Goal: Task Accomplishment & Management: Use online tool/utility

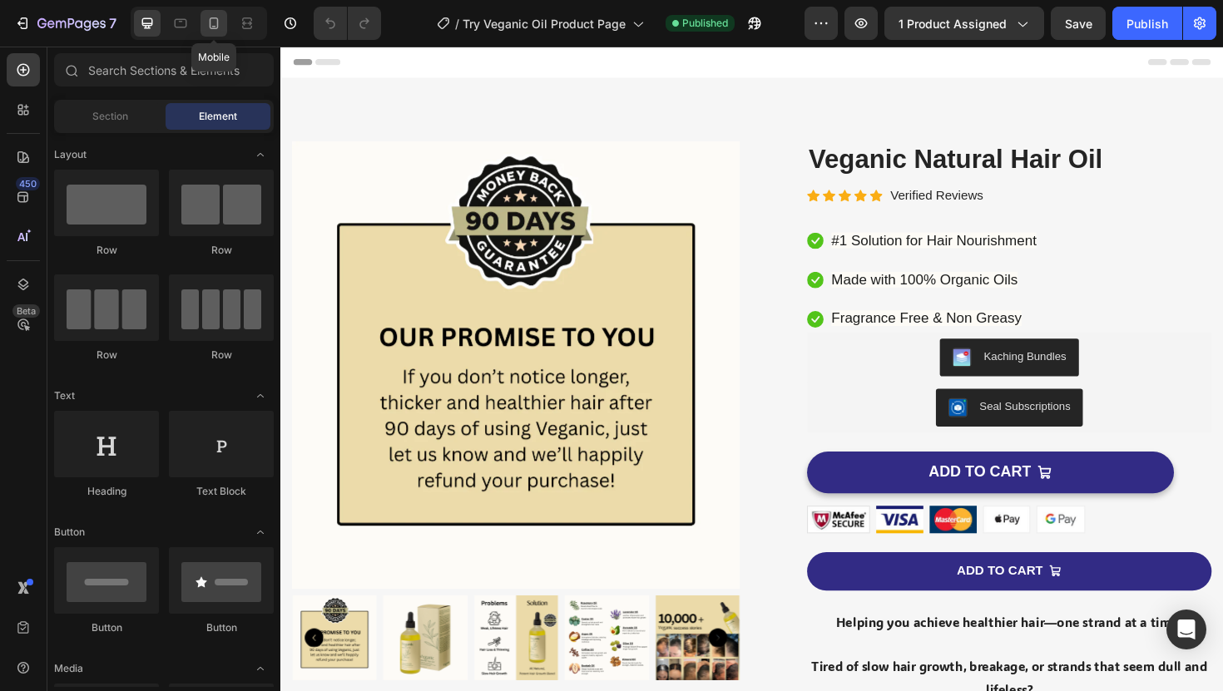
click at [213, 21] on icon at bounding box center [213, 23] width 17 height 17
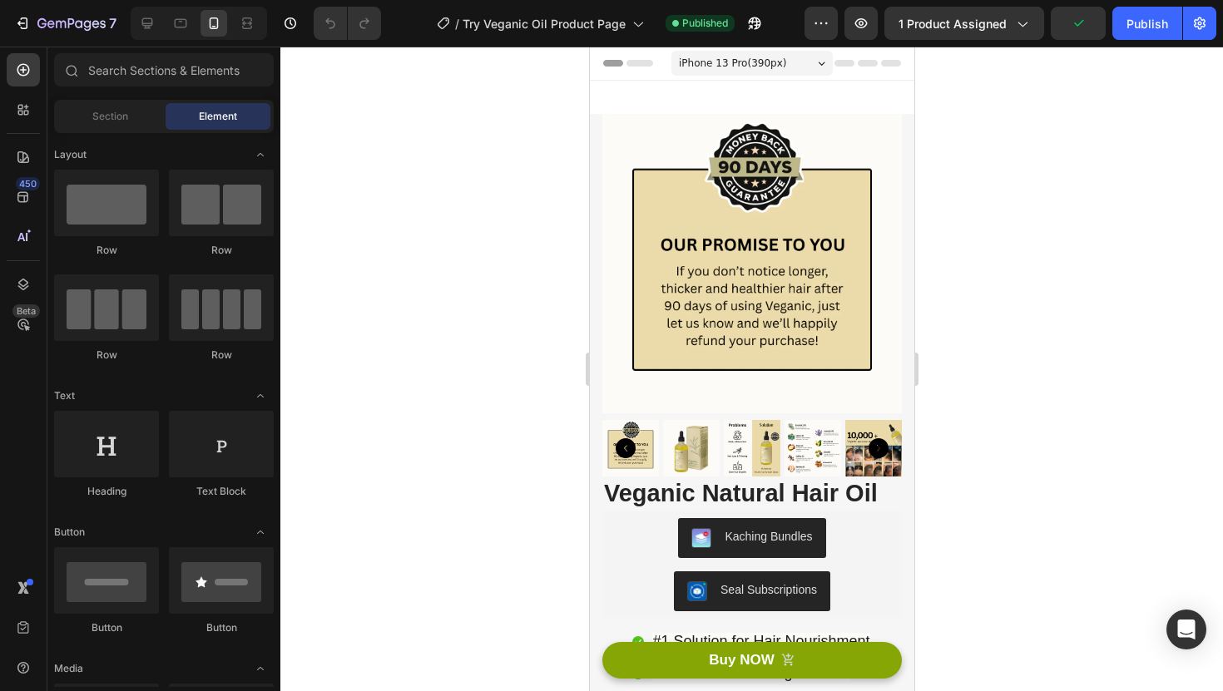
click at [735, 64] on span "iPhone 13 Pro ( 390 px)" at bounding box center [731, 63] width 107 height 17
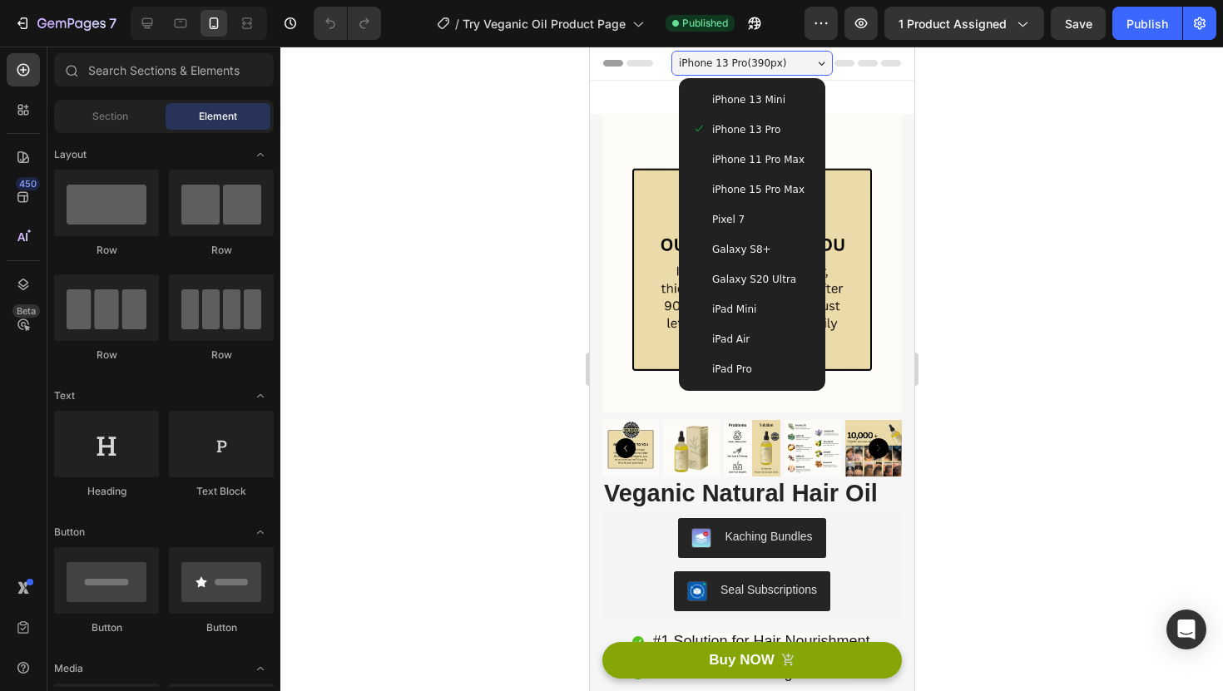
click at [743, 191] on span "iPhone 15 Pro Max" at bounding box center [757, 189] width 92 height 17
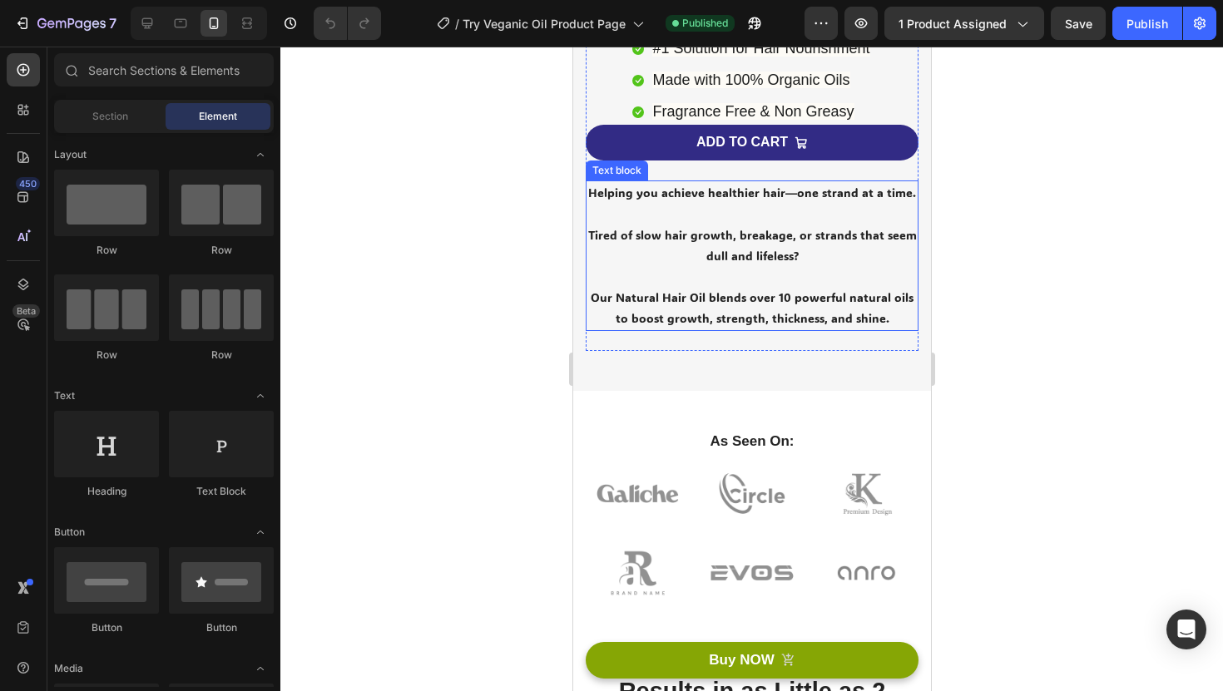
scroll to position [561, 0]
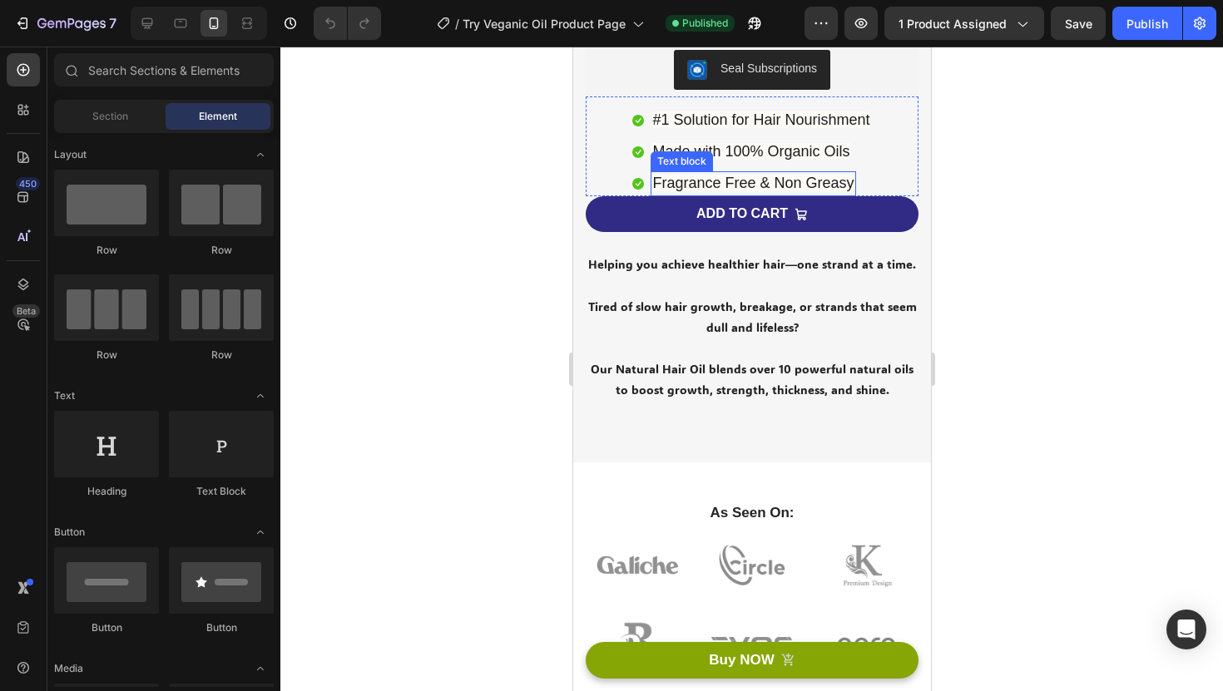
click at [739, 187] on span "Fragrance Free & Non Greasy" at bounding box center [751, 183] width 201 height 17
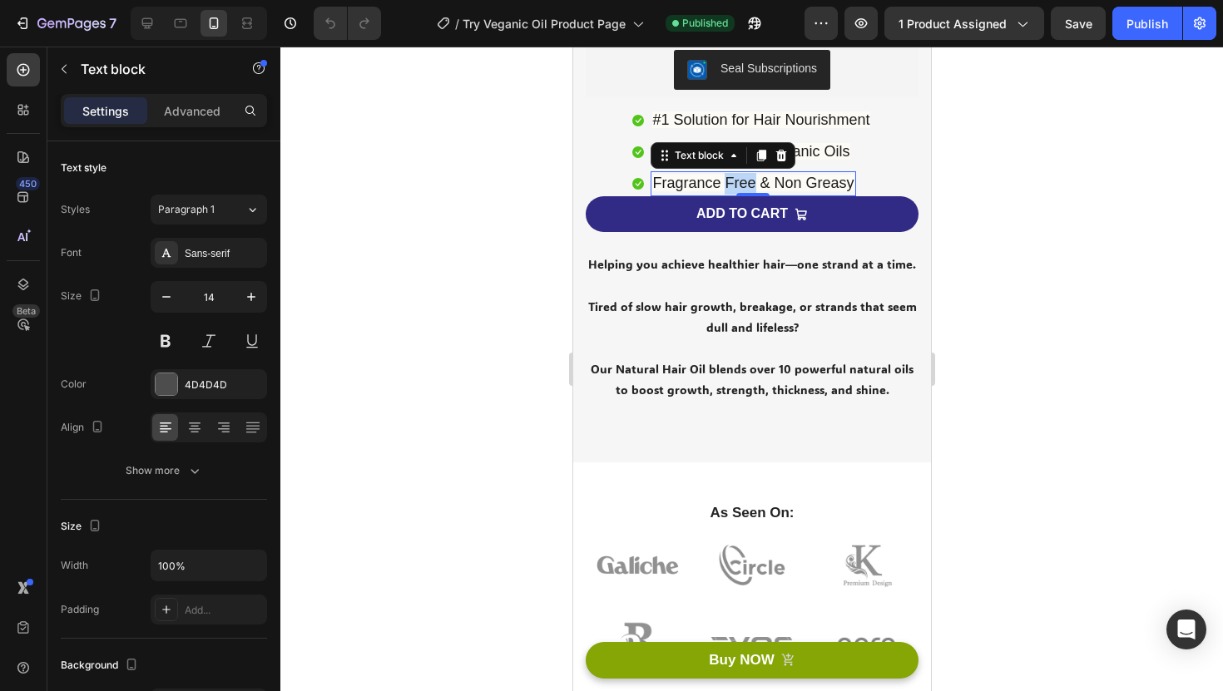
click at [739, 187] on span "Fragrance Free & Non Greasy" at bounding box center [751, 183] width 201 height 17
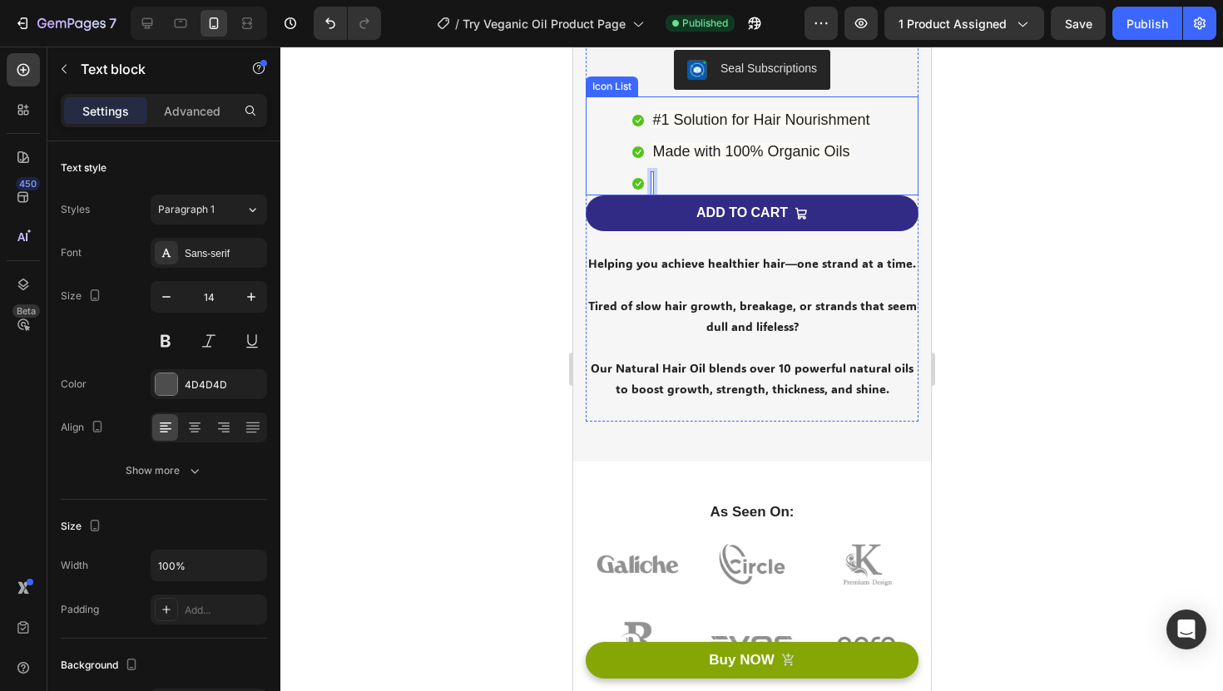
click at [1076, 190] on div at bounding box center [751, 369] width 942 height 645
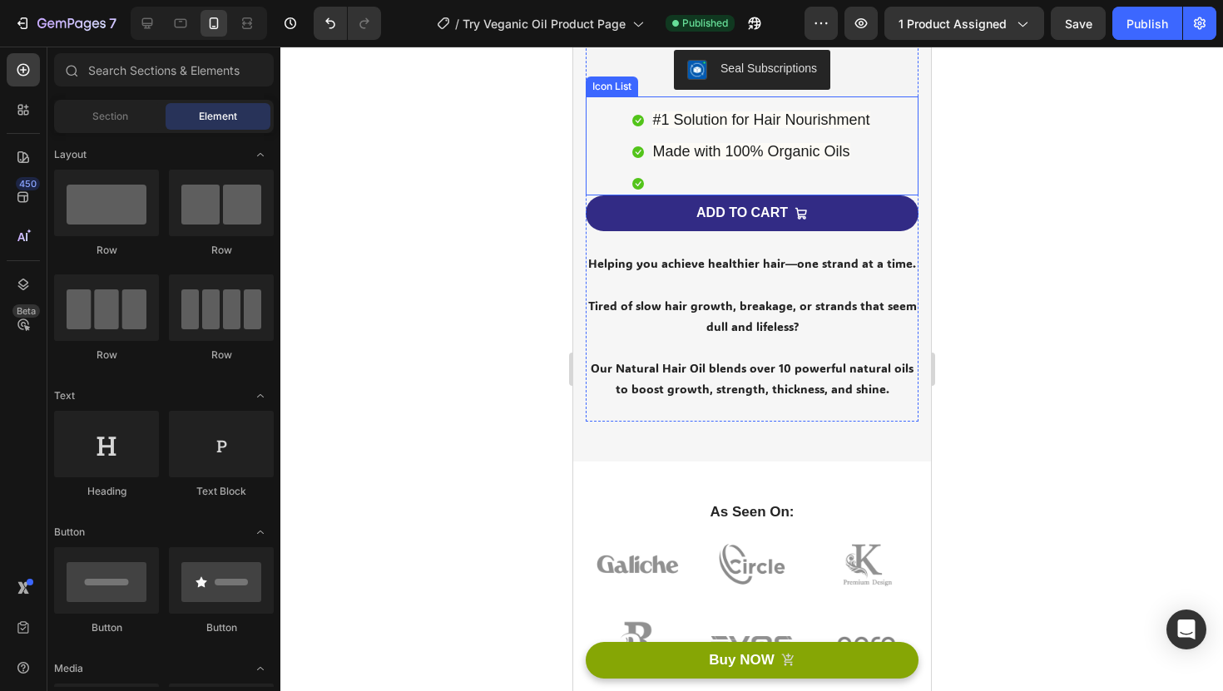
click at [687, 184] on li "Icon Text block" at bounding box center [750, 183] width 239 height 24
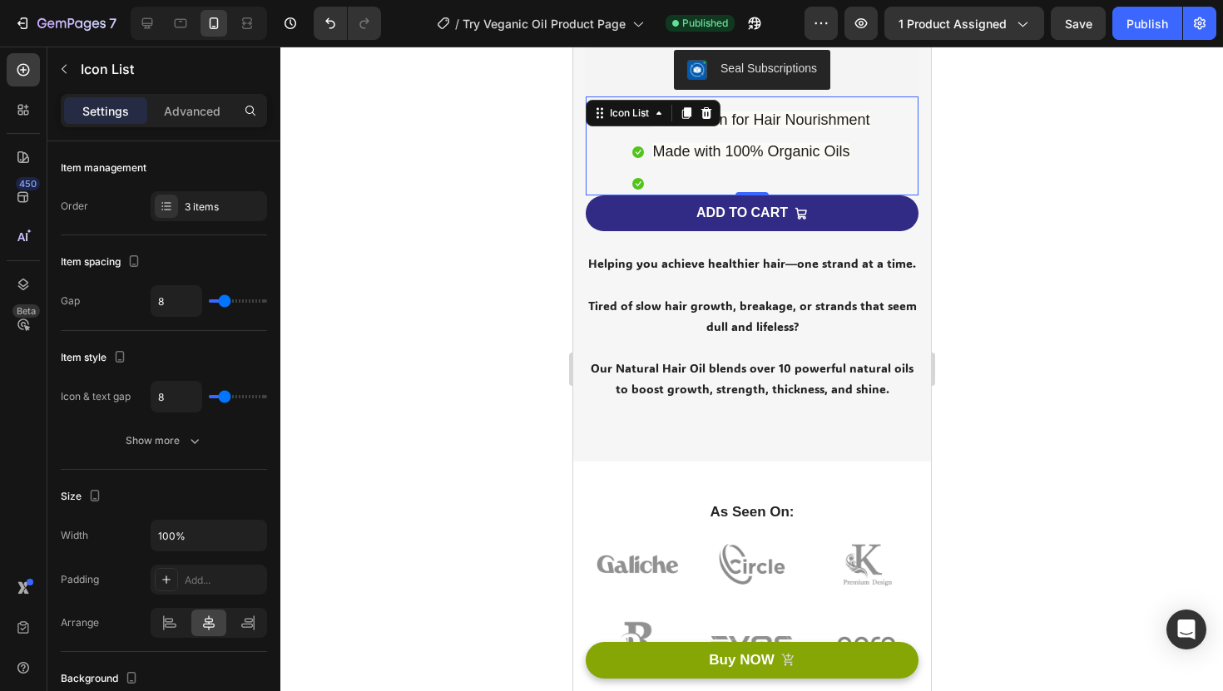
click at [687, 184] on li "Icon Text block" at bounding box center [750, 183] width 239 height 24
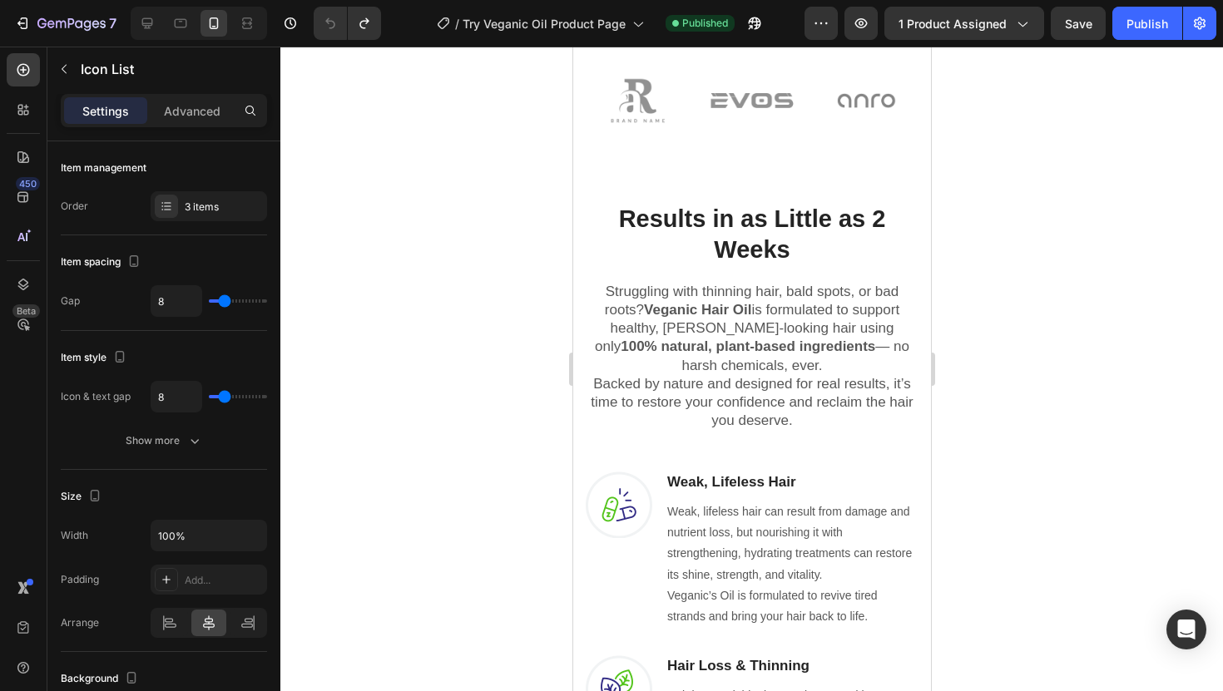
scroll to position [1111, 0]
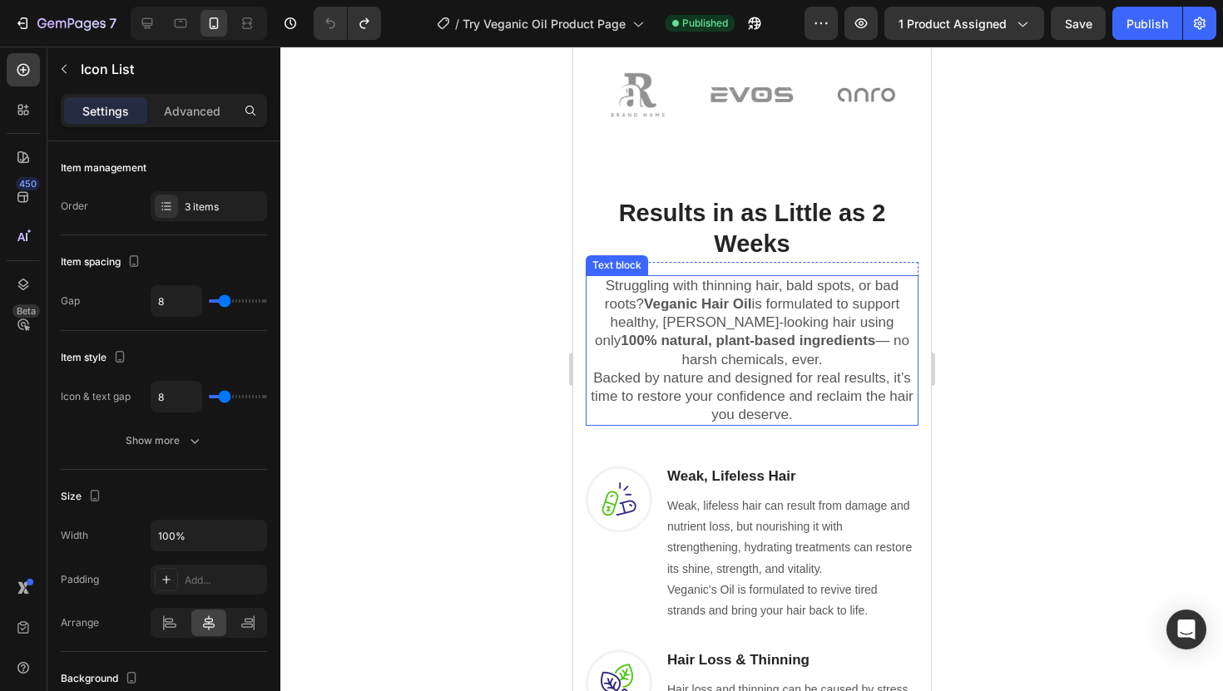
click at [712, 334] on strong "100% natural, plant-based ingredients" at bounding box center [747, 341] width 255 height 16
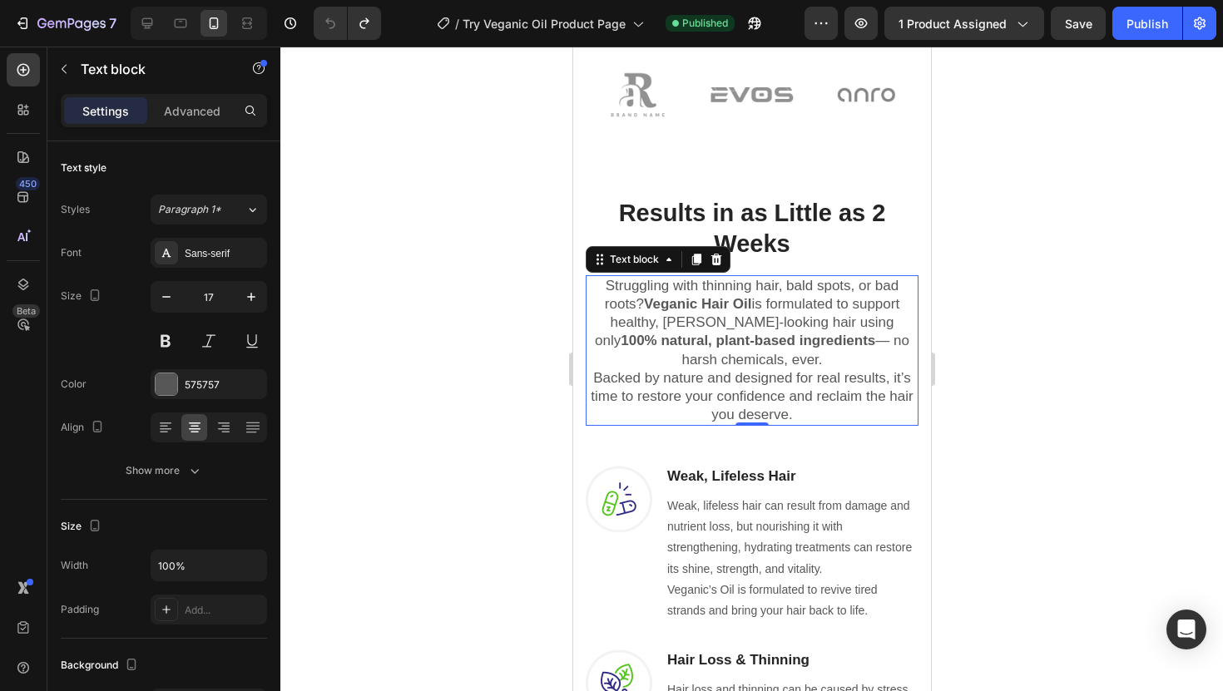
click at [736, 357] on p "Struggling with thinning hair, bald spots, or bad roots? Veganic Hair Oil is fo…" at bounding box center [750, 350] width 329 height 147
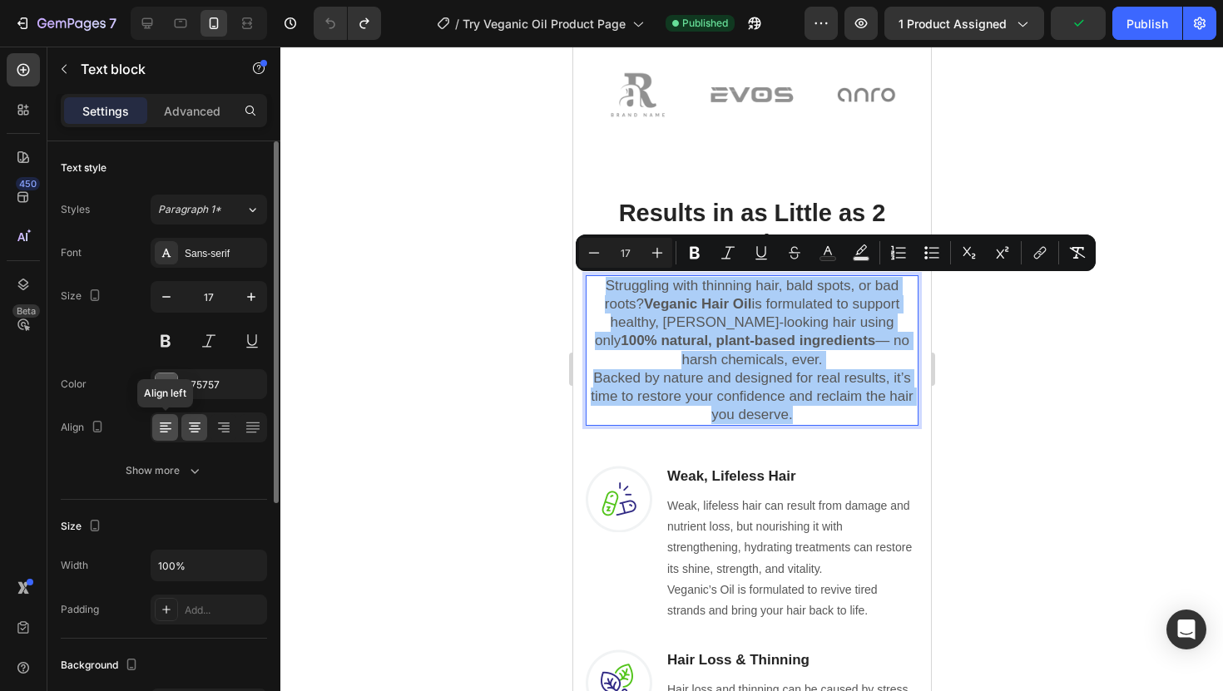
click at [166, 426] on icon at bounding box center [164, 427] width 8 height 2
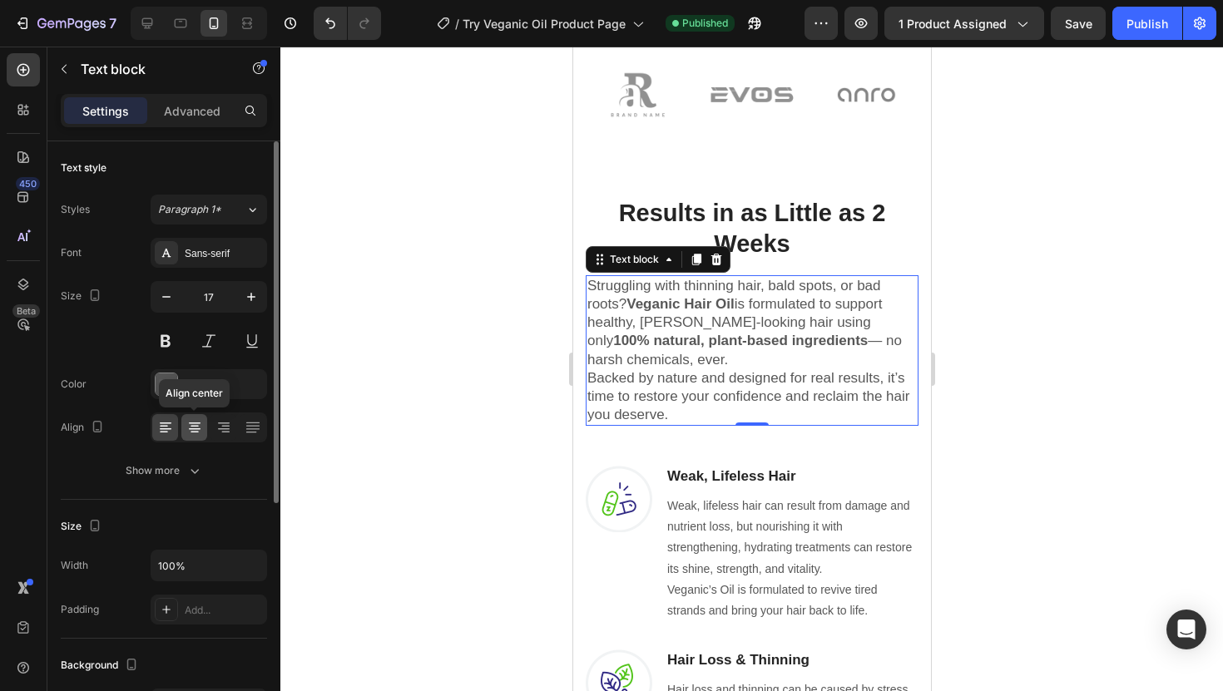
click at [196, 422] on icon at bounding box center [194, 427] width 17 height 17
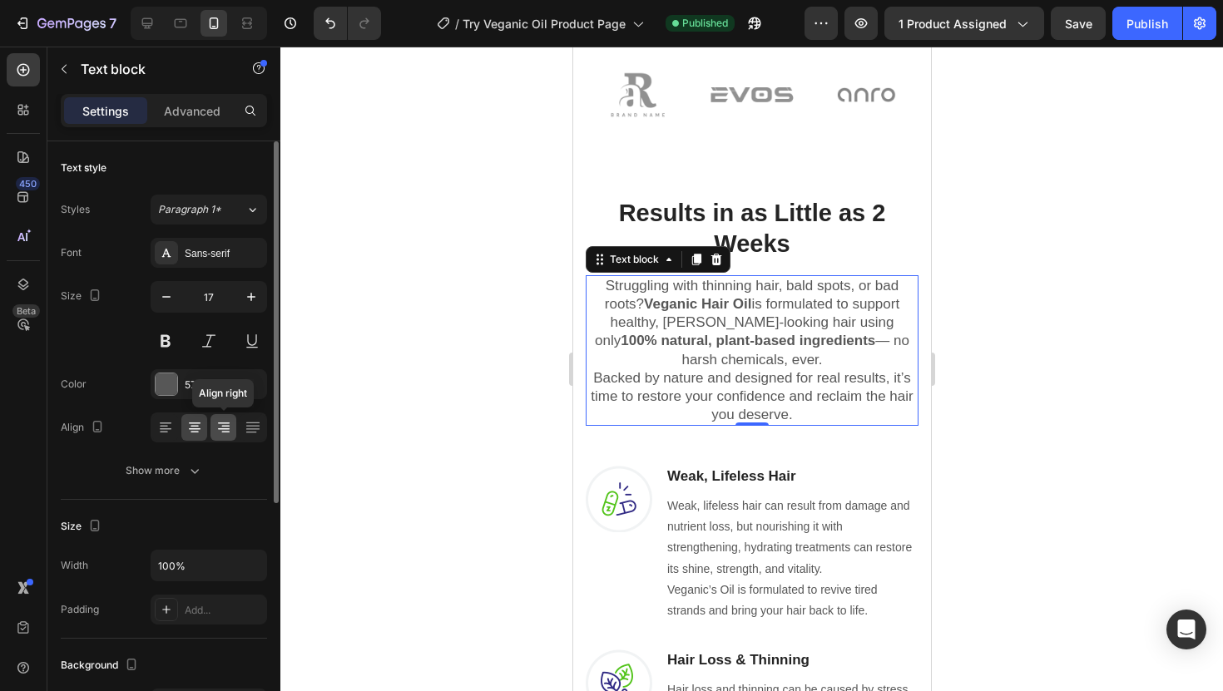
click at [229, 423] on icon at bounding box center [223, 427] width 17 height 17
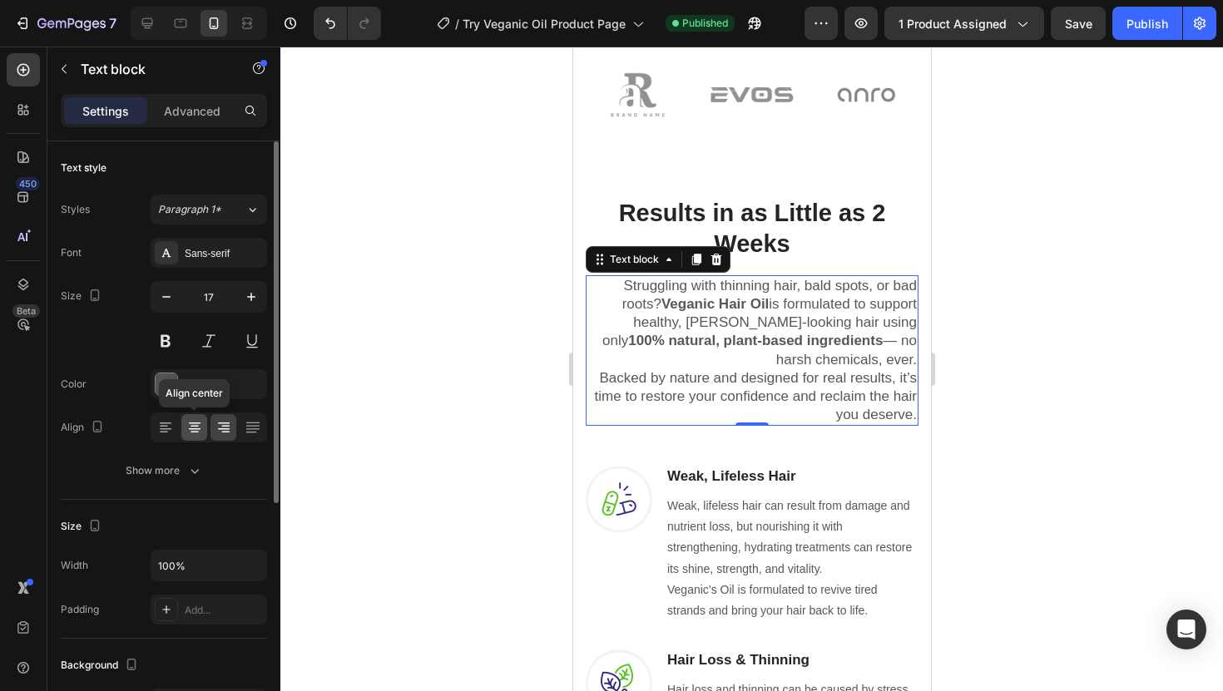
click at [193, 426] on icon at bounding box center [194, 427] width 8 height 2
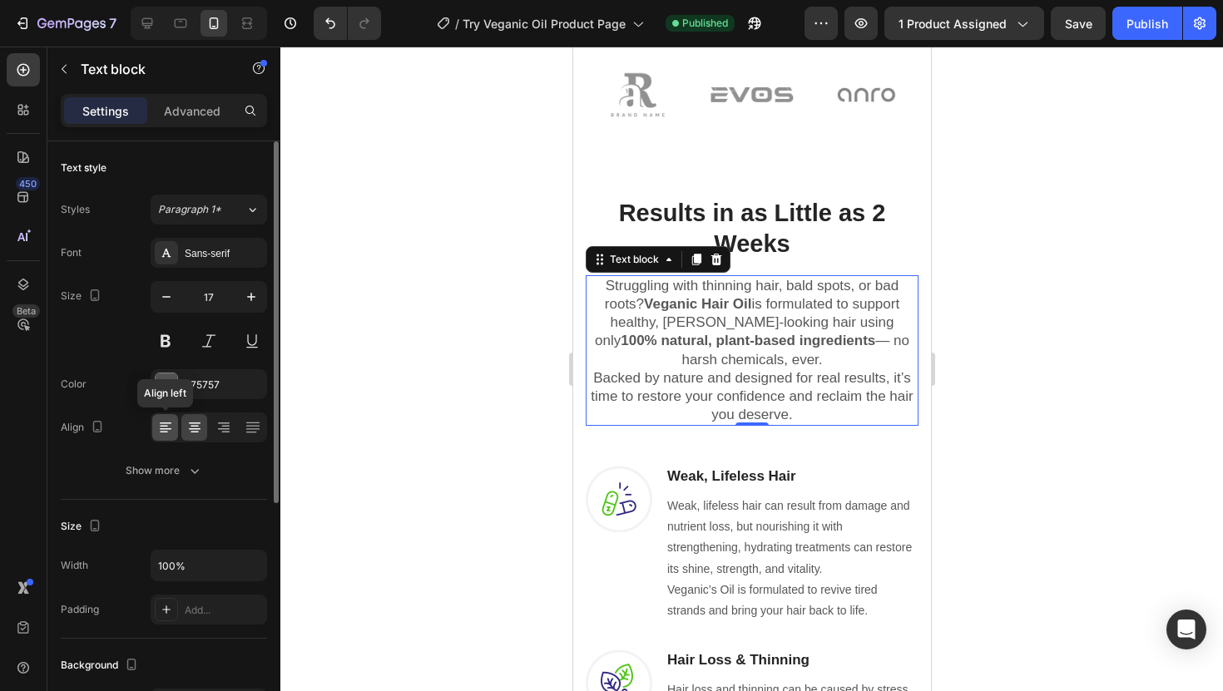
click at [166, 423] on icon at bounding box center [166, 424] width 12 height 2
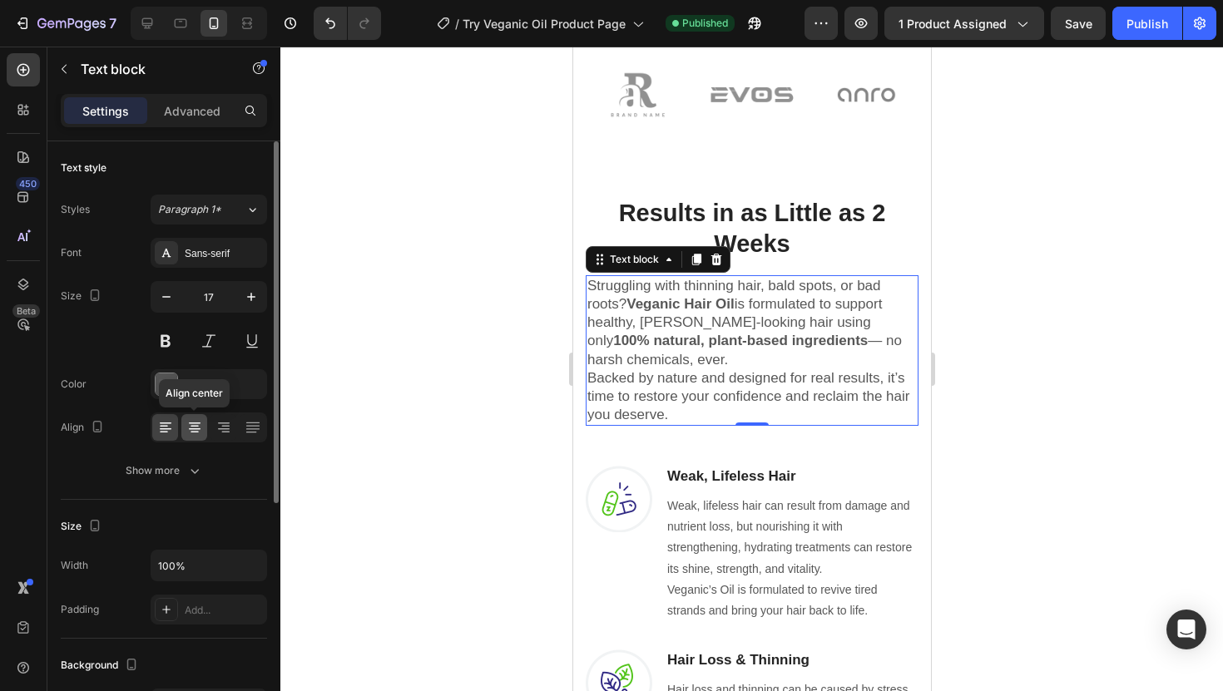
click at [186, 419] on icon at bounding box center [194, 427] width 17 height 17
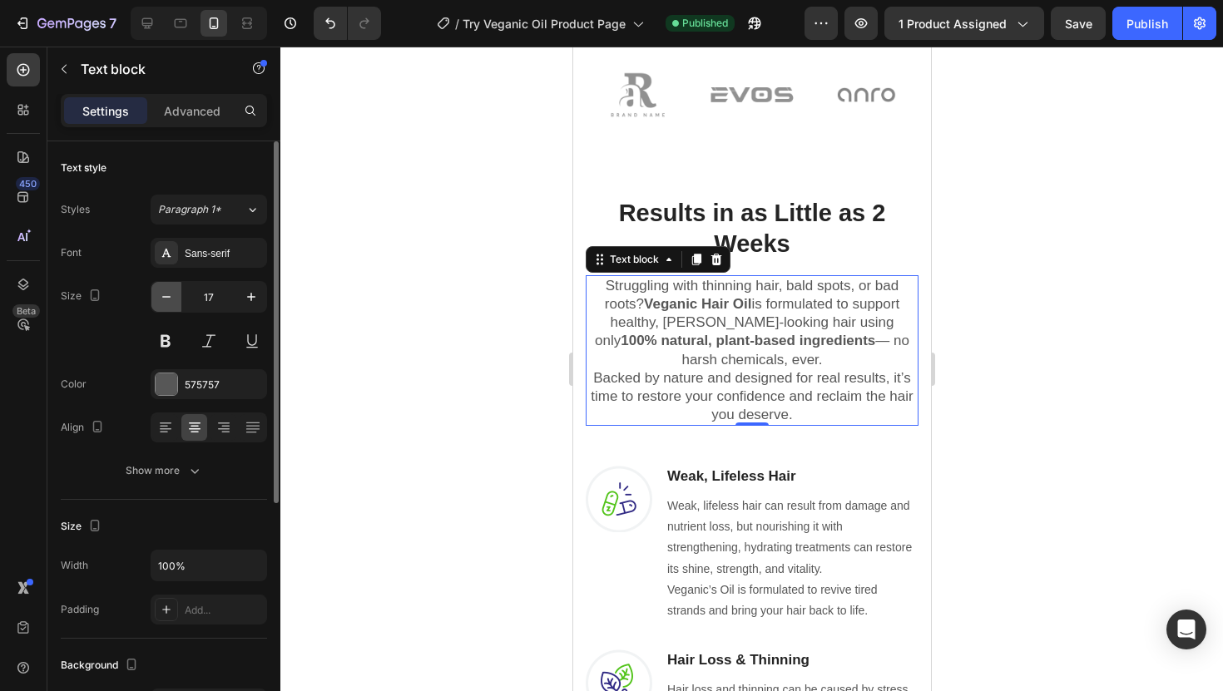
click at [165, 303] on icon "button" at bounding box center [166, 297] width 17 height 17
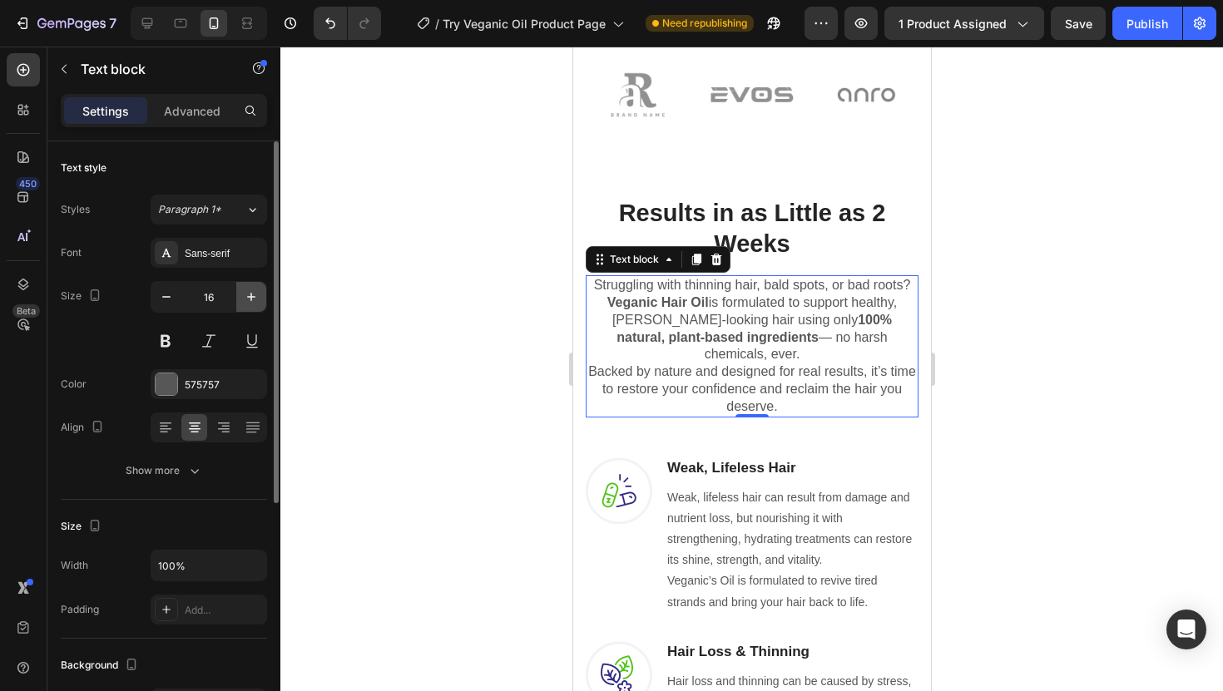
click at [253, 297] on icon "button" at bounding box center [251, 297] width 8 height 8
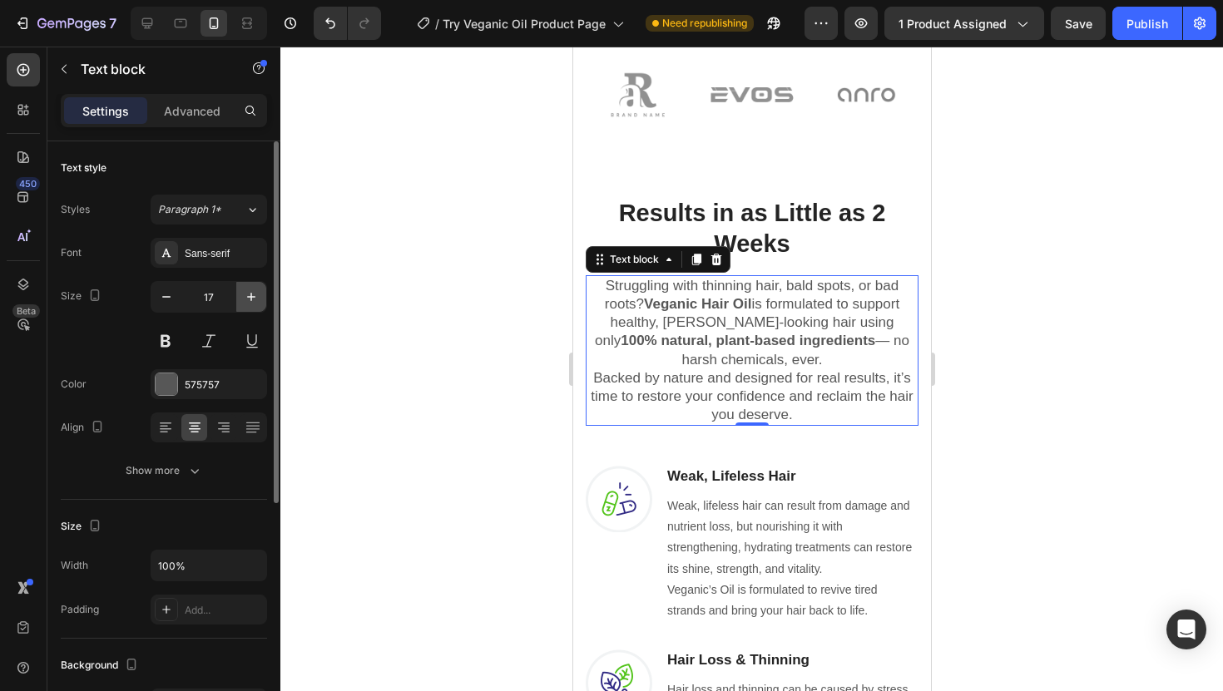
click at [253, 297] on icon "button" at bounding box center [251, 297] width 8 height 8
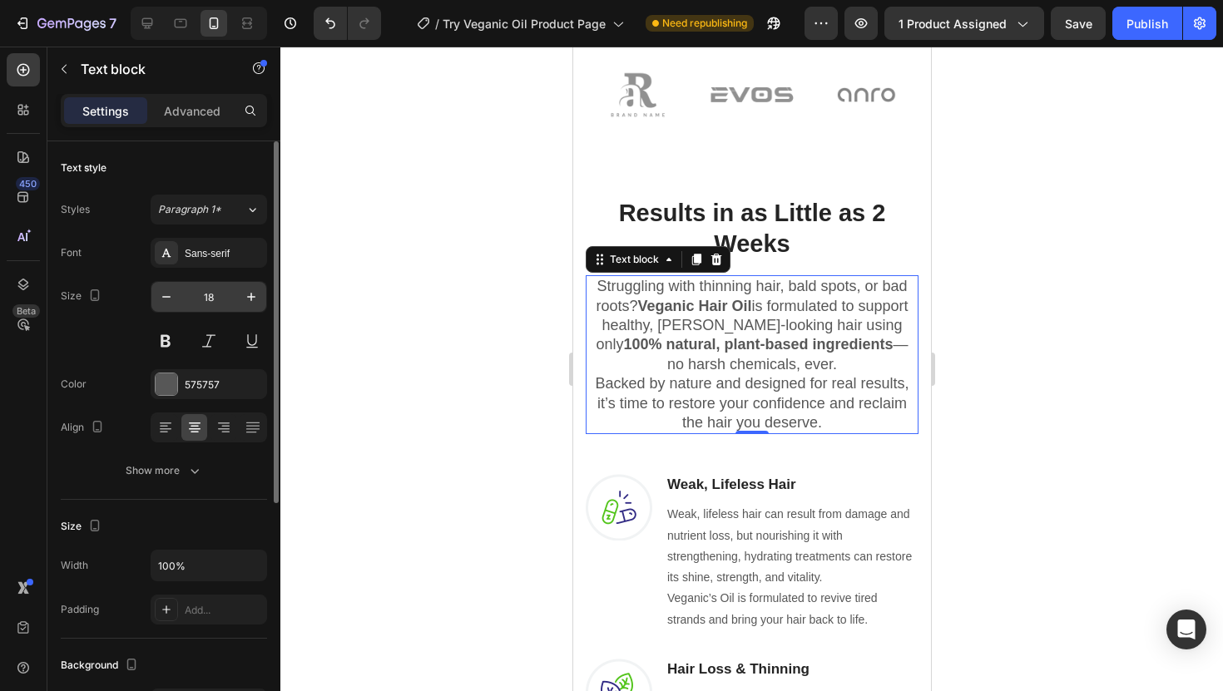
click at [191, 295] on input "18" at bounding box center [208, 297] width 55 height 30
click at [163, 297] on icon "button" at bounding box center [166, 297] width 17 height 17
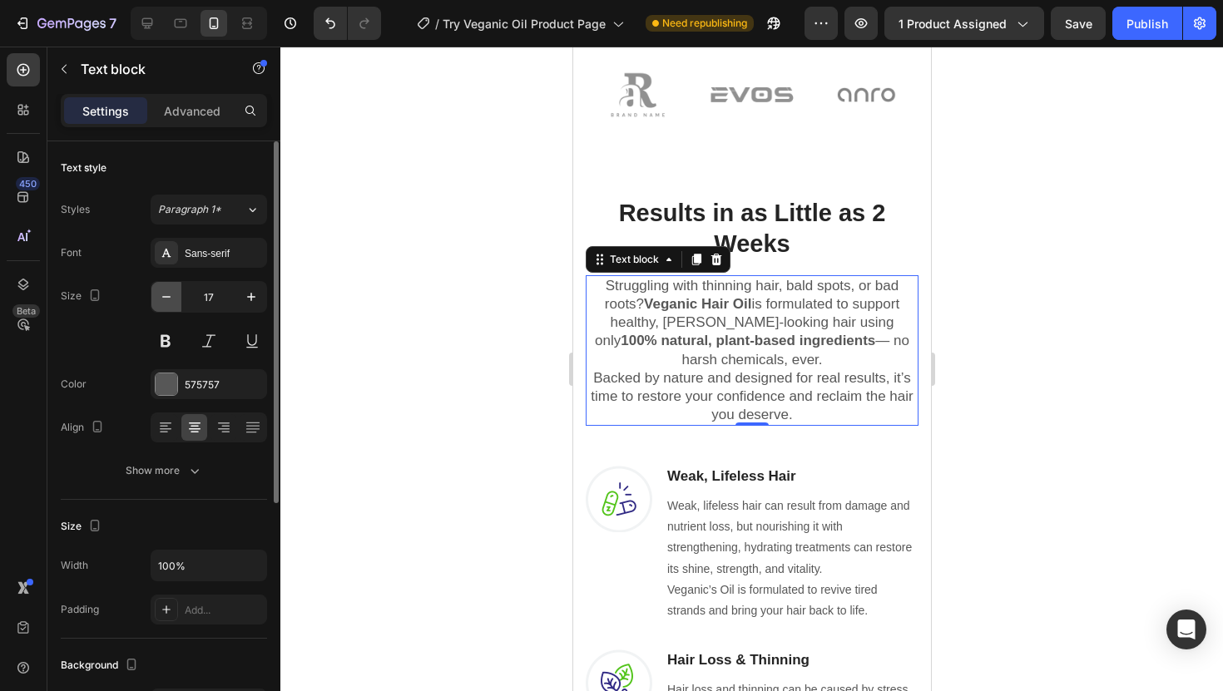
type input "16"
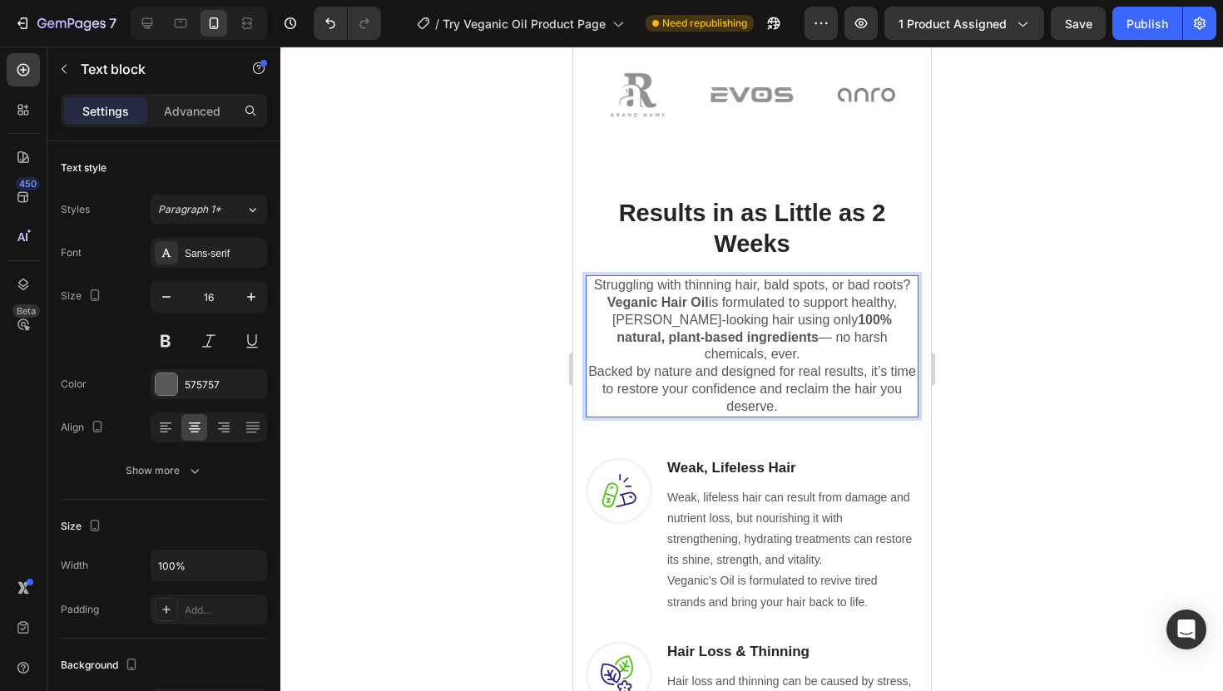
click at [892, 339] on p "Struggling with thinning hair, bald spots, or bad roots? Veganic Hair Oil is fo…" at bounding box center [750, 346] width 329 height 138
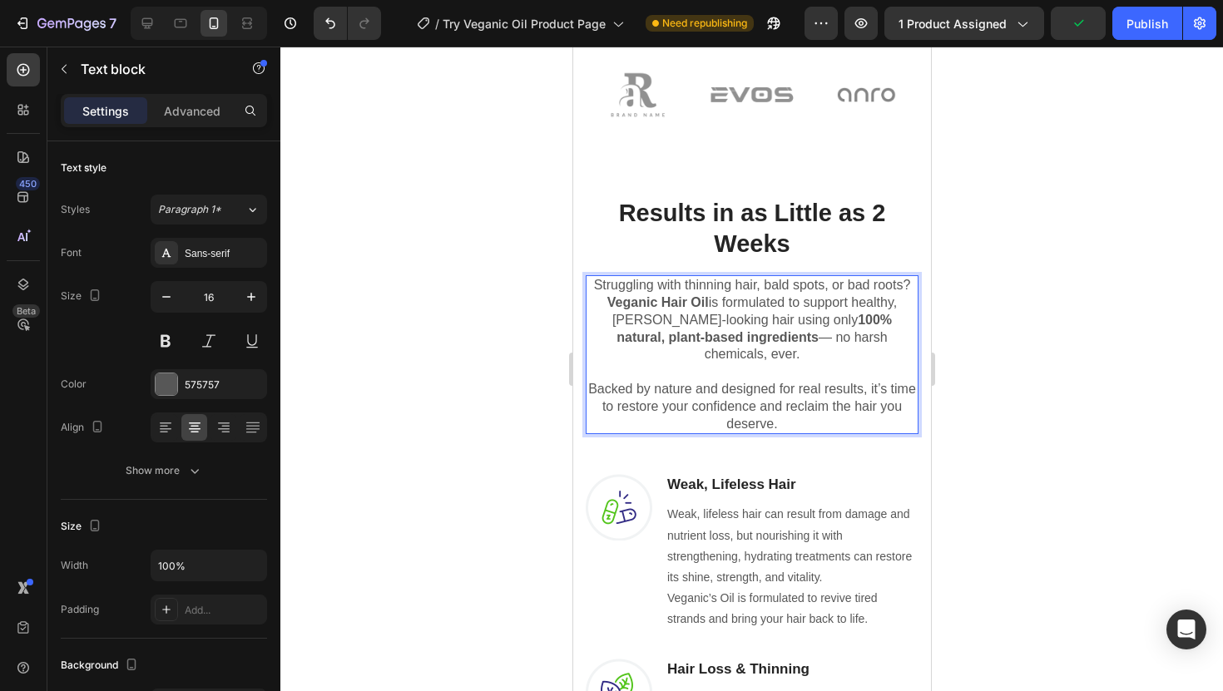
click at [1052, 327] on div at bounding box center [751, 369] width 942 height 645
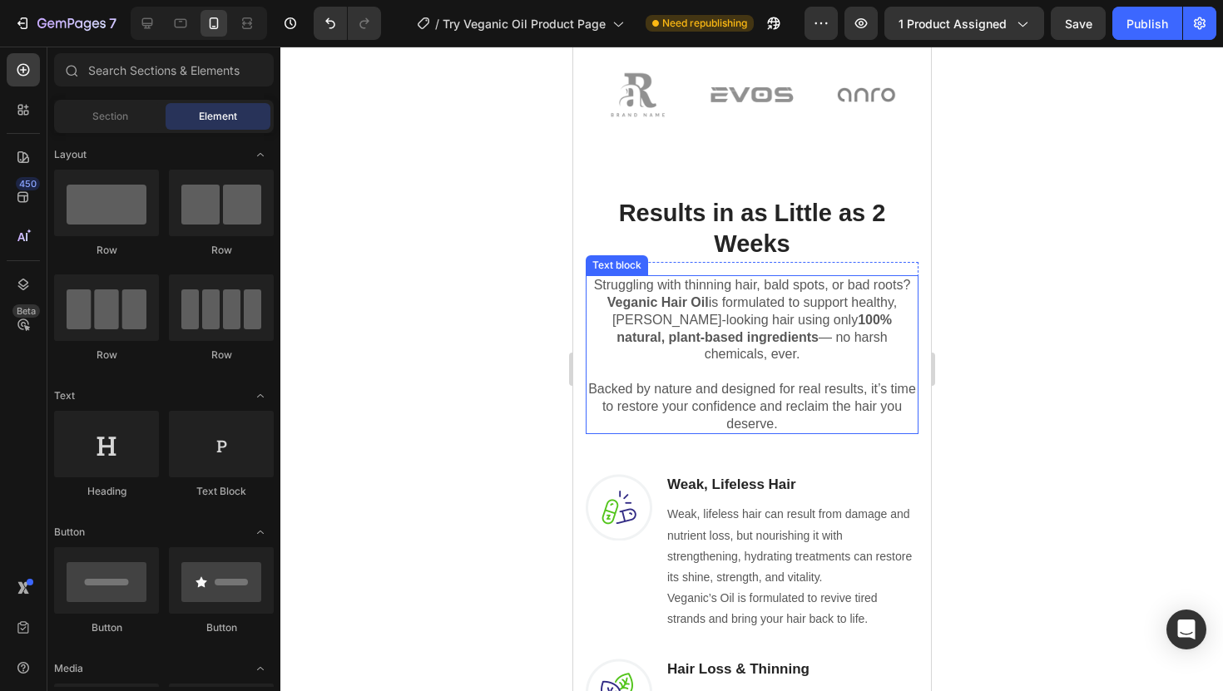
click at [725, 302] on p "Struggling with thinning hair, bald spots, or bad roots? Veganic Hair Oil is fo…" at bounding box center [750, 320] width 329 height 87
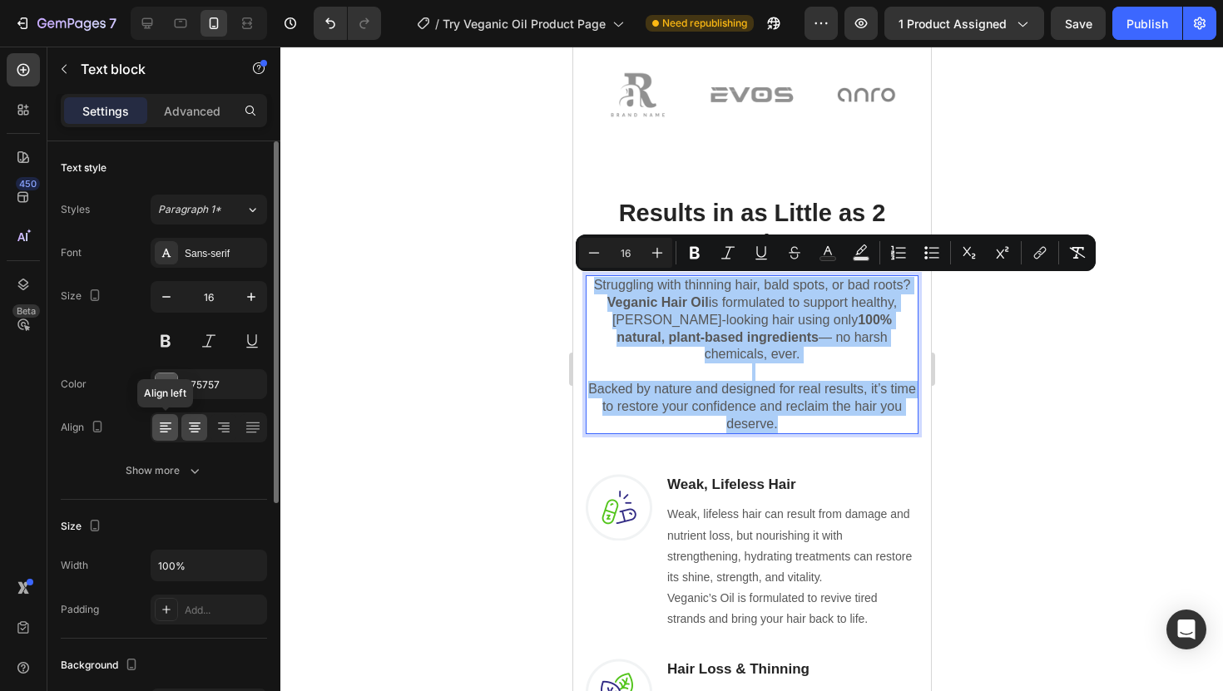
click at [172, 428] on icon at bounding box center [165, 427] width 17 height 17
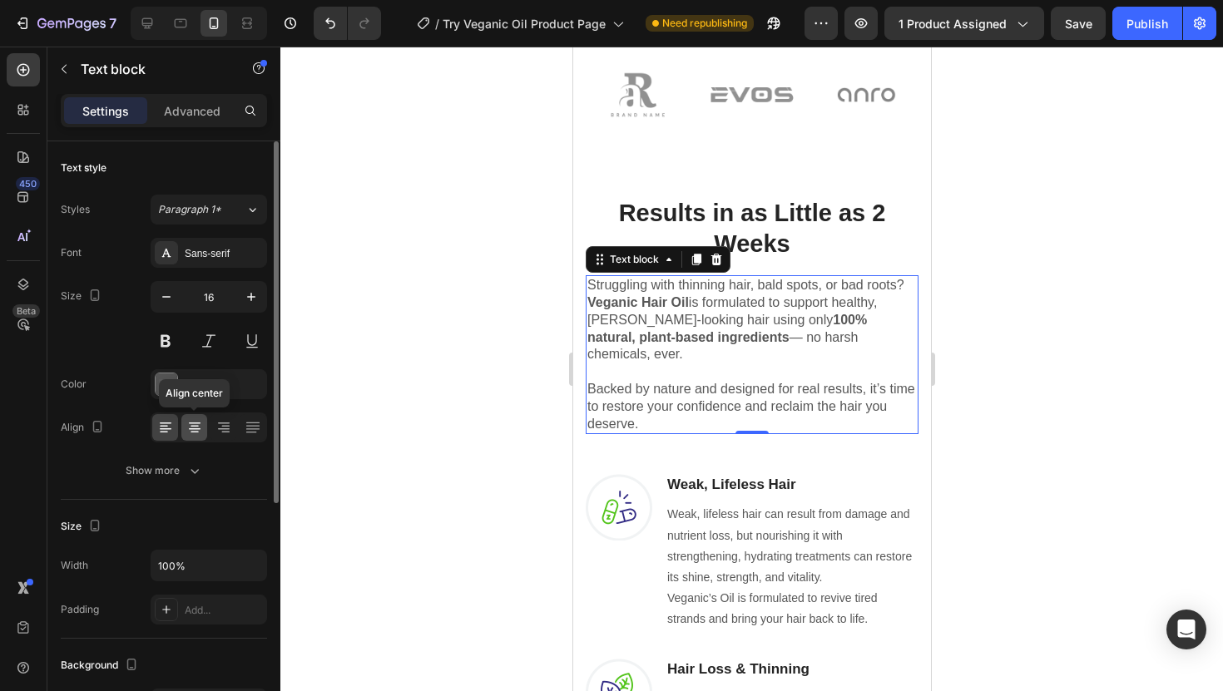
click at [200, 431] on icon at bounding box center [194, 427] width 17 height 17
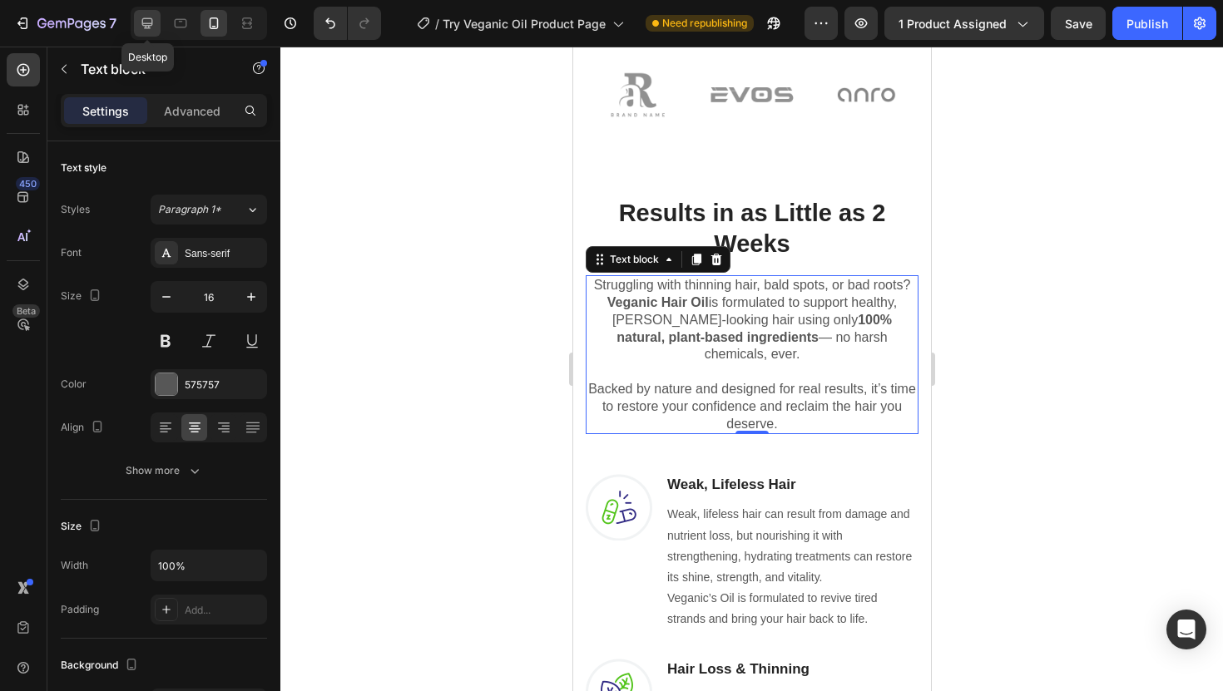
click at [151, 22] on icon at bounding box center [147, 23] width 11 height 11
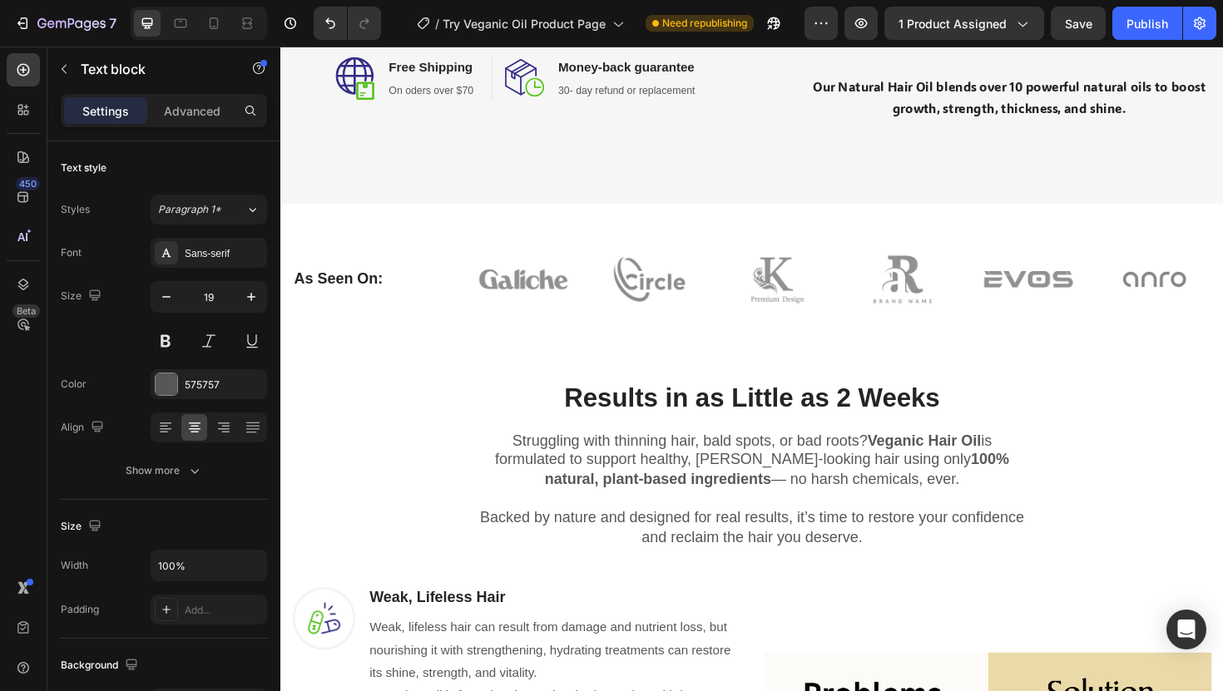
scroll to position [688, 0]
click at [220, 29] on icon at bounding box center [213, 23] width 17 height 17
type input "16"
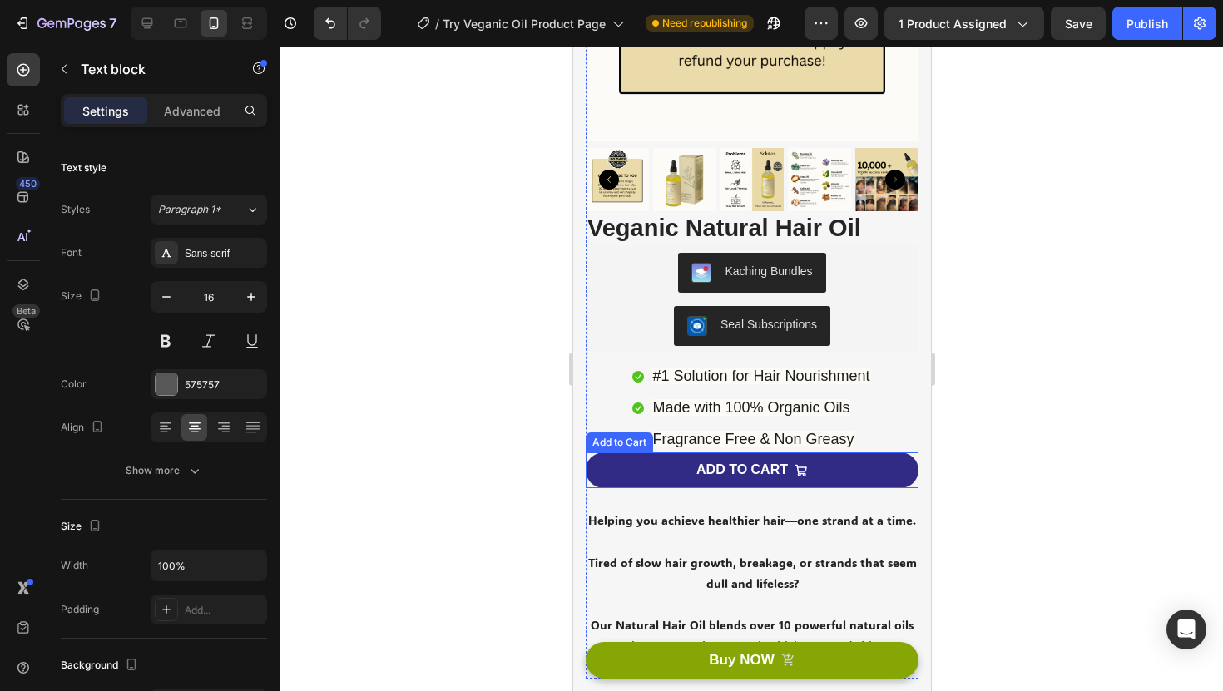
scroll to position [309, 0]
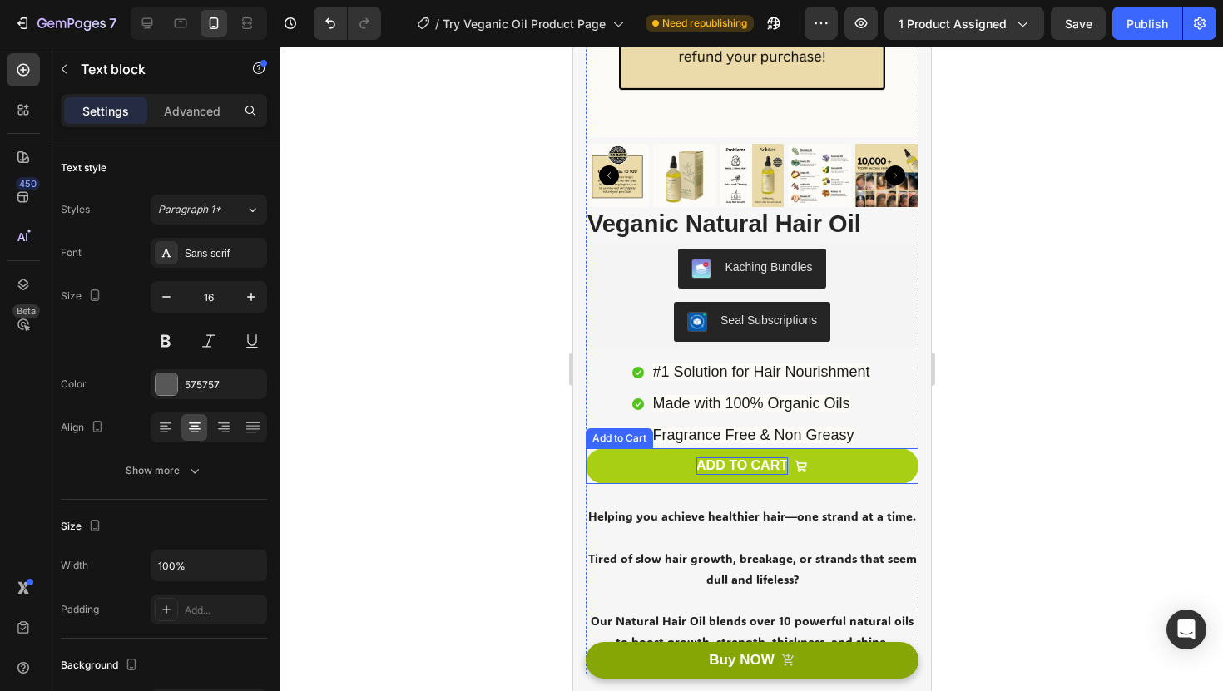
click at [701, 472] on div "ADD TO CART" at bounding box center [740, 465] width 91 height 17
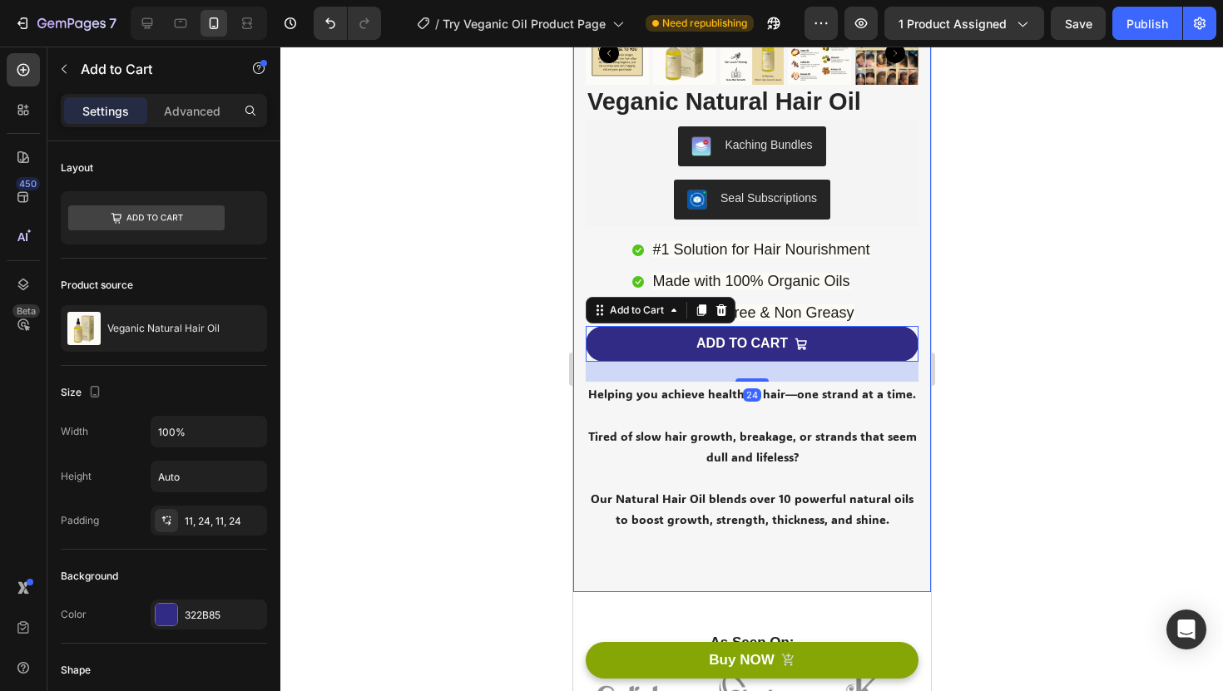
scroll to position [438, 0]
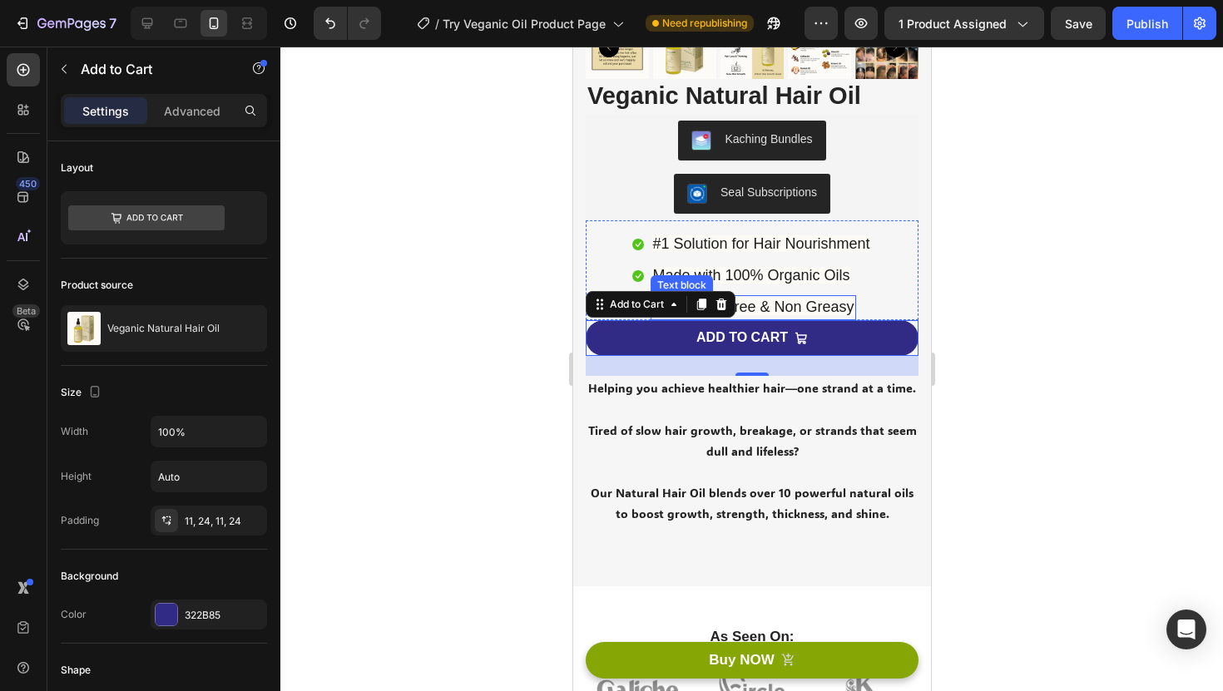
click at [850, 312] on span "Fragrance Free & Non Greasy" at bounding box center [751, 307] width 201 height 17
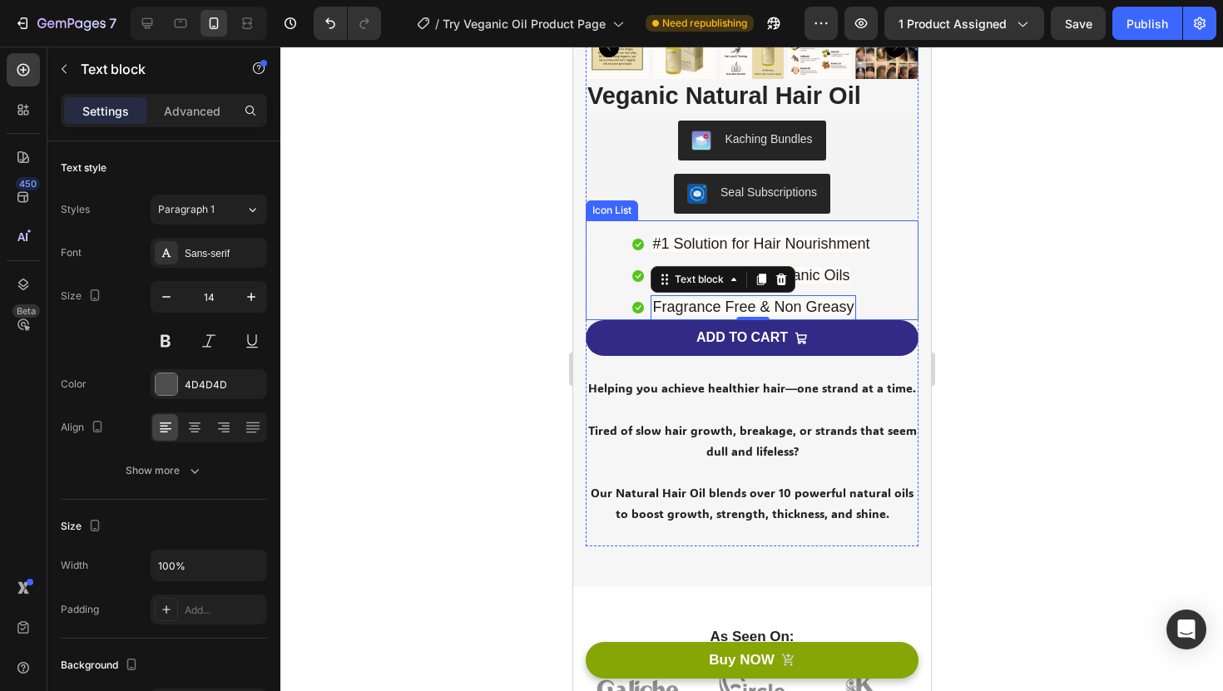
click at [866, 310] on li "Icon Fragrance Free & Non Greasy Text block 0" at bounding box center [750, 307] width 239 height 25
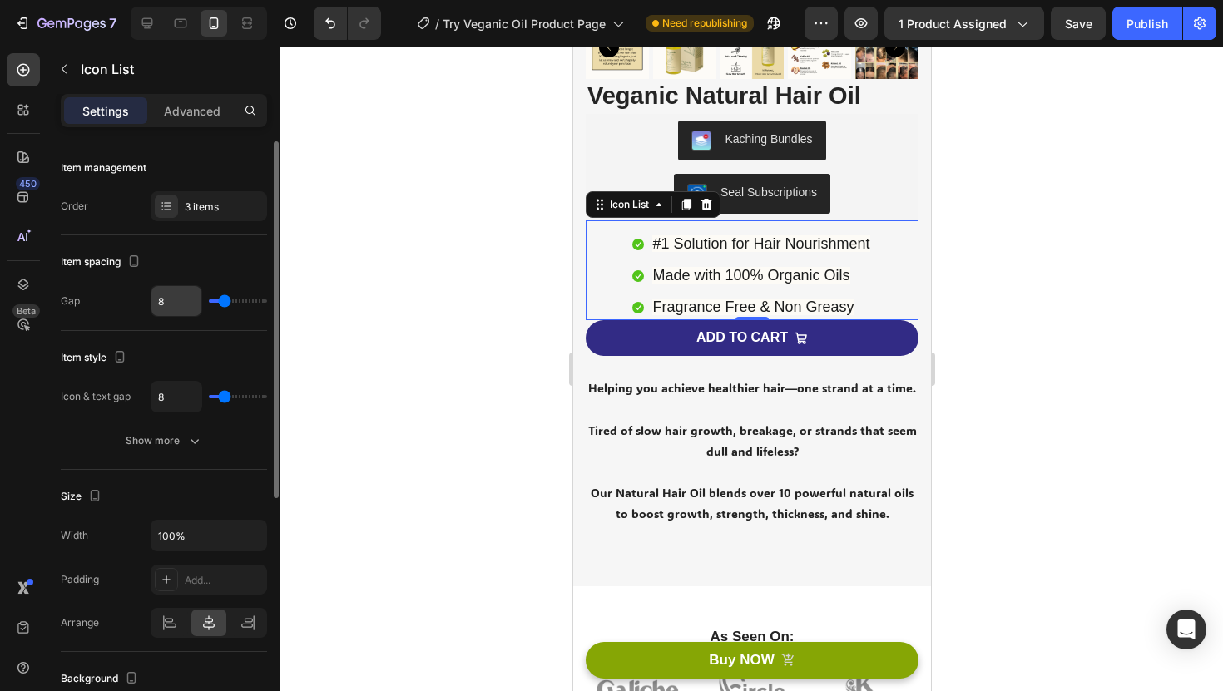
click at [177, 301] on input "8" at bounding box center [176, 301] width 50 height 30
type input "7"
type input "6"
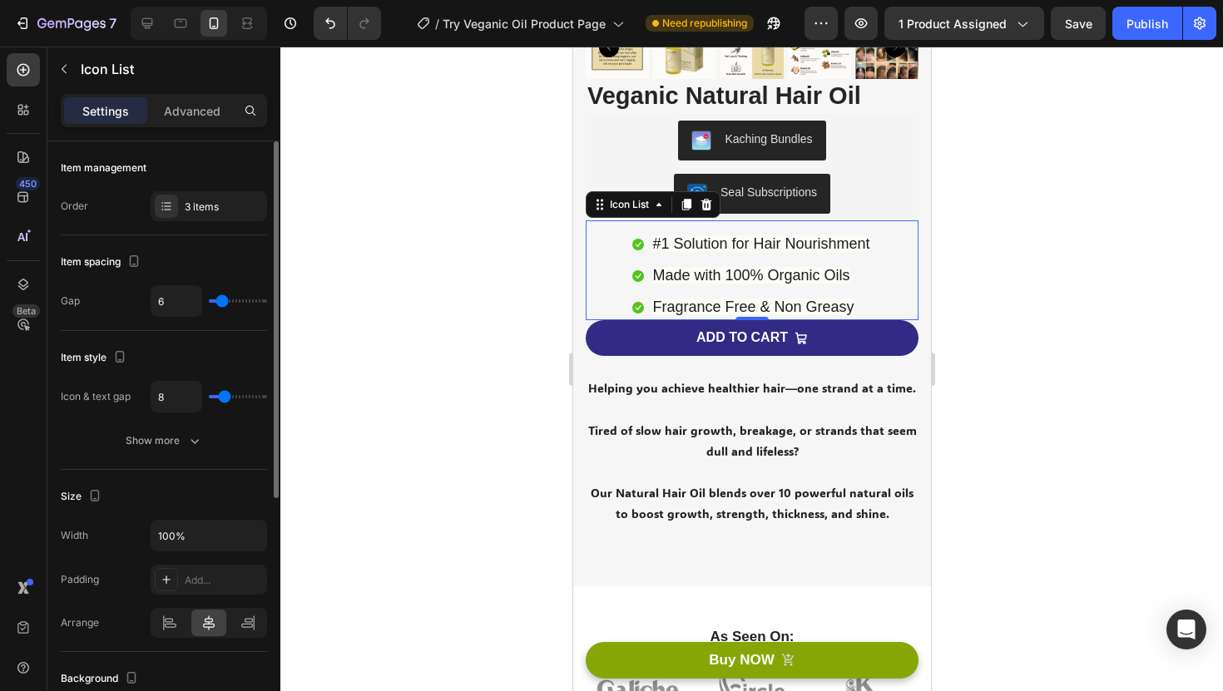
type input "5"
type input "4"
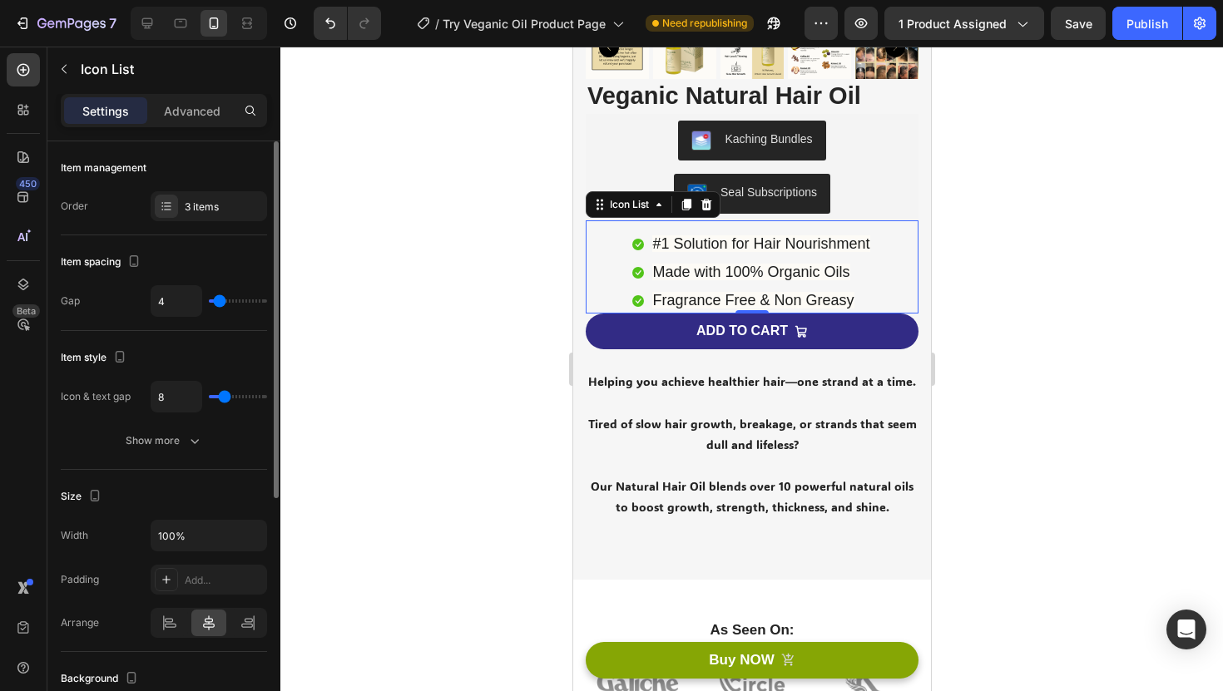
type input "3"
type input "2"
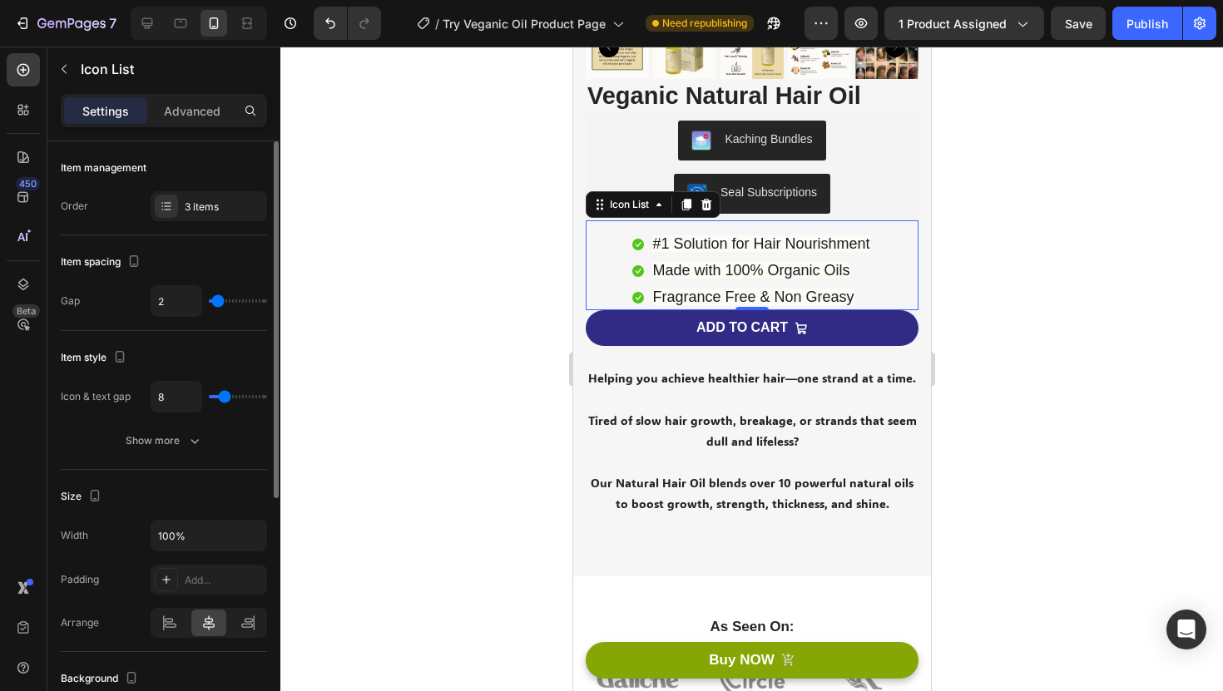
type input "3"
type input "4"
type input "5"
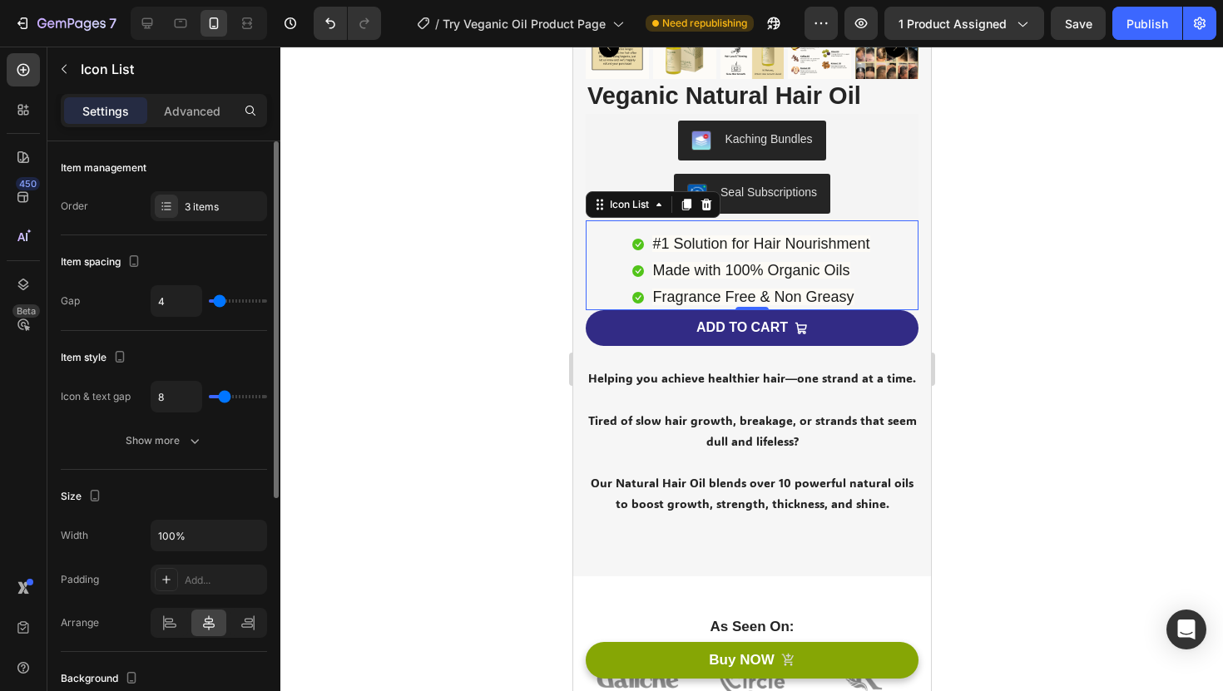
type input "5"
type input "6"
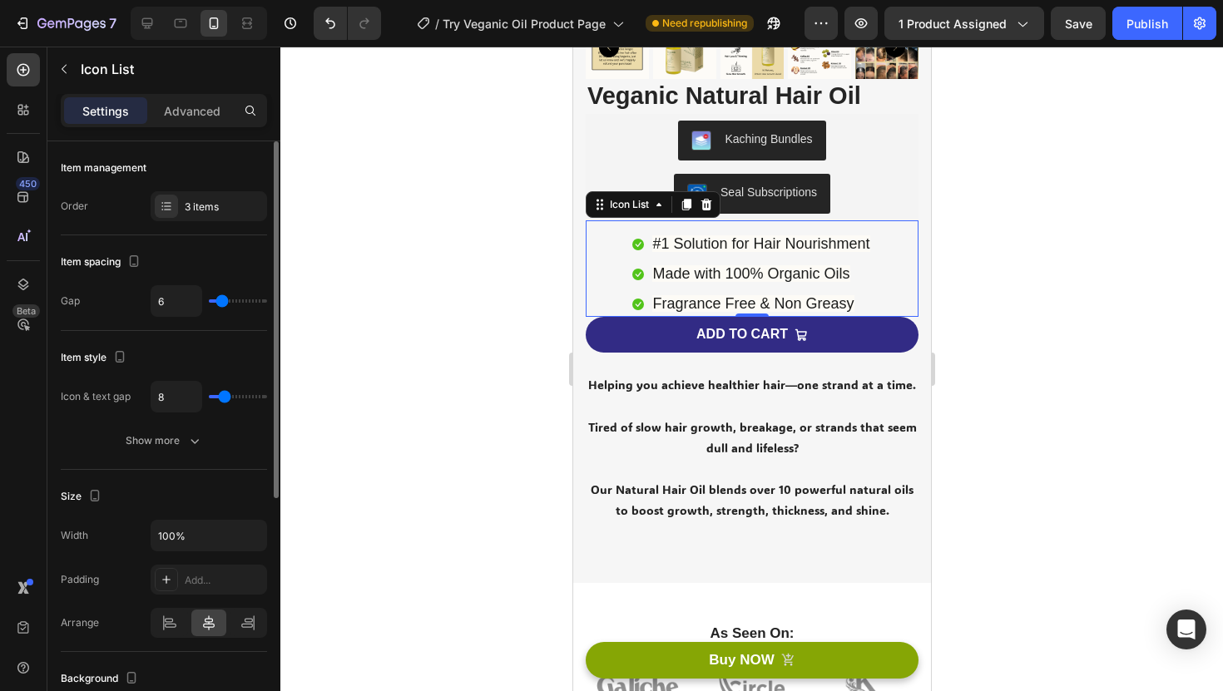
type input "7"
type input "8"
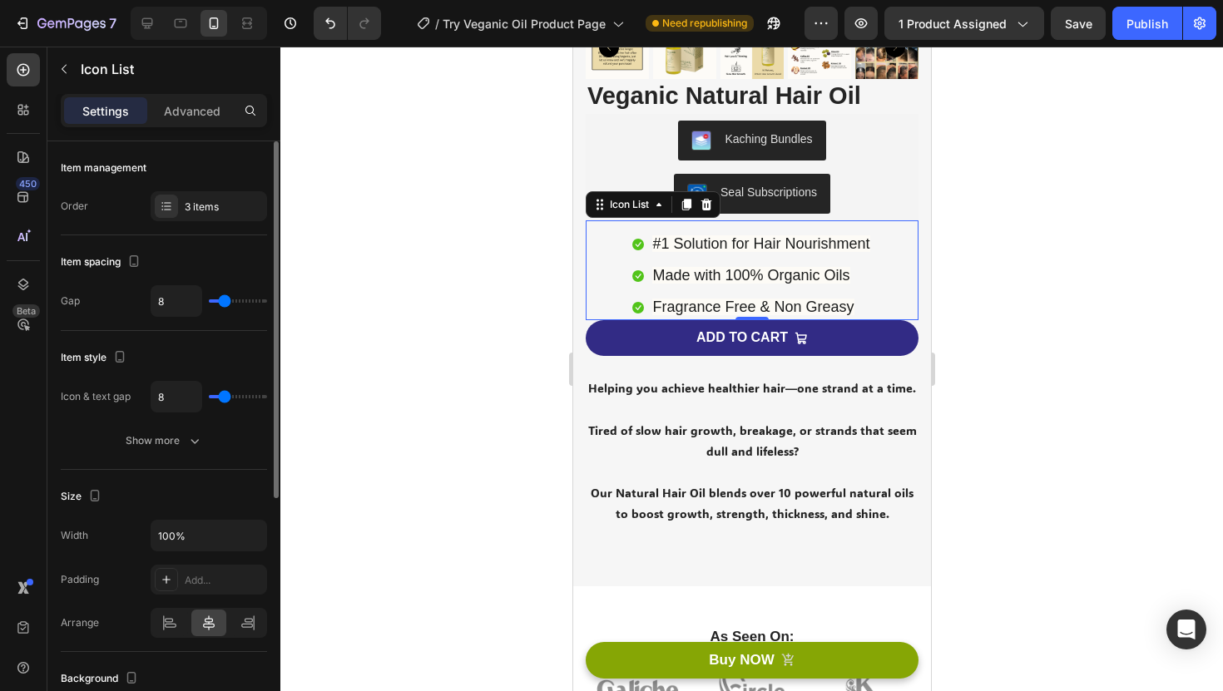
type input "9"
type input "10"
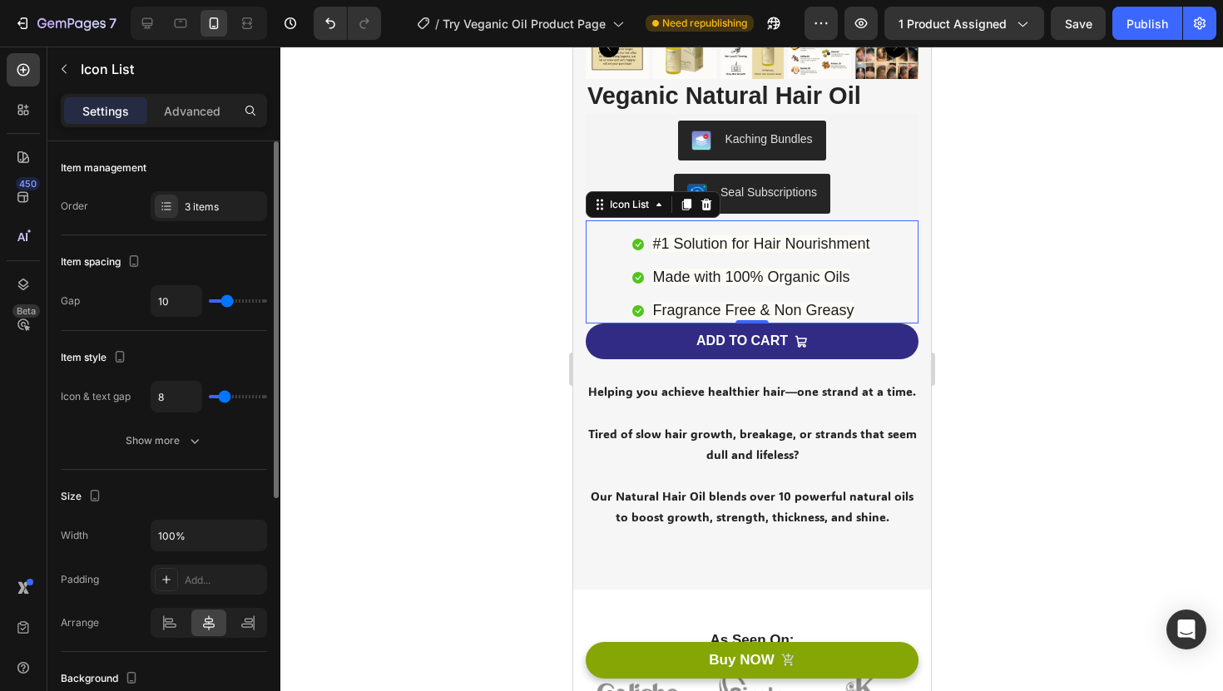
type input "9"
type input "8"
type input "7"
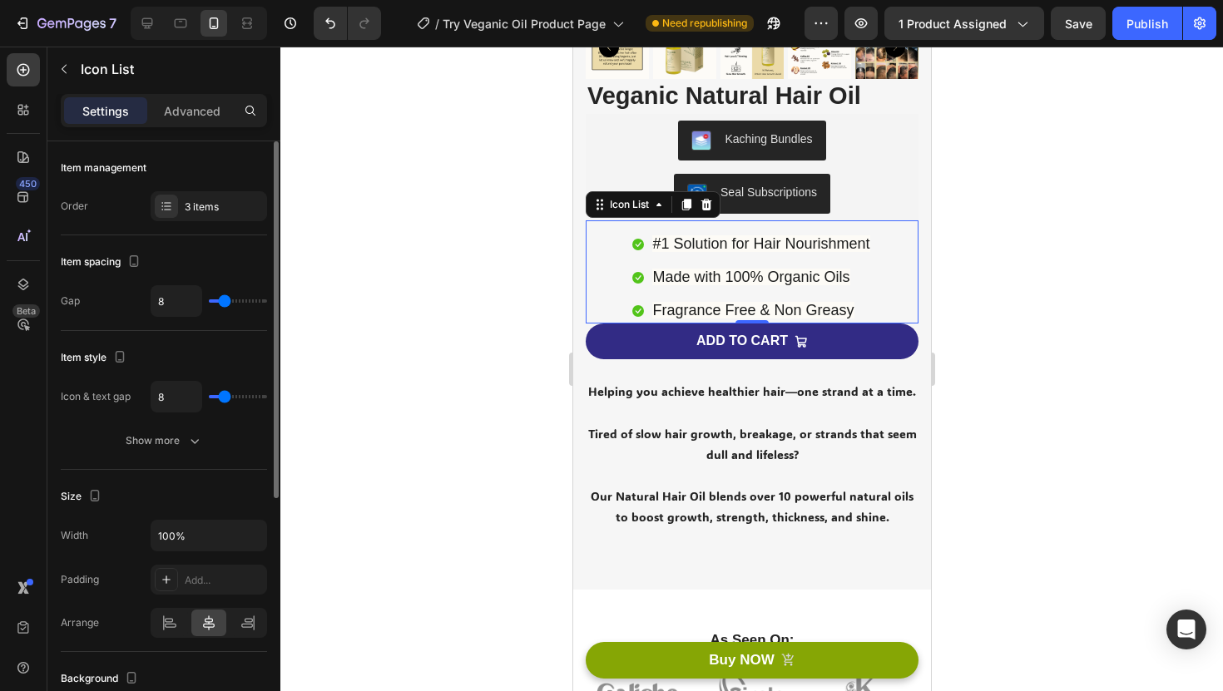
type input "7"
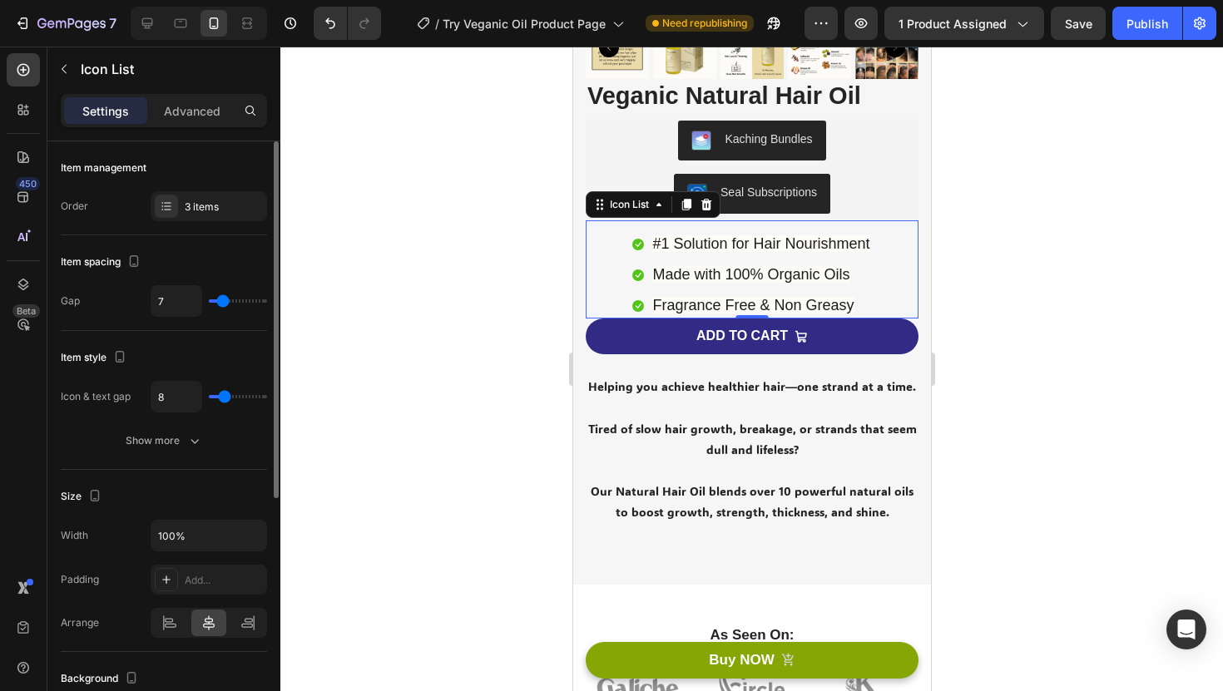
type input "8"
click at [224, 302] on input "range" at bounding box center [238, 300] width 58 height 3
type input "9"
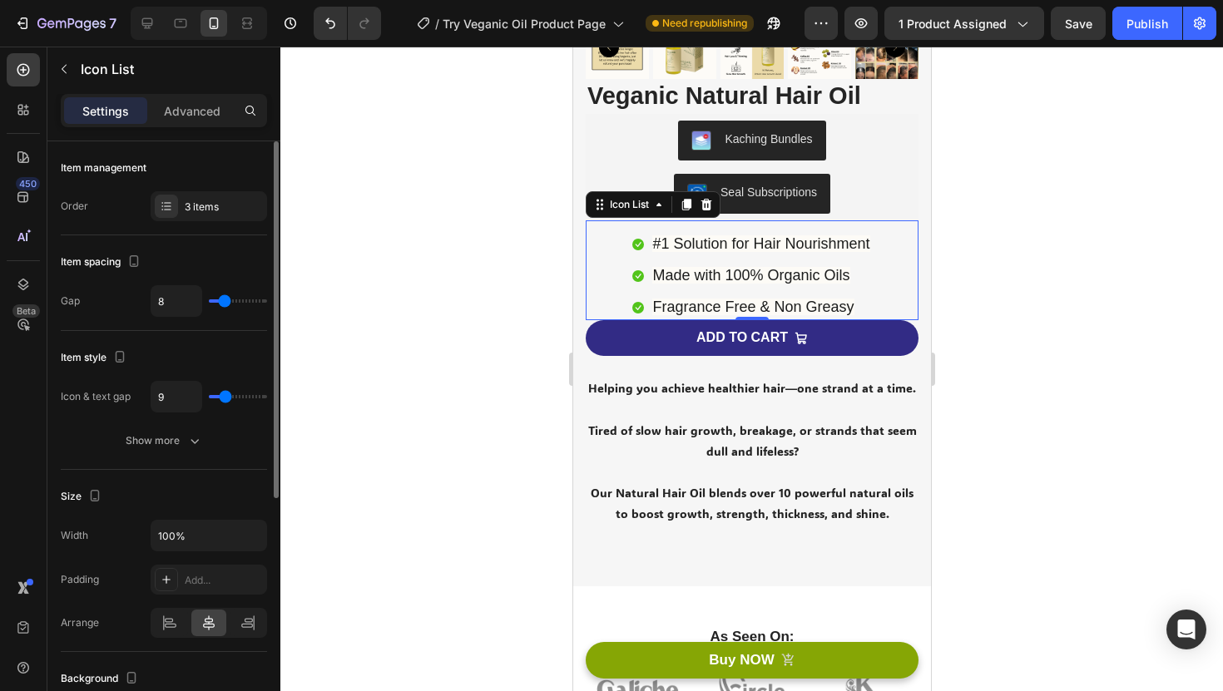
type input "8"
type input "7"
type input "6"
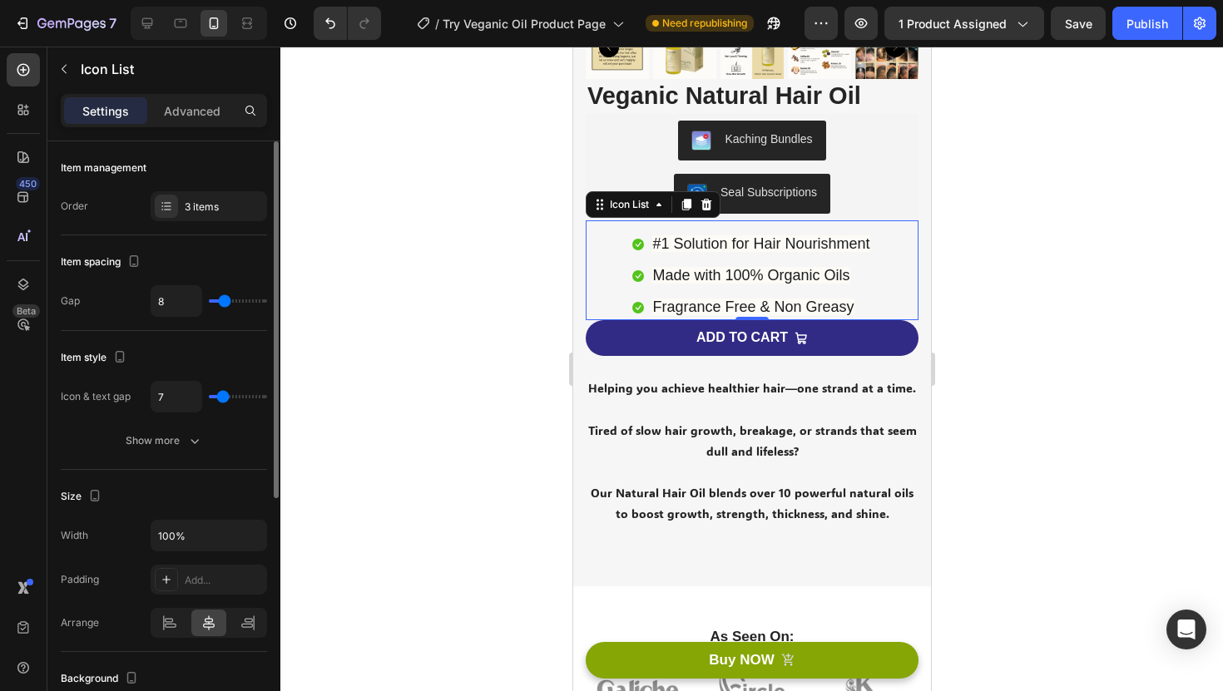
type input "6"
type input "5"
type input "4"
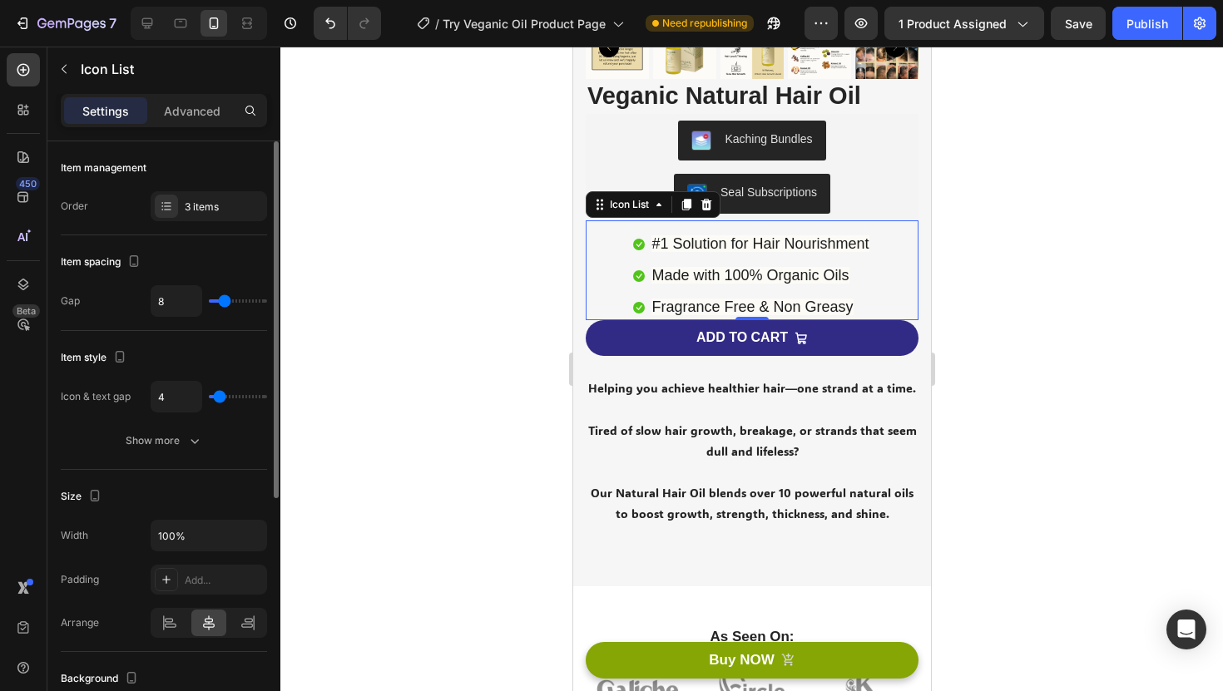
type input "3"
type input "2"
type input "1"
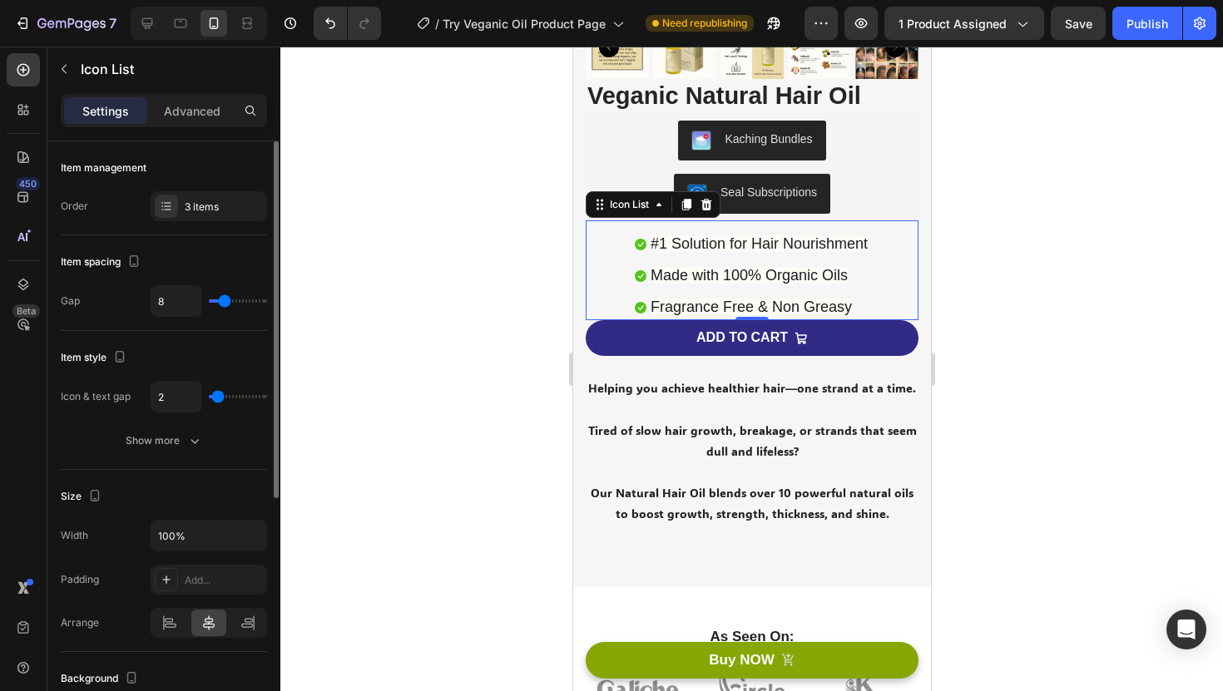
type input "1"
type input "2"
type input "3"
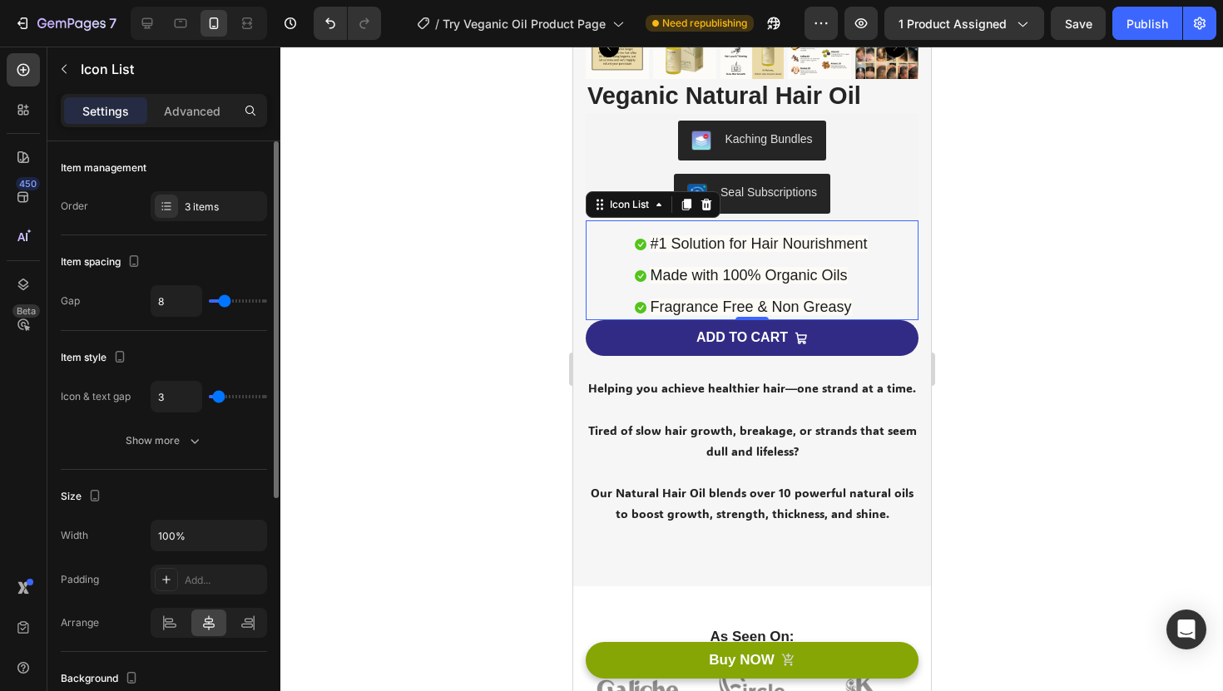
type input "4"
click at [219, 398] on input "range" at bounding box center [238, 396] width 58 height 3
type input "8"
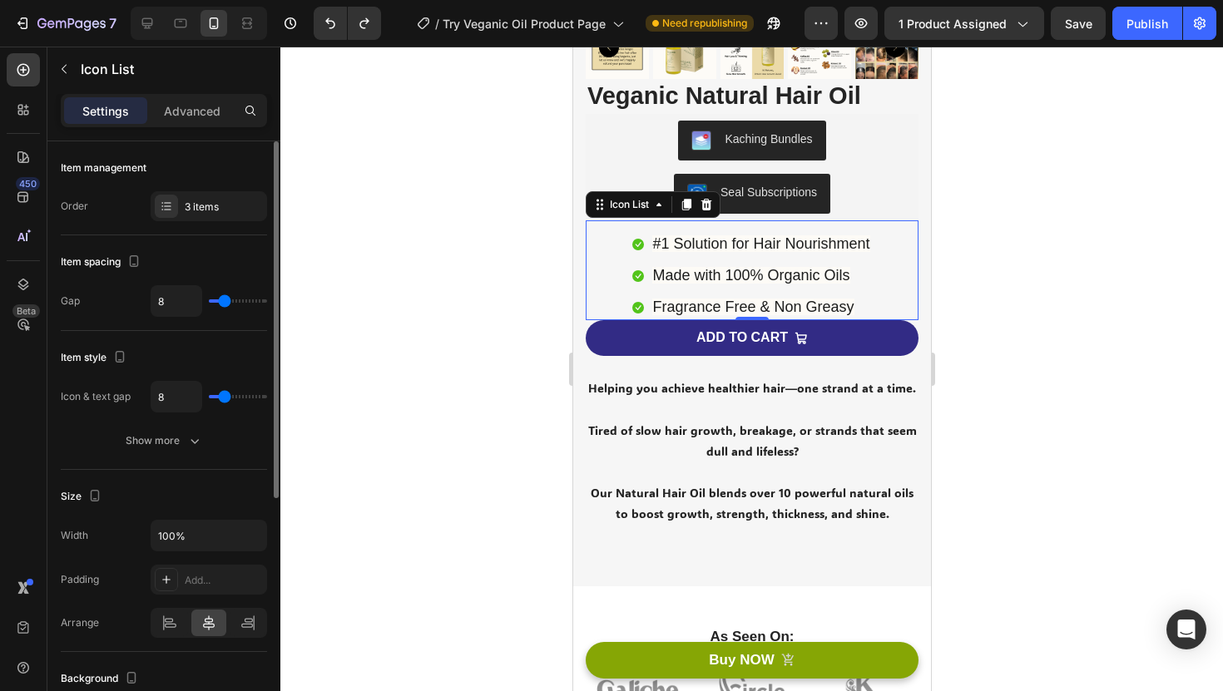
type input "13"
type input "12"
type input "11"
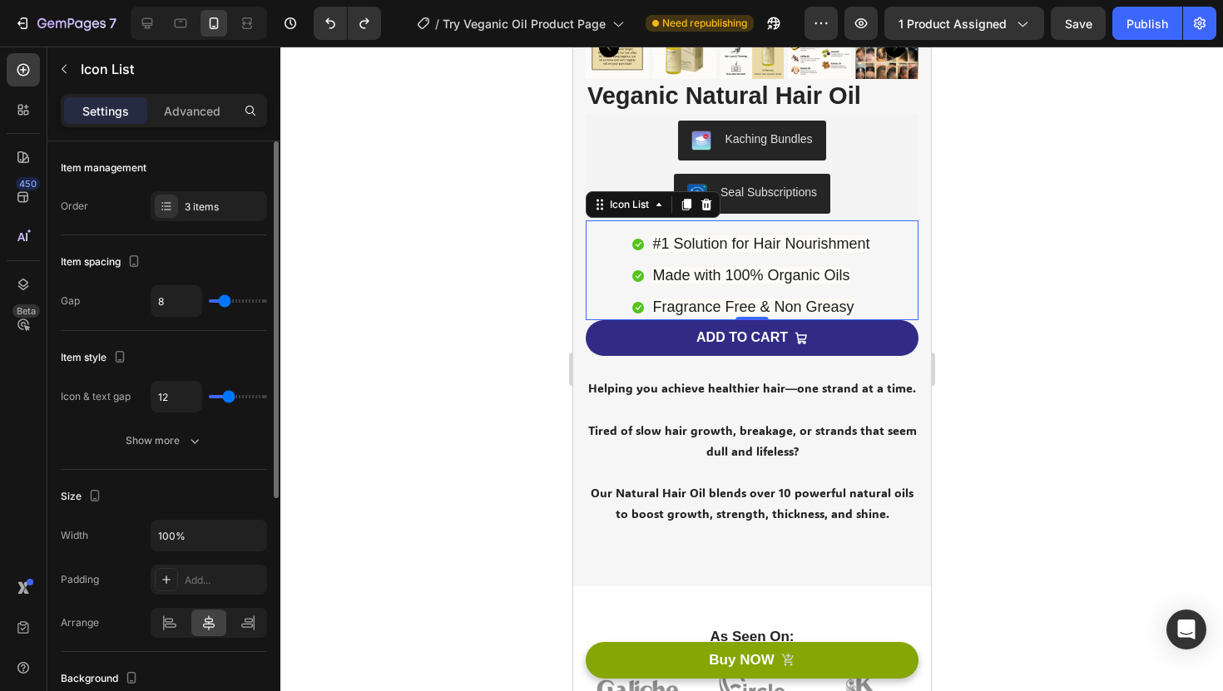
type input "11"
type input "10"
type input "9"
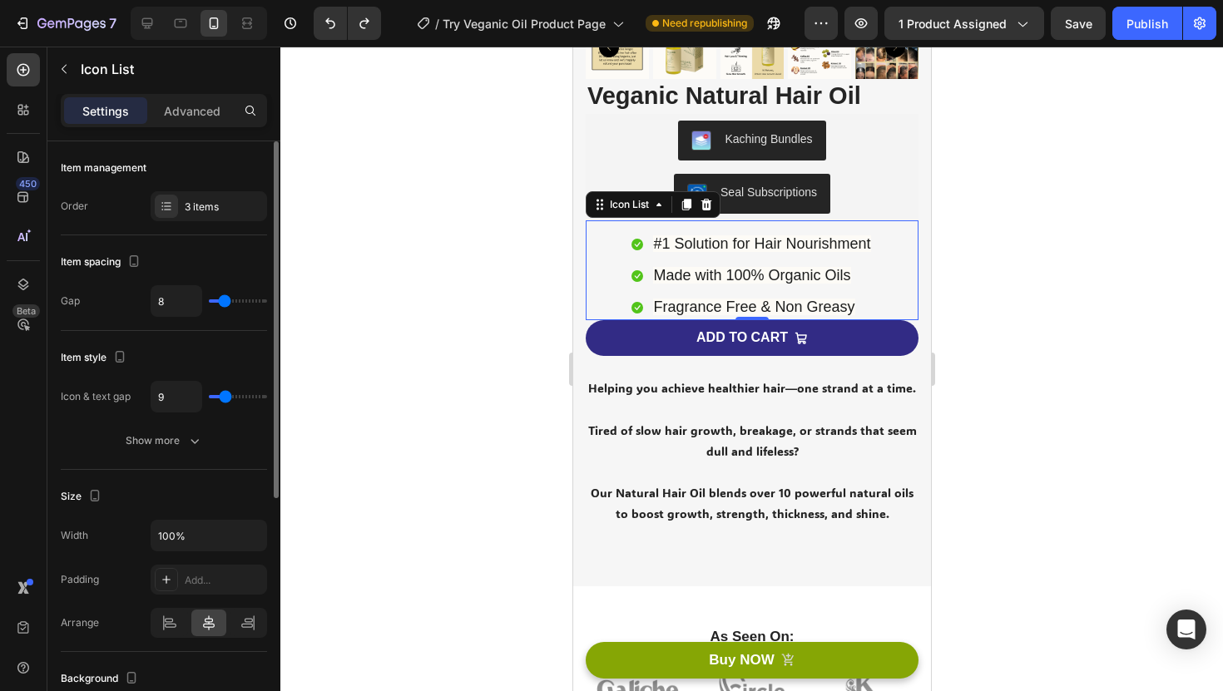
type input "8"
type input "7"
type input "6"
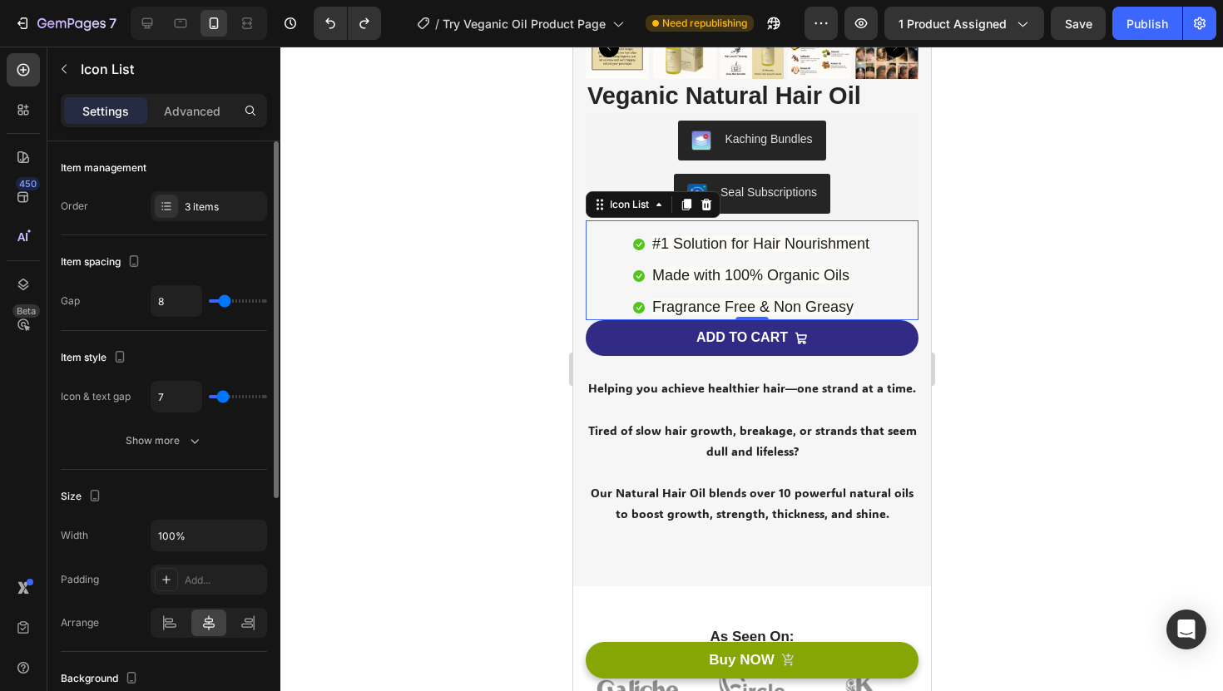
type input "6"
type input "5"
type input "4"
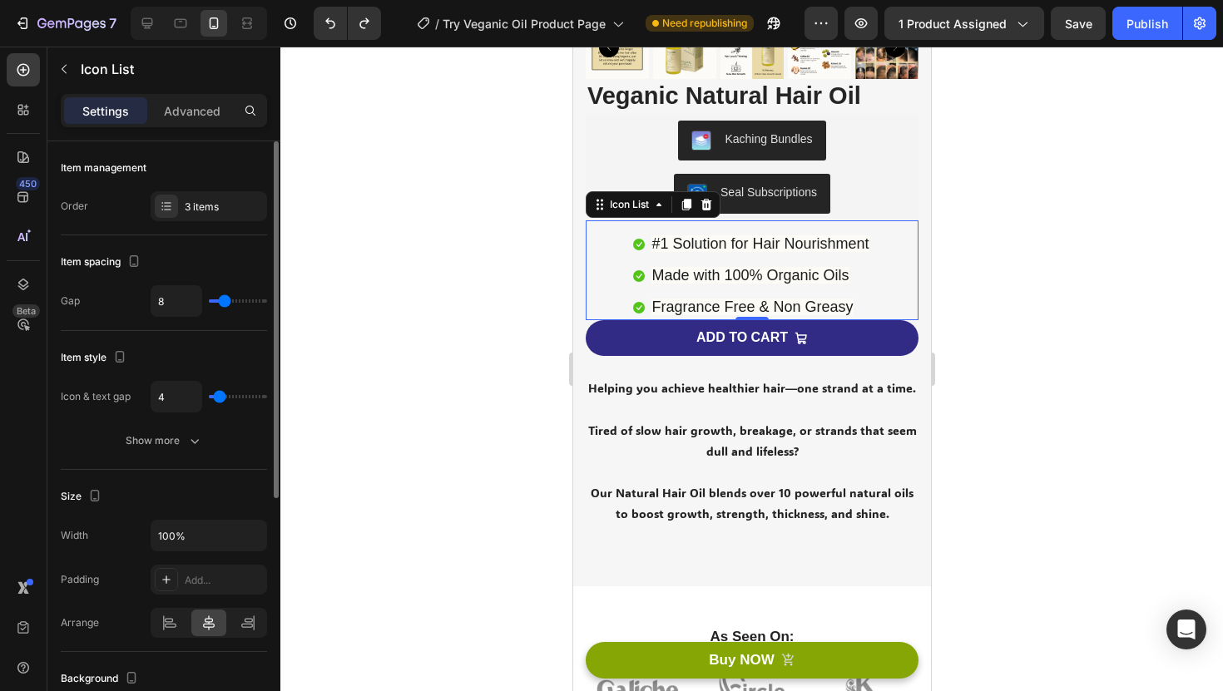
type input "3"
type input "2"
type input "3"
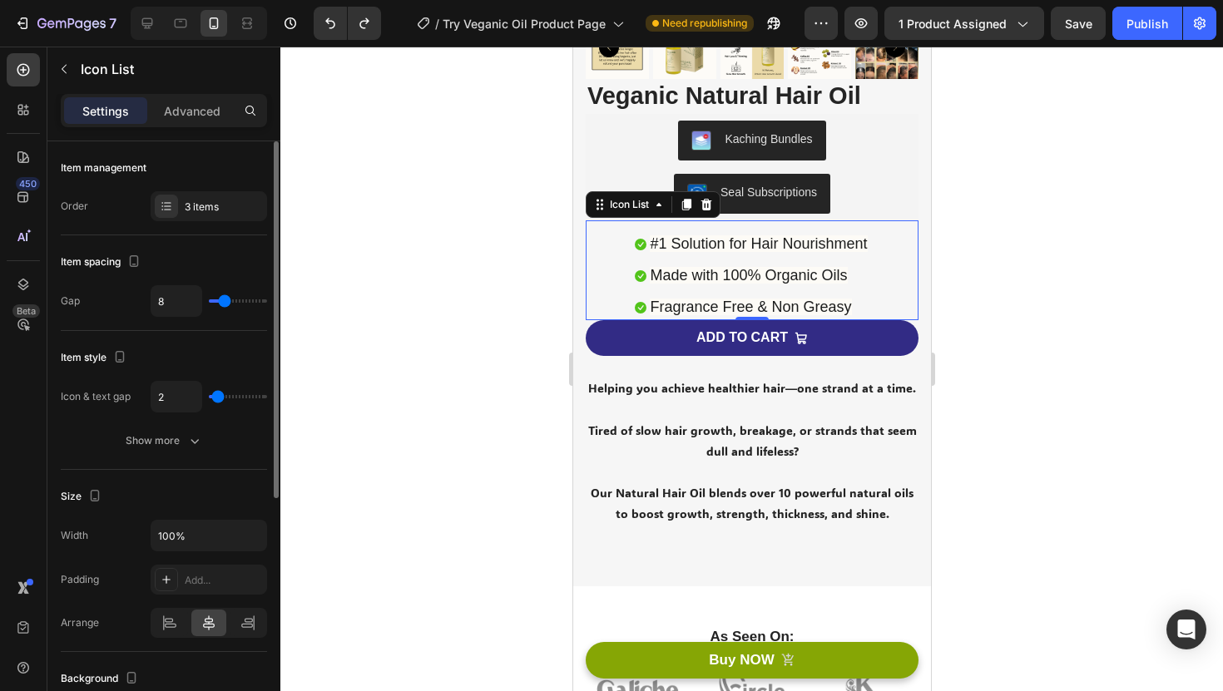
type input "3"
type input "5"
type input "6"
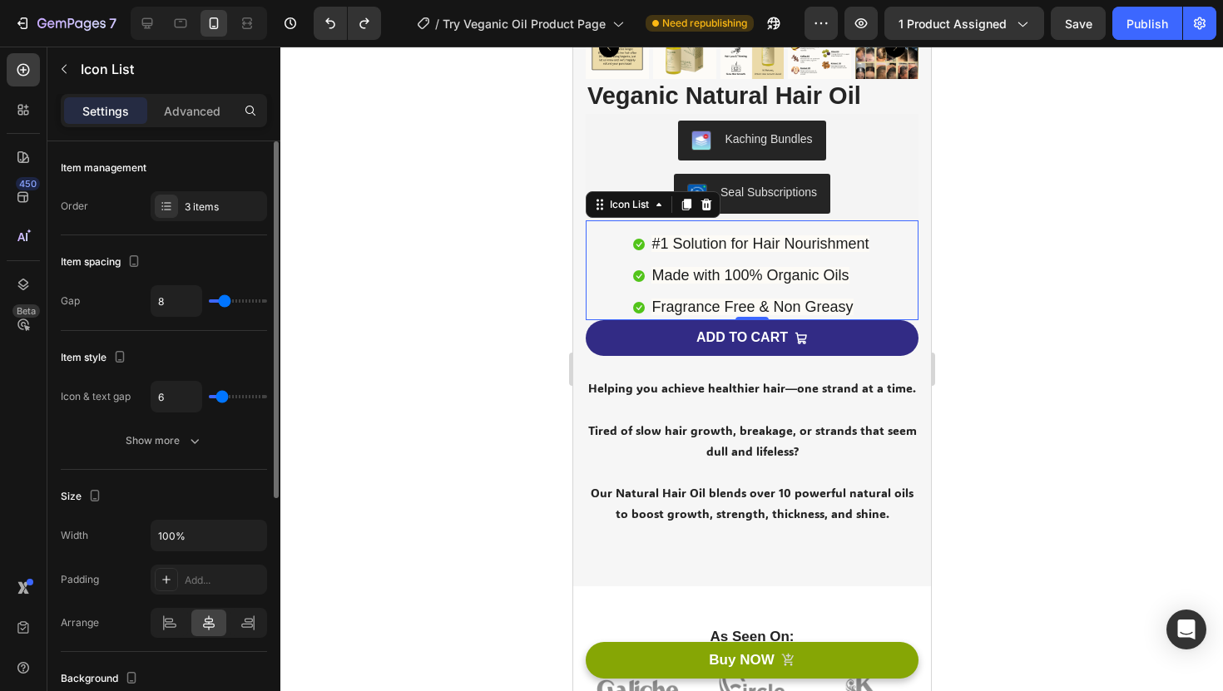
type input "5"
type input "4"
type input "5"
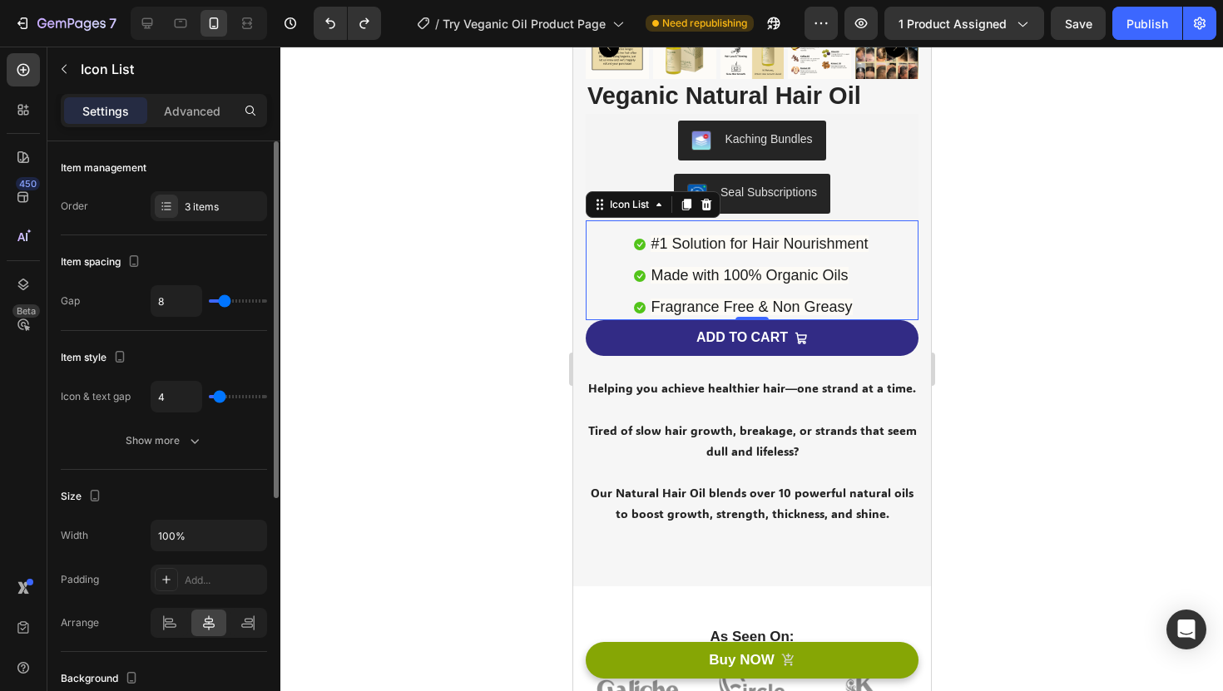
type input "5"
type input "6"
type input "7"
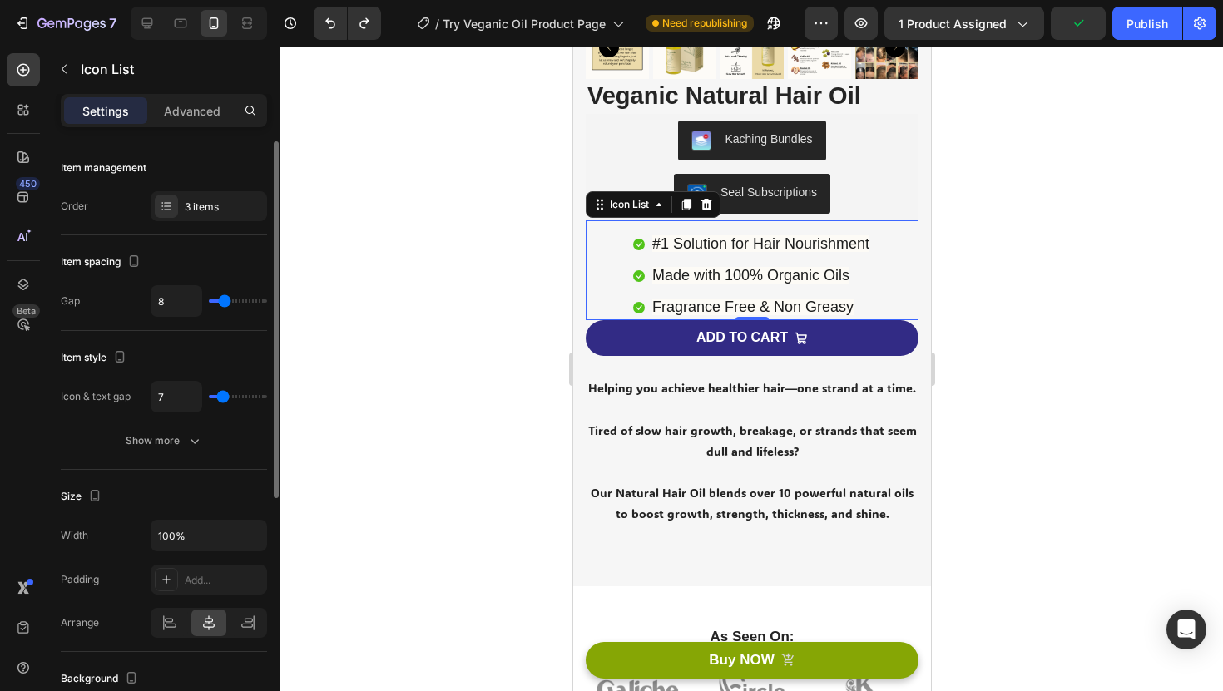
type input "6"
type input "7"
type input "8"
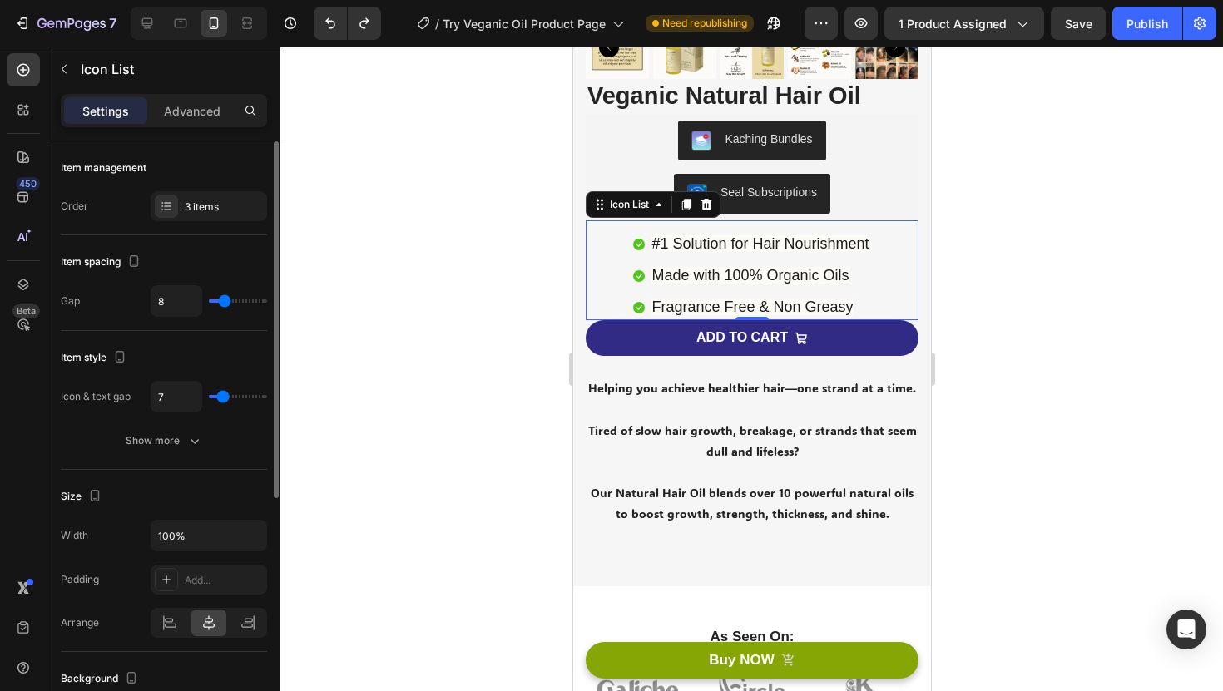
type input "8"
type input "9"
type input "10"
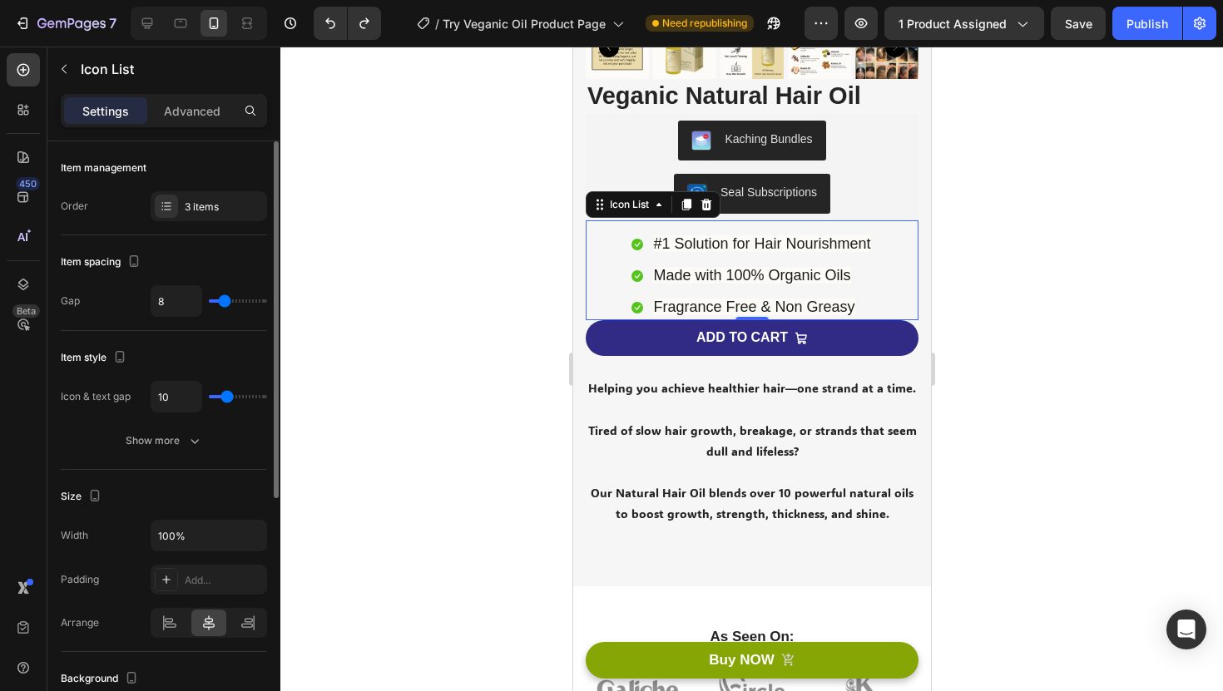
type input "9"
type input "8"
type input "7"
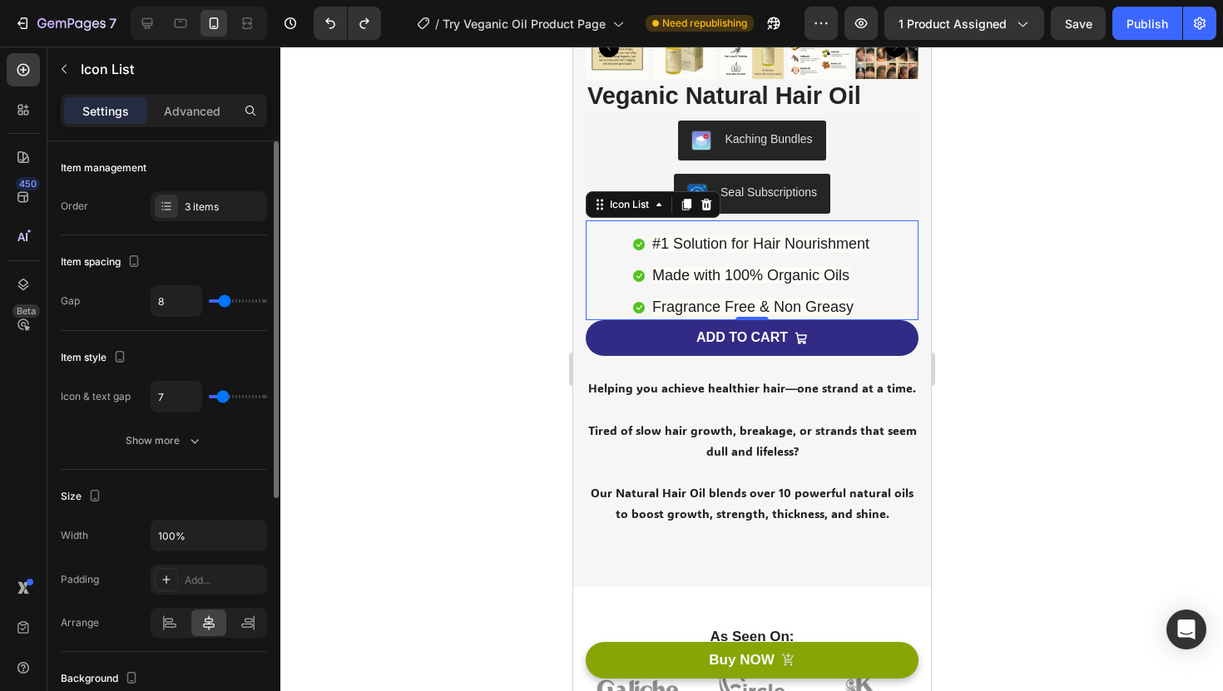
type input "7"
click at [223, 395] on input "range" at bounding box center [238, 396] width 58 height 3
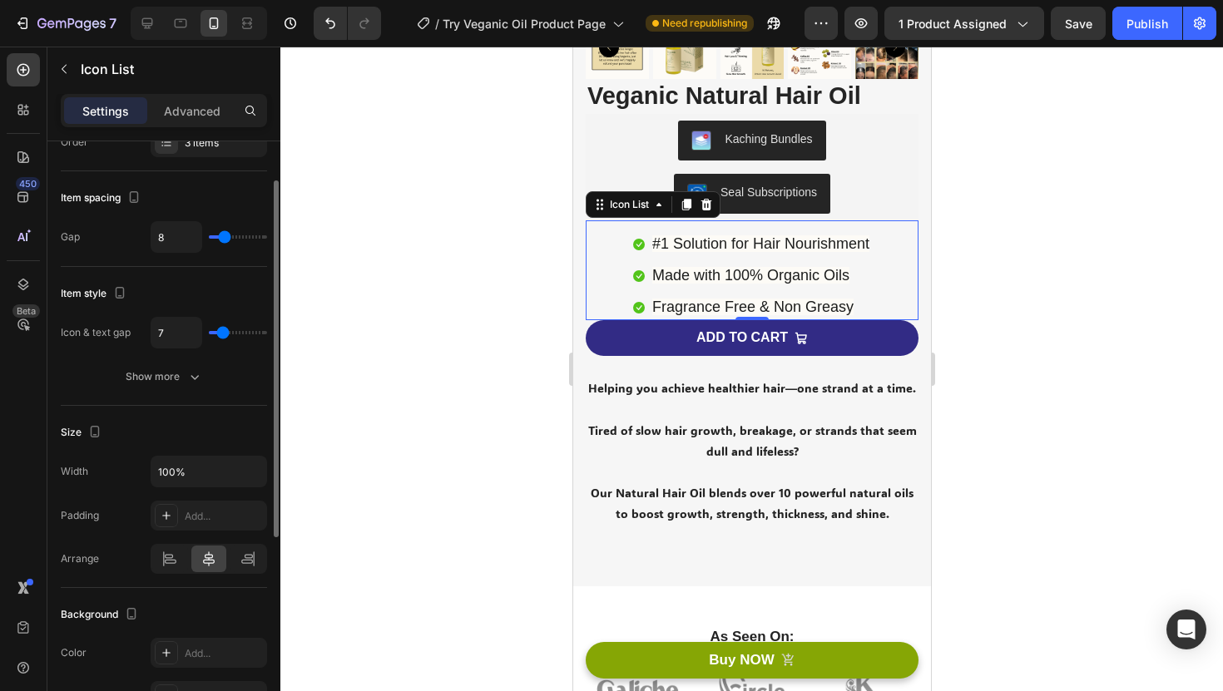
scroll to position [65, 0]
click at [219, 473] on input "100%" at bounding box center [208, 471] width 115 height 30
click at [251, 470] on icon "button" at bounding box center [251, 470] width 17 height 17
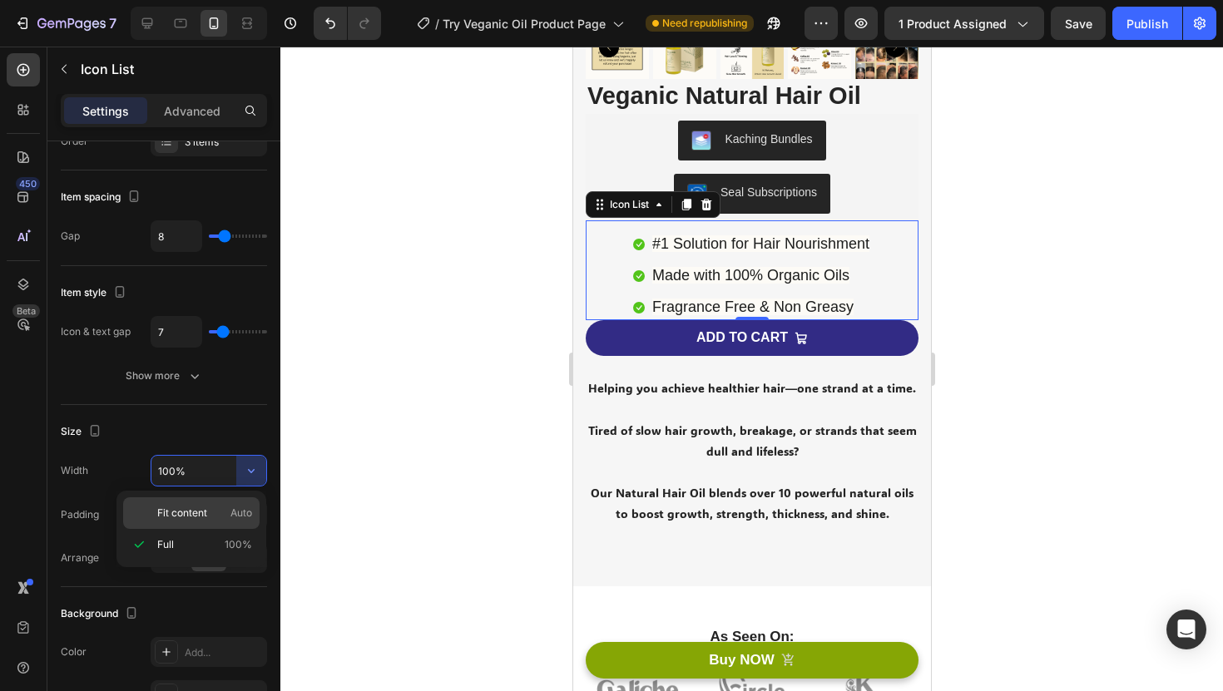
click at [234, 509] on span "Auto" at bounding box center [241, 513] width 22 height 15
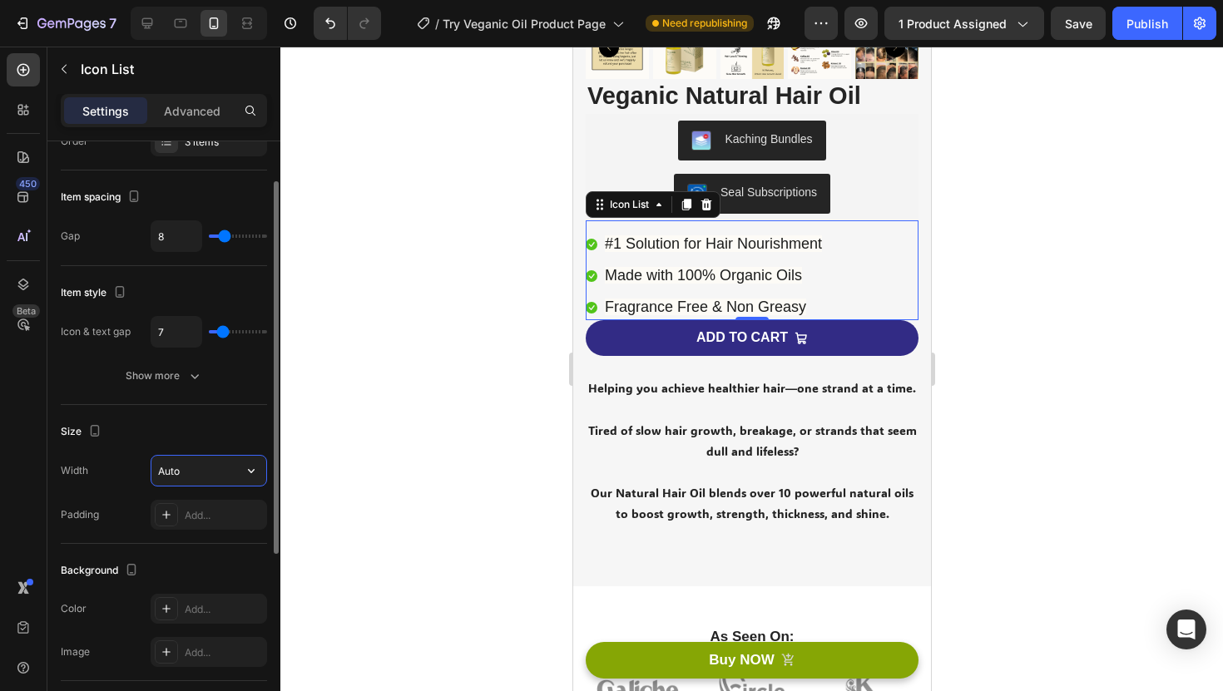
click at [229, 472] on input "Auto" at bounding box center [208, 471] width 115 height 30
click at [258, 469] on icon "button" at bounding box center [251, 470] width 17 height 17
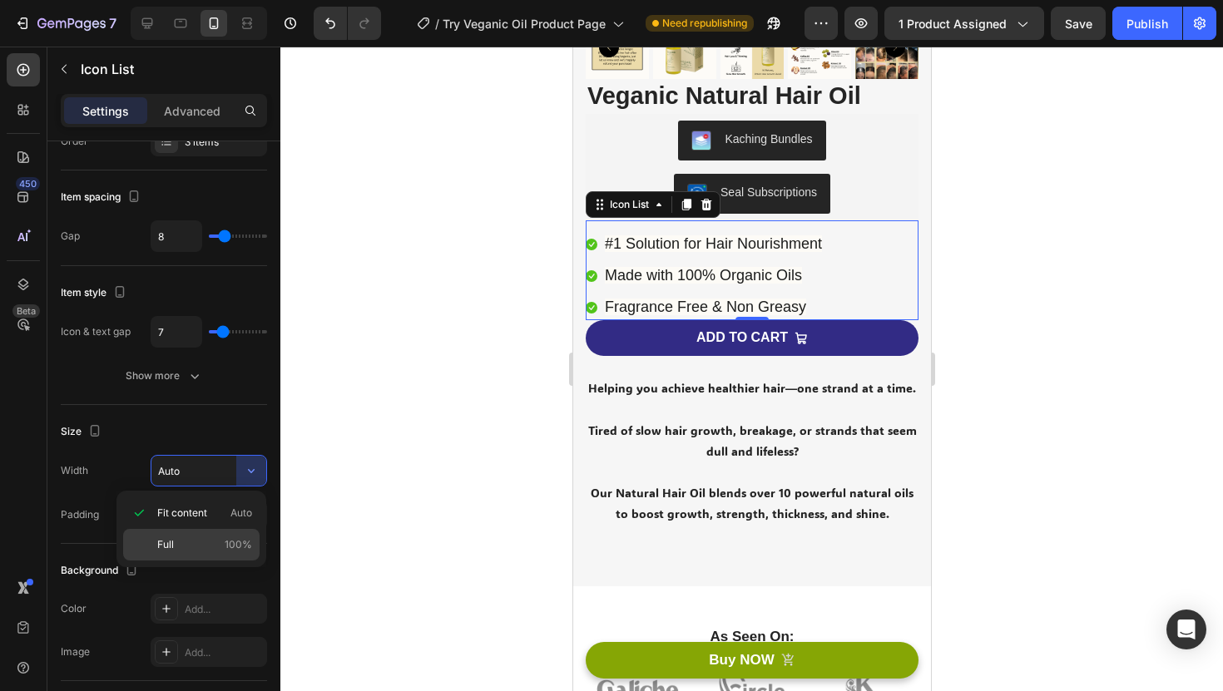
click at [235, 537] on span "100%" at bounding box center [238, 544] width 27 height 15
type input "100%"
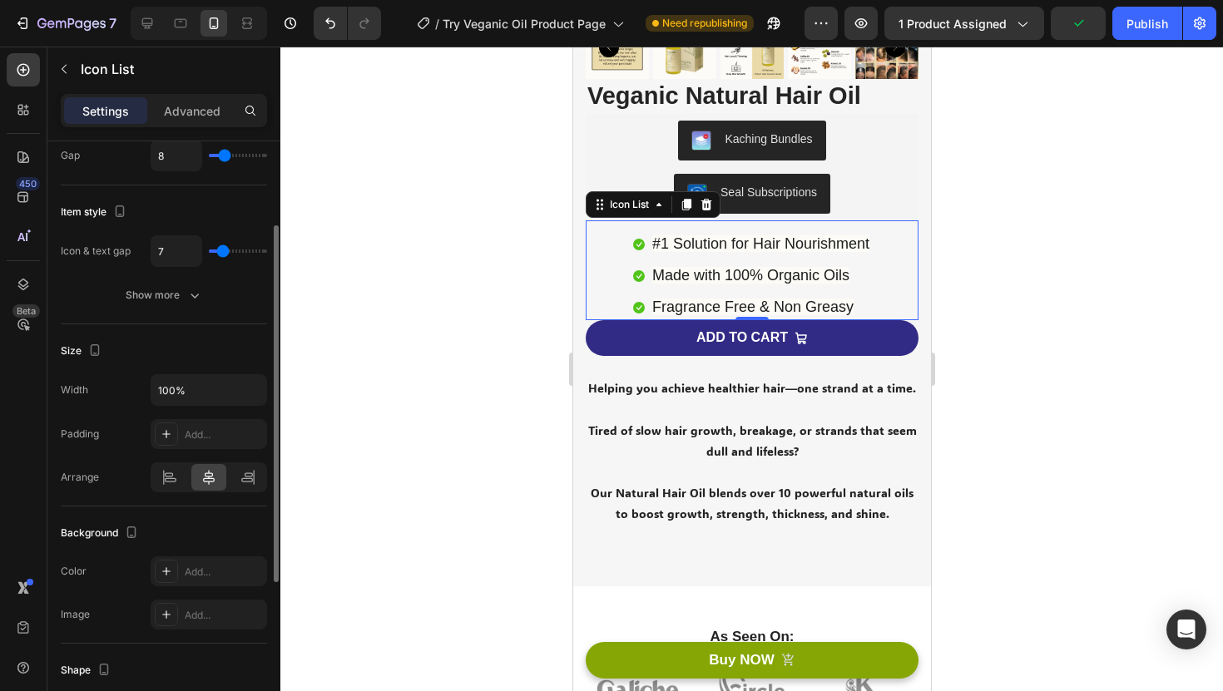
scroll to position [150, 0]
click at [171, 480] on icon at bounding box center [169, 473] width 17 height 17
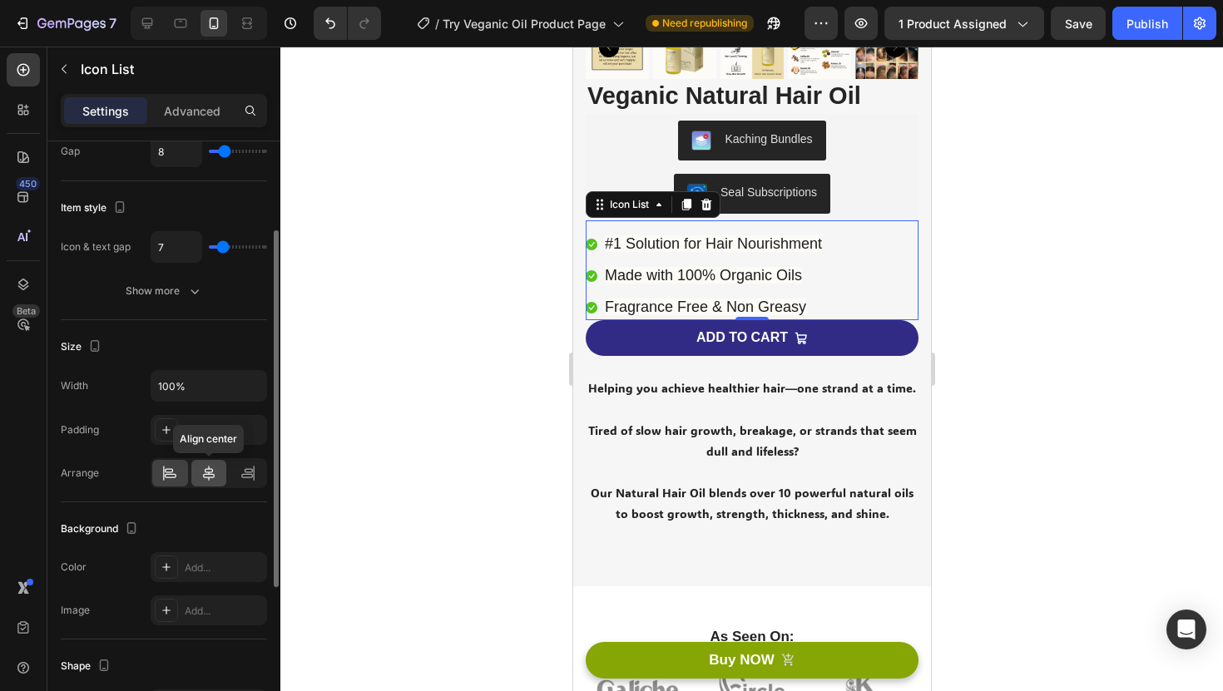
click at [199, 473] on div at bounding box center [209, 473] width 36 height 27
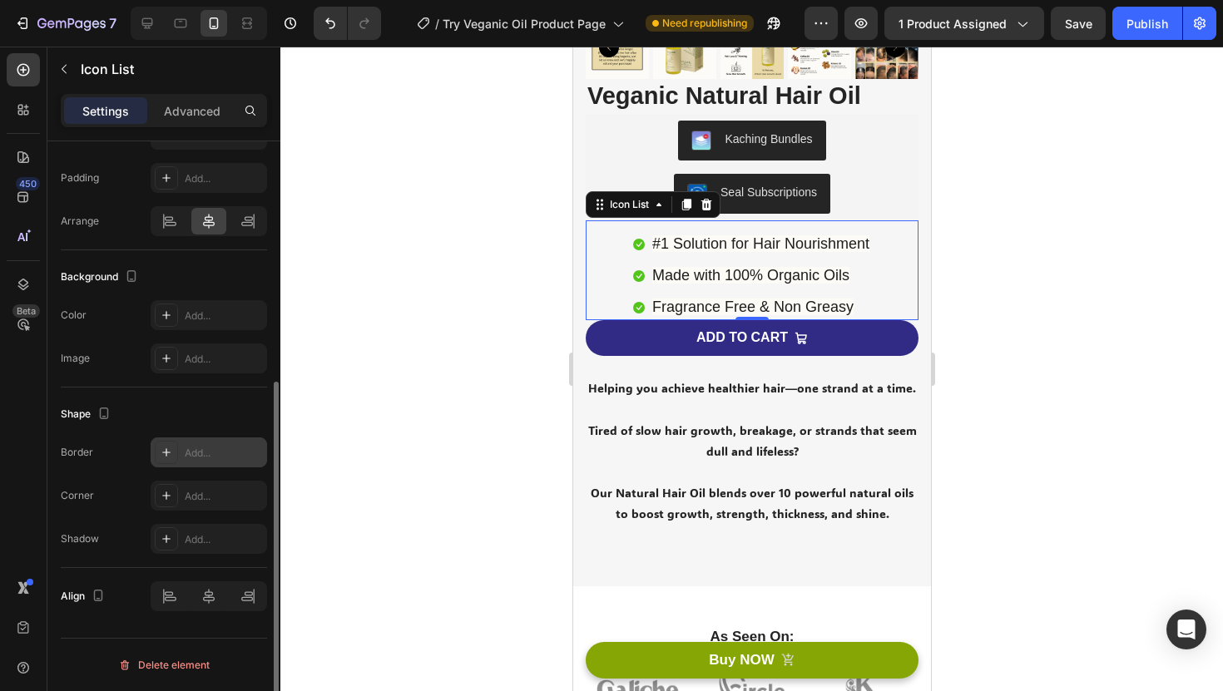
scroll to position [0, 0]
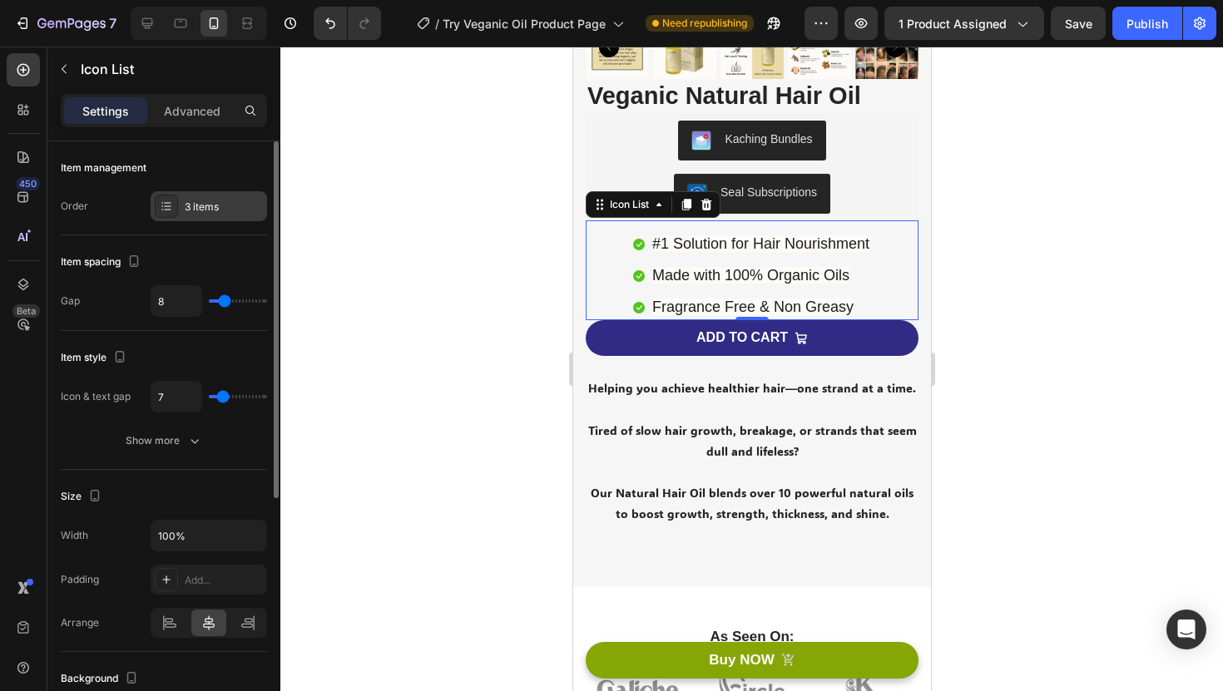
click at [197, 215] on div "3 items" at bounding box center [209, 206] width 116 height 30
click at [429, 67] on div at bounding box center [751, 369] width 942 height 645
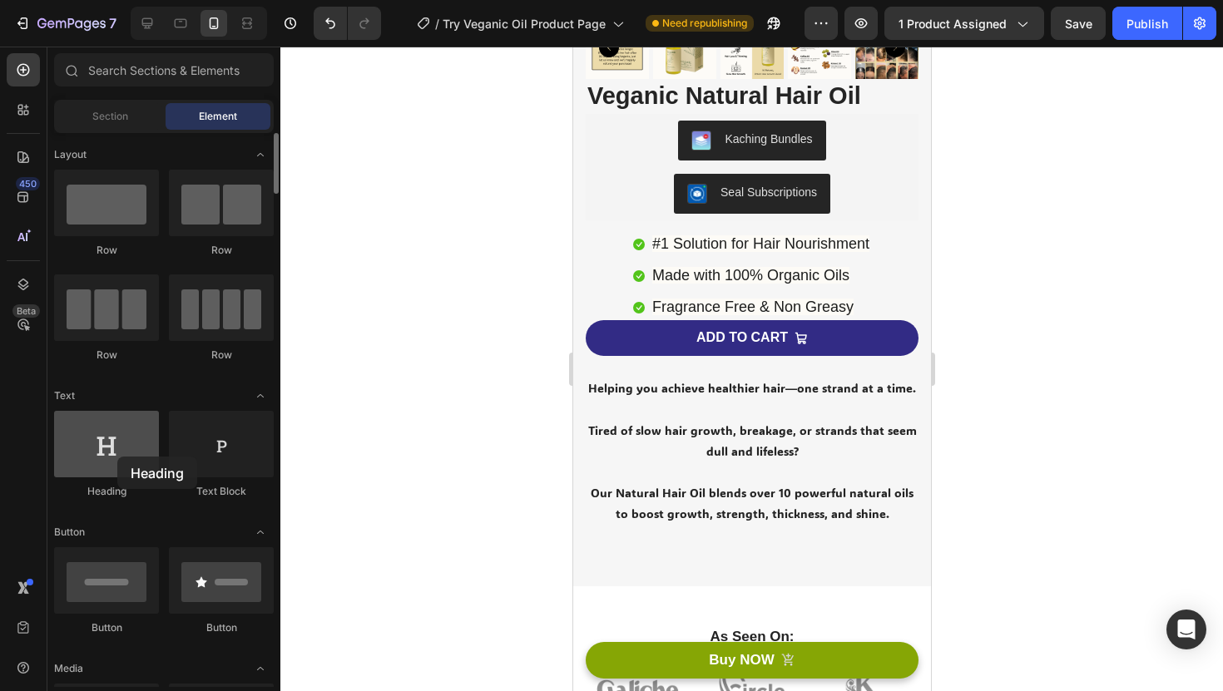
click at [117, 457] on div at bounding box center [106, 444] width 105 height 67
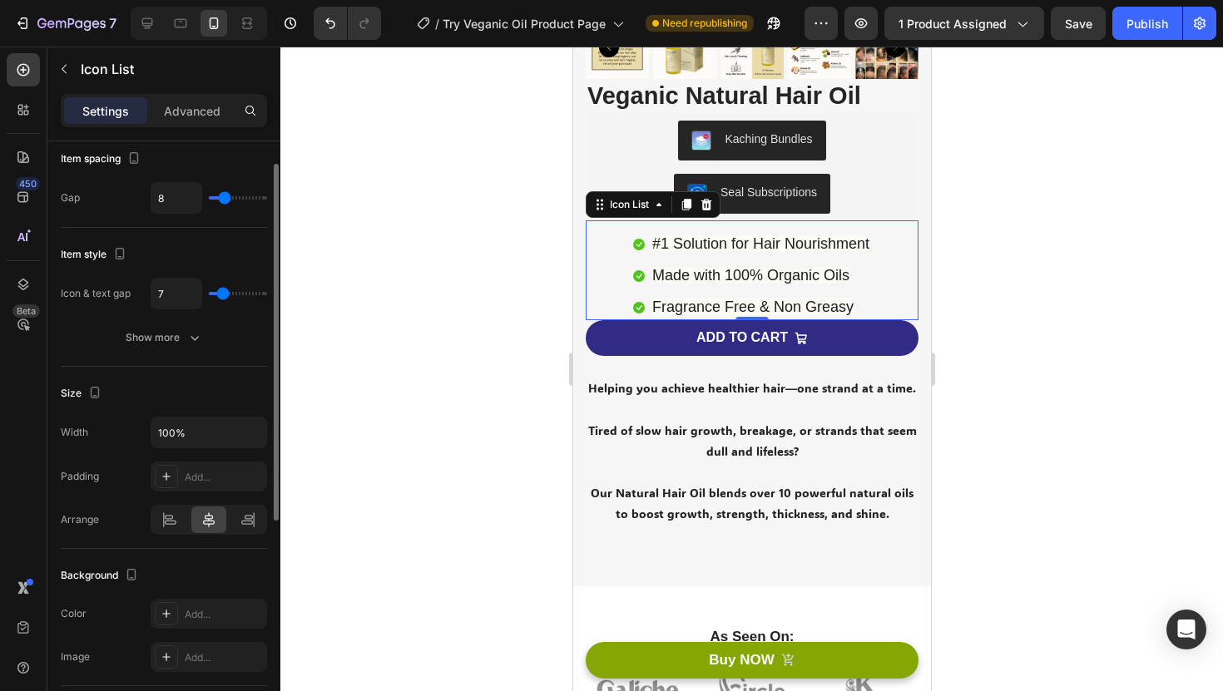
scroll to position [116, 0]
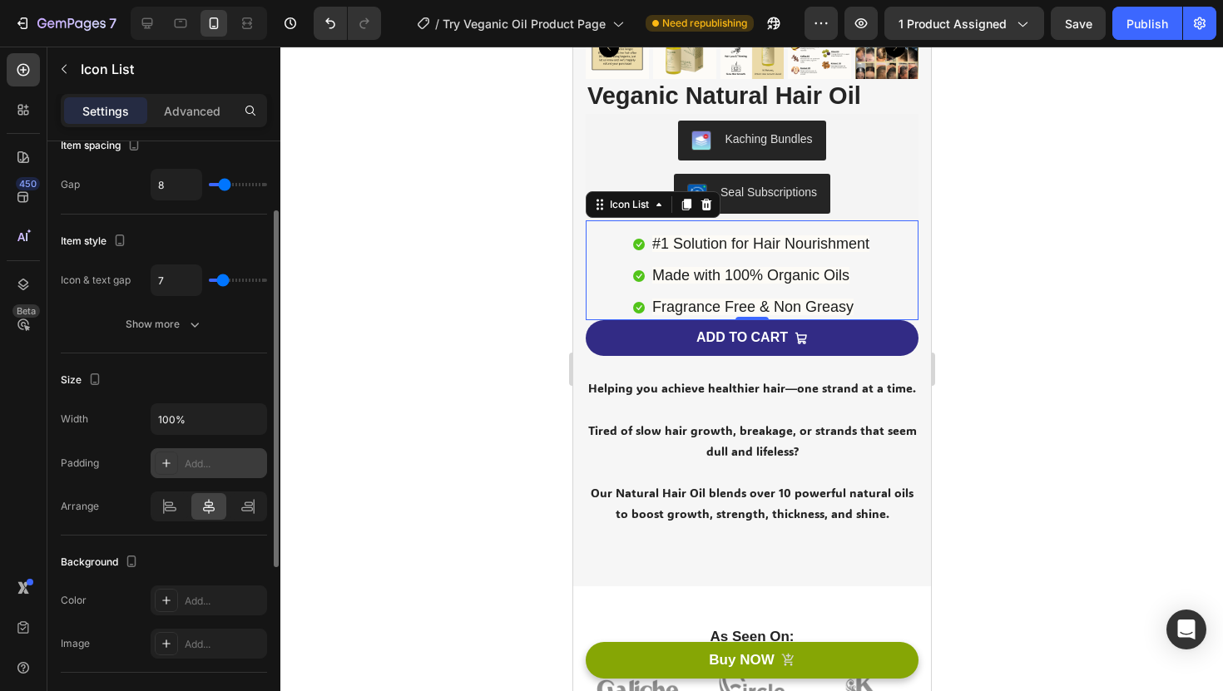
click at [168, 457] on icon at bounding box center [166, 463] width 13 height 13
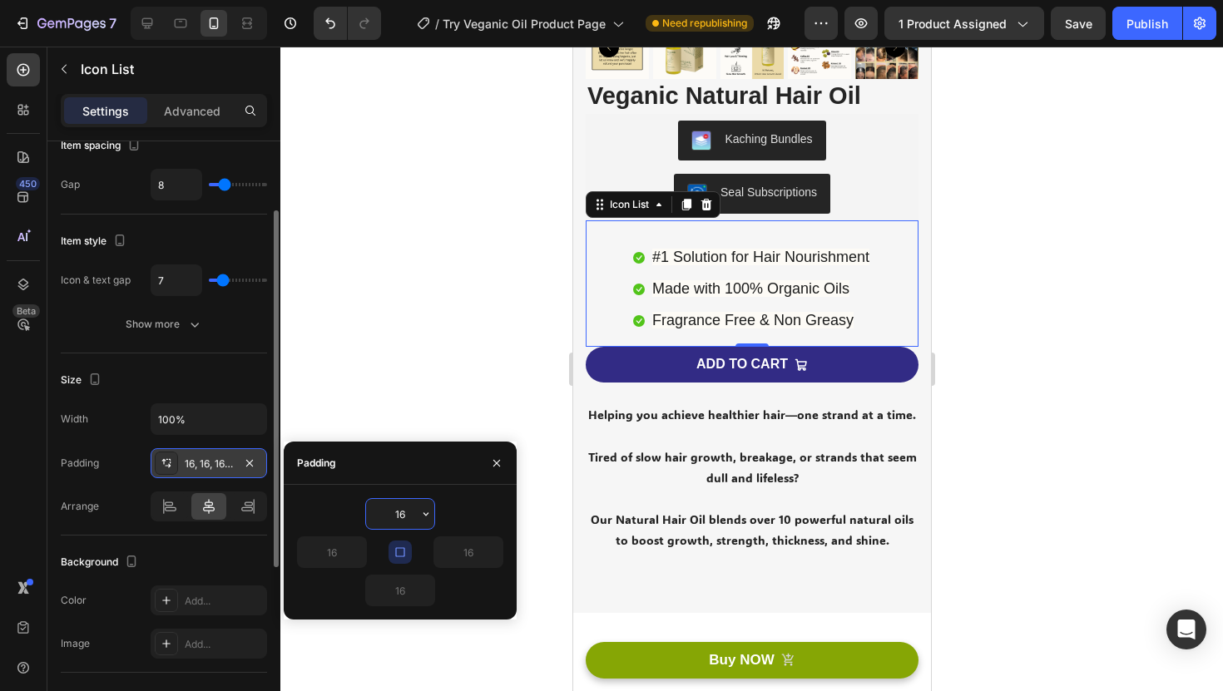
type input "0"
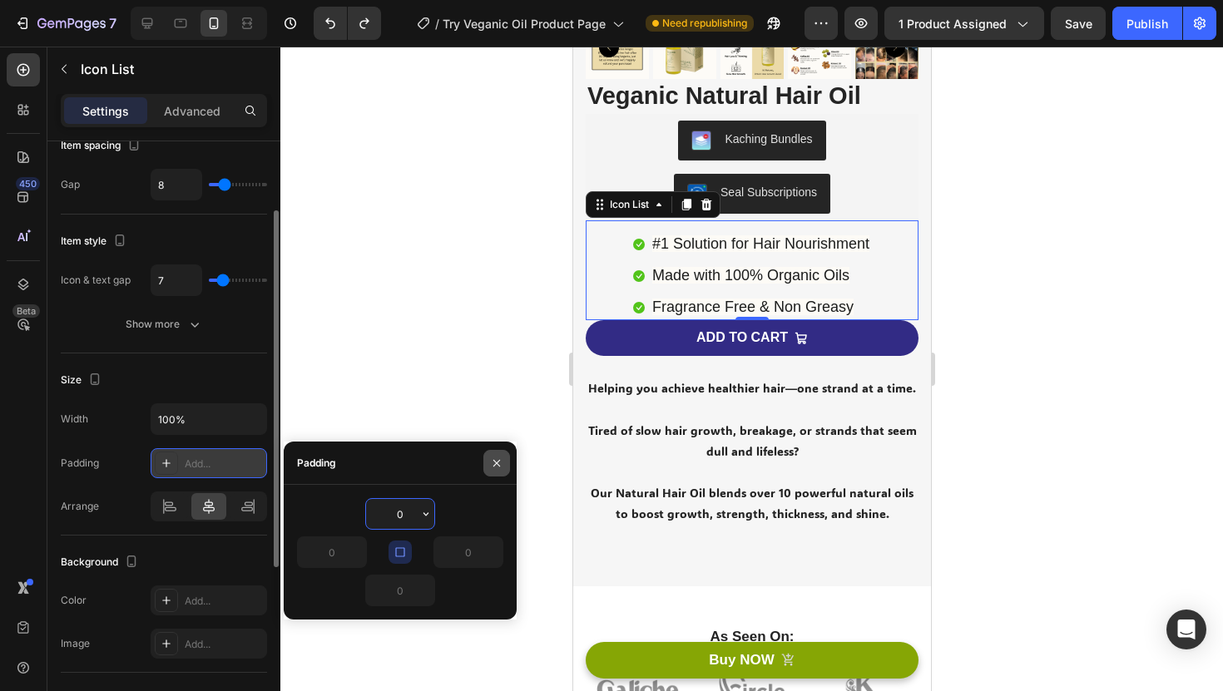
click at [502, 463] on icon "button" at bounding box center [496, 463] width 13 height 13
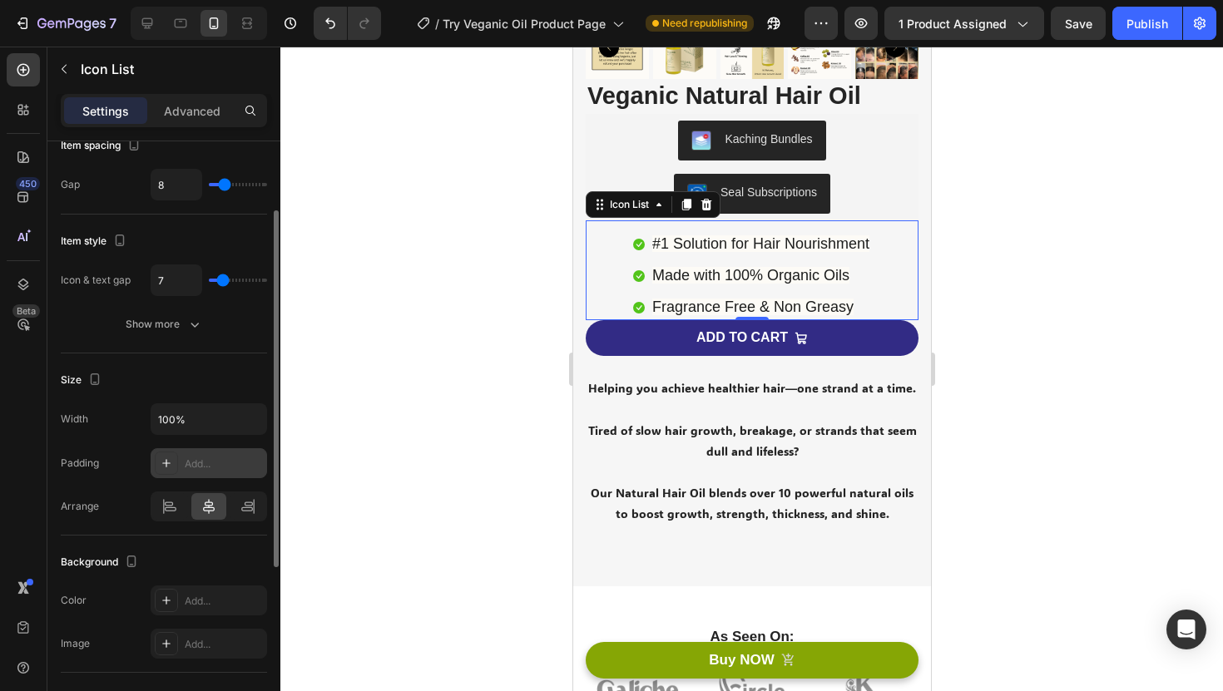
click at [190, 470] on div "Add..." at bounding box center [224, 464] width 78 height 15
type input "16"
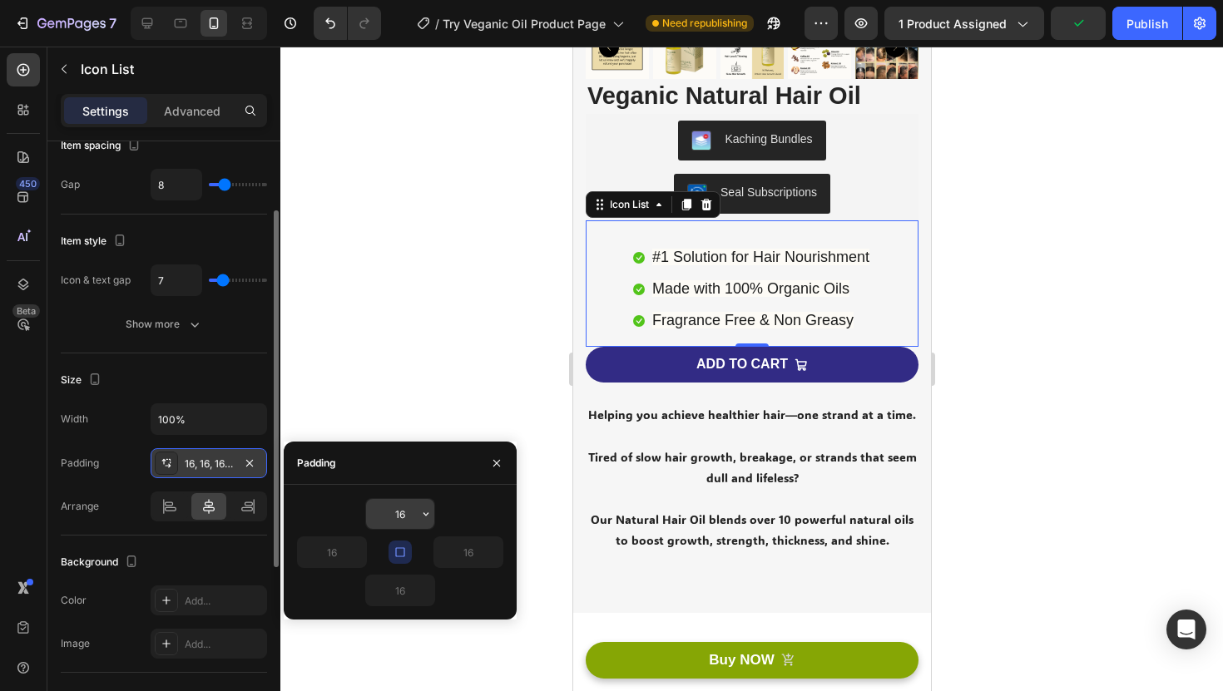
click at [399, 515] on input "16" at bounding box center [400, 514] width 68 height 30
click at [423, 514] on icon "button" at bounding box center [425, 513] width 13 height 13
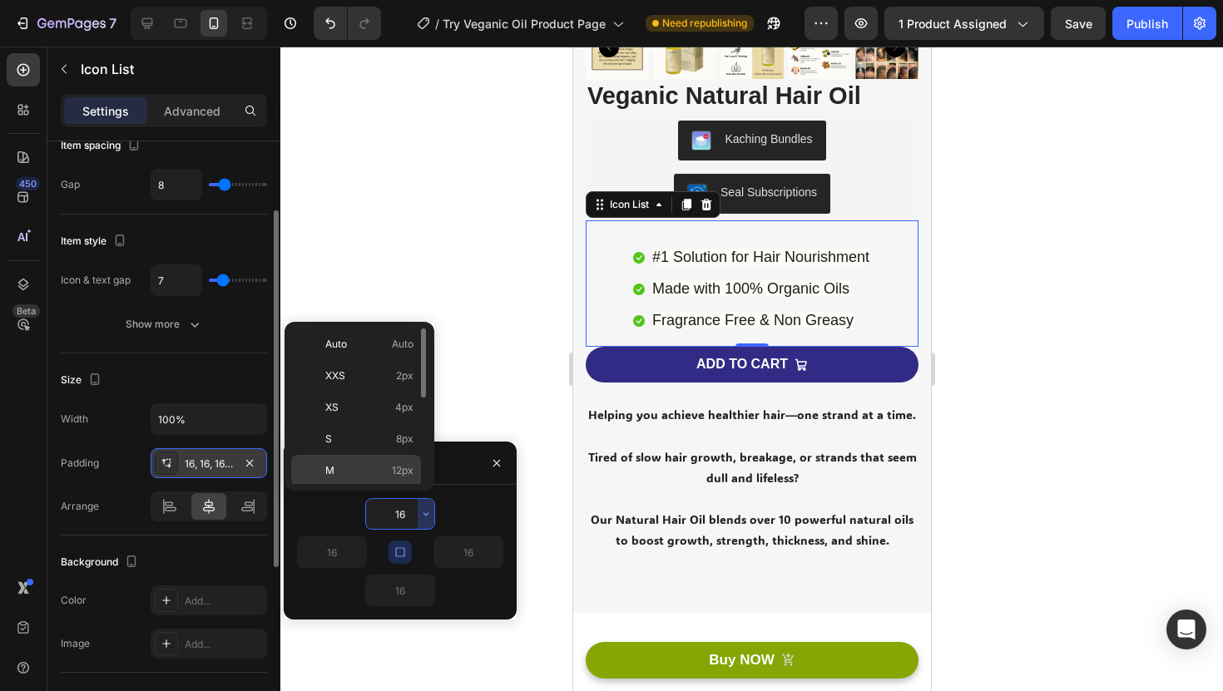
click at [382, 471] on p "M 12px" at bounding box center [369, 470] width 88 height 15
type input "12"
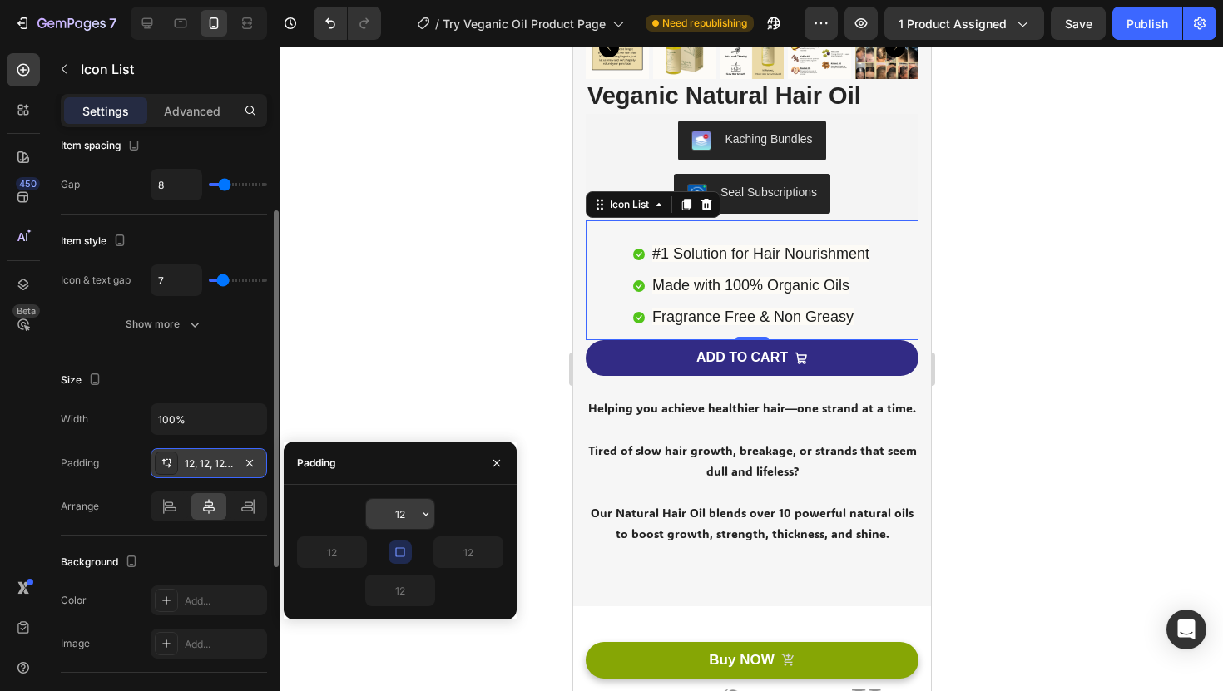
click at [416, 529] on div "12" at bounding box center [400, 514] width 70 height 32
click at [420, 513] on icon "button" at bounding box center [425, 513] width 13 height 13
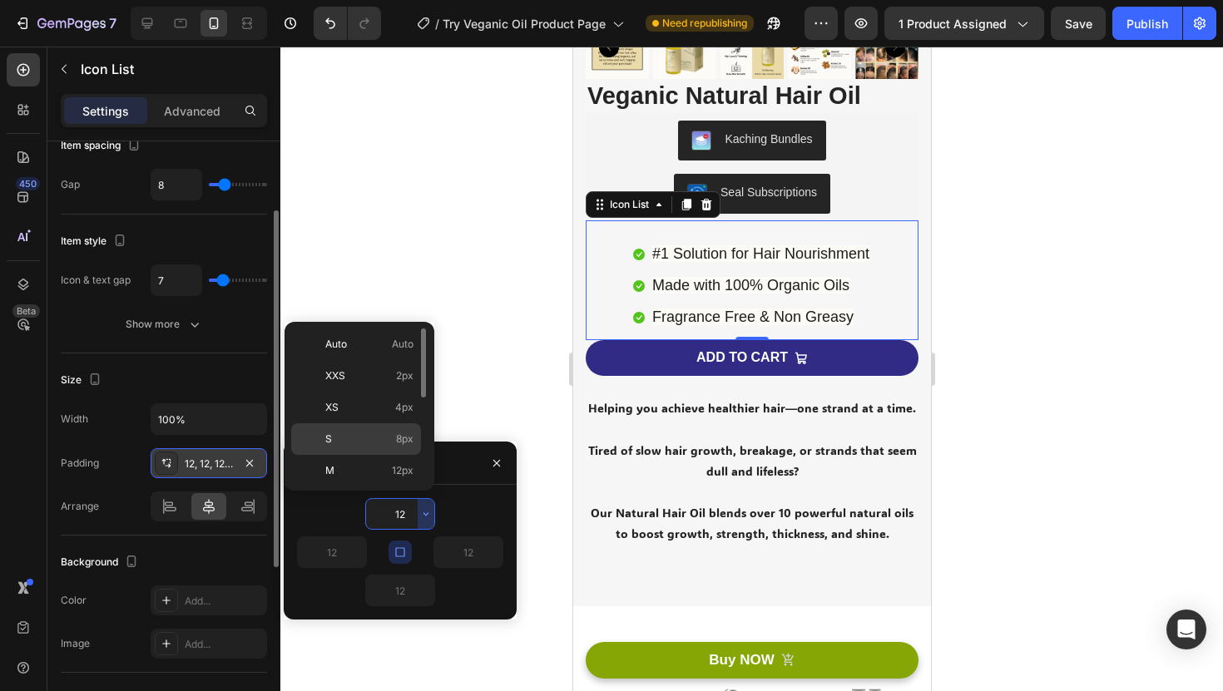
click at [399, 438] on span "8px" at bounding box center [404, 439] width 17 height 15
type input "8"
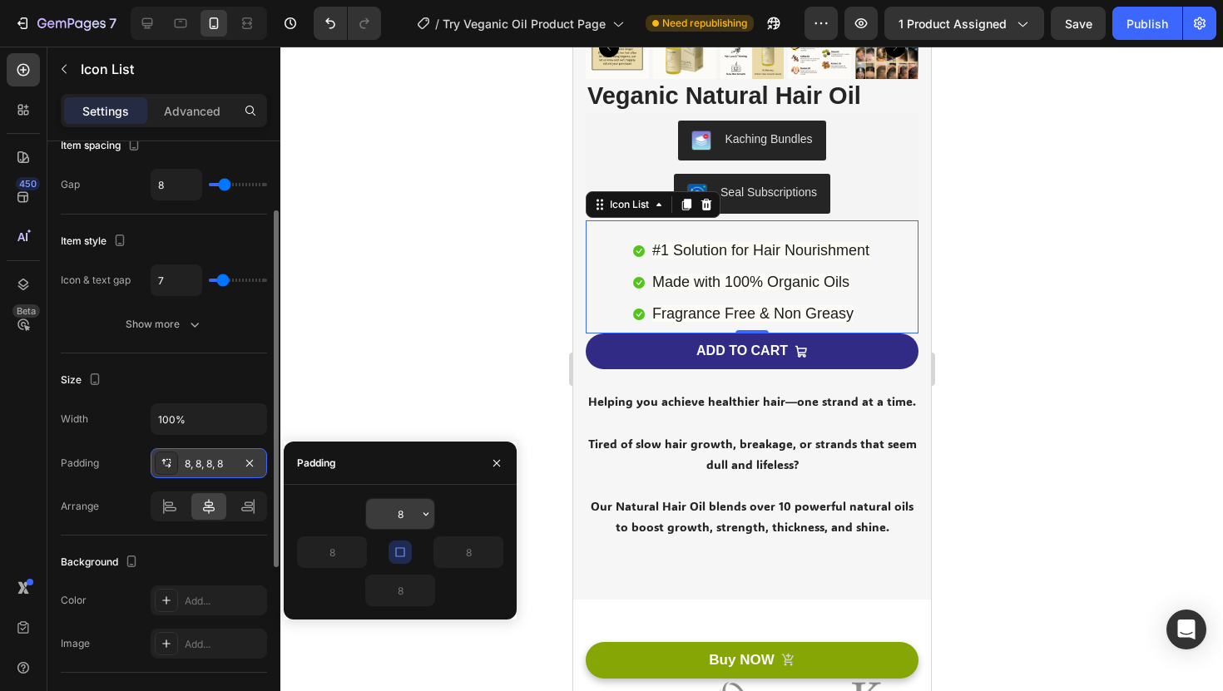
click at [423, 517] on icon "button" at bounding box center [425, 513] width 13 height 13
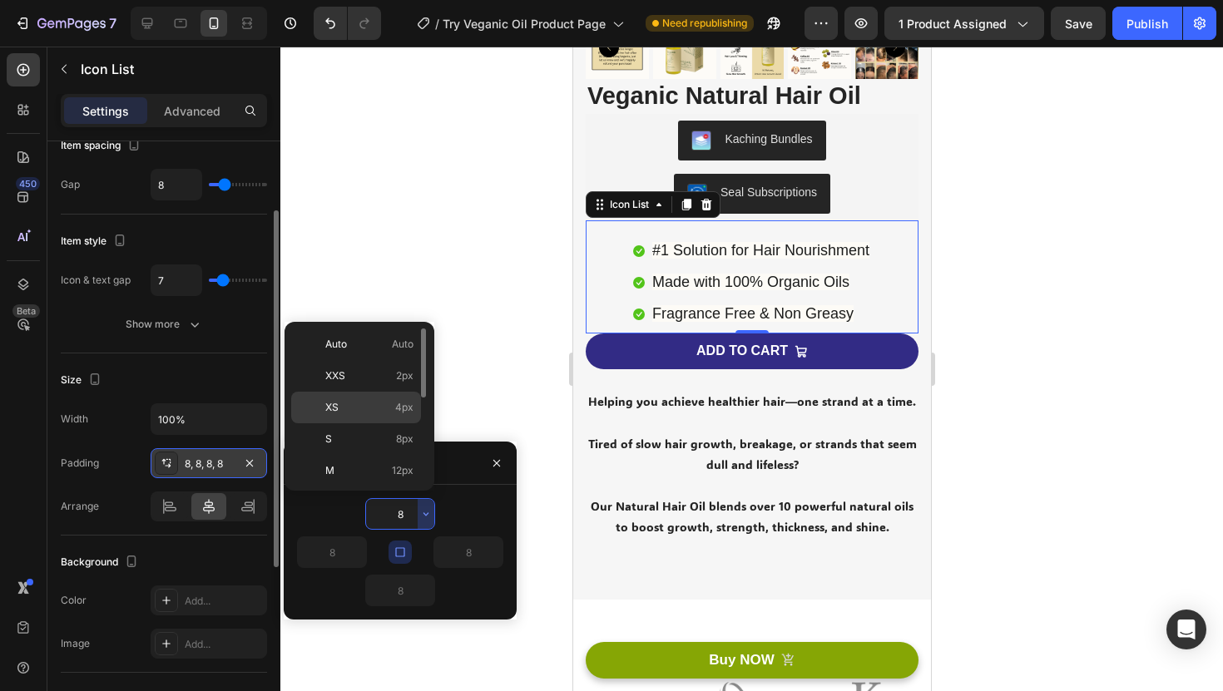
click at [409, 408] on span "4px" at bounding box center [404, 407] width 18 height 15
type input "4"
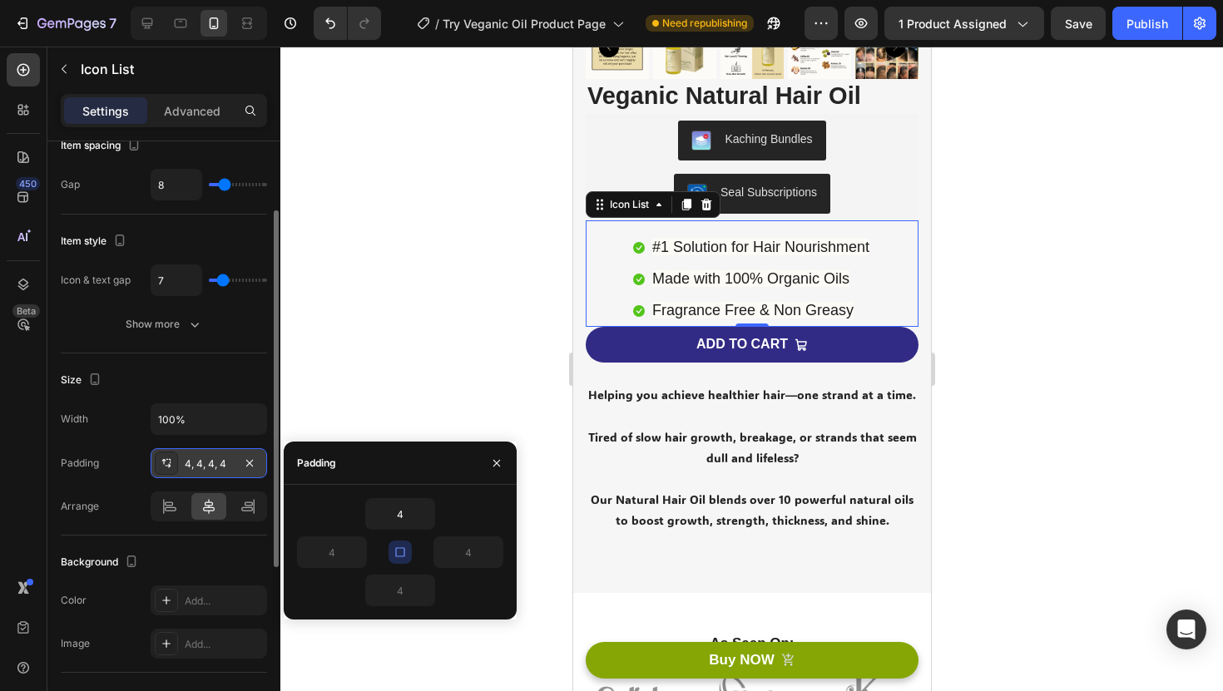
click at [512, 399] on div at bounding box center [751, 369] width 942 height 645
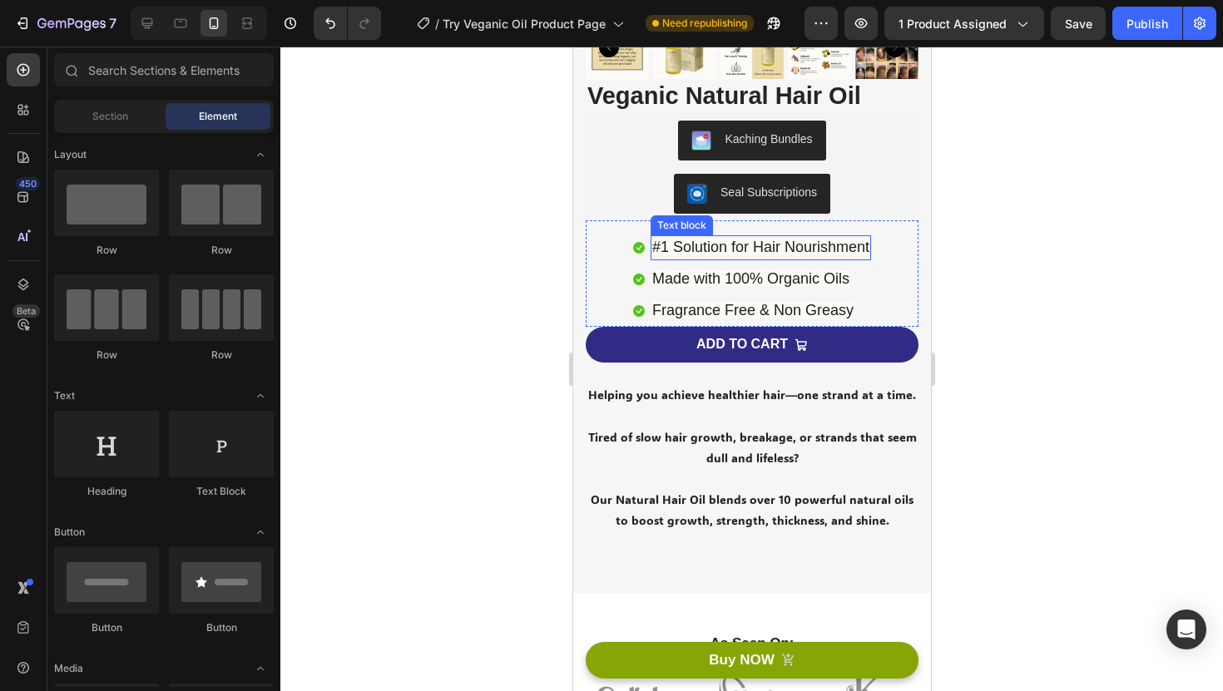
click at [653, 250] on span "#1 Solution for Hair Nourishment" at bounding box center [759, 247] width 217 height 17
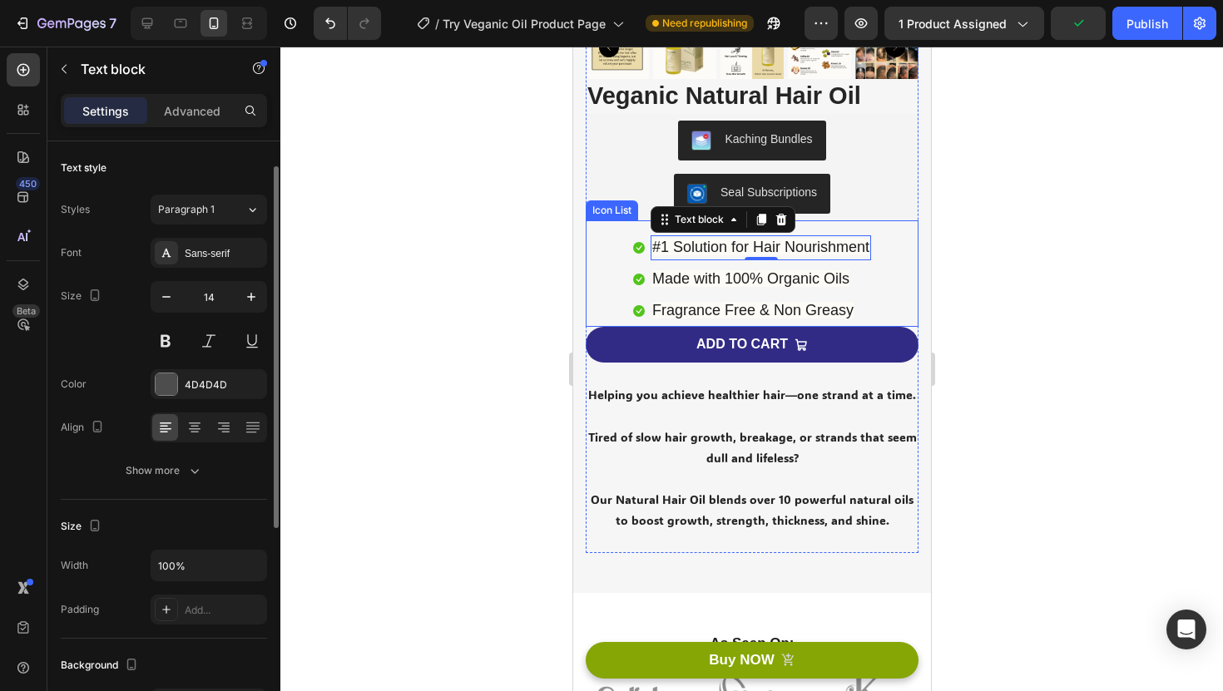
scroll to position [37, 0]
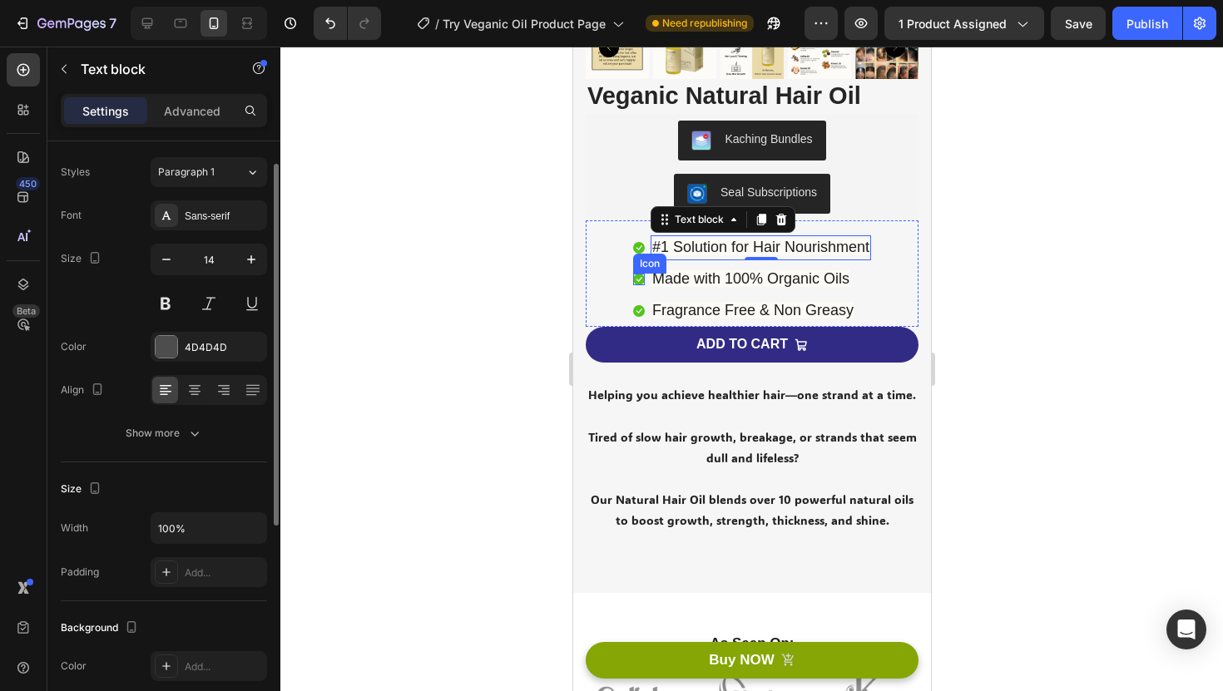
click at [641, 270] on div "Icon" at bounding box center [648, 264] width 33 height 20
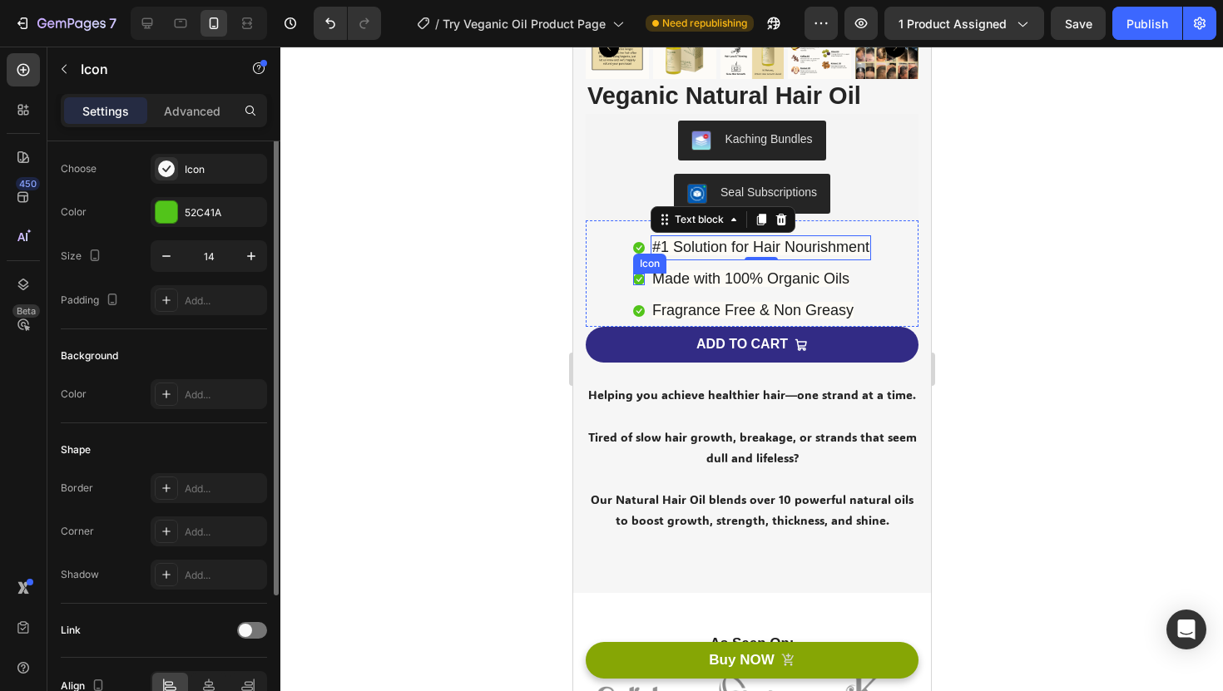
scroll to position [0, 0]
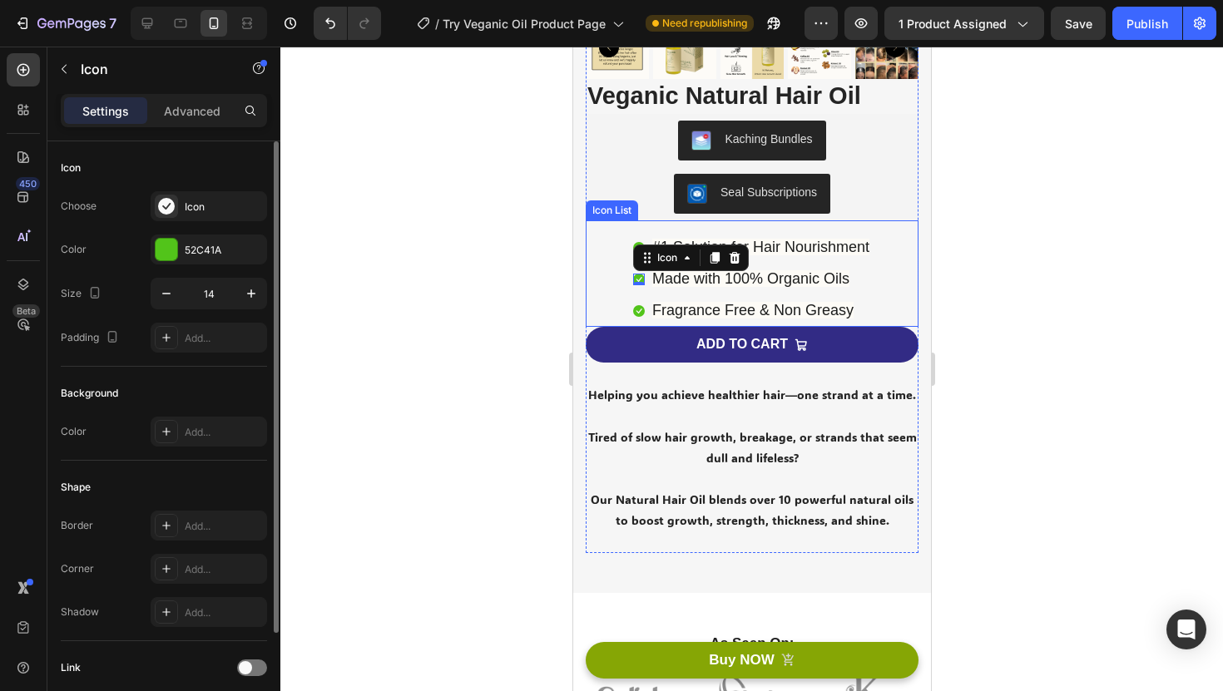
click at [611, 274] on div "Icon #1 Solution for Hair Nourishment Text block Icon 0 Made with 100% Organic …" at bounding box center [751, 280] width 333 height 96
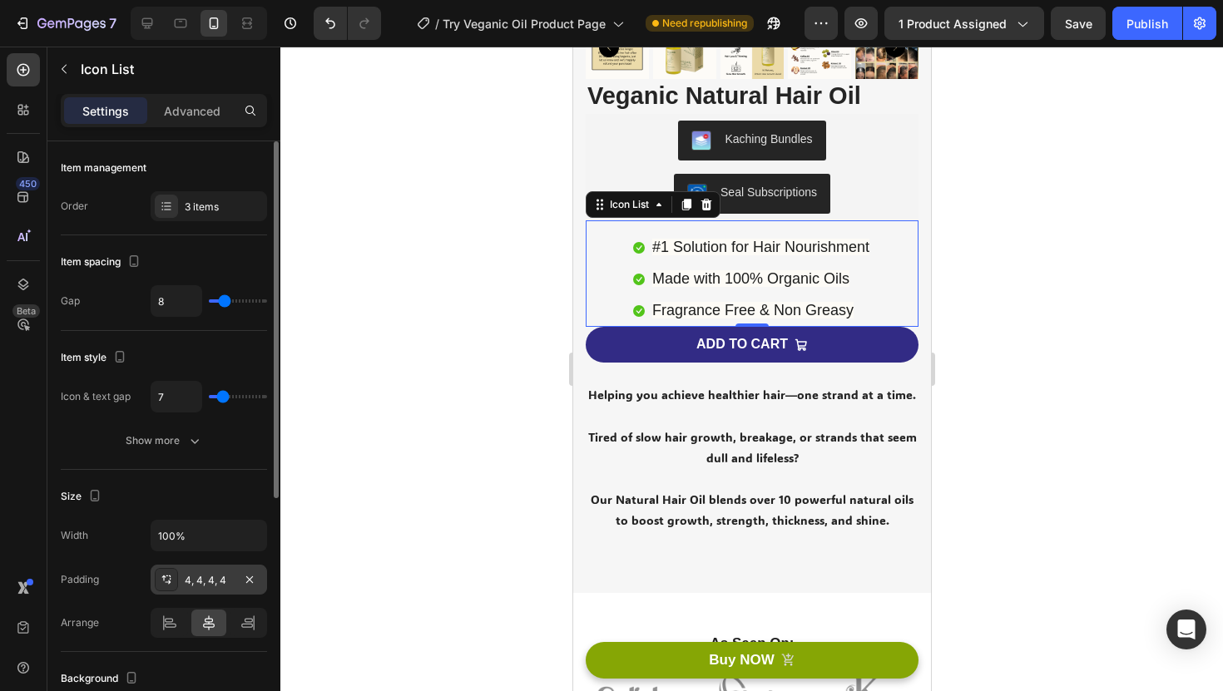
click at [224, 593] on div "4, 4, 4, 4" at bounding box center [209, 580] width 116 height 30
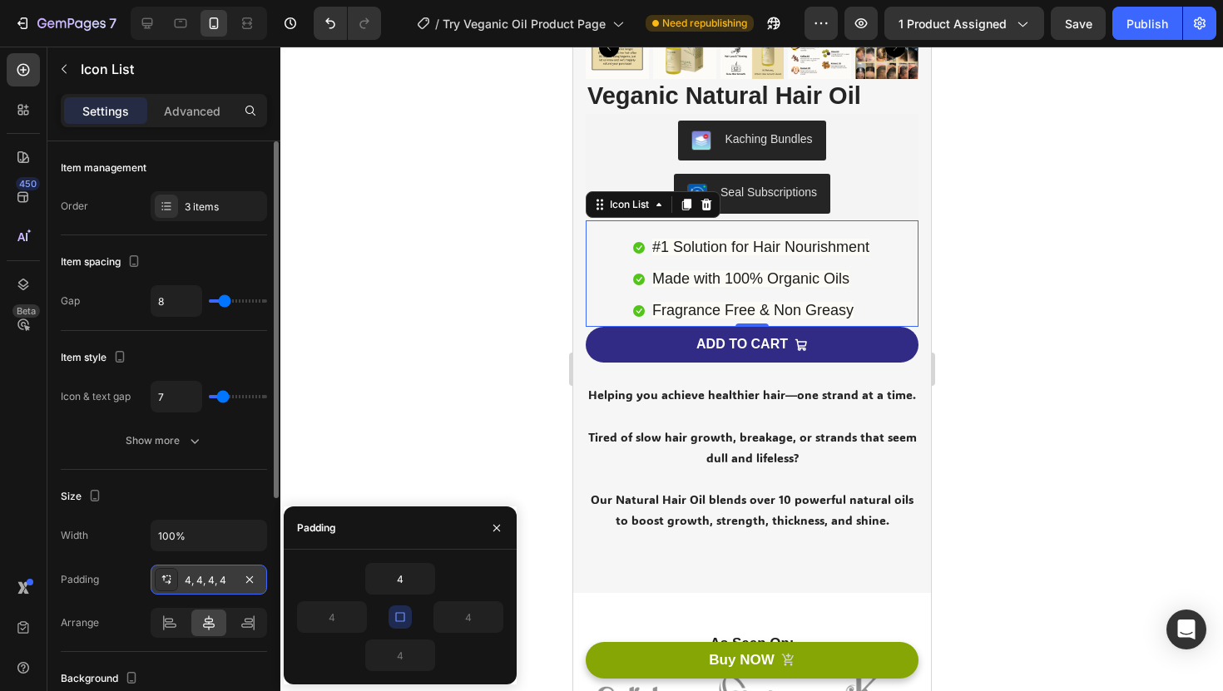
click at [265, 581] on div "4, 4, 4, 4" at bounding box center [209, 580] width 116 height 30
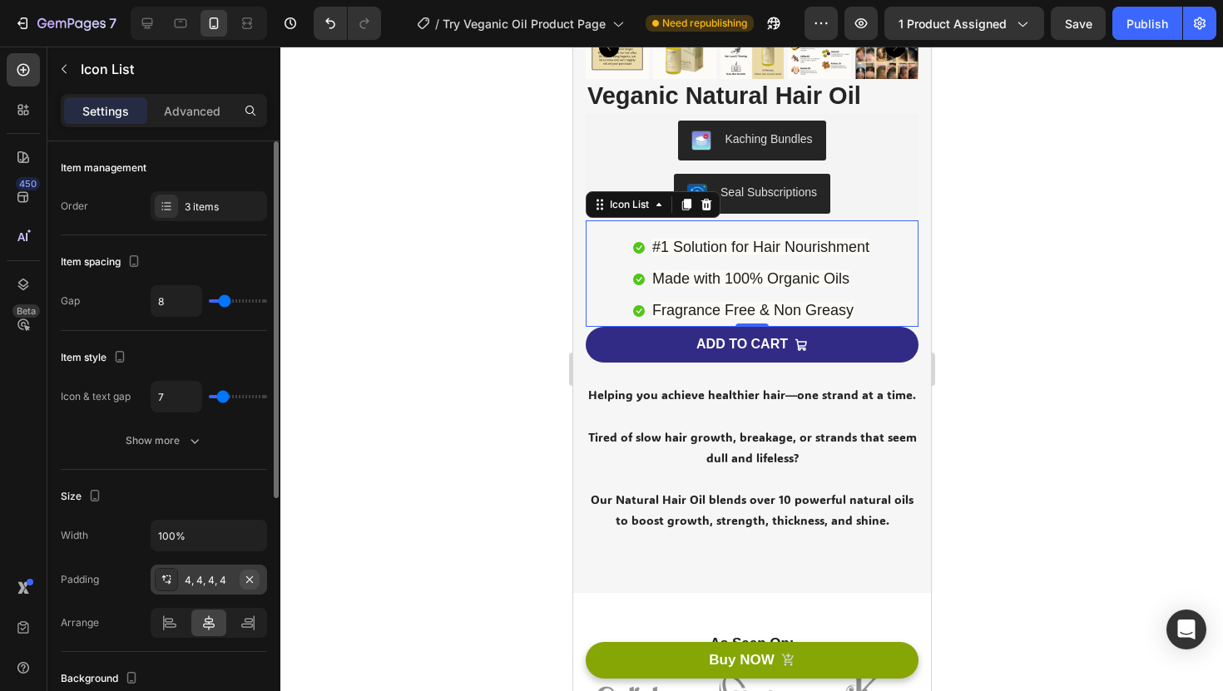
click at [253, 579] on icon "button" at bounding box center [249, 579] width 13 height 13
type input "0"
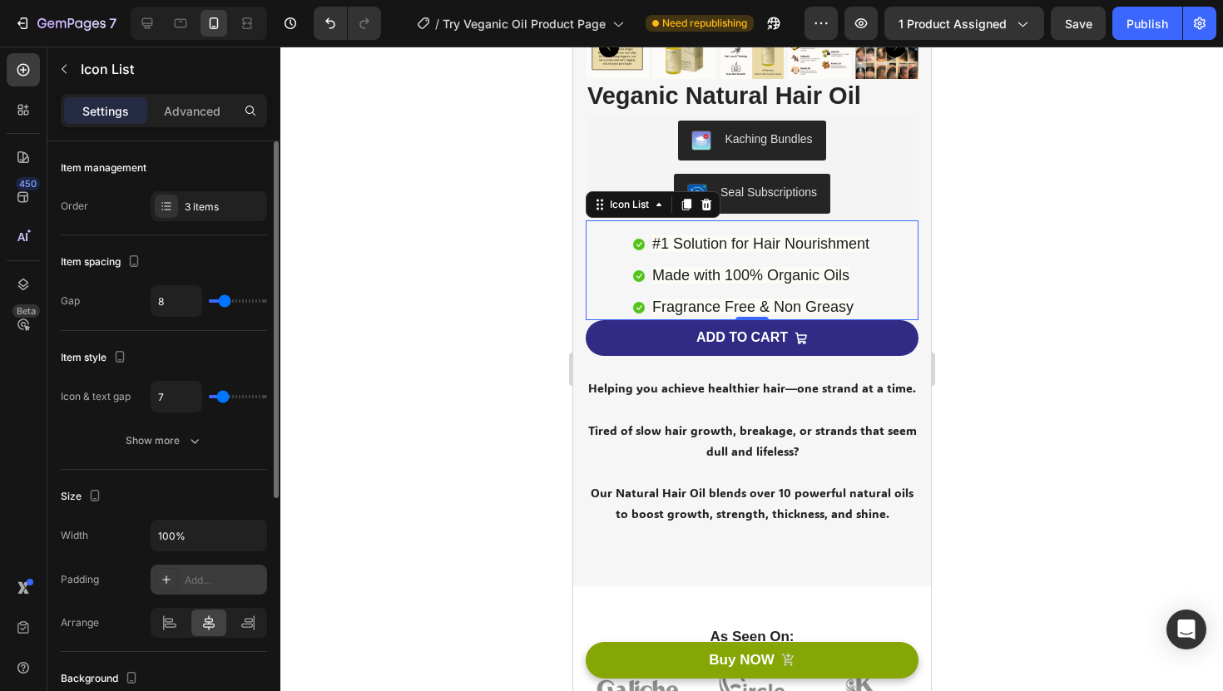
click at [238, 577] on div "Add..." at bounding box center [224, 580] width 78 height 15
type input "16"
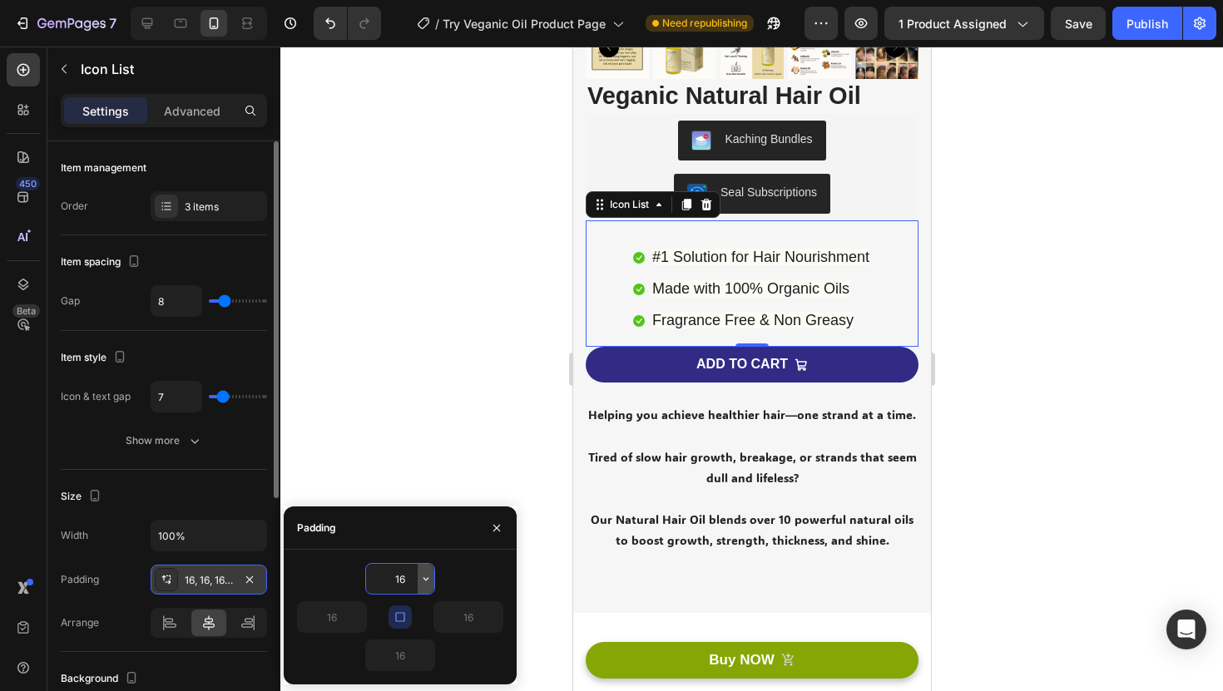
click at [430, 575] on icon "button" at bounding box center [425, 578] width 13 height 13
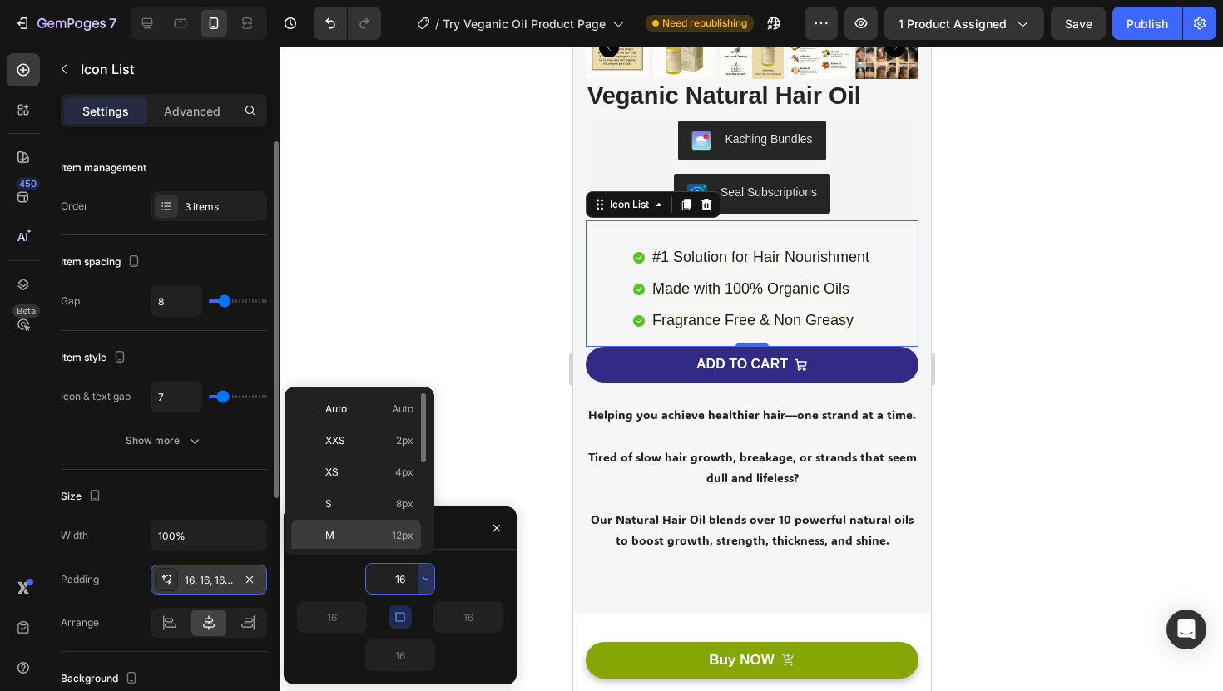
click at [390, 532] on p "M 12px" at bounding box center [369, 535] width 88 height 15
type input "12"
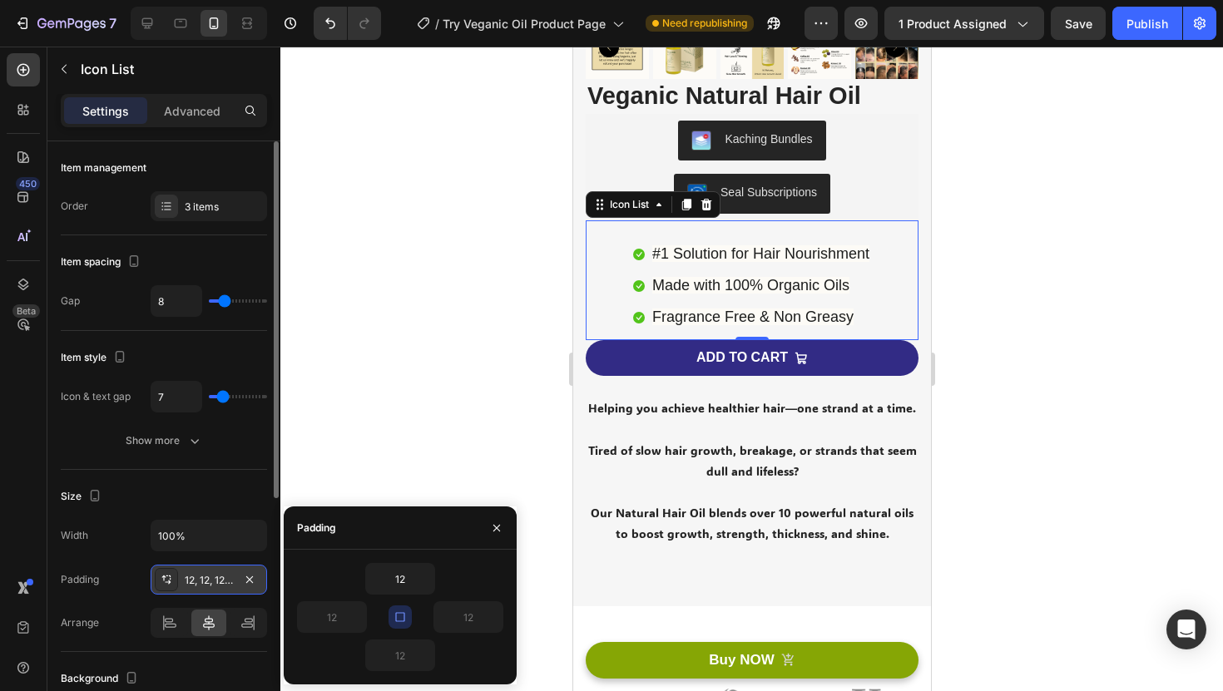
click at [417, 396] on div at bounding box center [751, 369] width 942 height 645
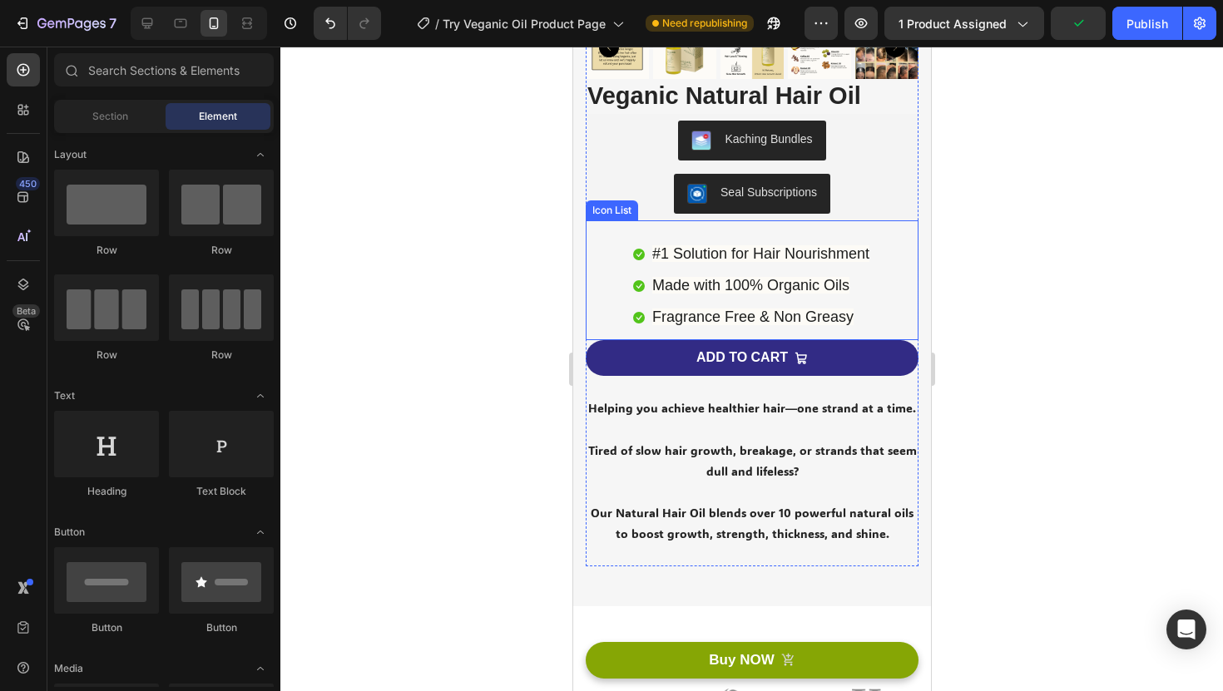
click at [600, 291] on div "Icon #1 Solution for Hair Nourishment Text block Icon Made with 100% Organic Oi…" at bounding box center [751, 286] width 333 height 109
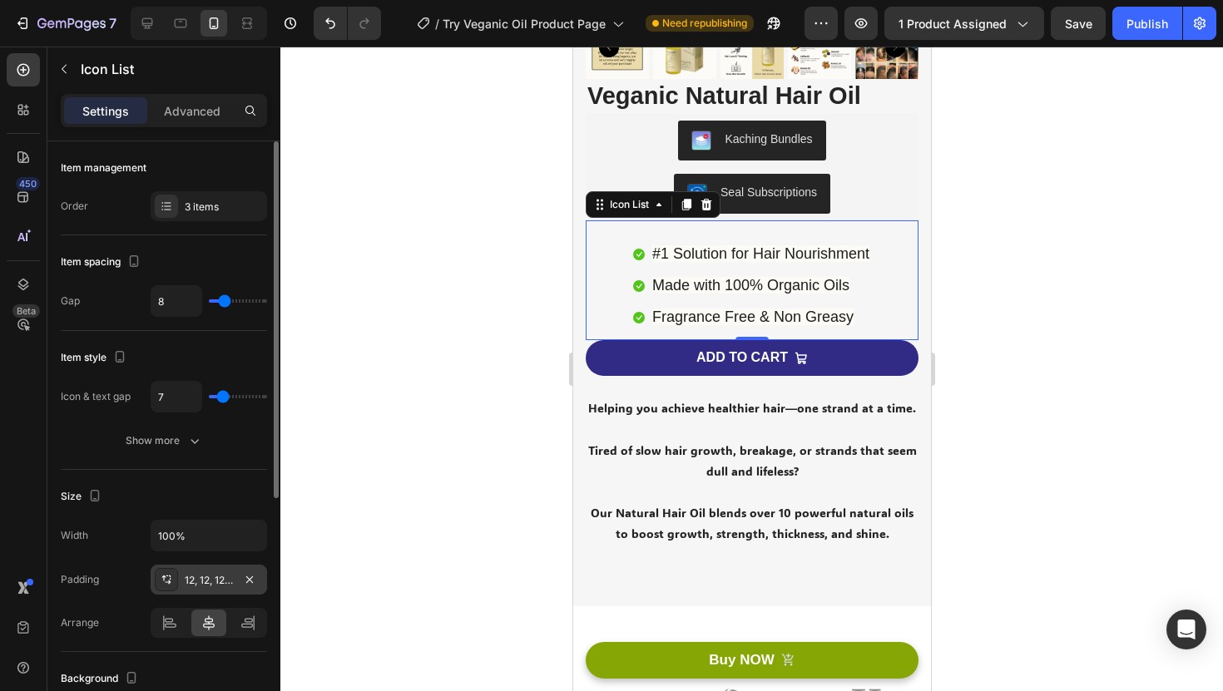
click at [263, 577] on div "12, 12, 12, 12" at bounding box center [209, 580] width 116 height 30
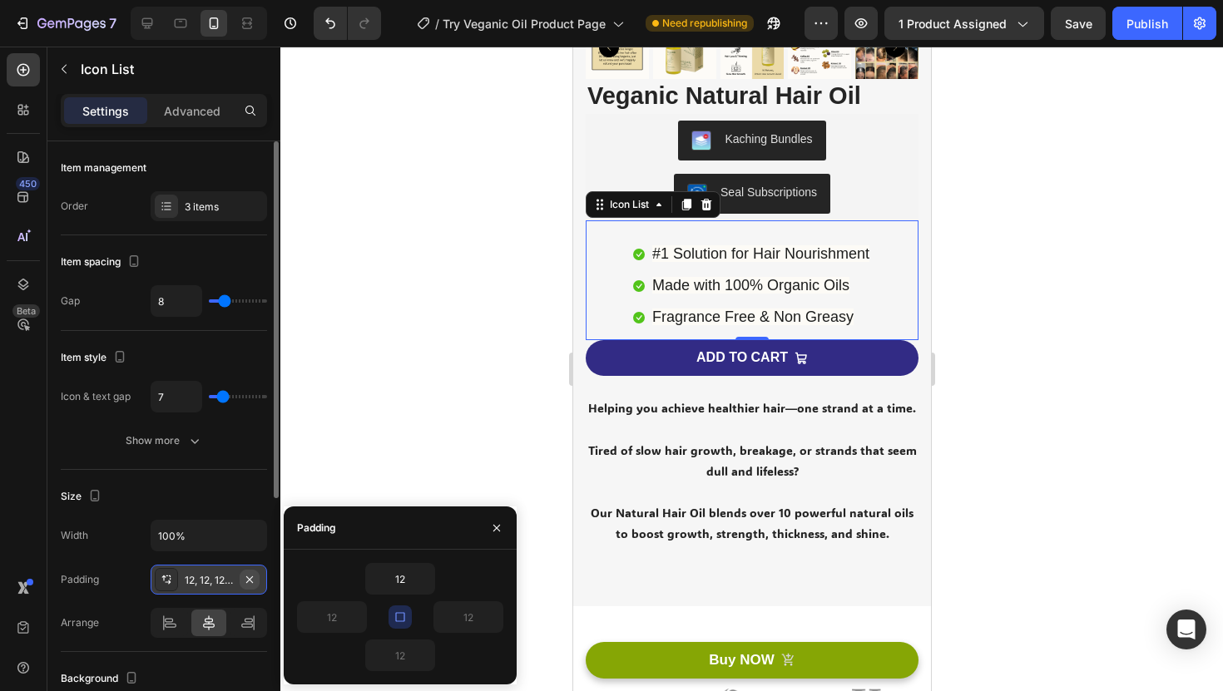
click at [259, 581] on button "button" at bounding box center [250, 580] width 20 height 20
type input "0"
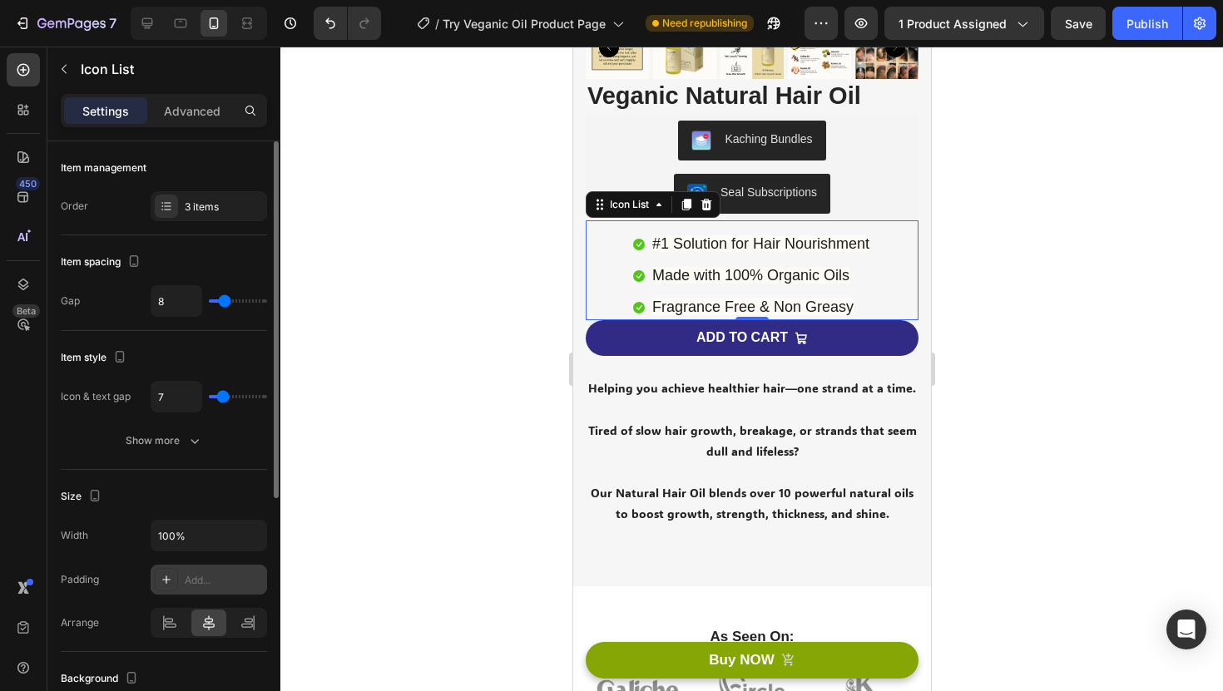
click at [240, 578] on div "Add..." at bounding box center [224, 580] width 78 height 15
type input "16"
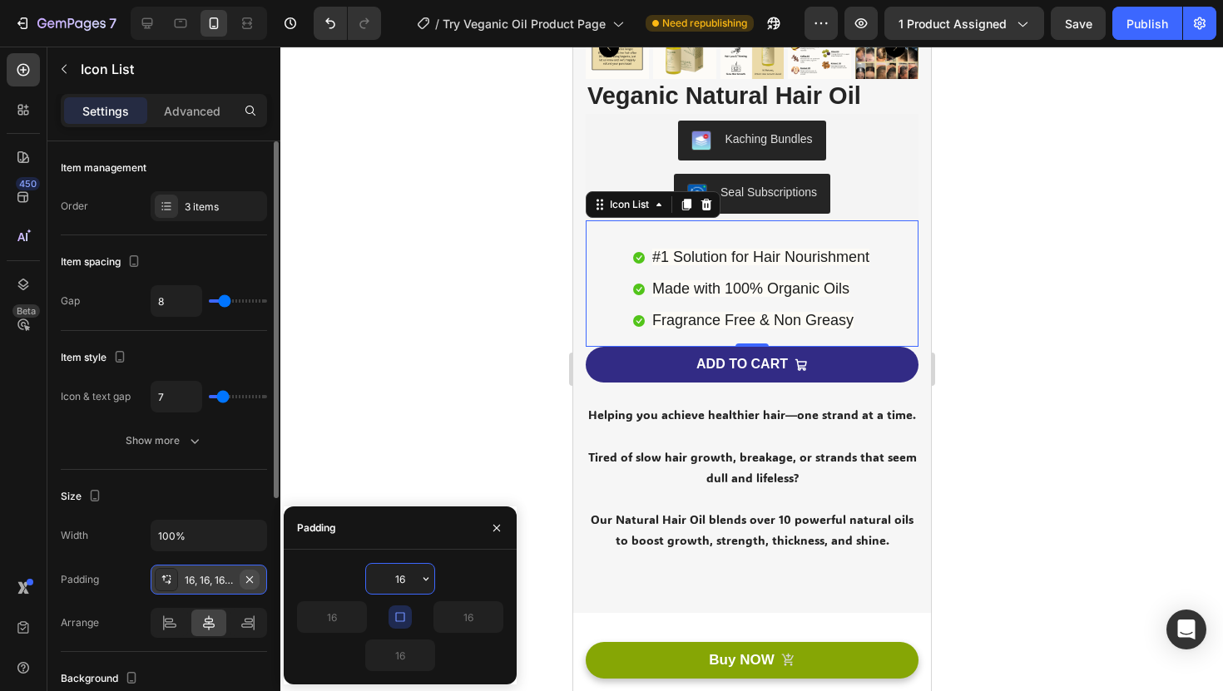
click at [250, 577] on icon "button" at bounding box center [249, 579] width 13 height 13
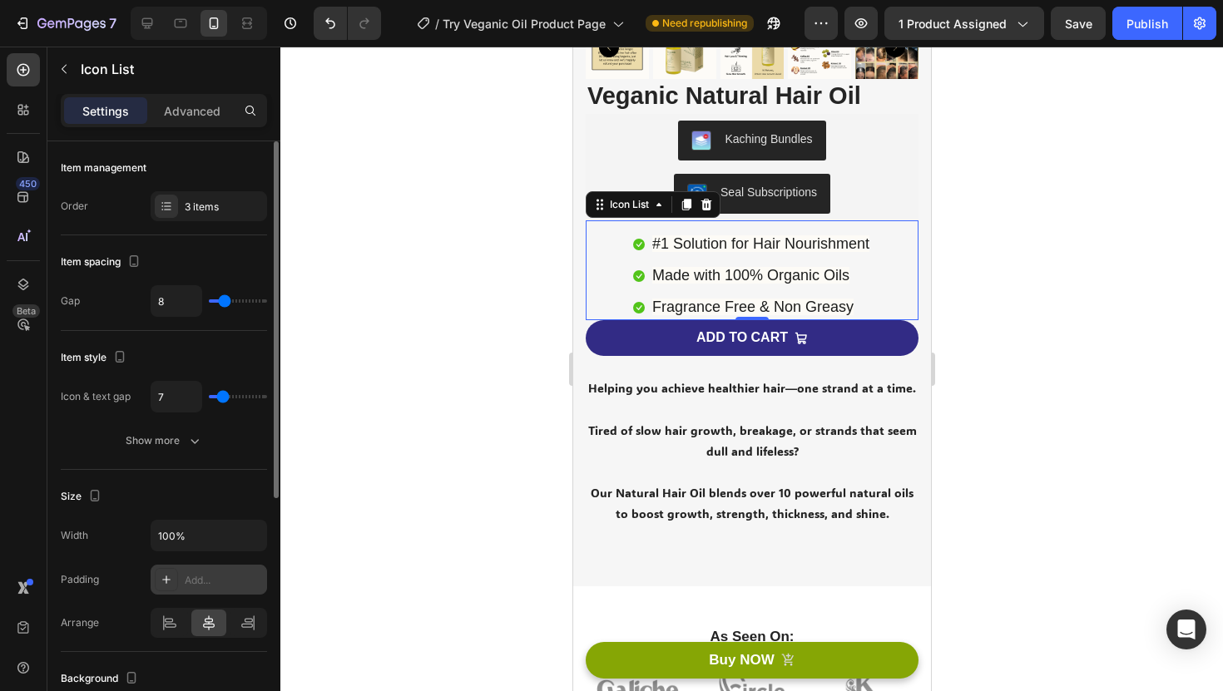
click at [160, 576] on icon at bounding box center [166, 579] width 13 height 13
type input "16"
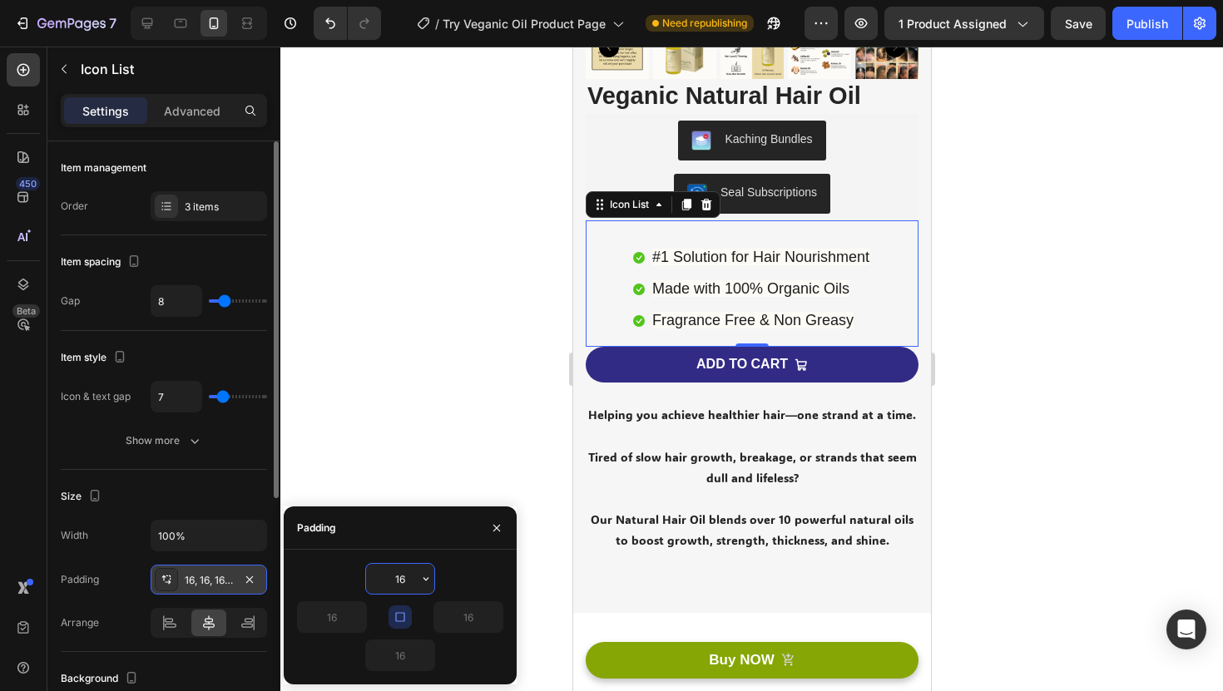
click at [230, 581] on div "16, 16, 16, 16" at bounding box center [209, 580] width 48 height 15
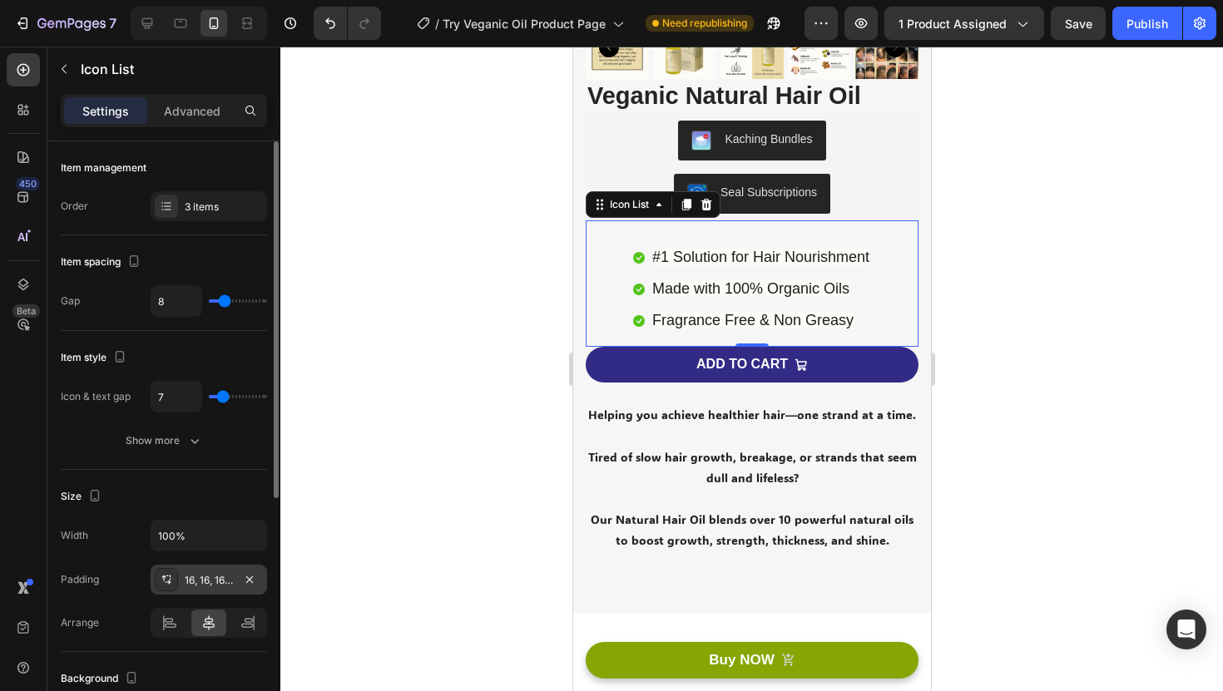
click at [236, 573] on div "16, 16, 16, 16" at bounding box center [209, 580] width 116 height 30
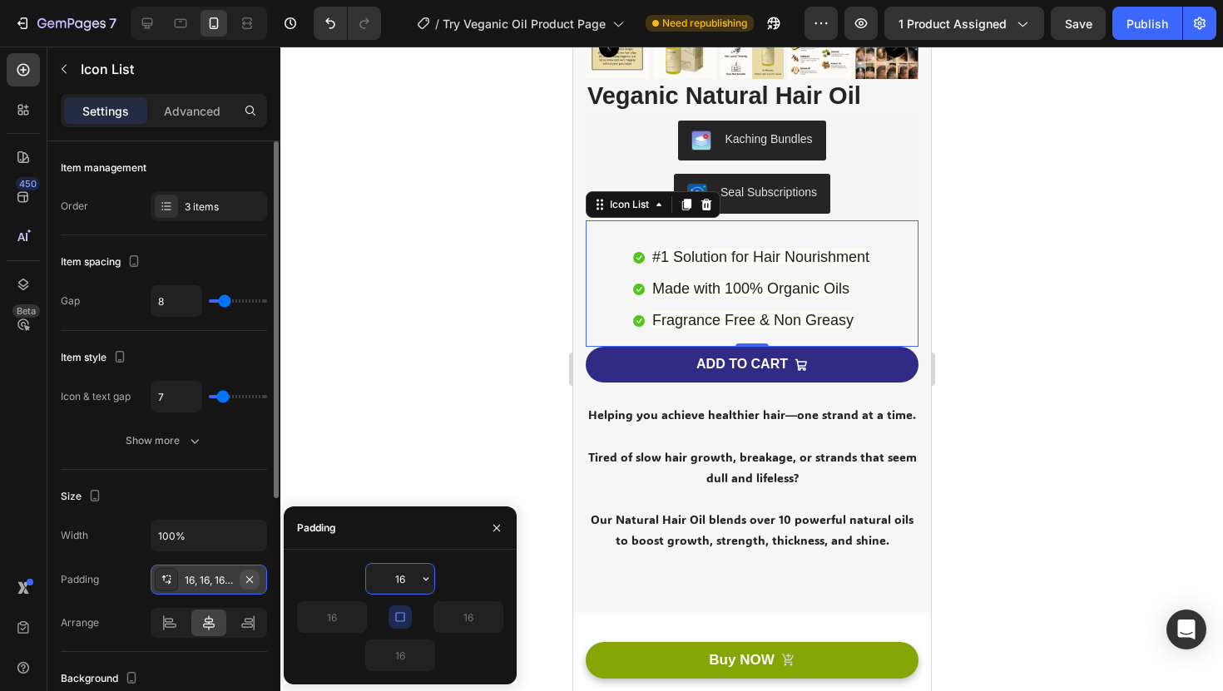
click at [252, 580] on icon "button" at bounding box center [249, 579] width 13 height 13
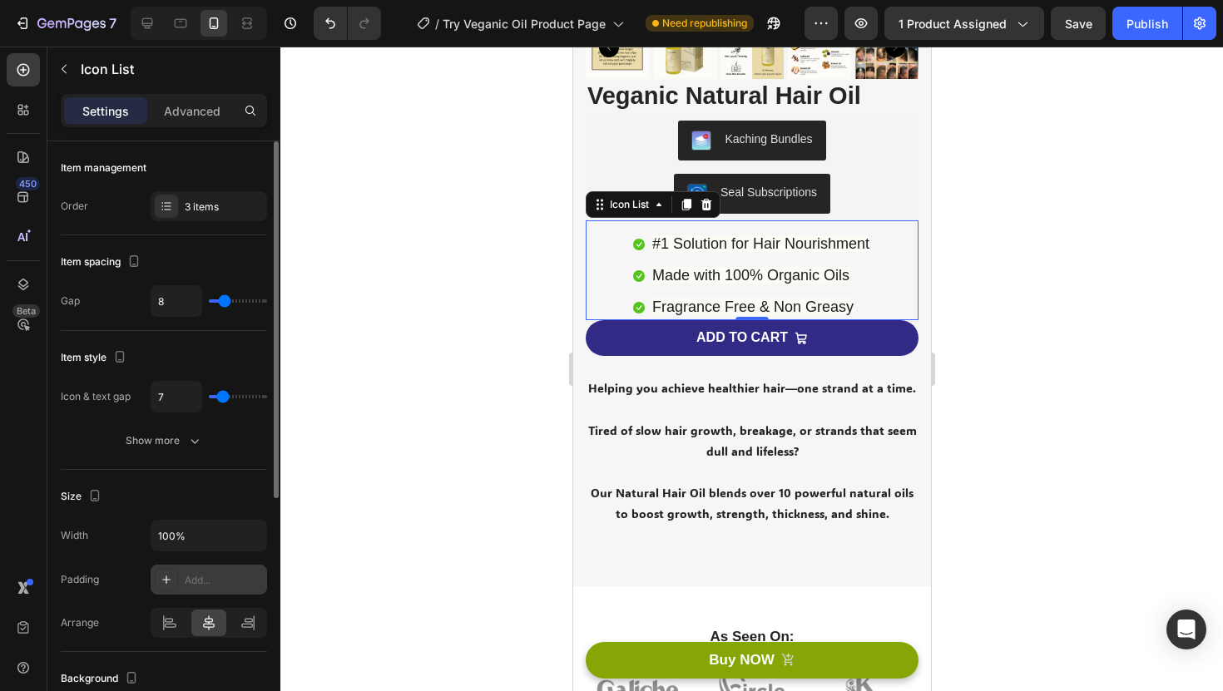
click at [159, 586] on div at bounding box center [166, 579] width 23 height 23
type input "16"
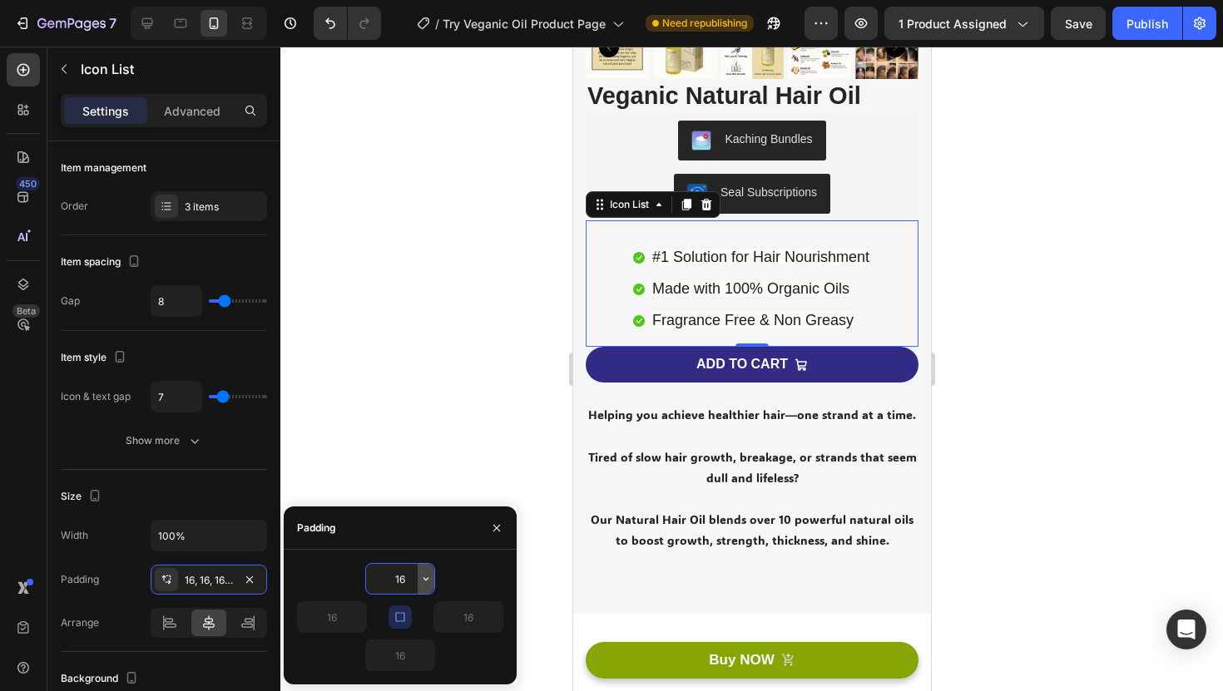
click at [426, 585] on icon "button" at bounding box center [425, 578] width 13 height 13
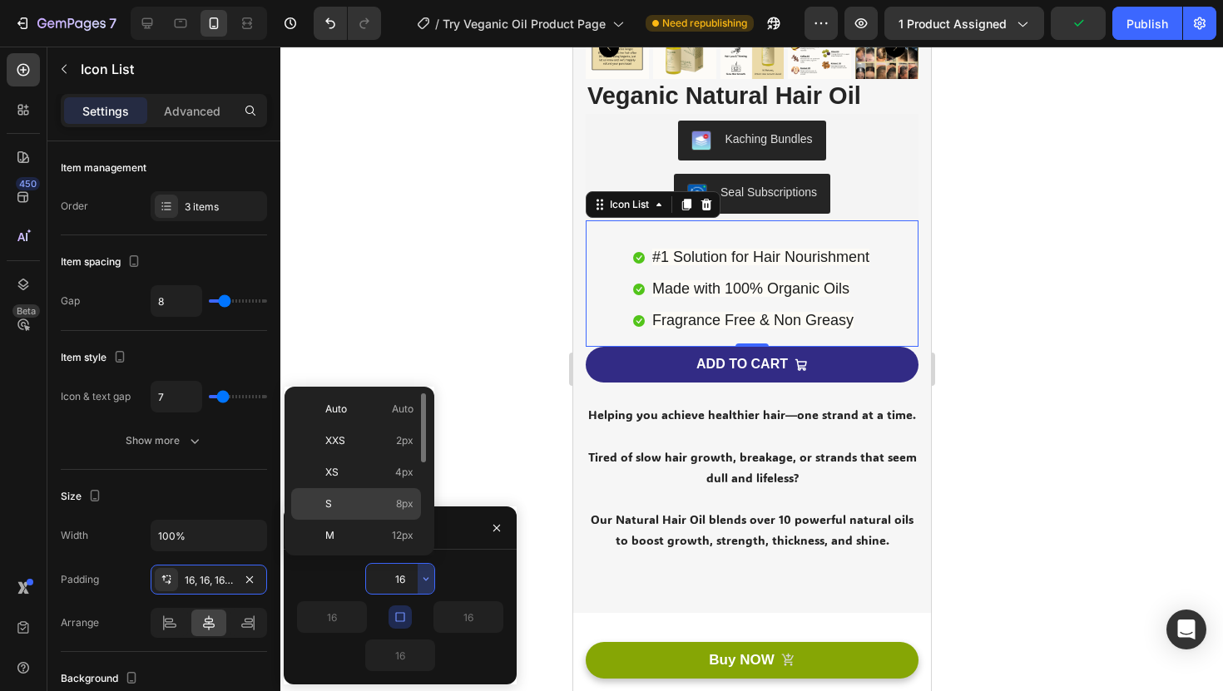
click at [397, 520] on div "S 8px" at bounding box center [356, 536] width 130 height 32
type input "8"
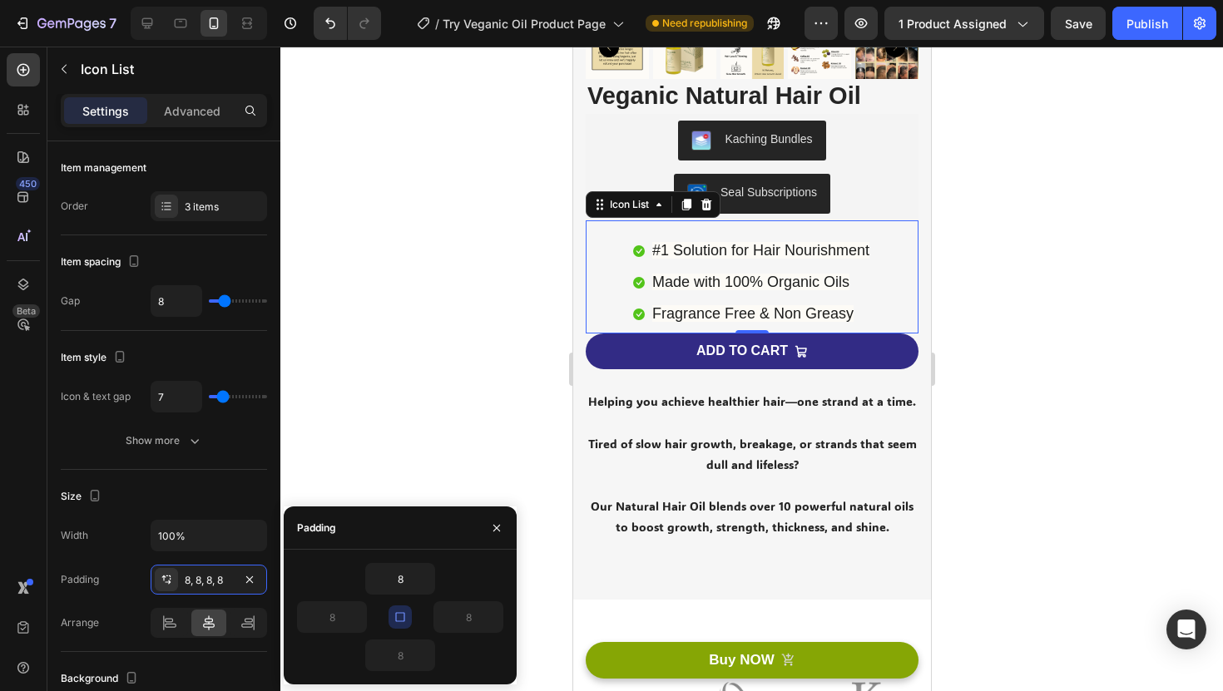
click at [442, 335] on div at bounding box center [751, 369] width 942 height 645
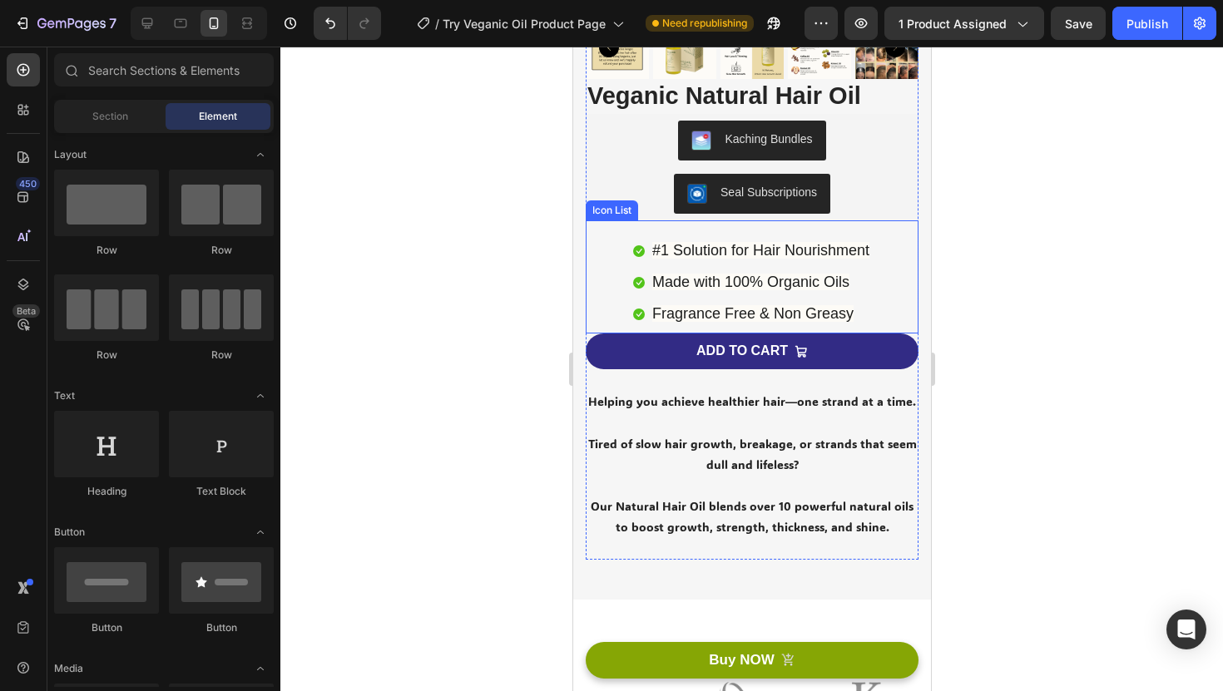
click at [601, 273] on div "Icon #1 Solution for Hair Nourishment Text block Icon Made with 100% Organic Oi…" at bounding box center [751, 283] width 333 height 102
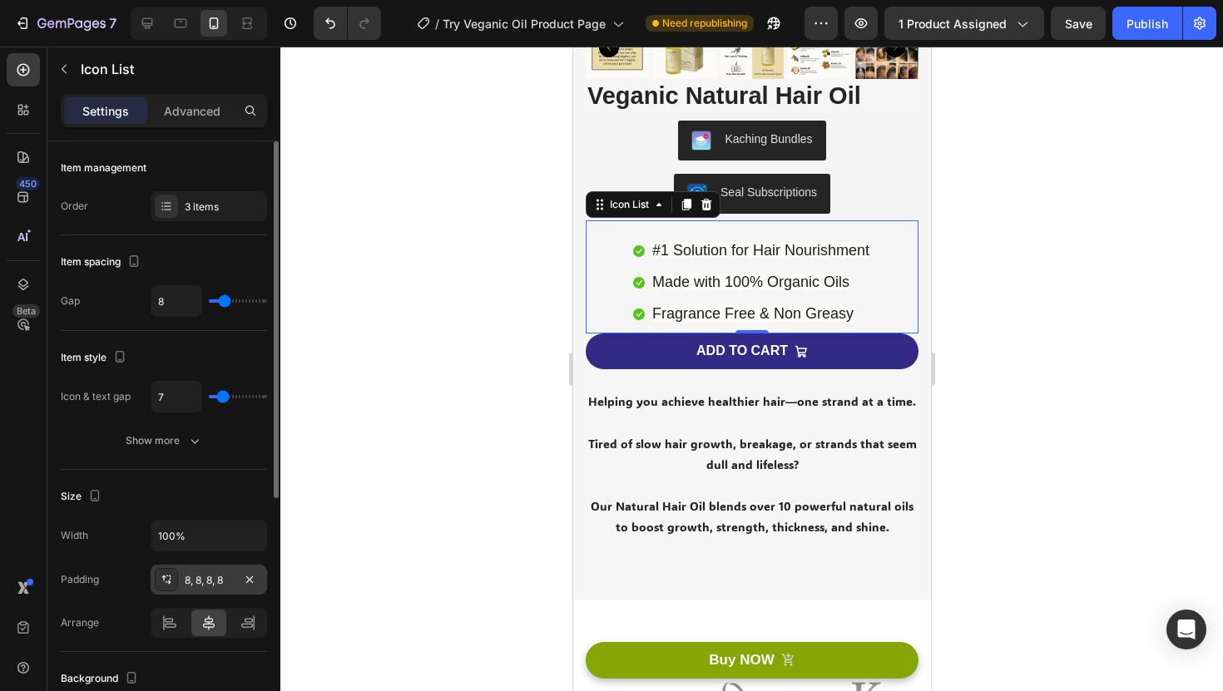
click at [235, 581] on div "8, 8, 8, 8" at bounding box center [209, 580] width 116 height 30
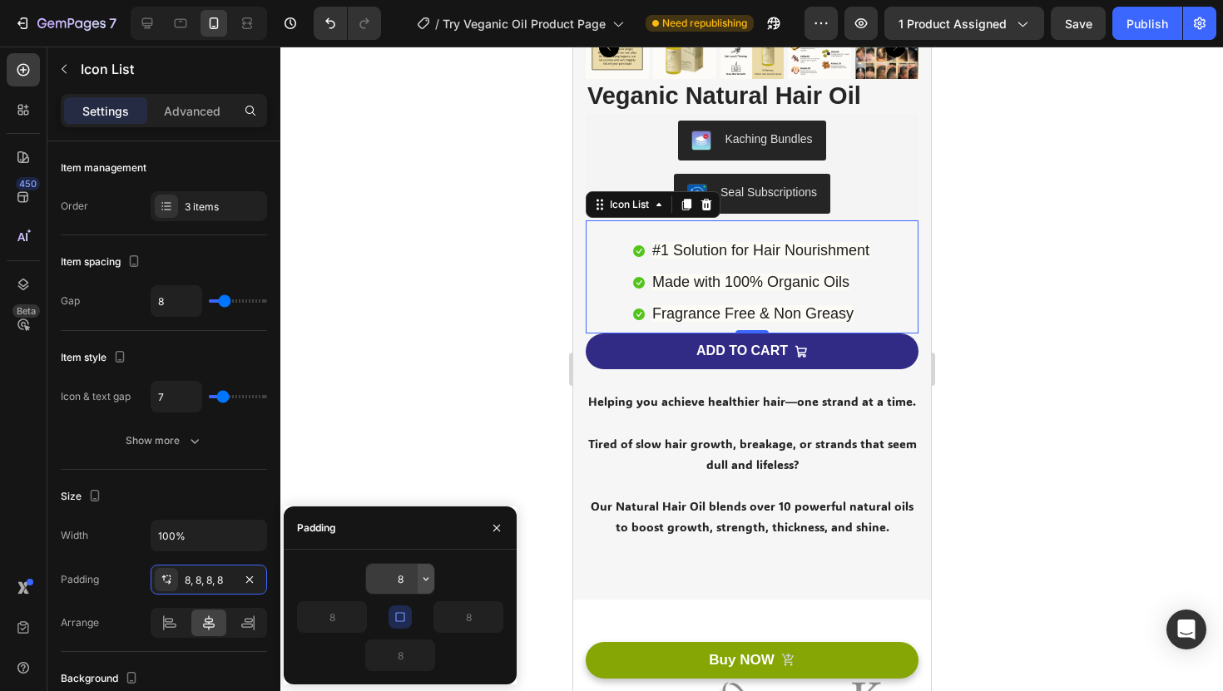
click at [420, 576] on icon "button" at bounding box center [425, 578] width 13 height 13
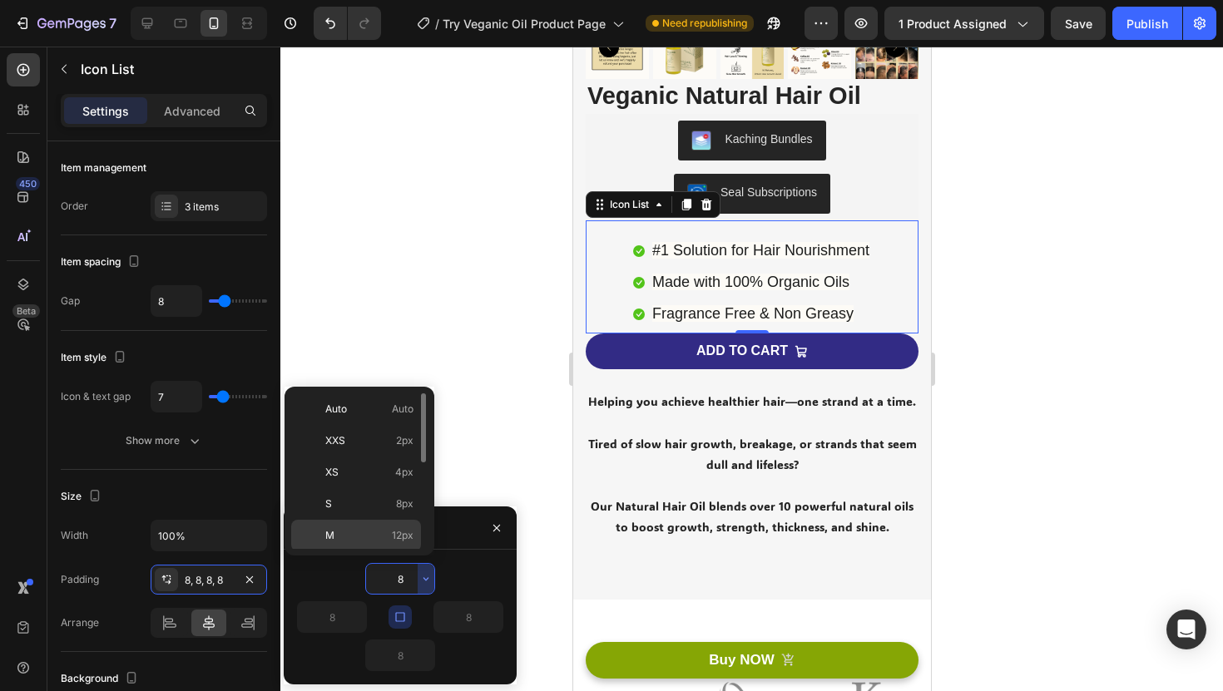
click at [398, 551] on div "M 12px" at bounding box center [356, 567] width 130 height 32
type input "12"
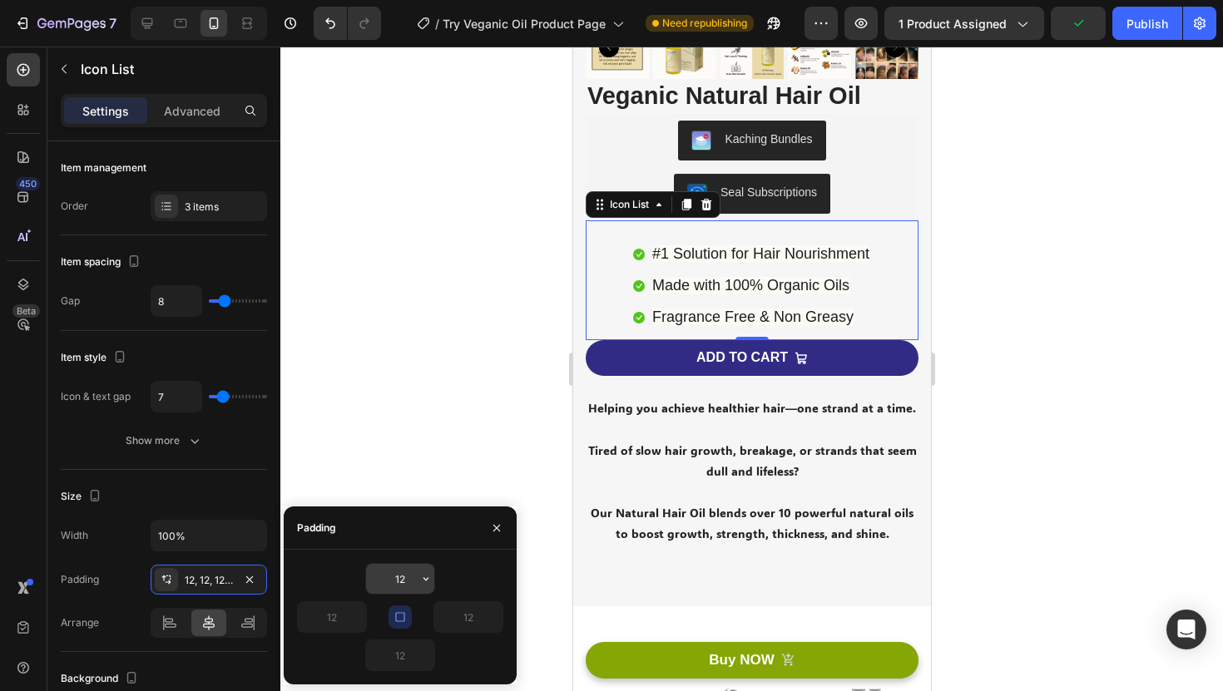
click at [429, 579] on icon "button" at bounding box center [425, 578] width 13 height 13
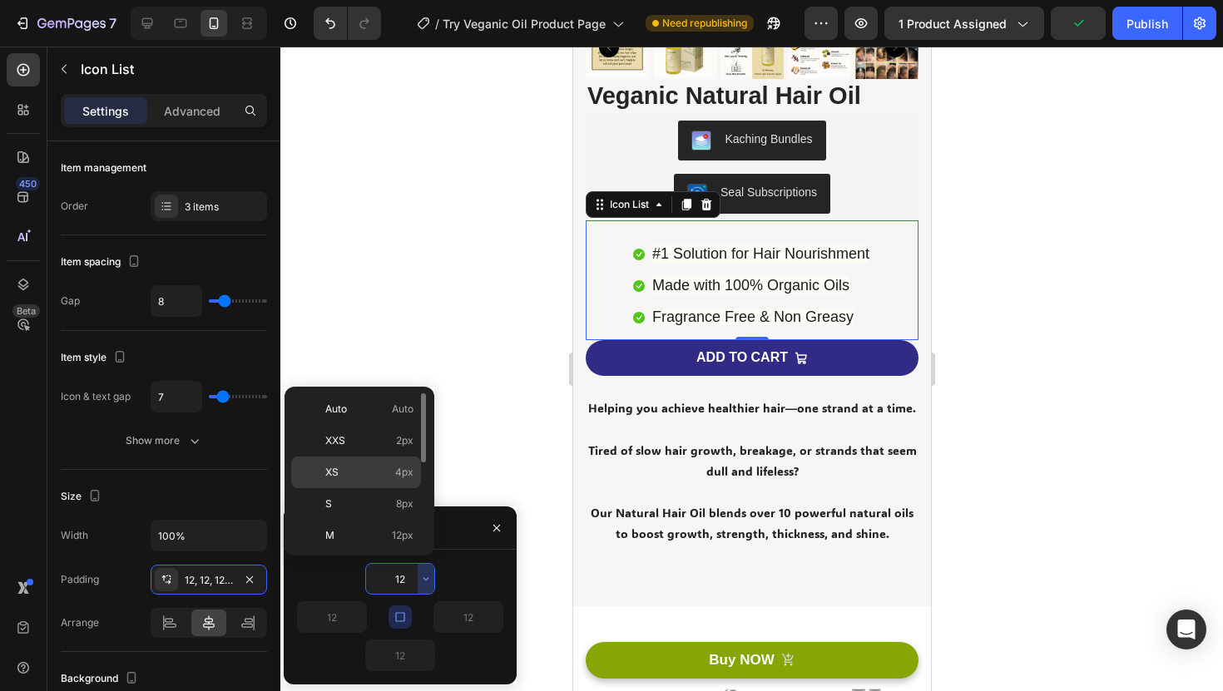
click at [411, 468] on span "4px" at bounding box center [404, 472] width 18 height 15
type input "4"
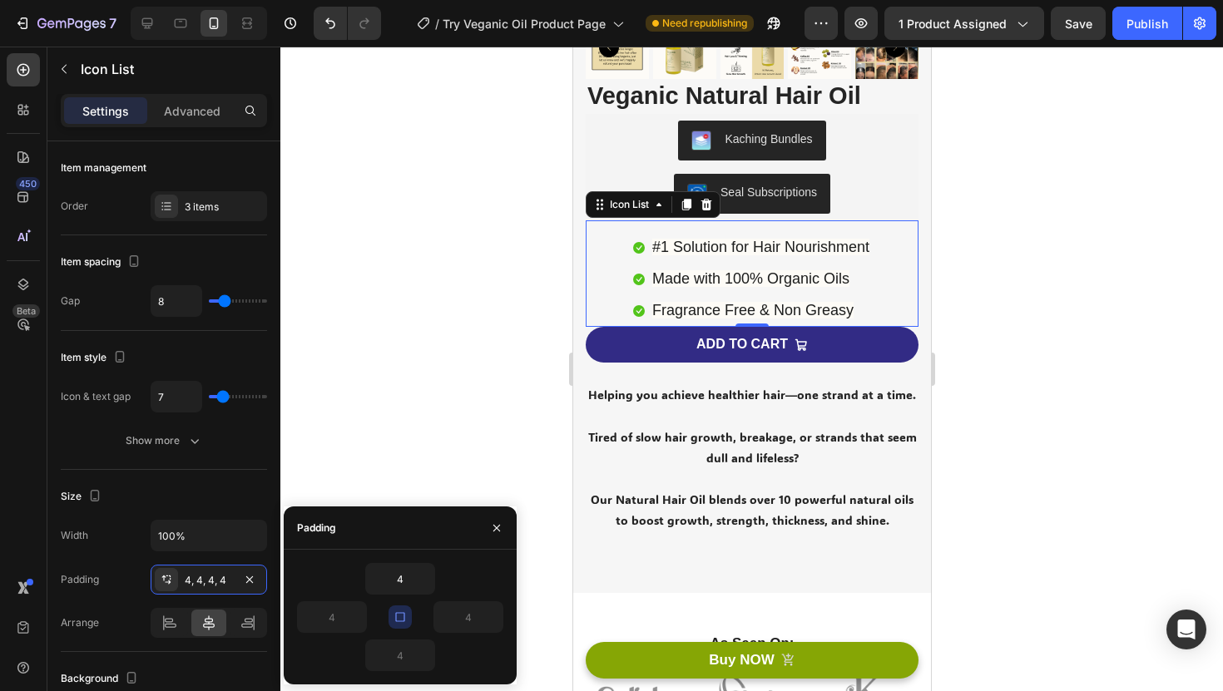
click at [421, 330] on div at bounding box center [751, 369] width 942 height 645
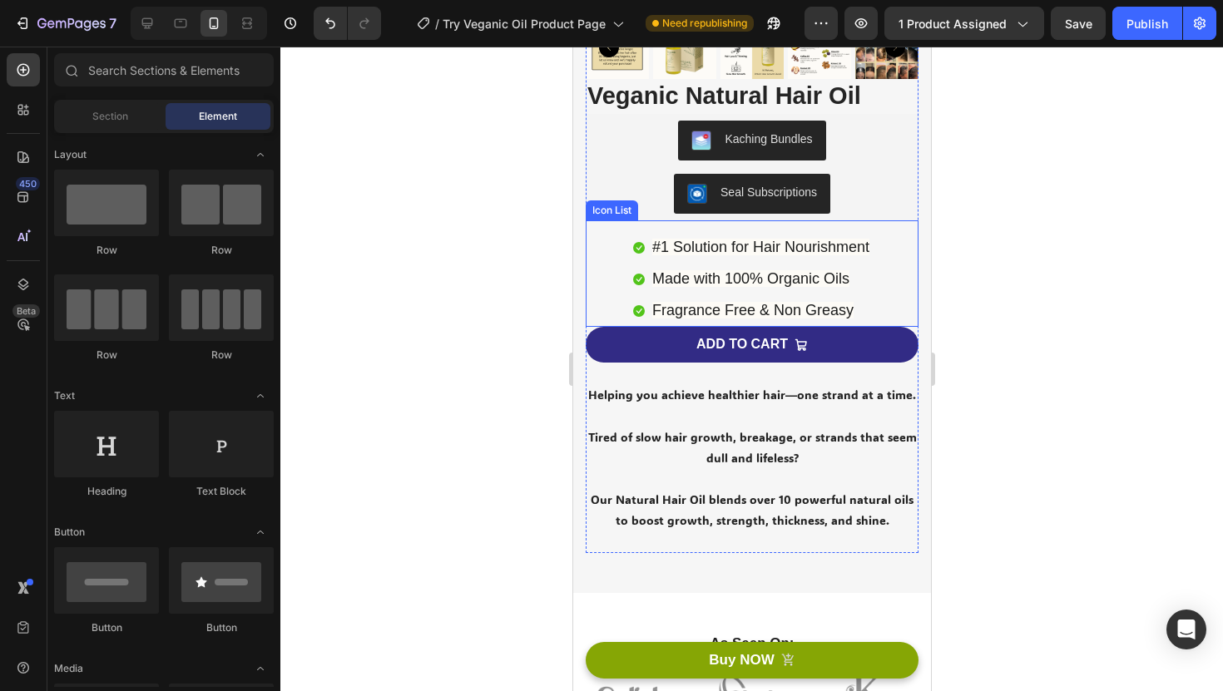
click at [627, 272] on div "Icon #1 Solution for Hair Nourishment Text block Icon Made with 100% Organic Oi…" at bounding box center [751, 280] width 333 height 96
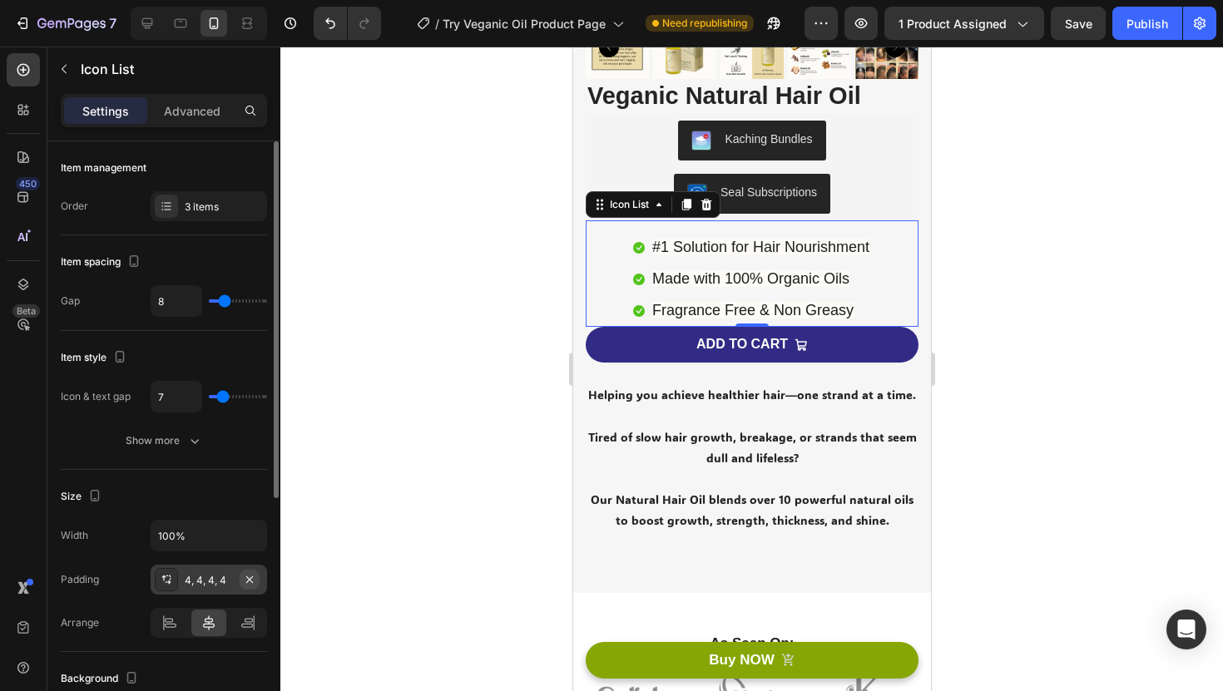
click at [251, 576] on icon "button" at bounding box center [249, 579] width 7 height 7
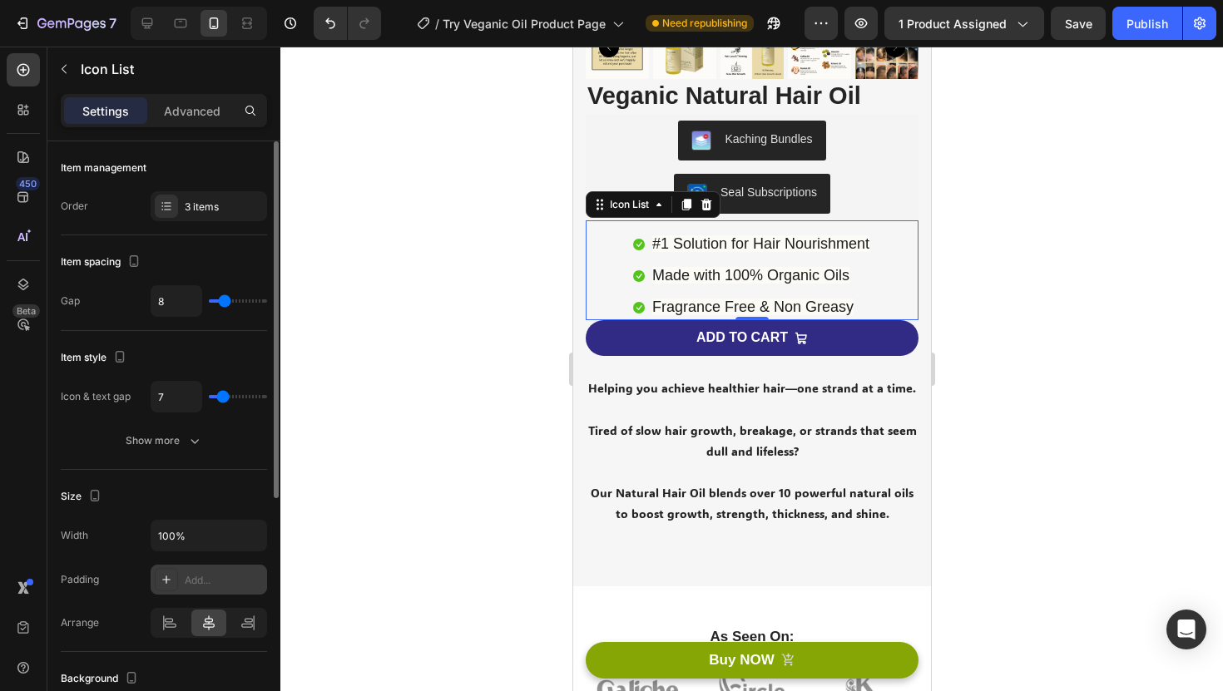
click at [222, 581] on div "Add..." at bounding box center [224, 580] width 78 height 15
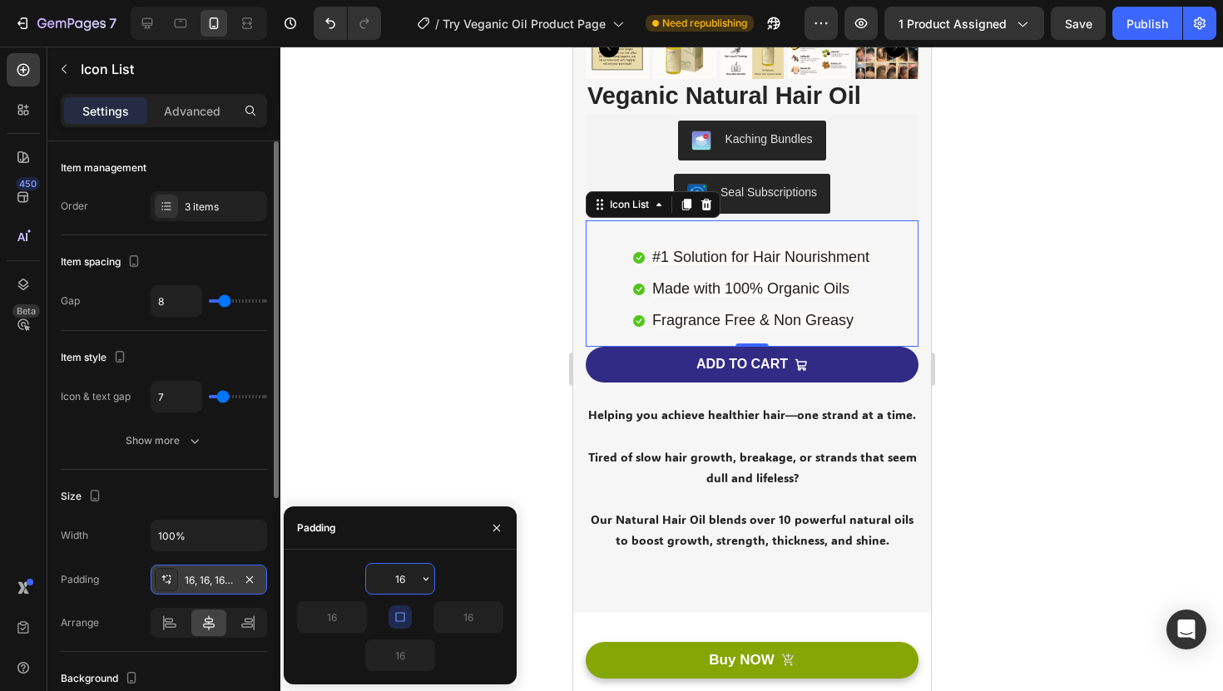
click at [409, 579] on input "16" at bounding box center [400, 579] width 68 height 30
click at [423, 573] on icon "button" at bounding box center [425, 578] width 13 height 13
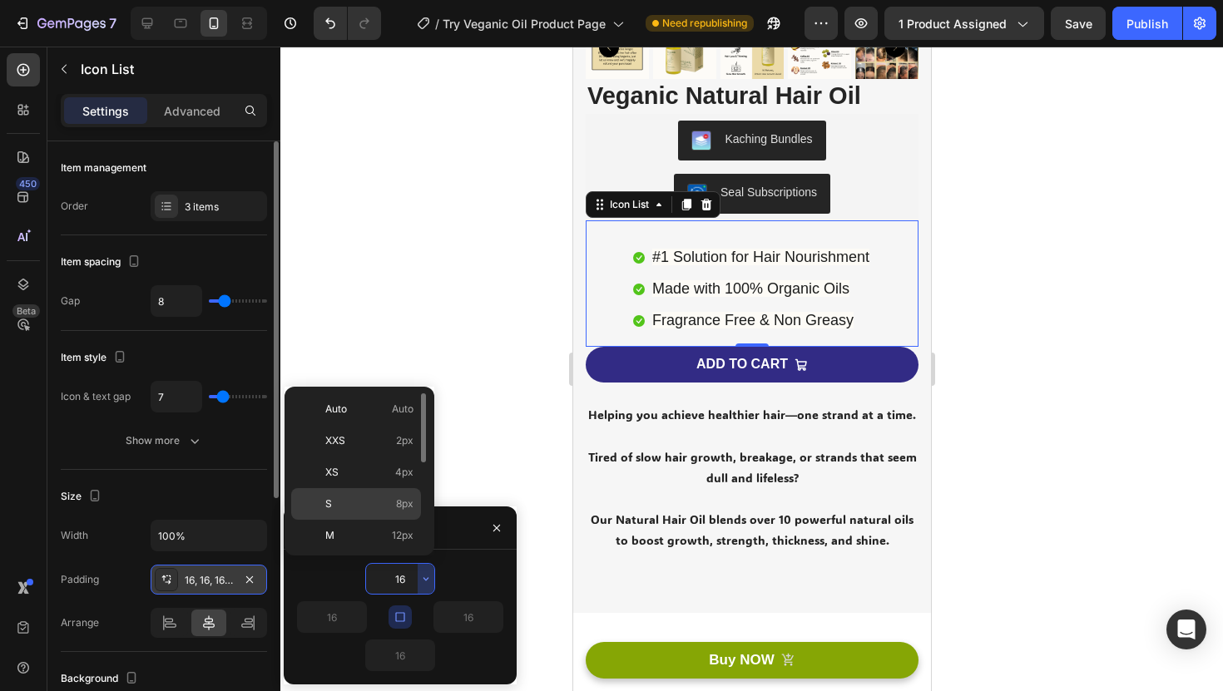
click at [398, 510] on span "8px" at bounding box center [404, 504] width 17 height 15
type input "8"
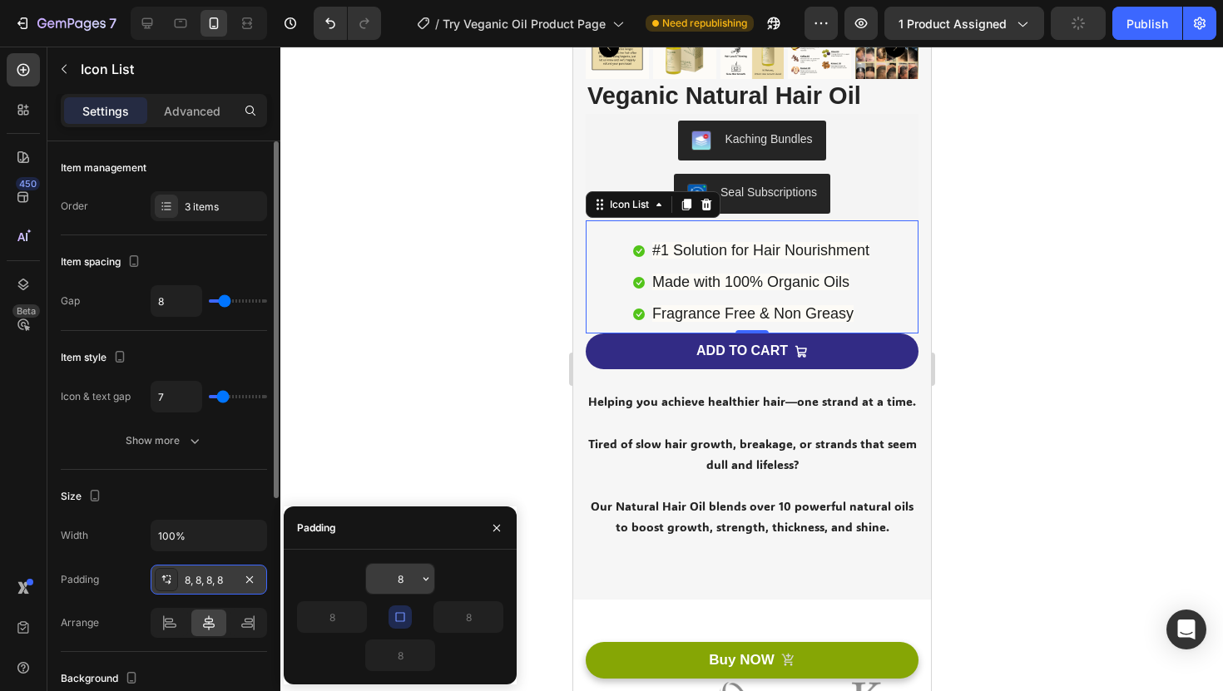
click at [407, 582] on input "8" at bounding box center [400, 579] width 68 height 30
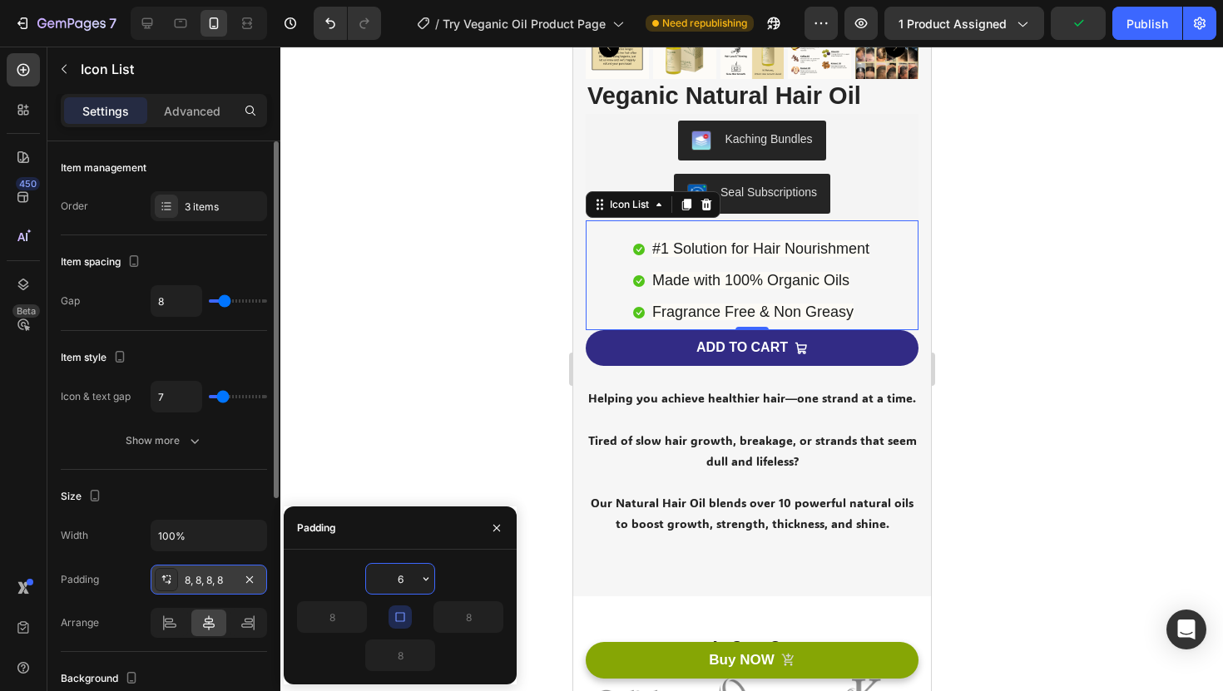
type input "6"
click at [448, 443] on div at bounding box center [751, 369] width 942 height 645
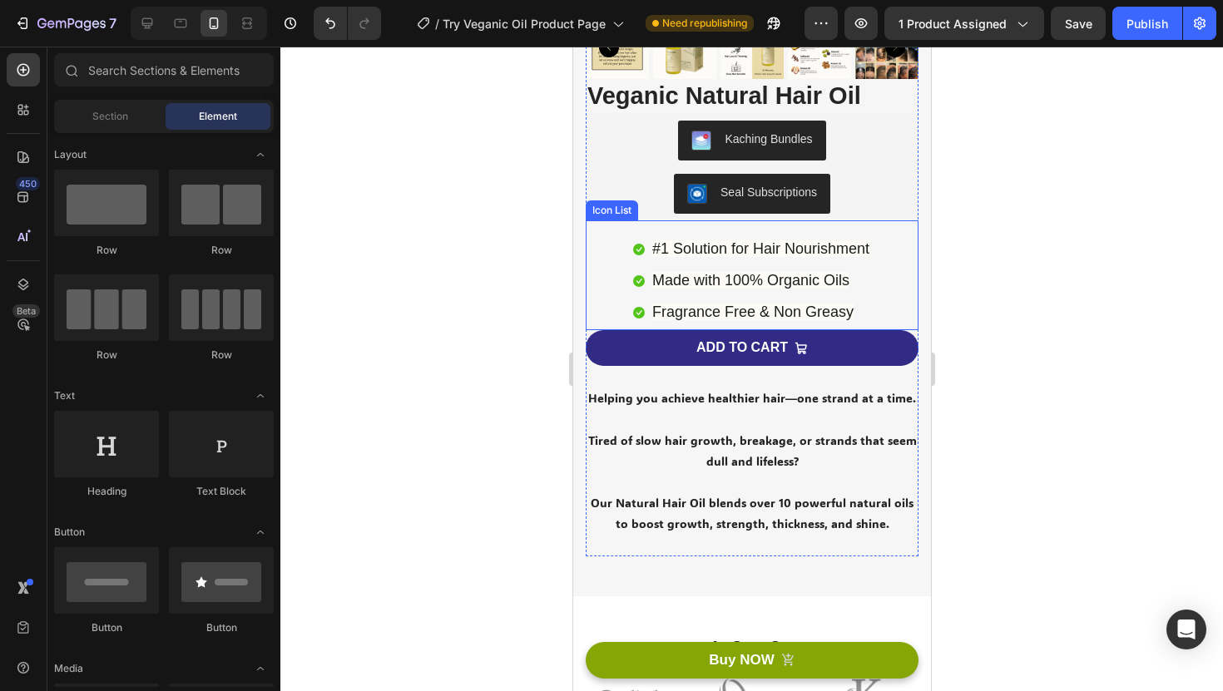
click at [611, 279] on div "Icon #1 Solution for Hair Nourishment Text block Icon Made with 100% Organic Oi…" at bounding box center [751, 281] width 333 height 99
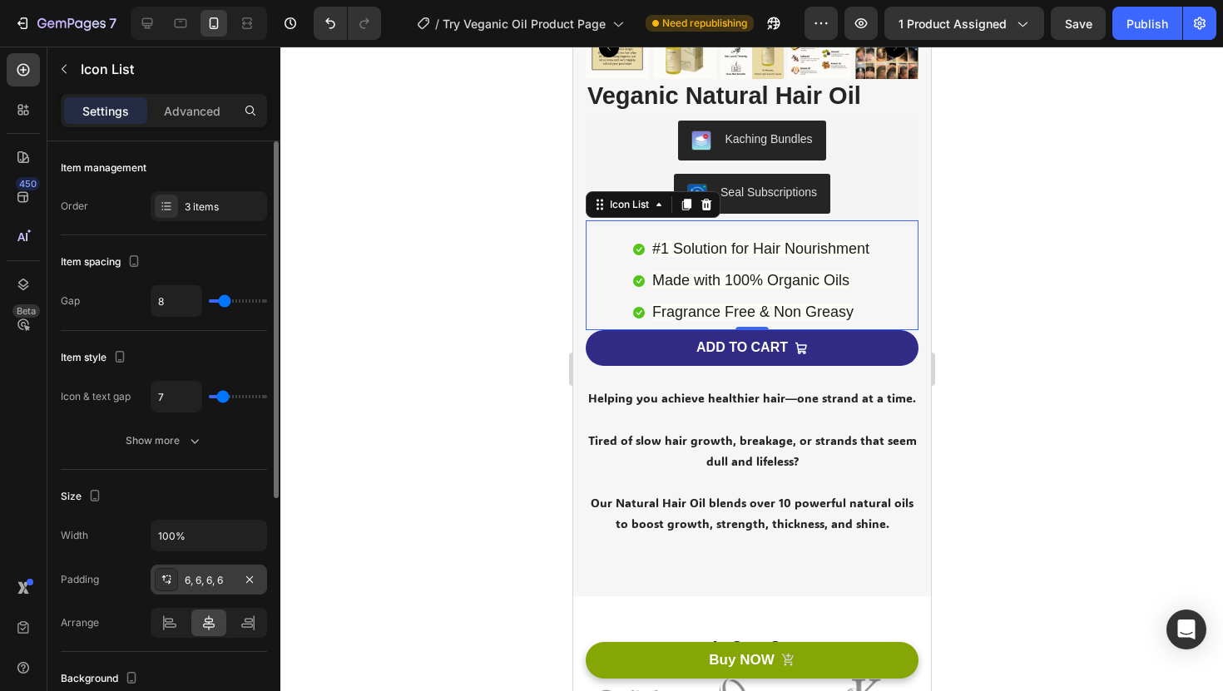
click at [223, 578] on div "6, 6, 6, 6" at bounding box center [209, 580] width 48 height 15
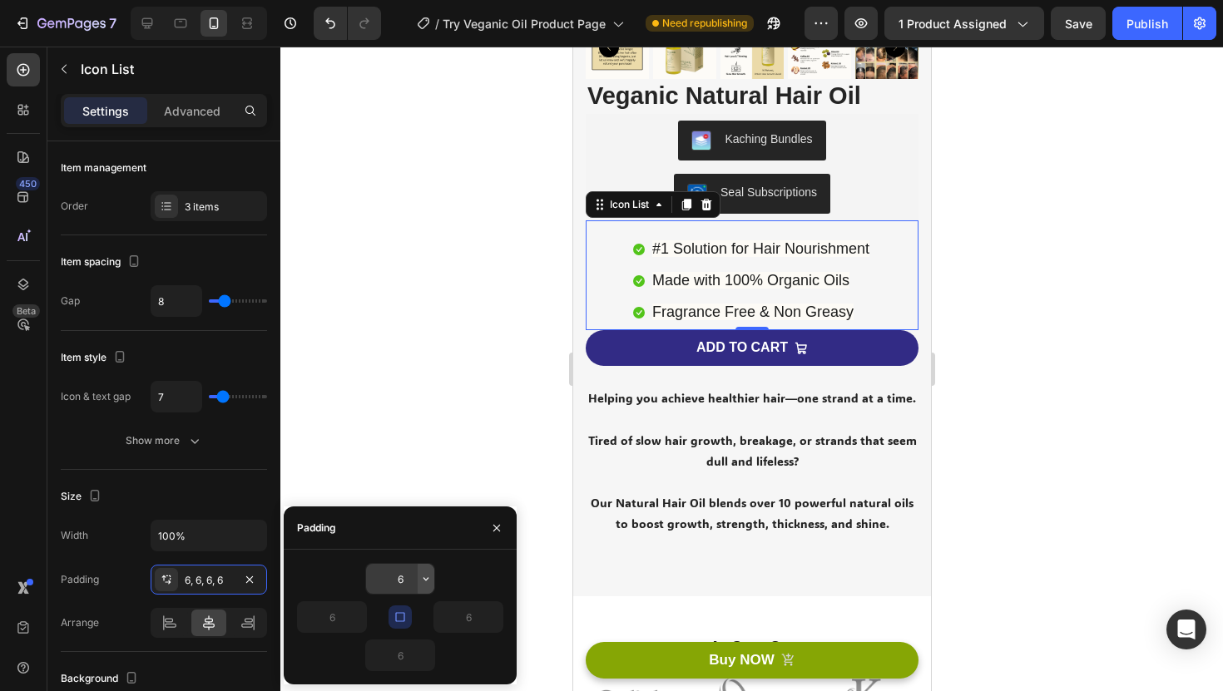
click at [424, 570] on button "button" at bounding box center [426, 579] width 17 height 30
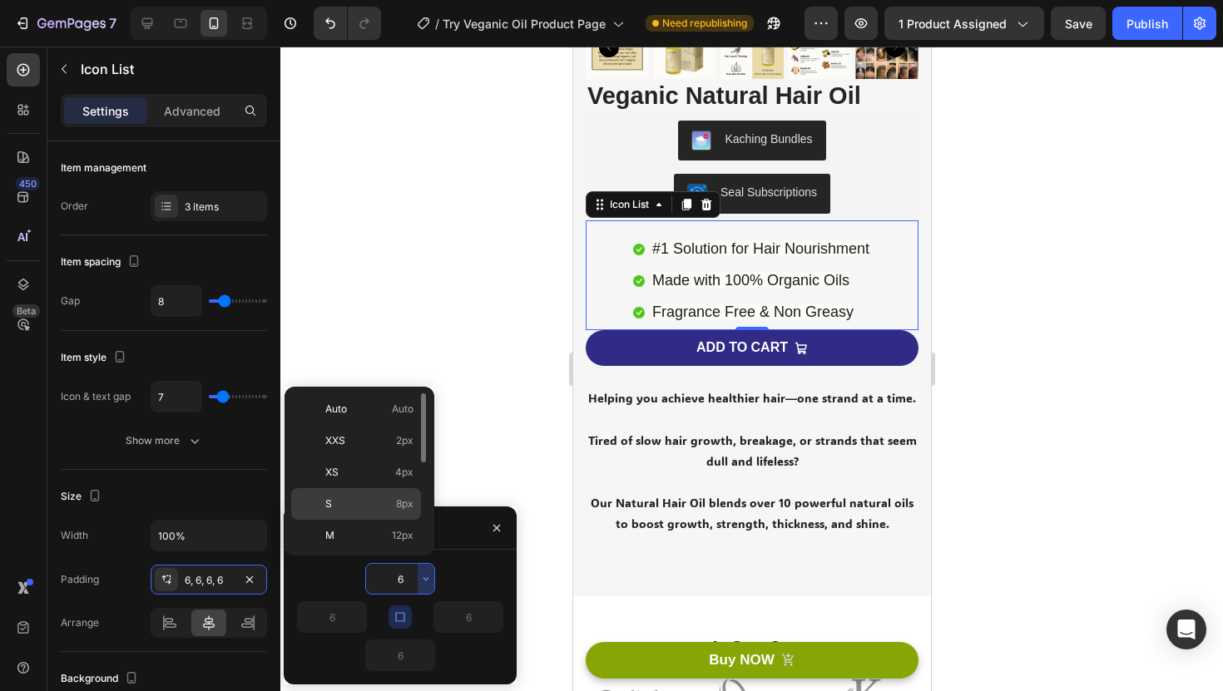
click at [408, 520] on div "S 8px" at bounding box center [356, 536] width 130 height 32
type input "8"
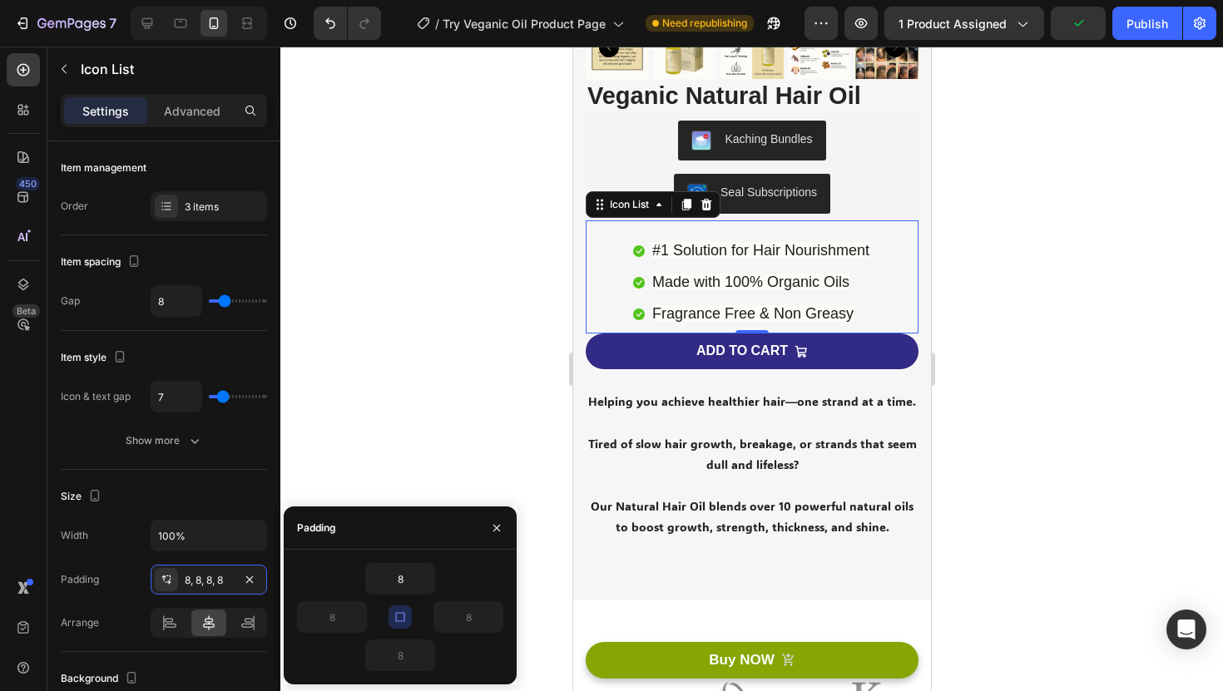
click at [467, 408] on div at bounding box center [751, 369] width 942 height 645
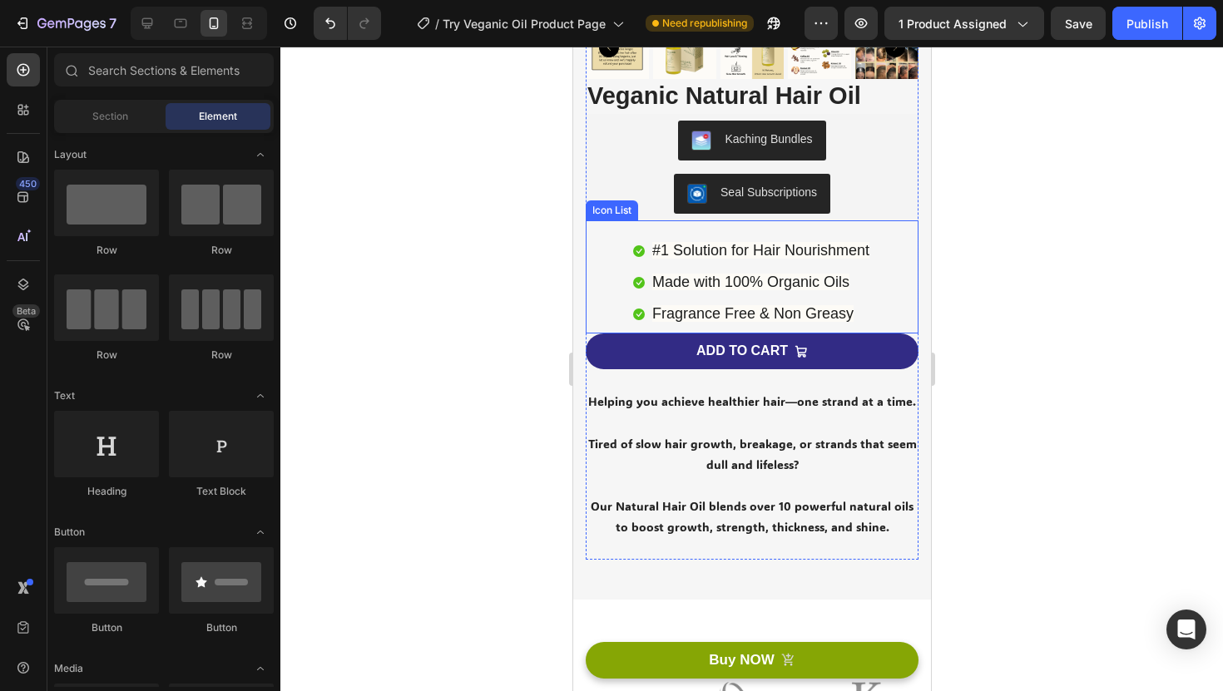
click at [623, 280] on div "Icon #1 Solution for Hair Nourishment Text block Icon Made with 100% Organic Oi…" at bounding box center [751, 283] width 333 height 102
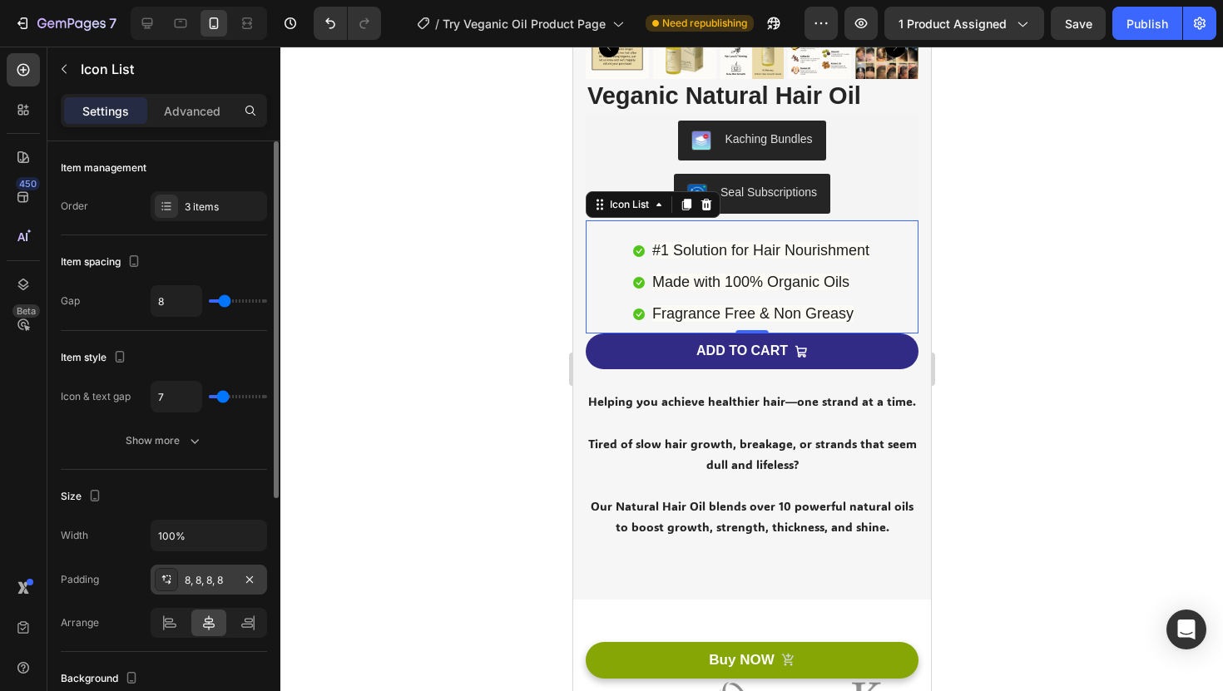
click at [205, 576] on div "8, 8, 8, 8" at bounding box center [209, 580] width 48 height 15
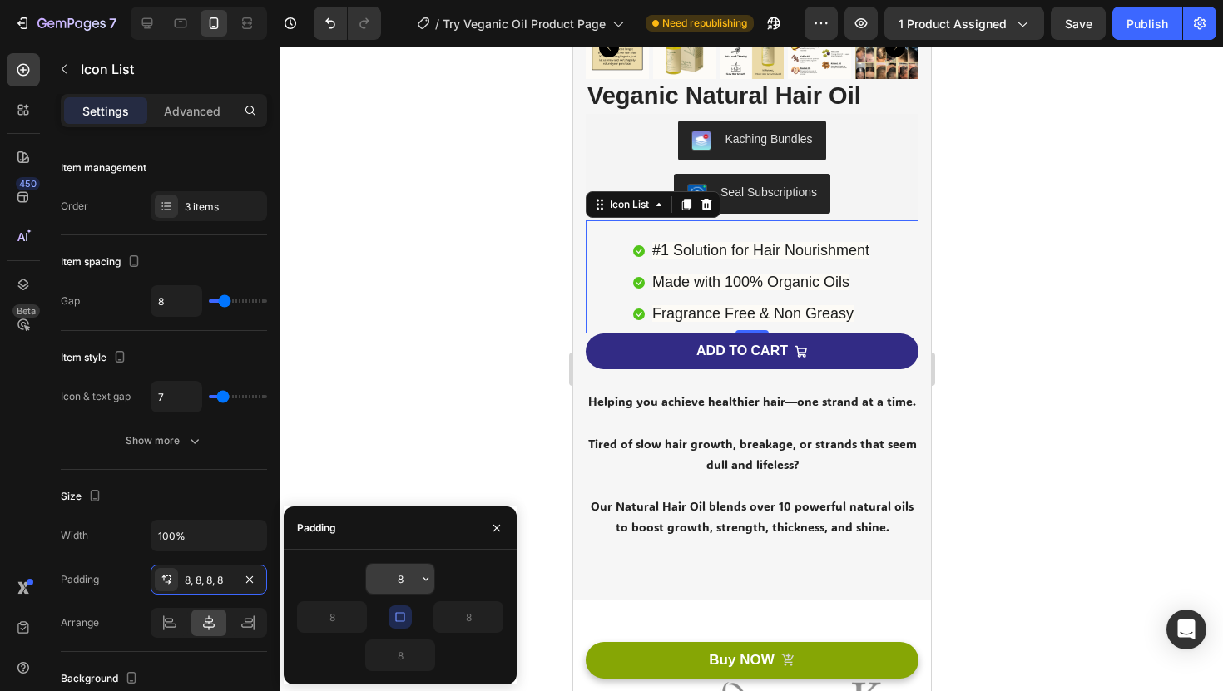
click at [399, 580] on input "8" at bounding box center [400, 579] width 68 height 30
click at [434, 571] on div "8" at bounding box center [400, 579] width 70 height 32
click at [421, 577] on icon "button" at bounding box center [425, 578] width 13 height 13
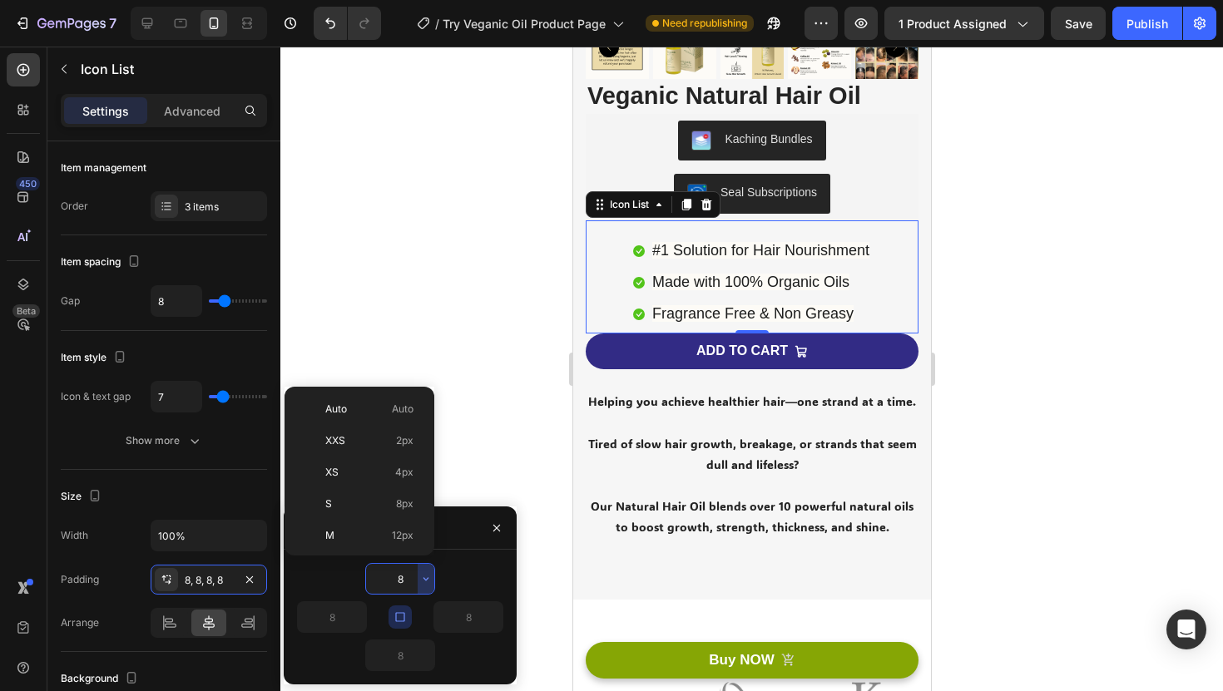
click at [394, 572] on input "8" at bounding box center [400, 579] width 68 height 30
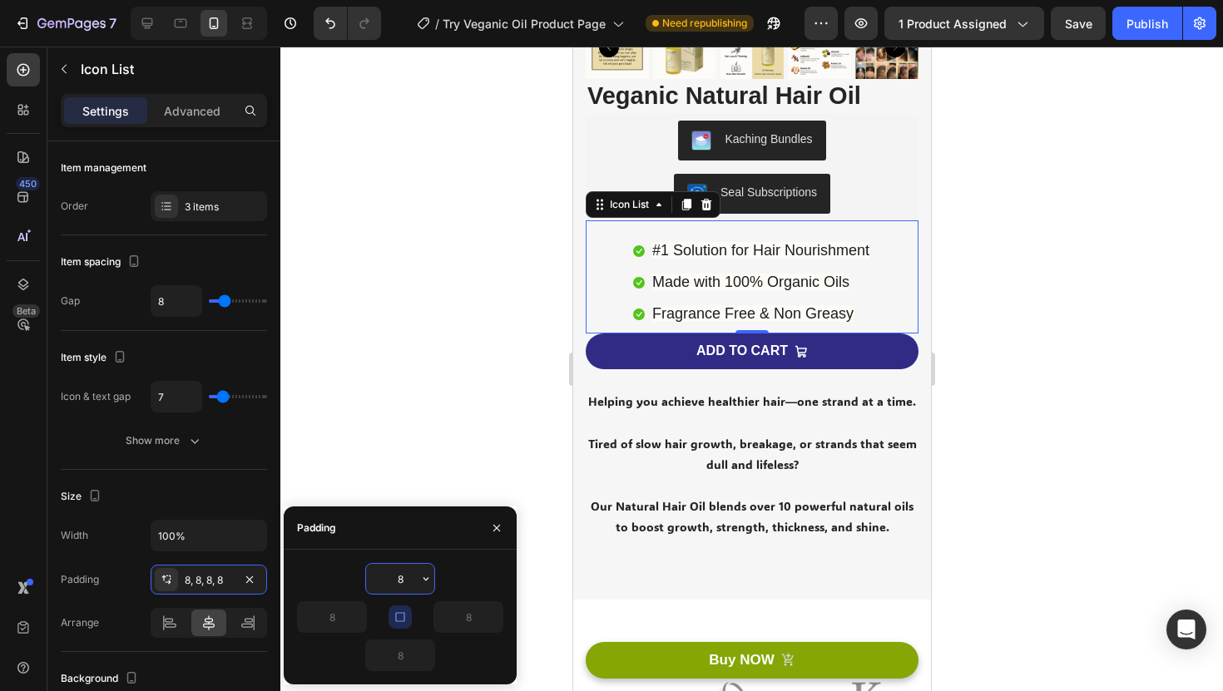
click at [394, 572] on input "8" at bounding box center [400, 579] width 68 height 30
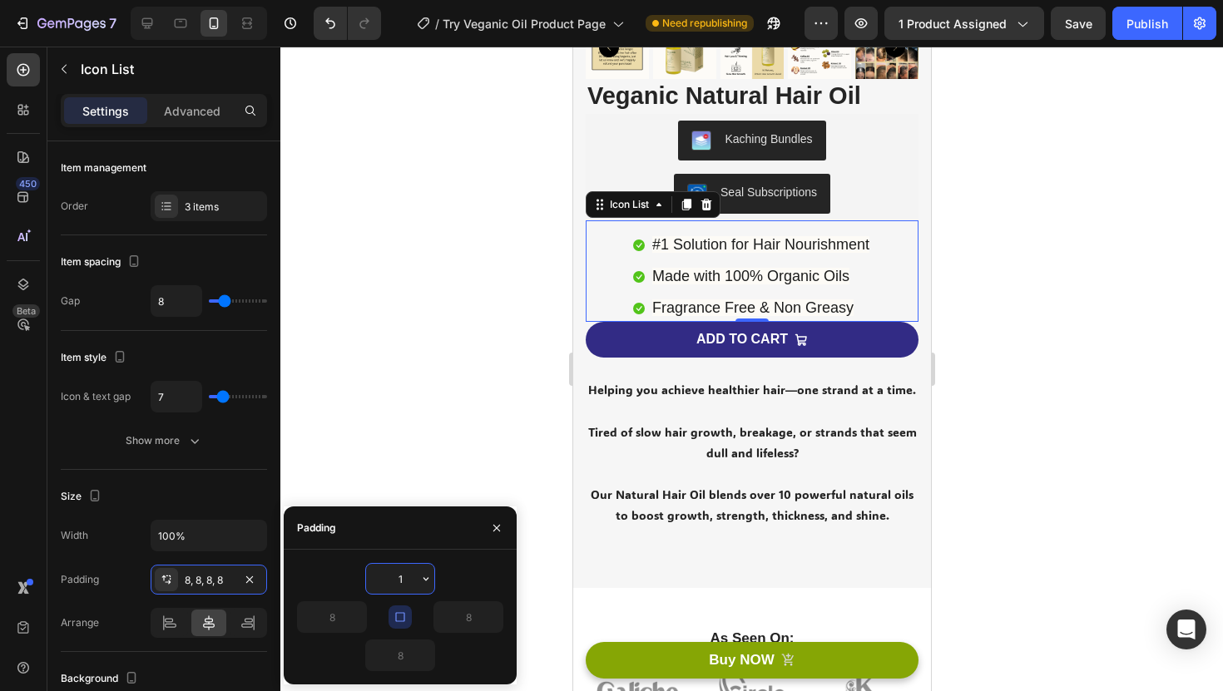
type input "10"
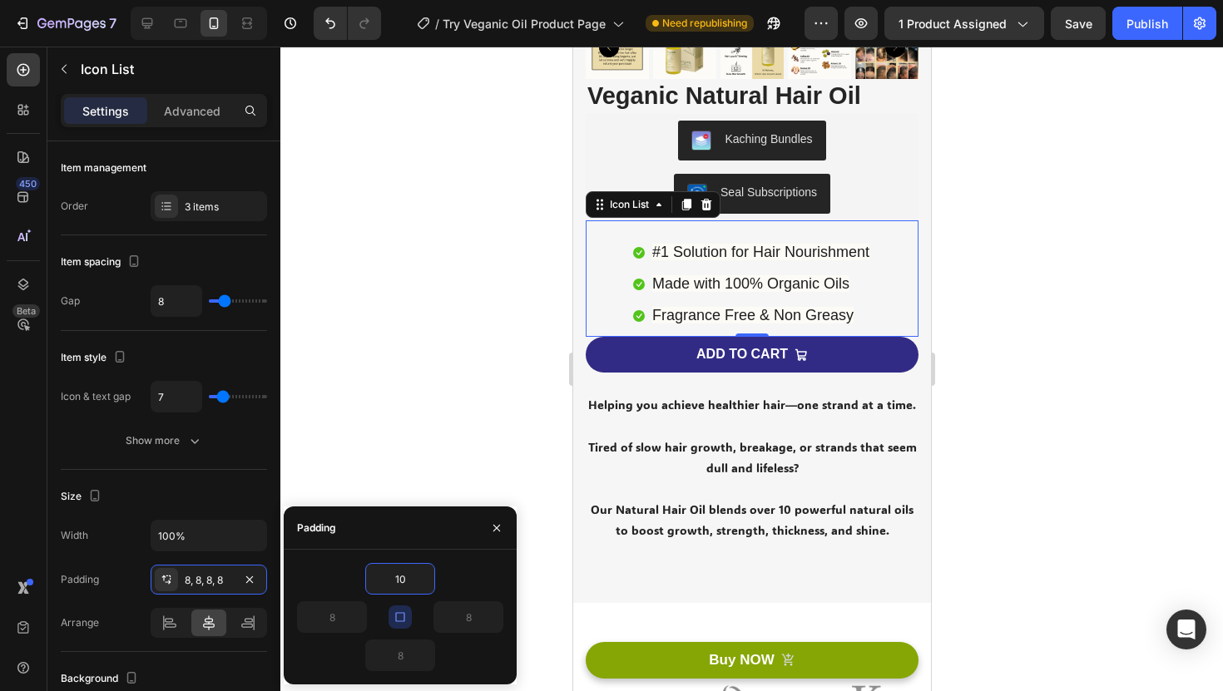
click at [501, 423] on div at bounding box center [751, 369] width 942 height 645
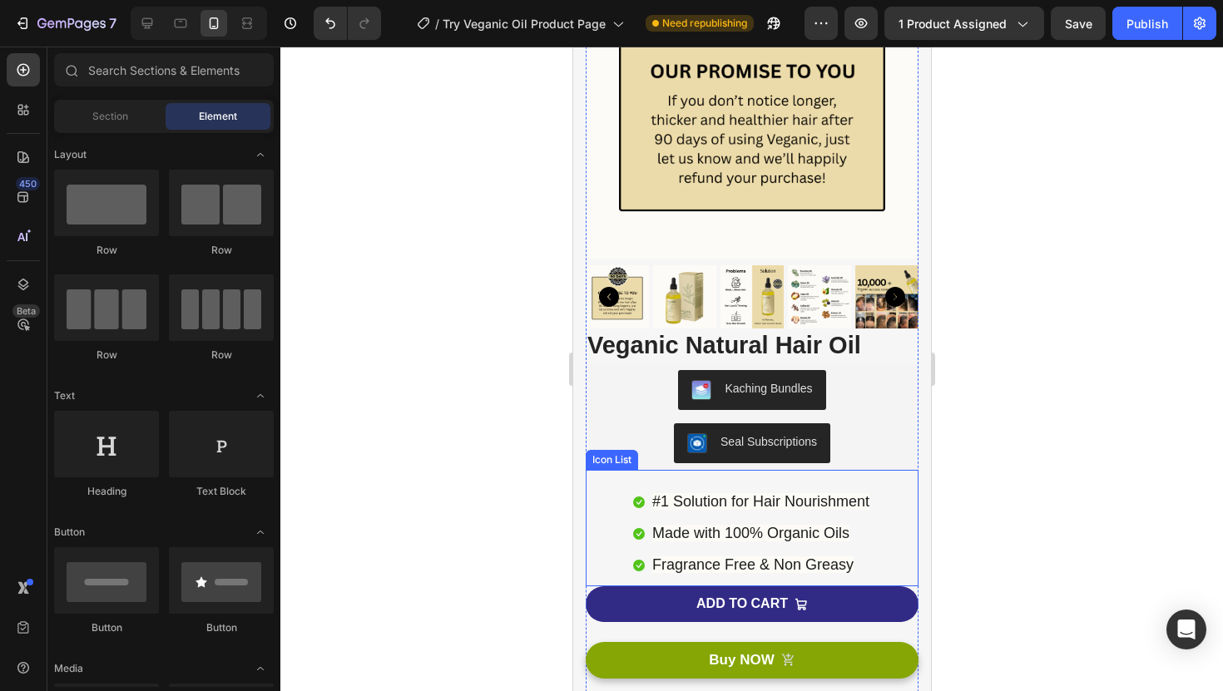
scroll to position [205, 0]
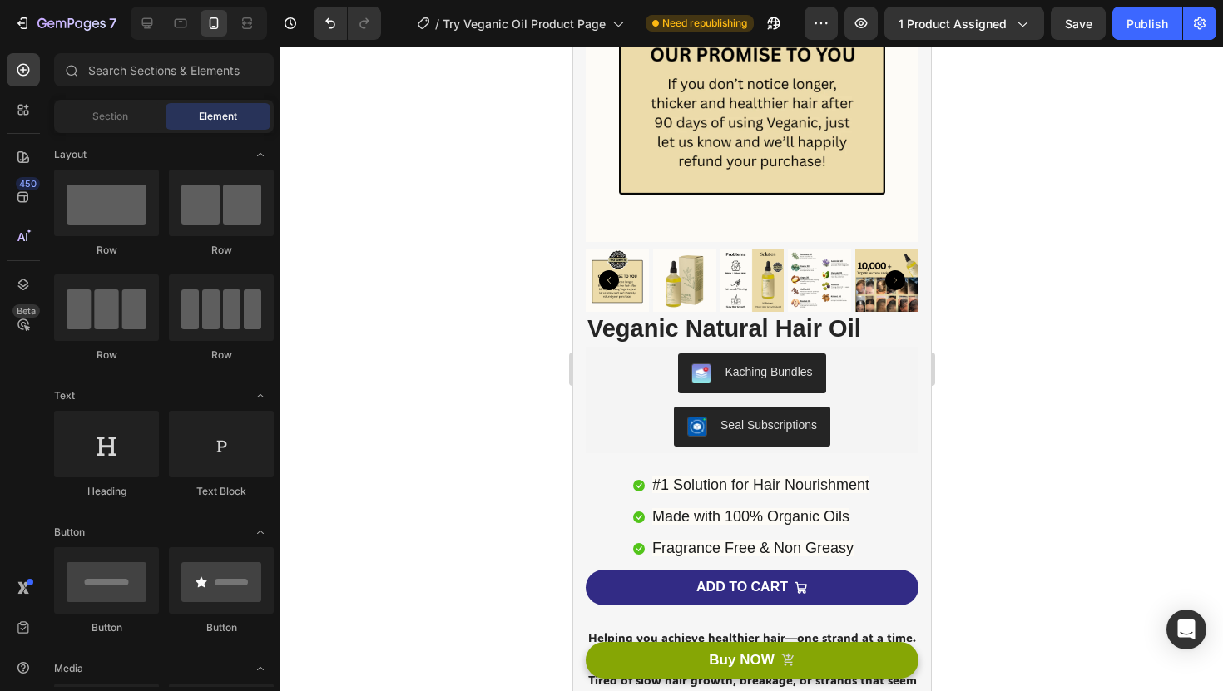
click at [398, 375] on div at bounding box center [751, 369] width 942 height 645
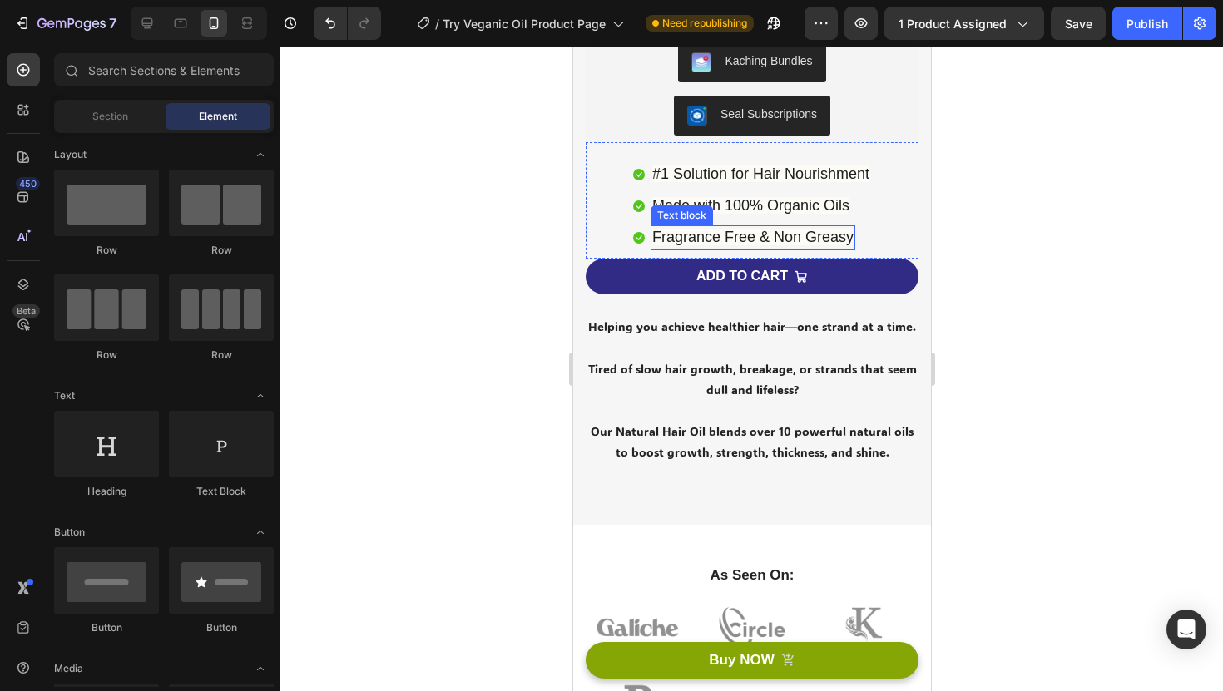
scroll to position [561, 0]
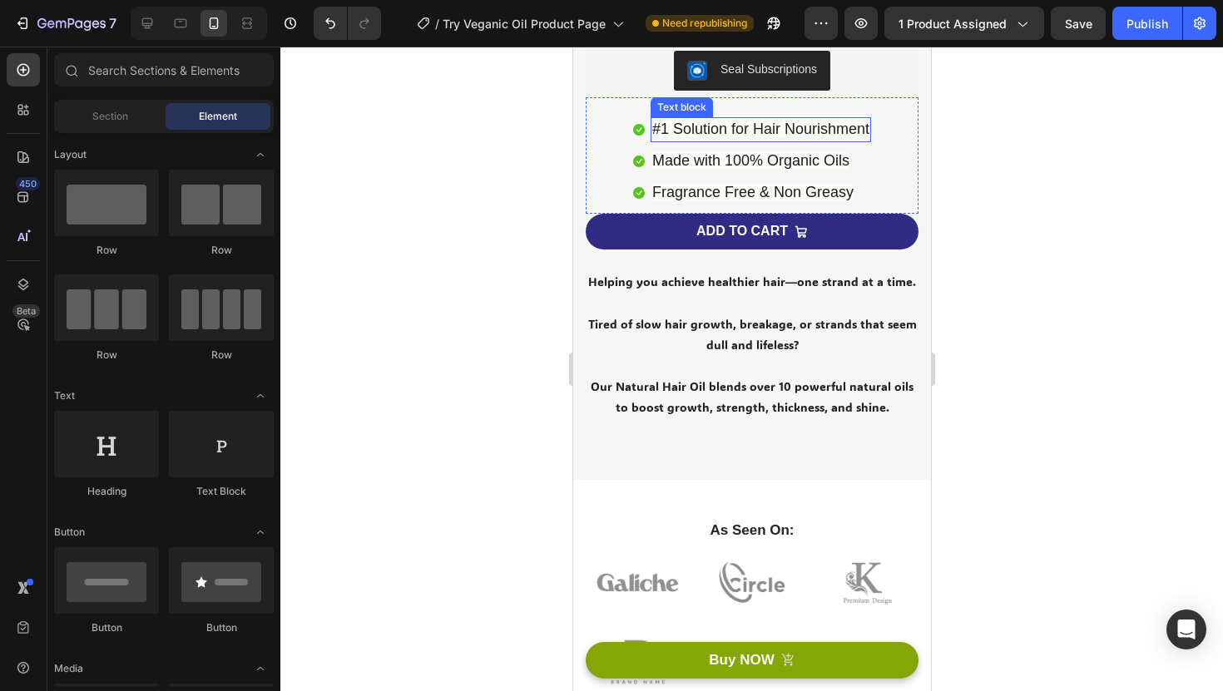
click at [764, 126] on span "#1 Solution for Hair Nourishment" at bounding box center [759, 129] width 217 height 17
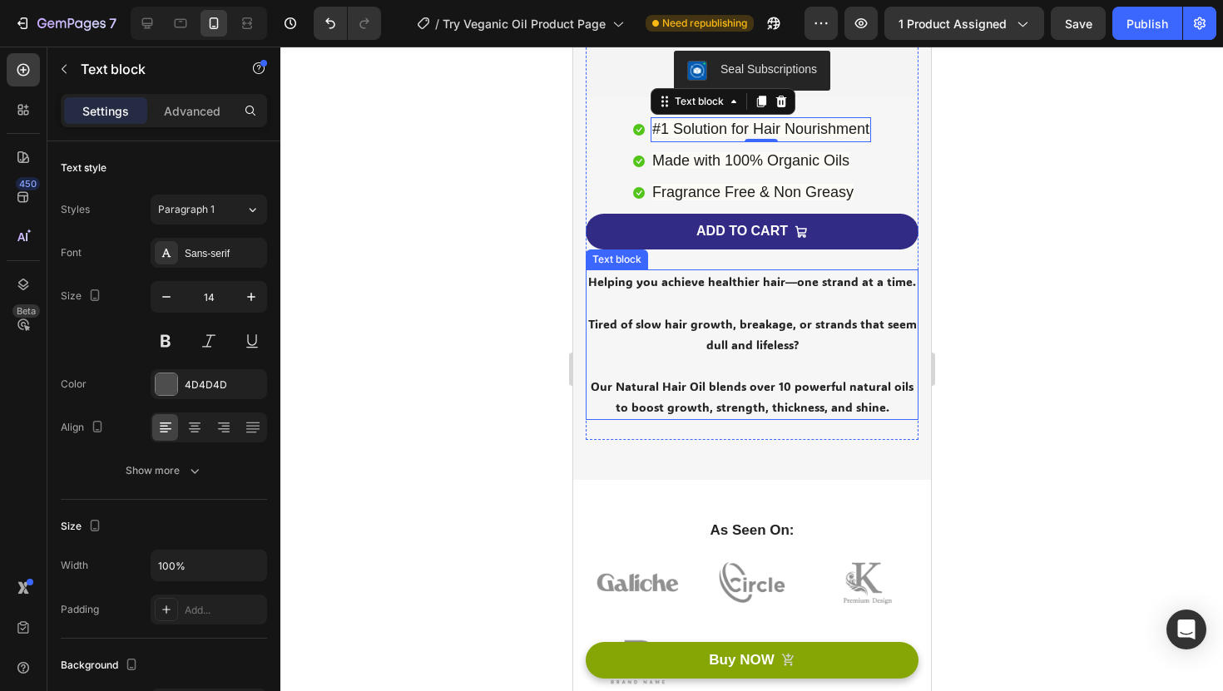
click at [623, 373] on p at bounding box center [750, 365] width 329 height 21
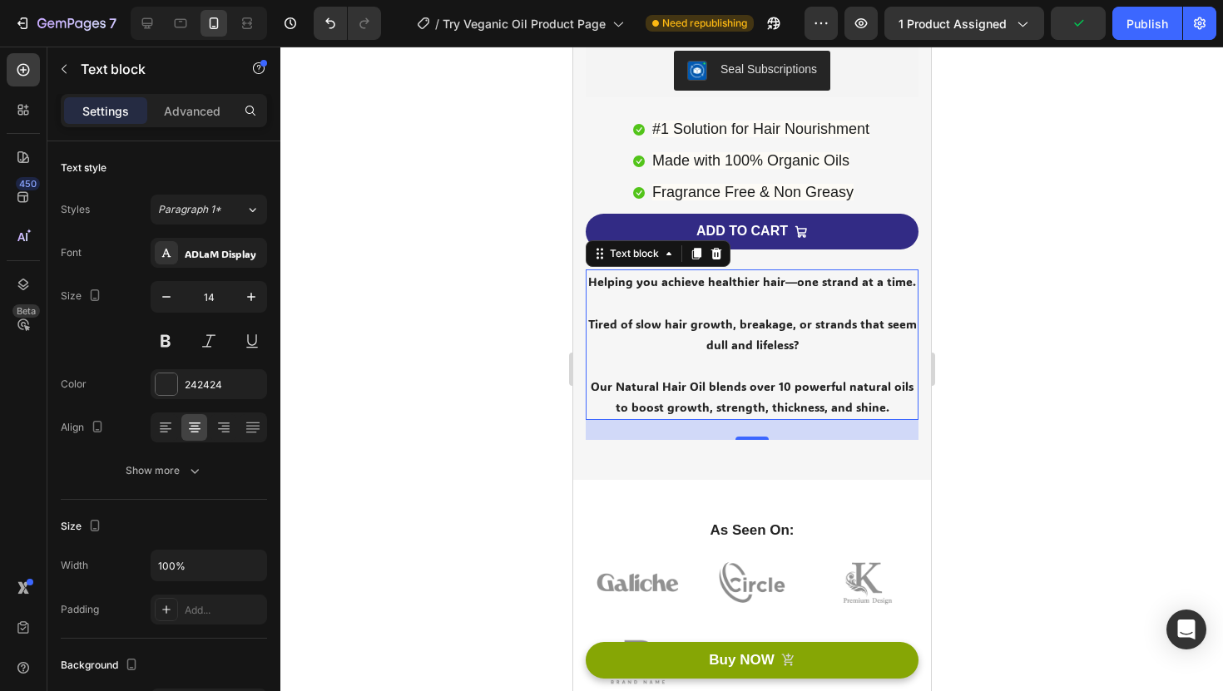
click at [660, 365] on p at bounding box center [750, 365] width 329 height 21
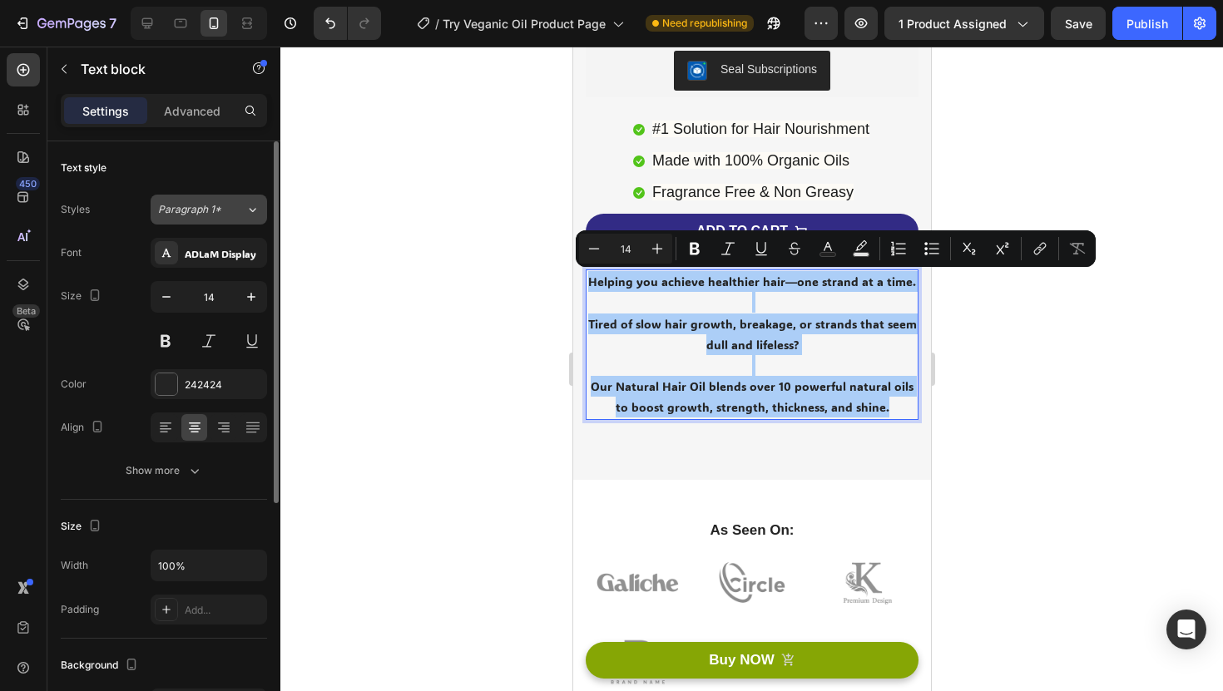
click at [223, 207] on div "Paragraph 1*" at bounding box center [191, 209] width 67 height 15
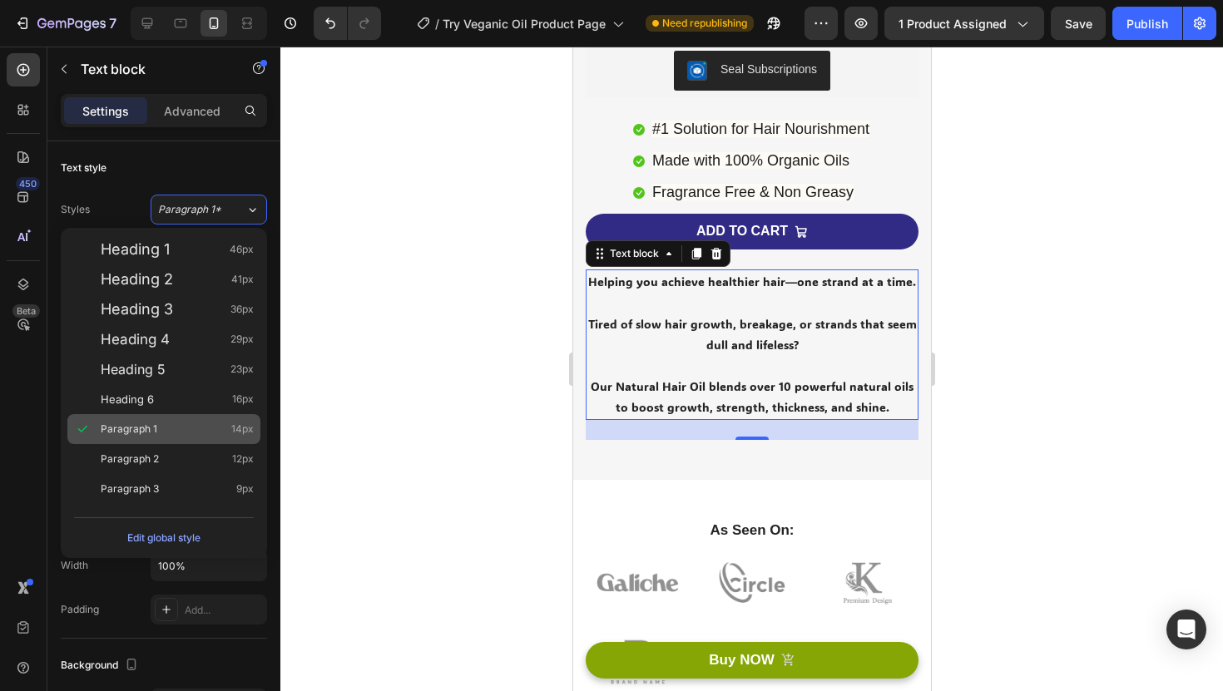
click at [194, 421] on div "Paragraph 1 14px" at bounding box center [177, 429] width 153 height 17
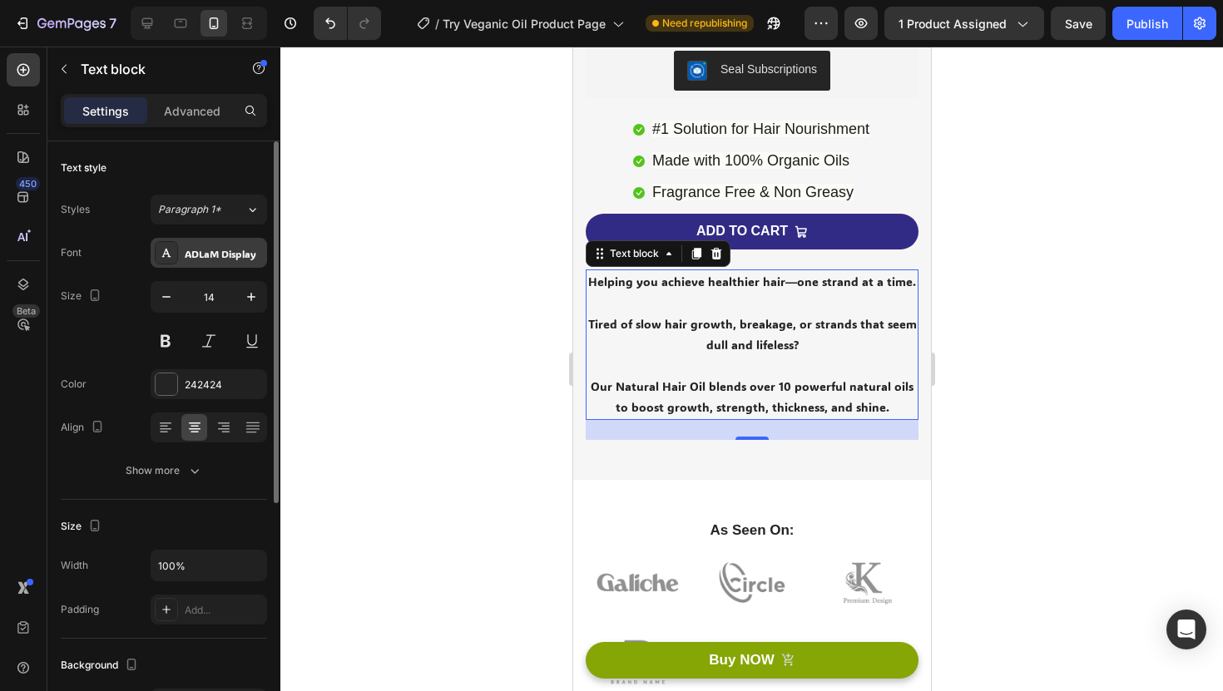
click at [226, 259] on div "ADLaM Display" at bounding box center [224, 253] width 78 height 15
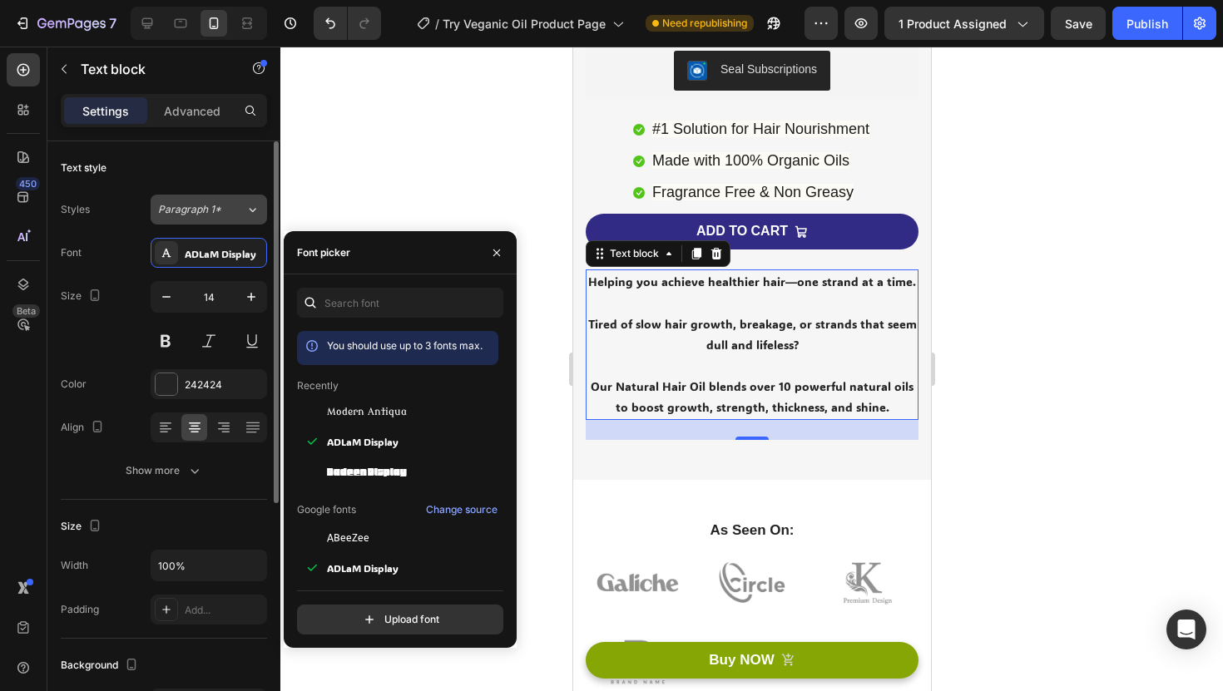
click at [230, 206] on div "Paragraph 1*" at bounding box center [201, 209] width 87 height 15
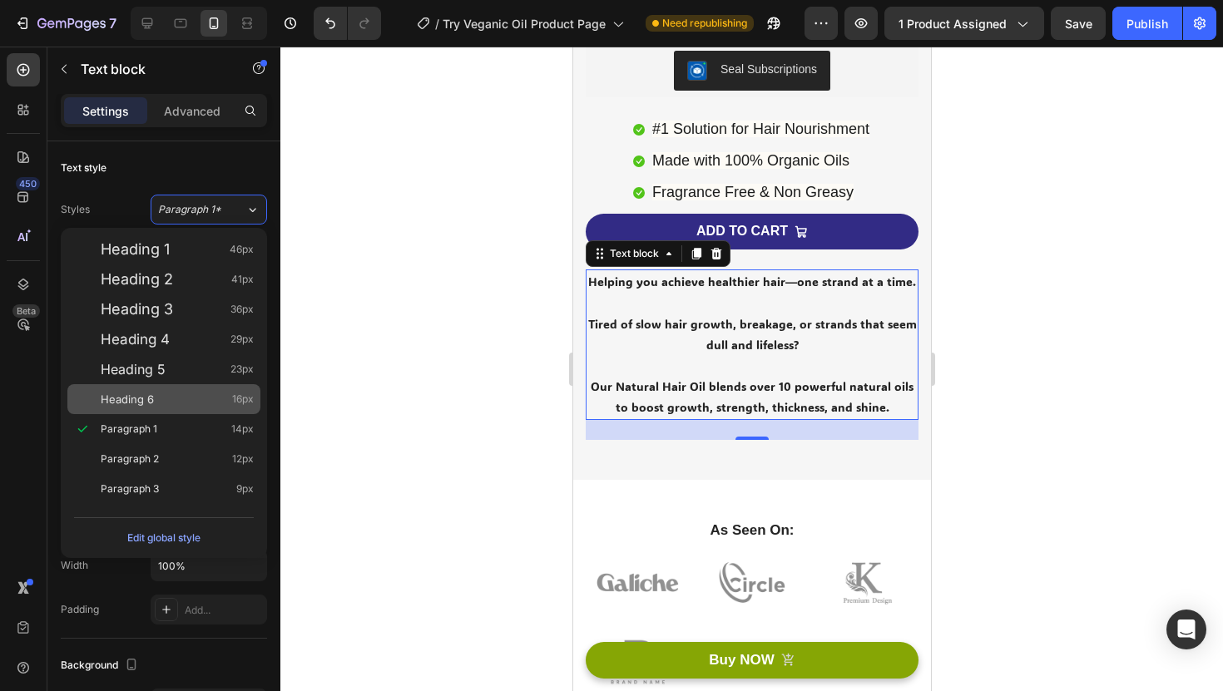
click at [192, 396] on div "Heading 6 16px" at bounding box center [177, 399] width 153 height 17
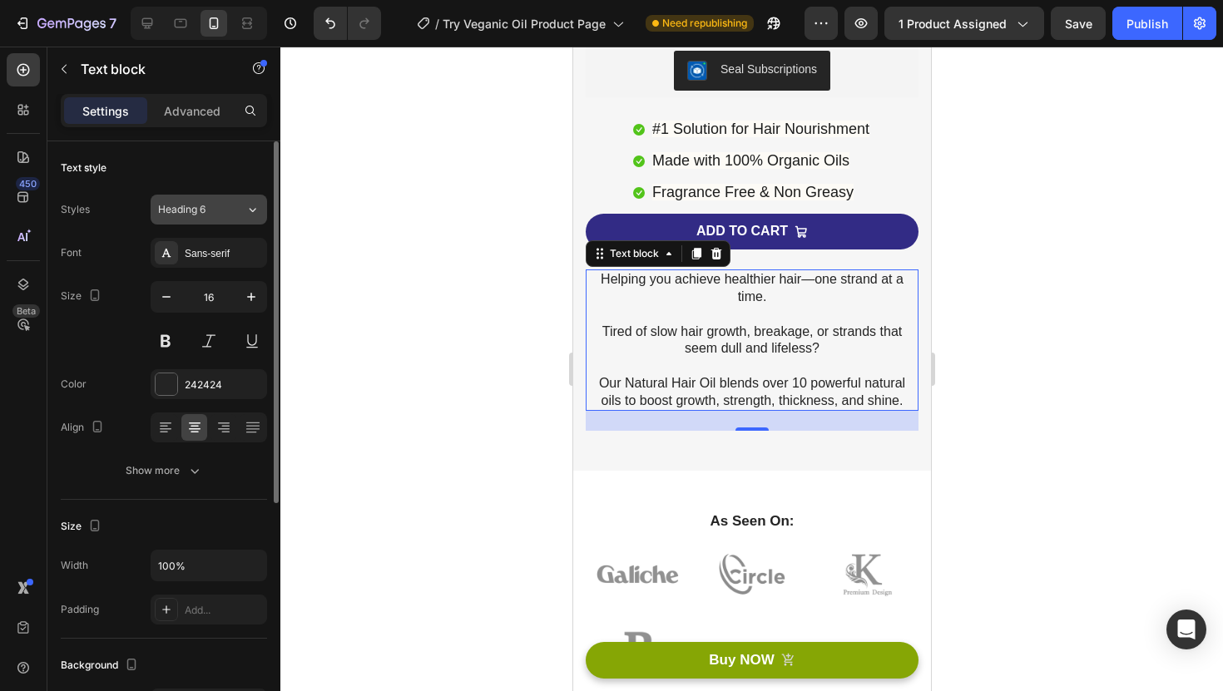
click at [230, 207] on div "Heading 6" at bounding box center [201, 209] width 87 height 15
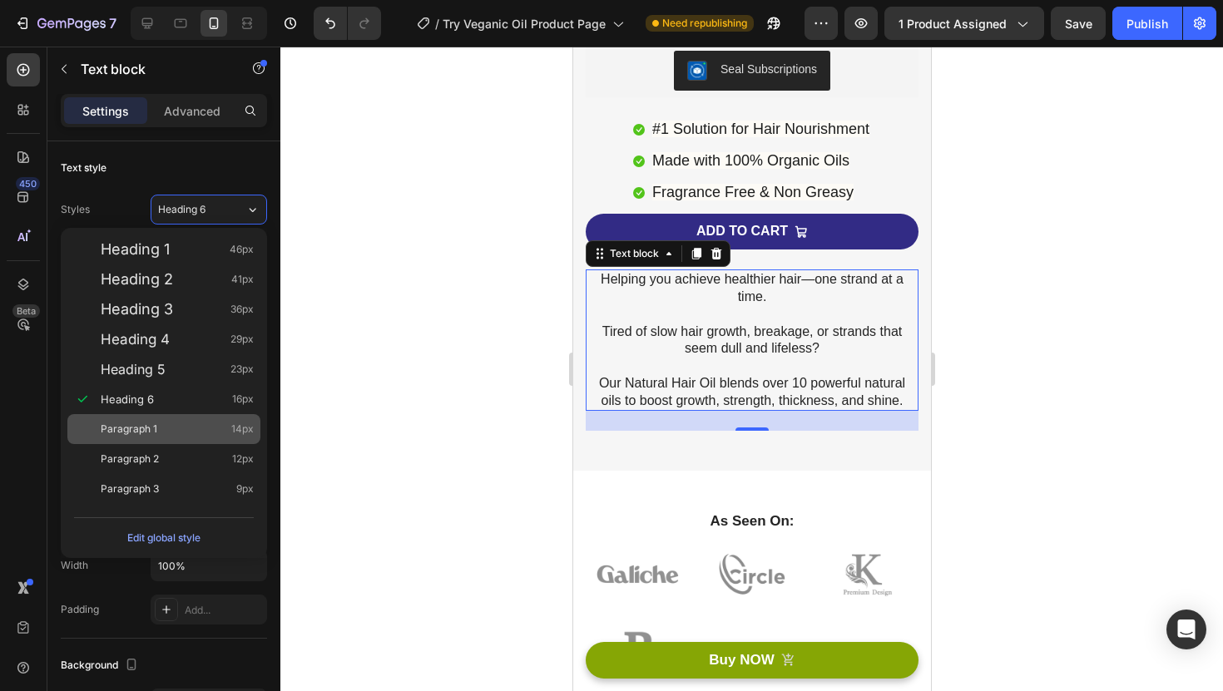
click at [186, 423] on div "Paragraph 1 14px" at bounding box center [177, 429] width 153 height 17
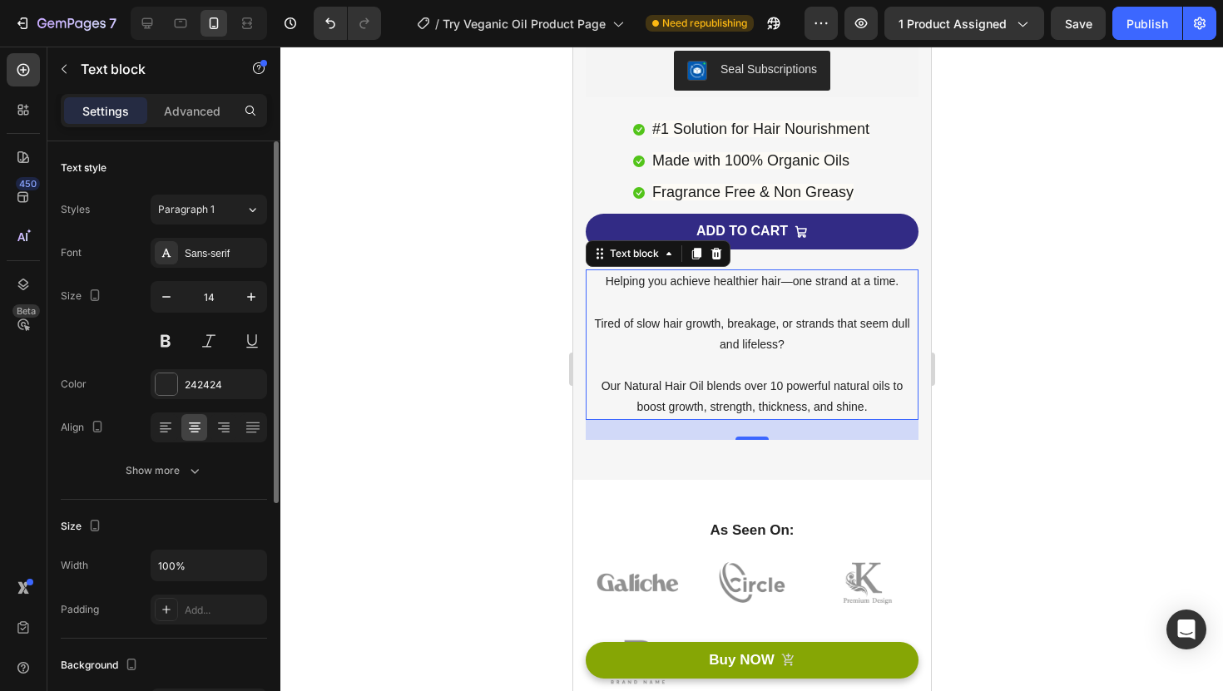
click at [234, 191] on div "Styles Paragraph 1 Font Sans-serif Size 14 Color 242424 Align Show more" at bounding box center [164, 338] width 206 height 294
click at [233, 208] on div "Paragraph 1" at bounding box center [201, 209] width 87 height 15
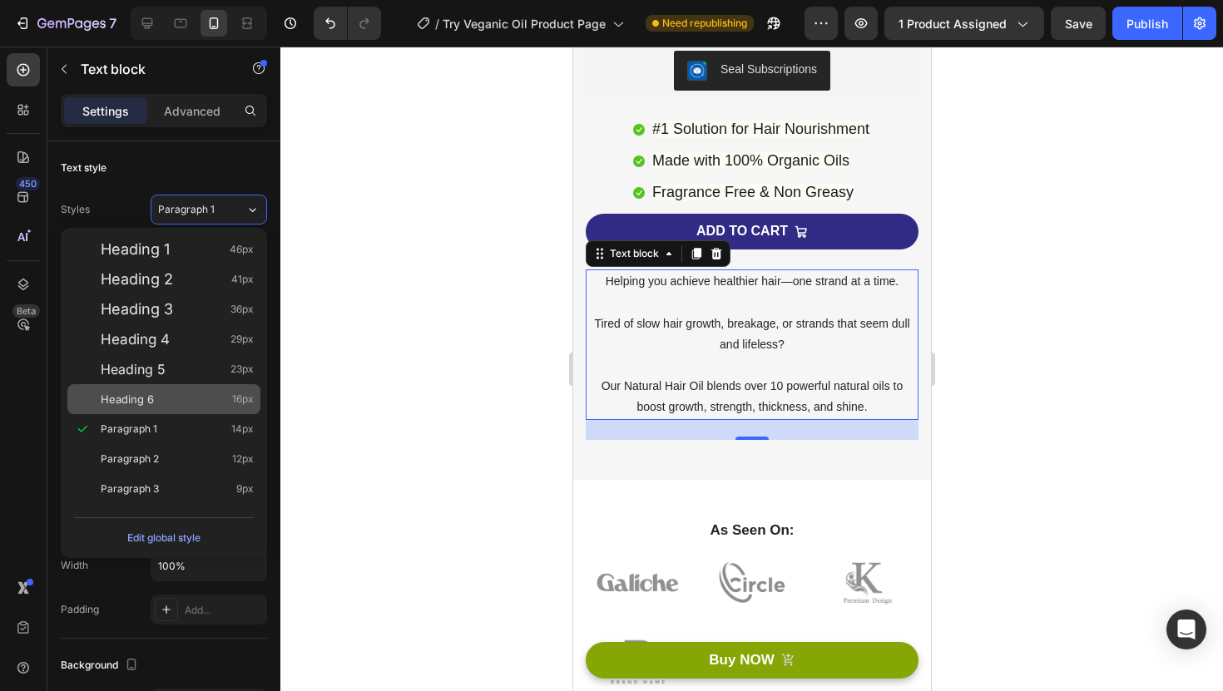
click at [214, 400] on div "Heading 6 16px" at bounding box center [177, 399] width 153 height 17
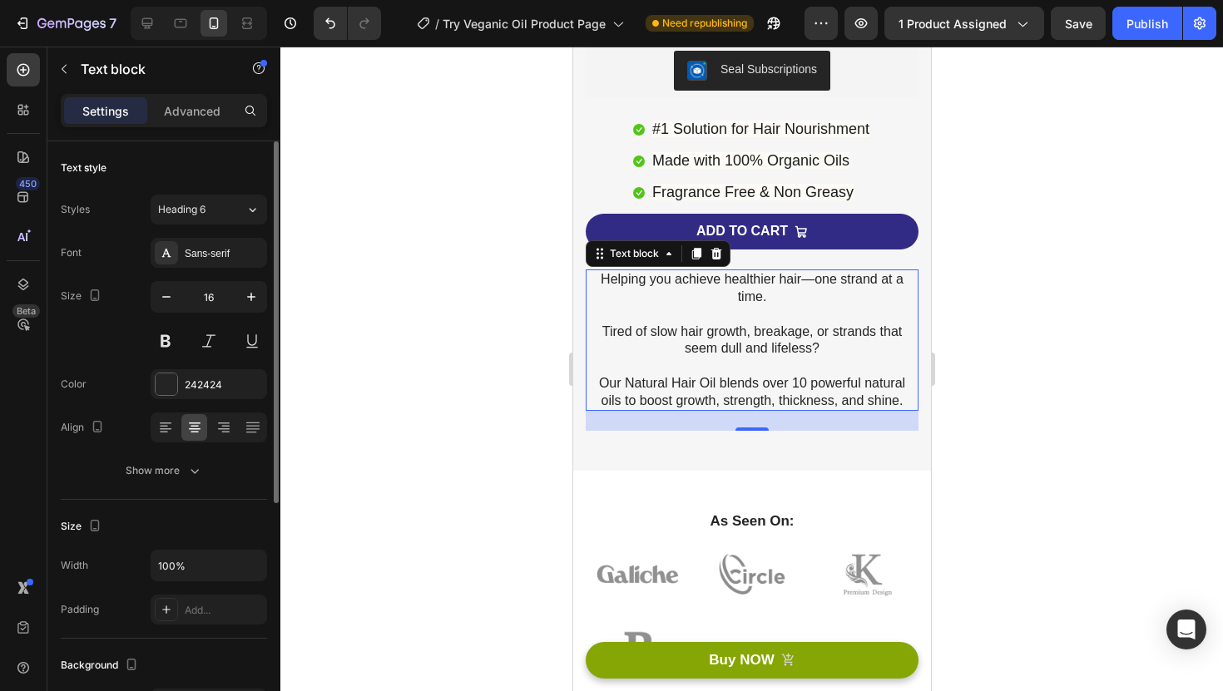
click at [239, 235] on div "Styles Heading 6 Font Sans-serif Size 16 Color 242424 Align Show more" at bounding box center [164, 340] width 206 height 291
click at [237, 250] on div "Sans-serif" at bounding box center [224, 253] width 78 height 15
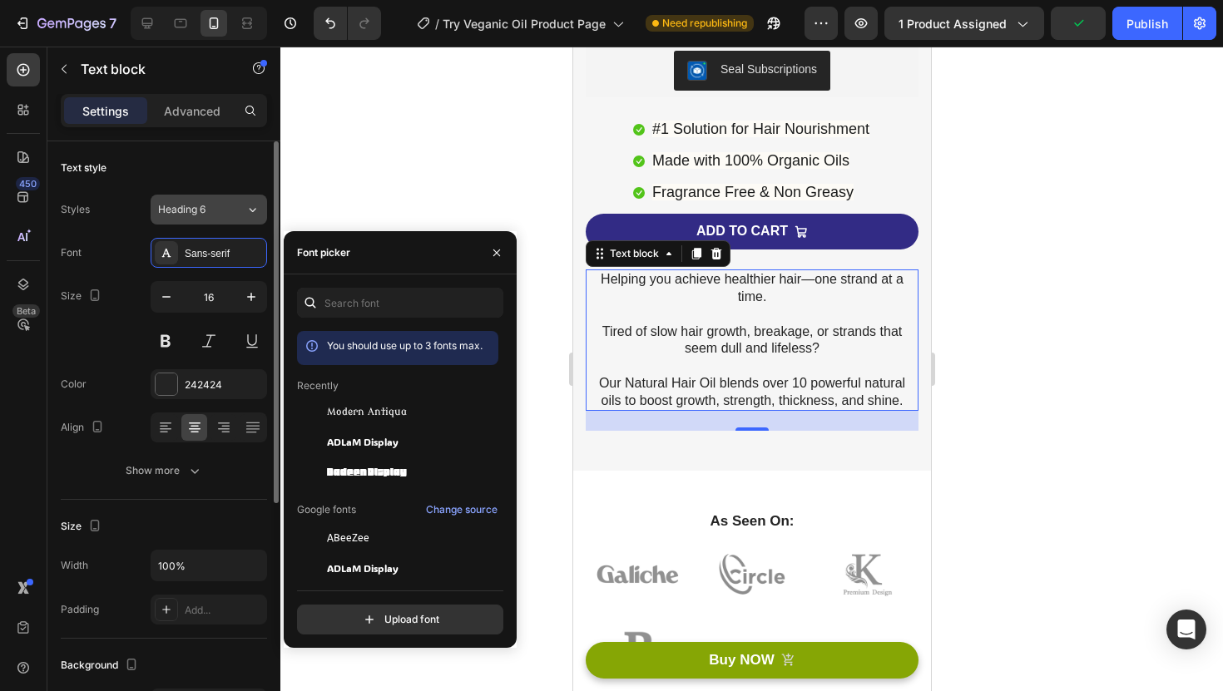
click at [237, 211] on div "Heading 6" at bounding box center [201, 209] width 87 height 15
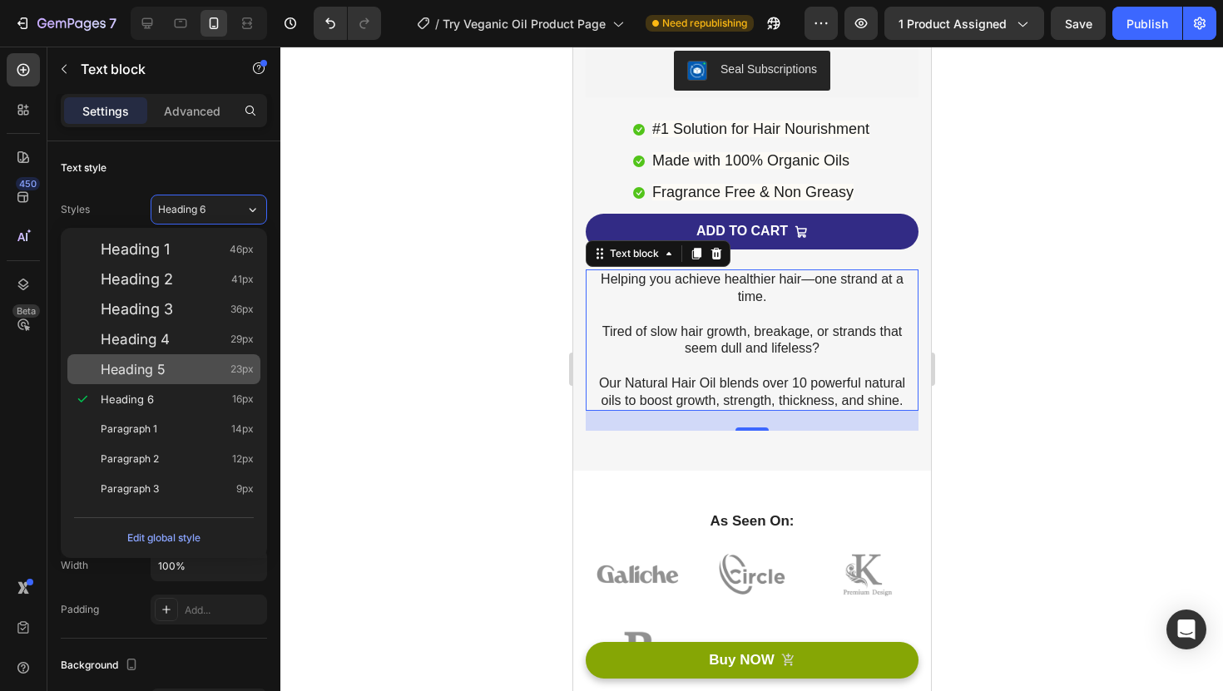
click at [233, 372] on span "23px" at bounding box center [241, 369] width 23 height 17
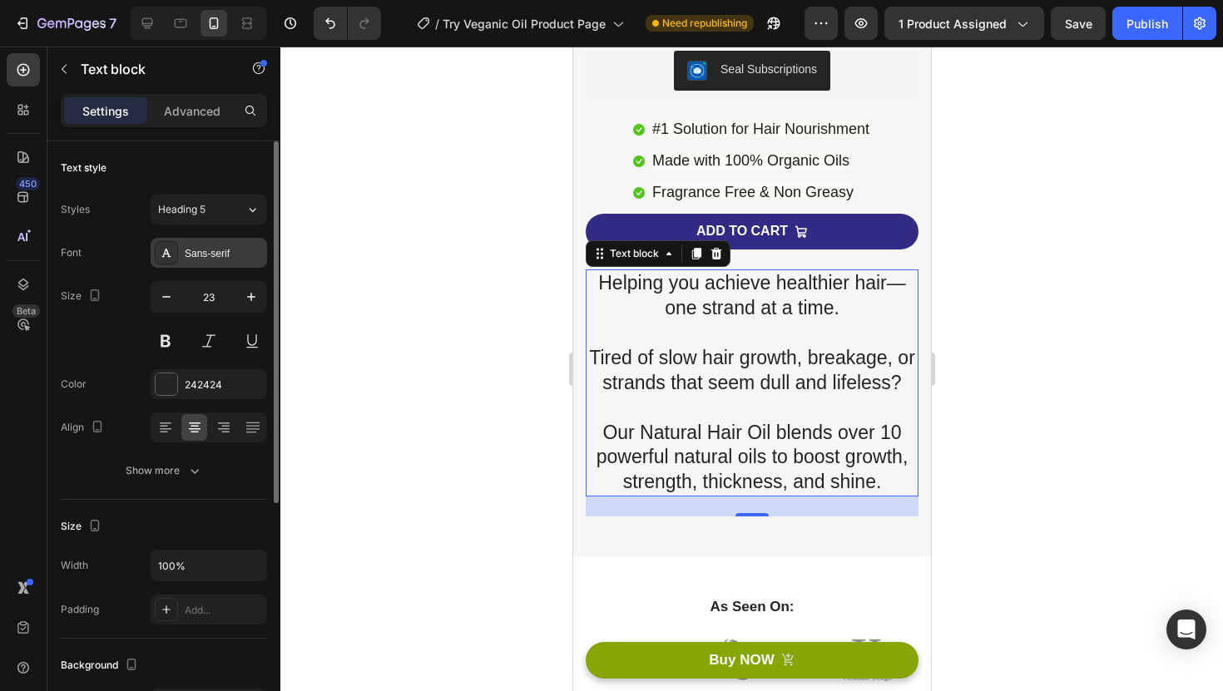
click at [227, 258] on div "Sans-serif" at bounding box center [224, 253] width 78 height 15
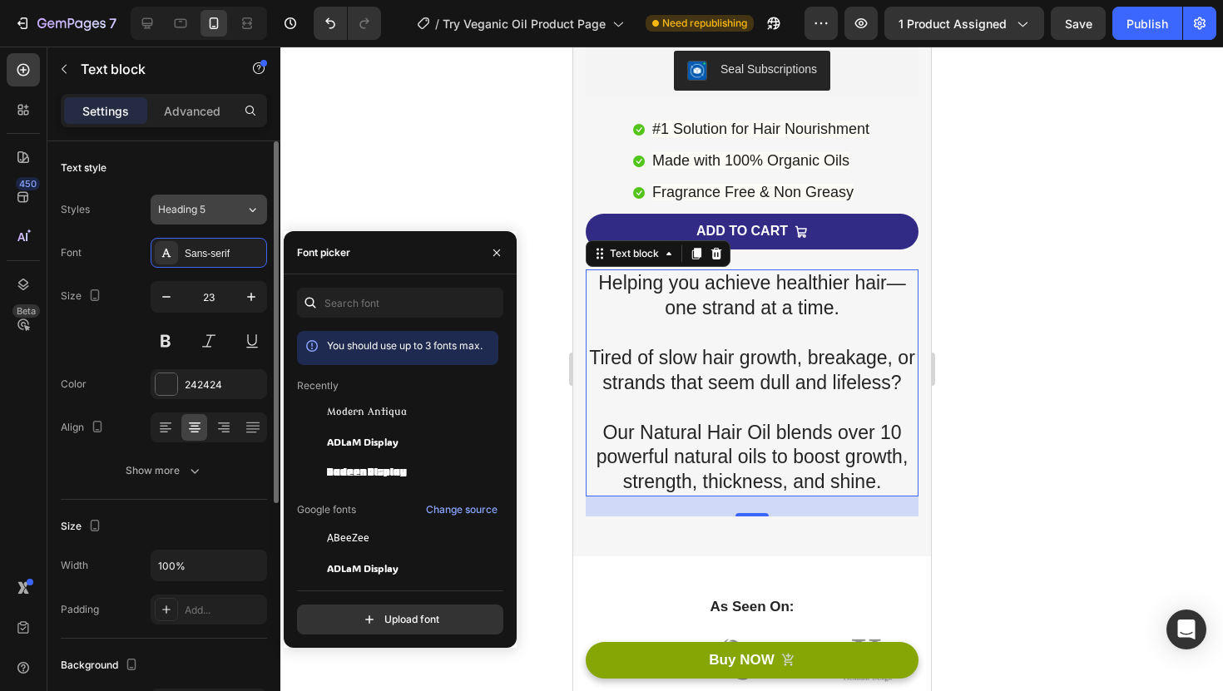
click at [233, 215] on div "Heading 5" at bounding box center [201, 209] width 87 height 15
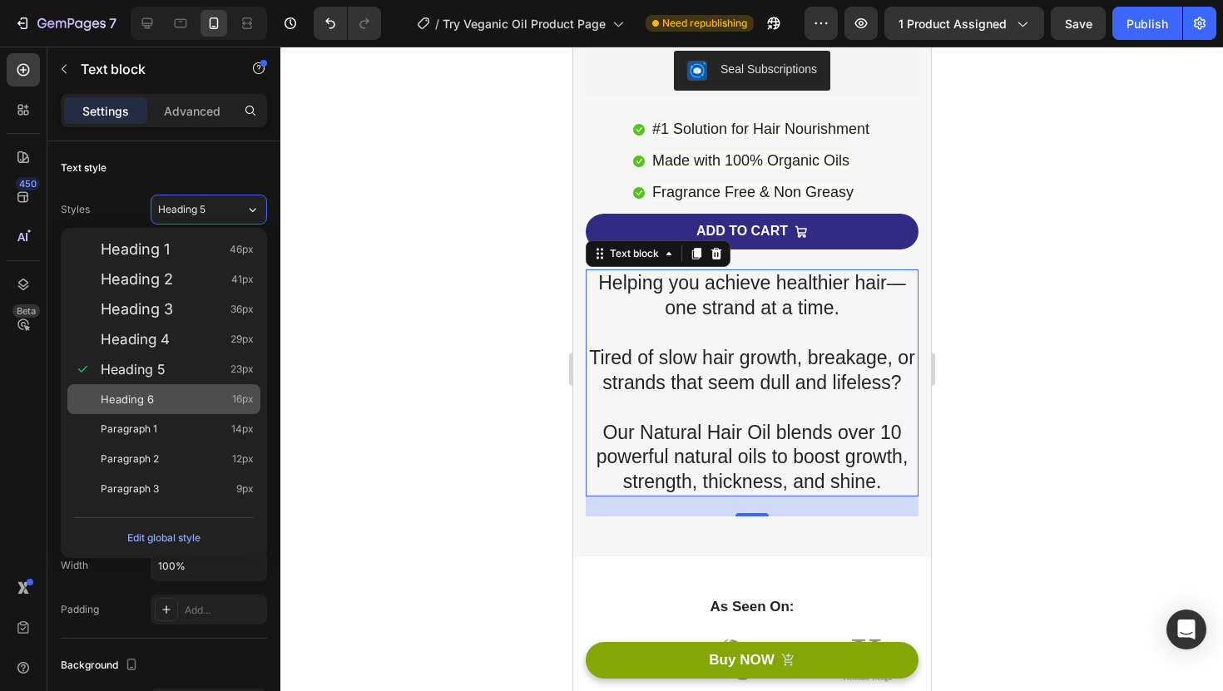
click at [243, 397] on span "16px" at bounding box center [243, 399] width 22 height 17
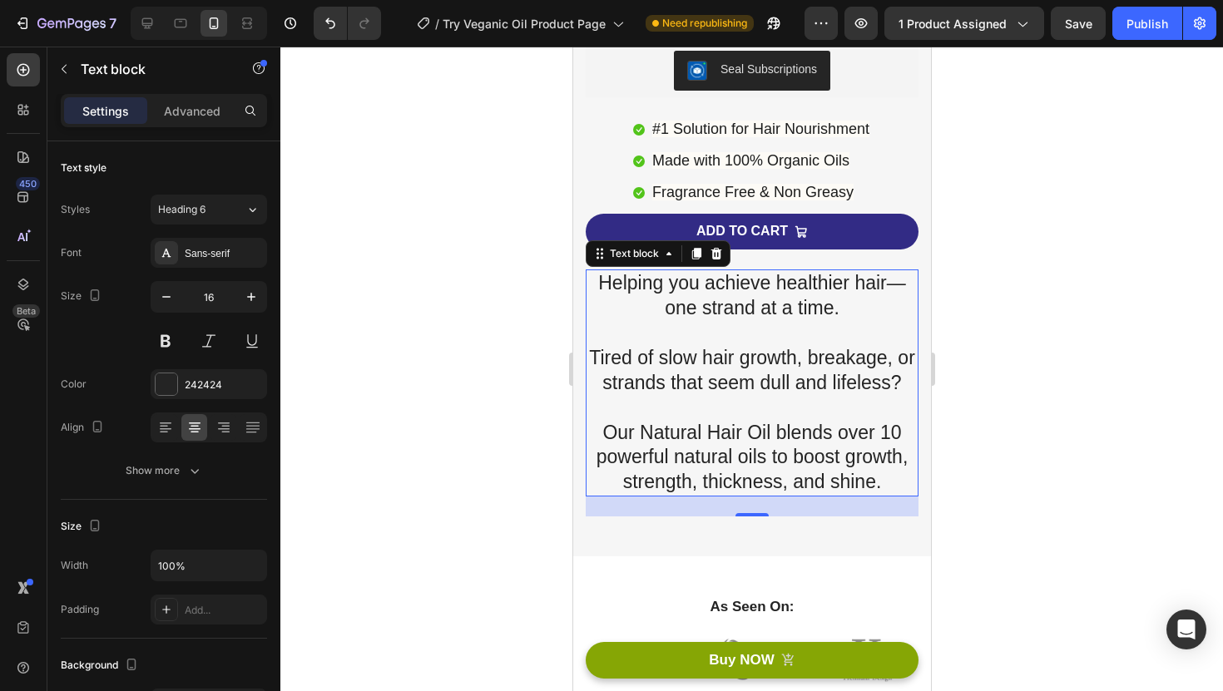
click at [243, 397] on span "16px" at bounding box center [243, 399] width 22 height 17
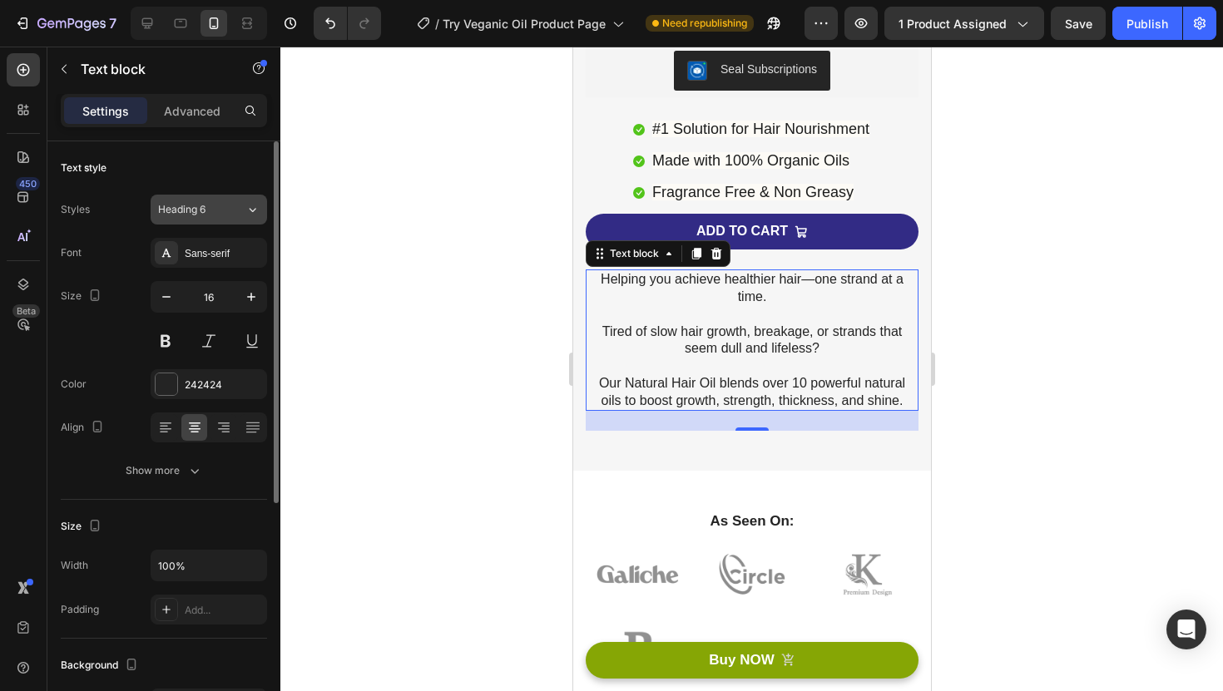
click at [234, 215] on div "Heading 6" at bounding box center [201, 209] width 87 height 15
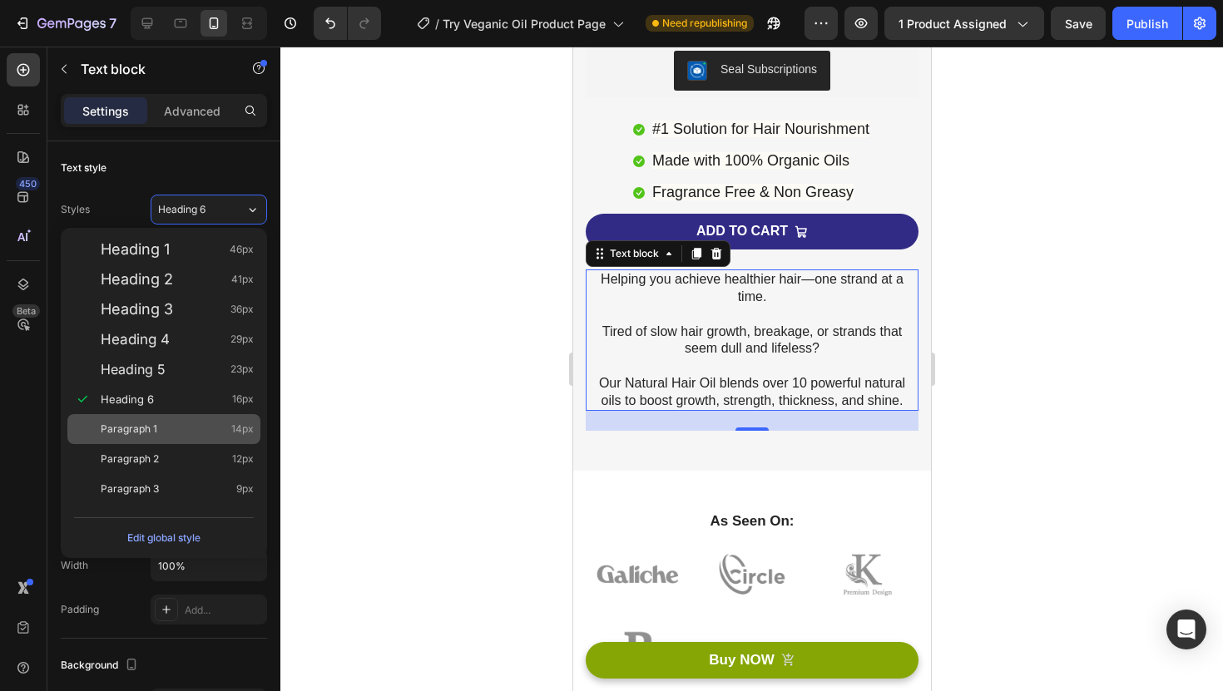
click at [243, 425] on span "14px" at bounding box center [242, 429] width 22 height 17
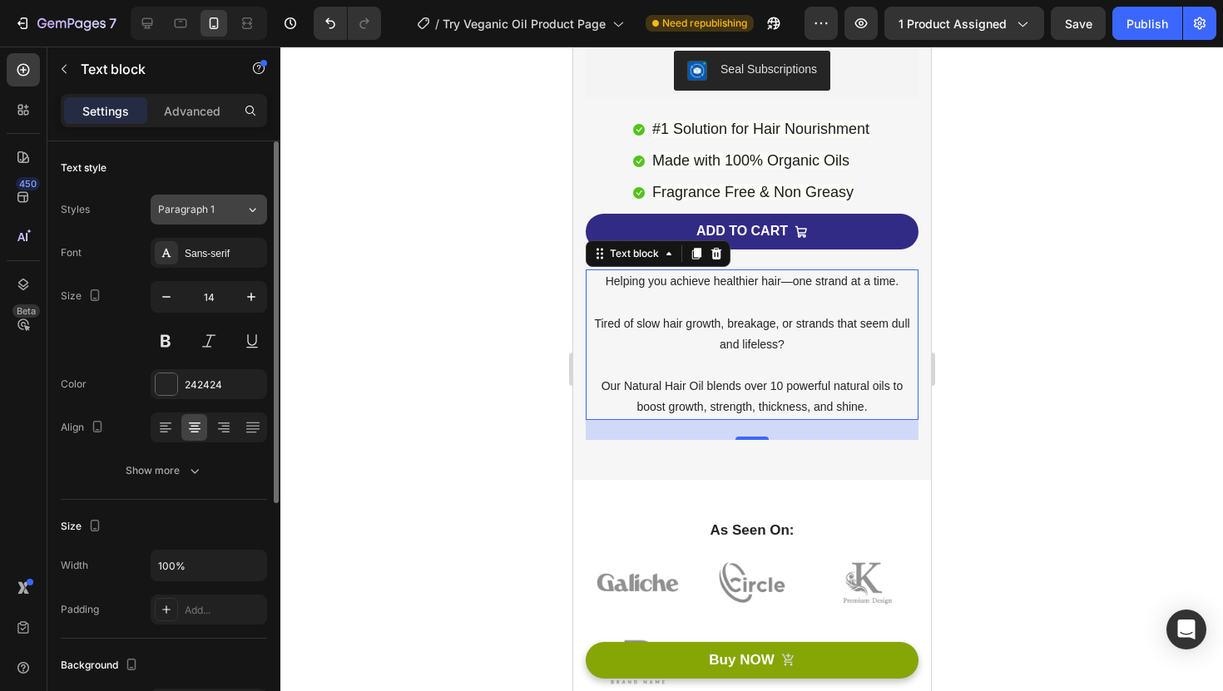
click at [241, 205] on div "Paragraph 1" at bounding box center [201, 209] width 87 height 15
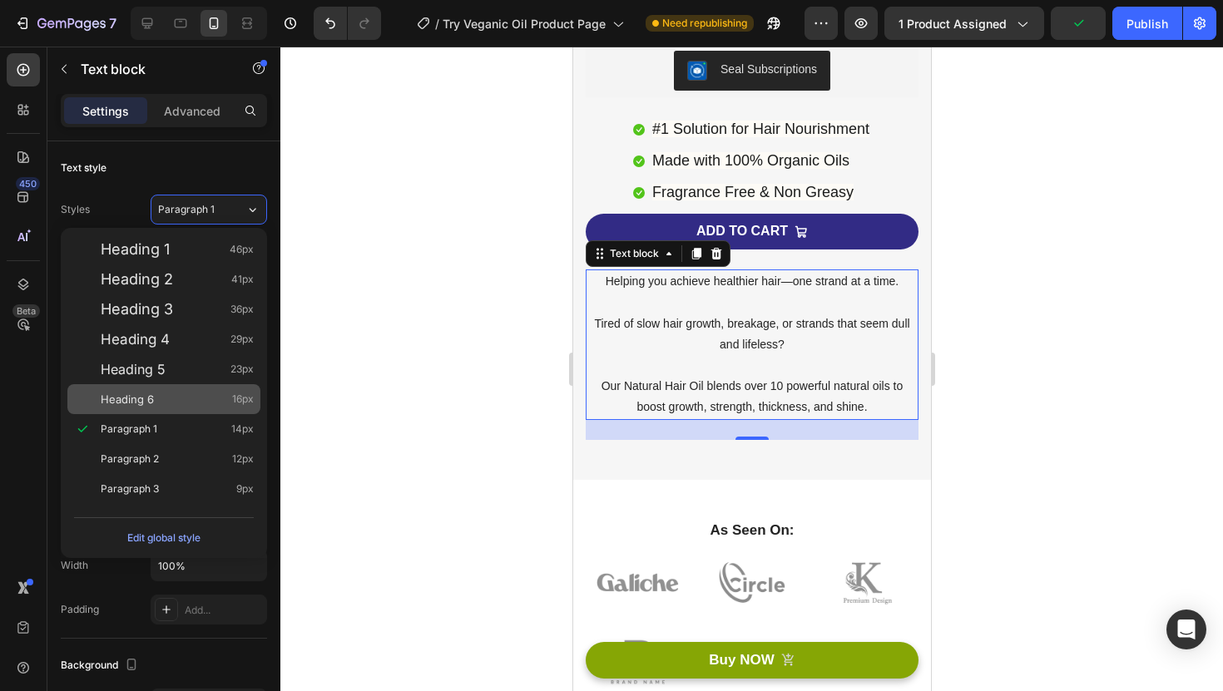
click at [234, 407] on span "16px" at bounding box center [243, 399] width 22 height 17
type input "16"
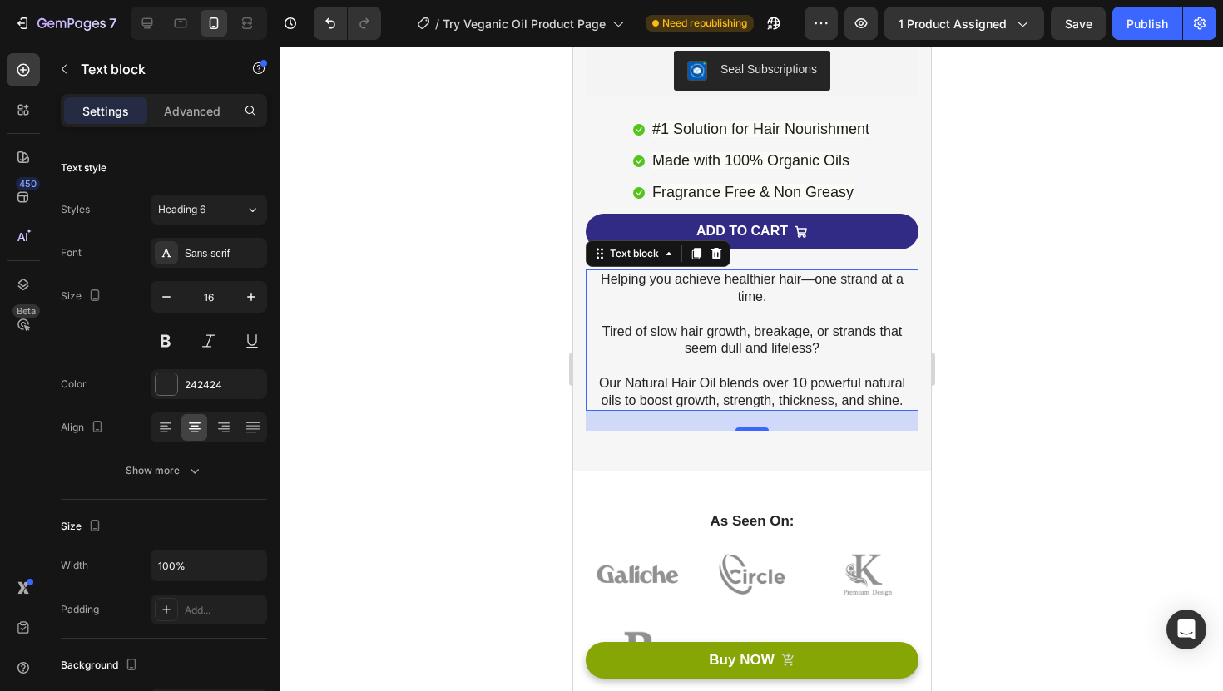
click at [376, 378] on div at bounding box center [751, 369] width 942 height 645
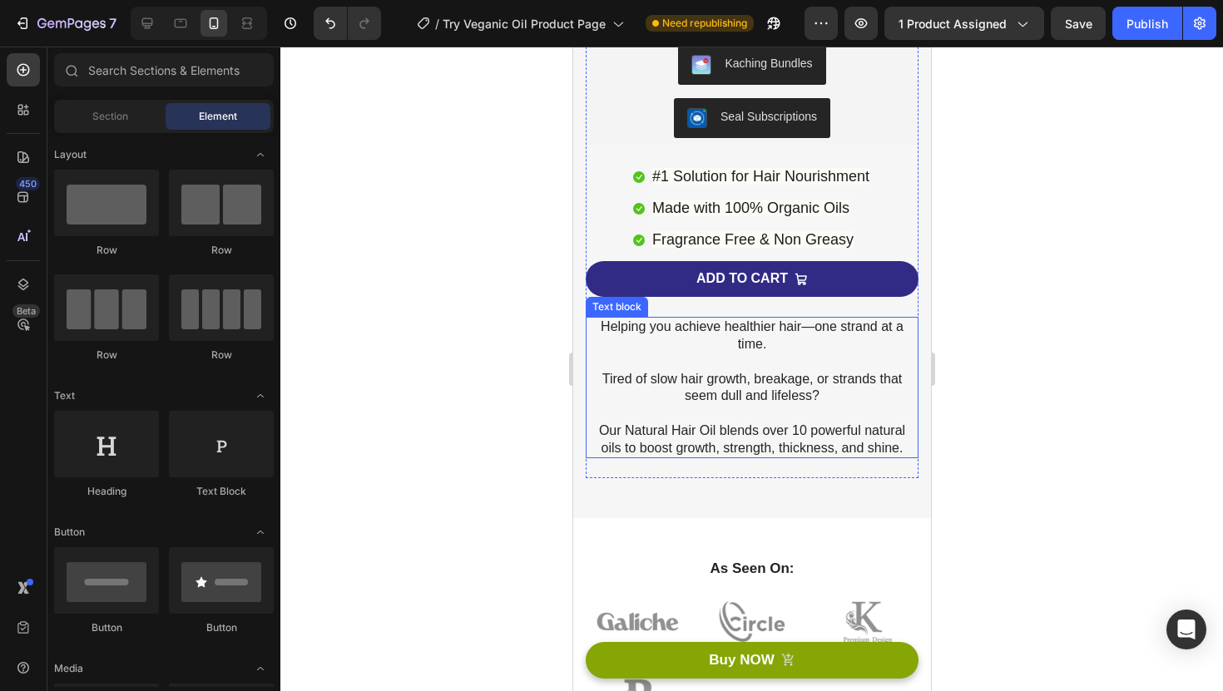
scroll to position [512, 0]
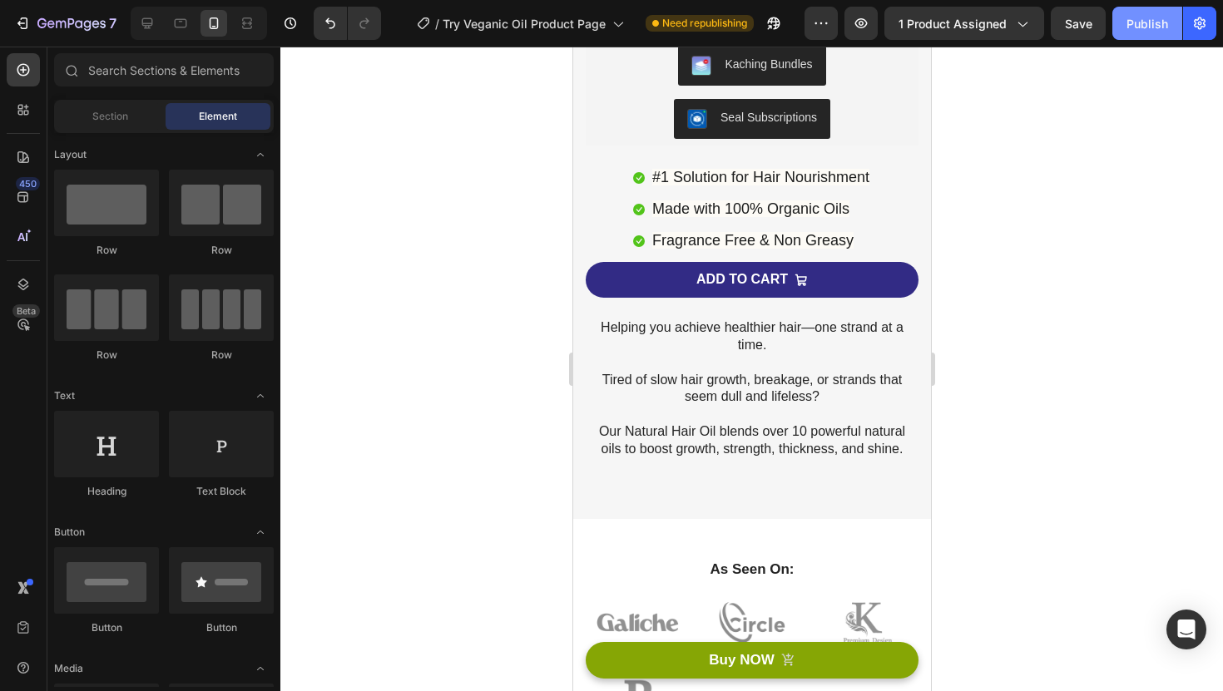
click at [1155, 16] on div "Publish" at bounding box center [1147, 23] width 42 height 17
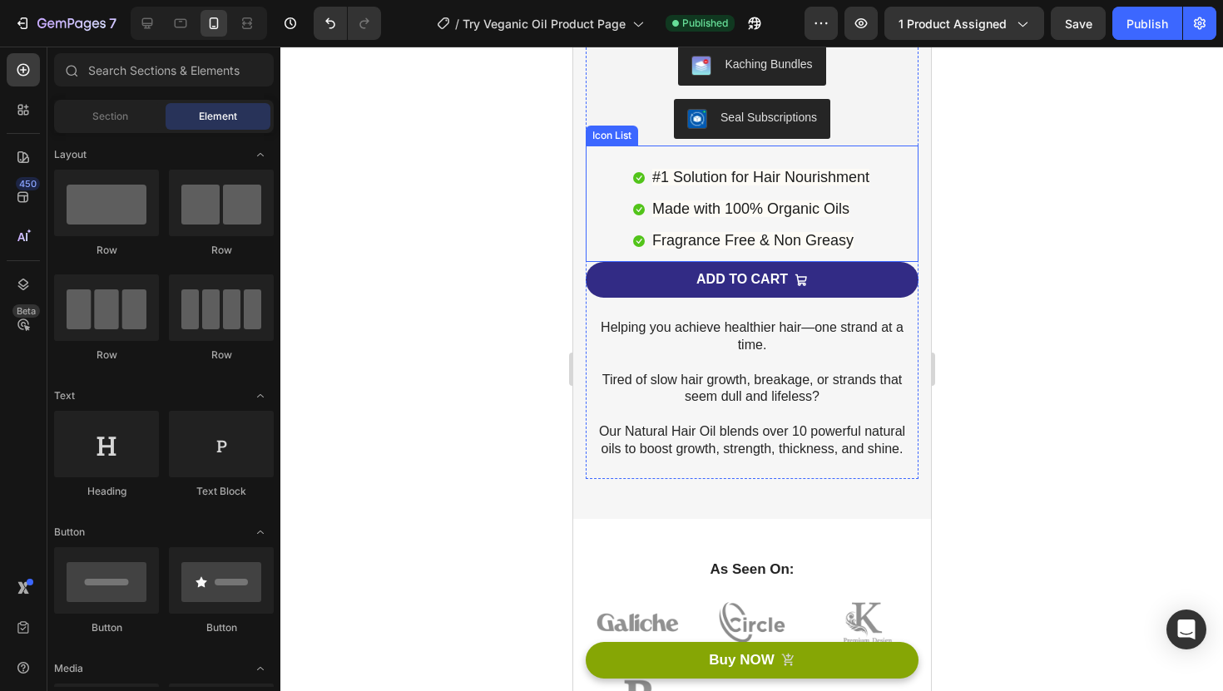
click at [620, 203] on div "Icon #1 Solution for Hair Nourishment Text block Icon Made with 100% Organic Oi…" at bounding box center [751, 210] width 333 height 106
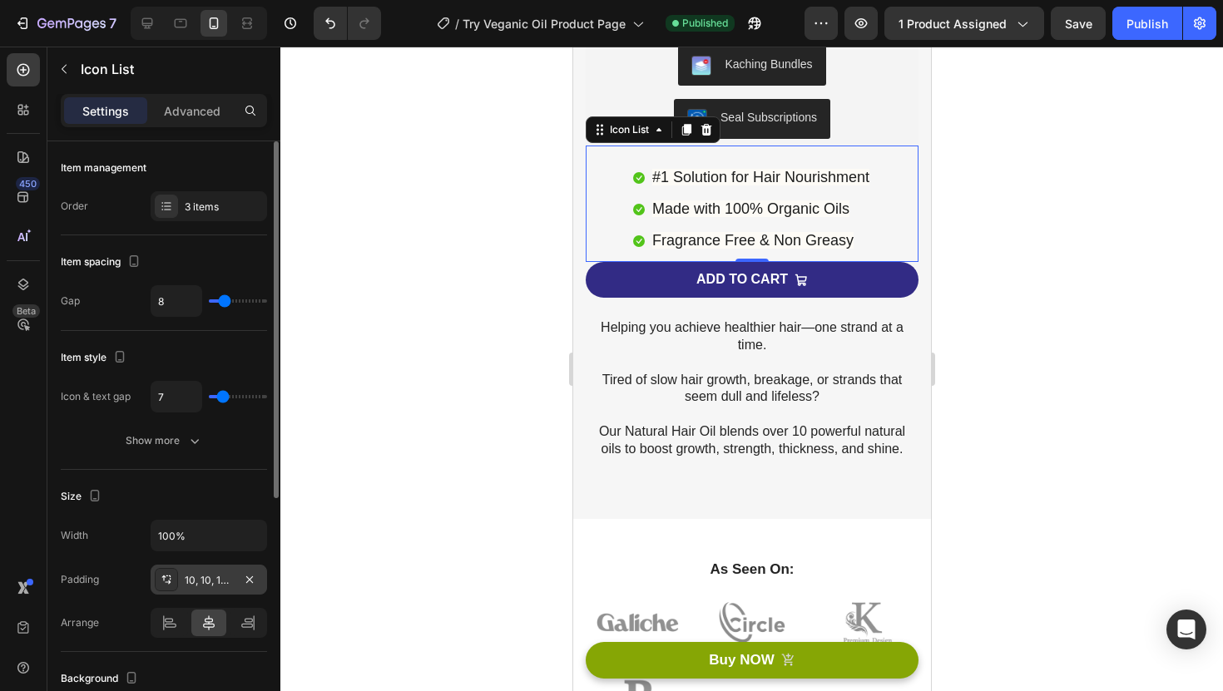
click at [227, 589] on div "10, 10, 10, 10" at bounding box center [209, 580] width 116 height 30
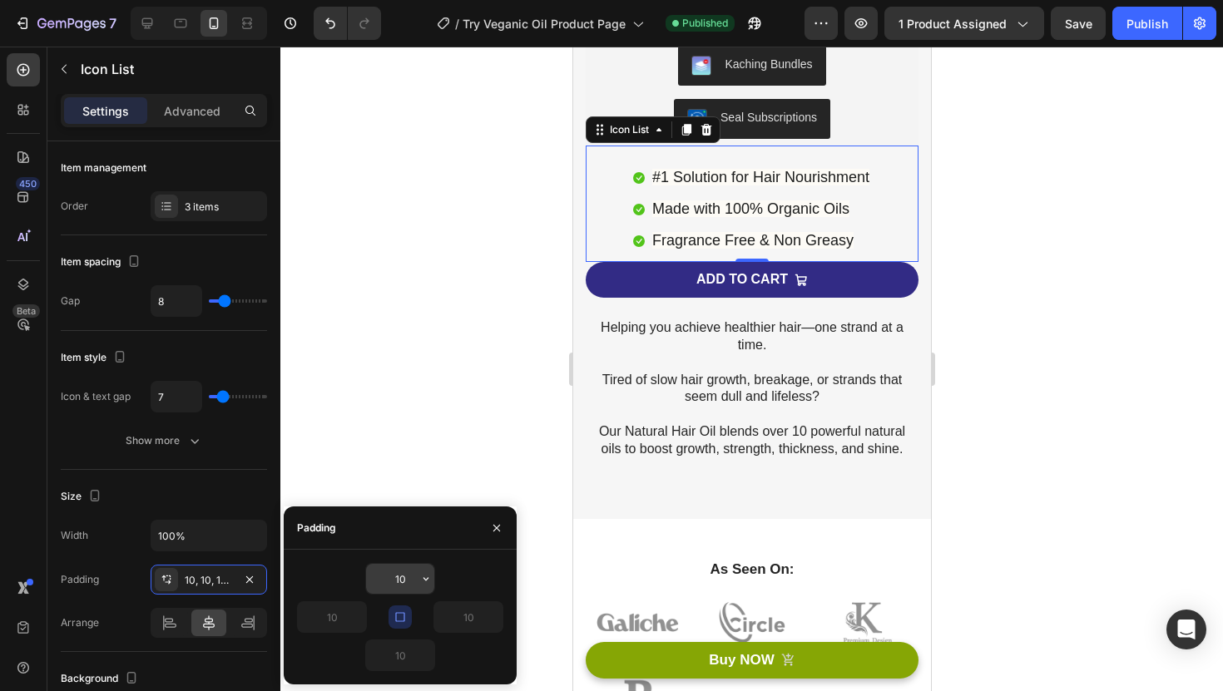
click at [423, 575] on icon "button" at bounding box center [425, 578] width 13 height 13
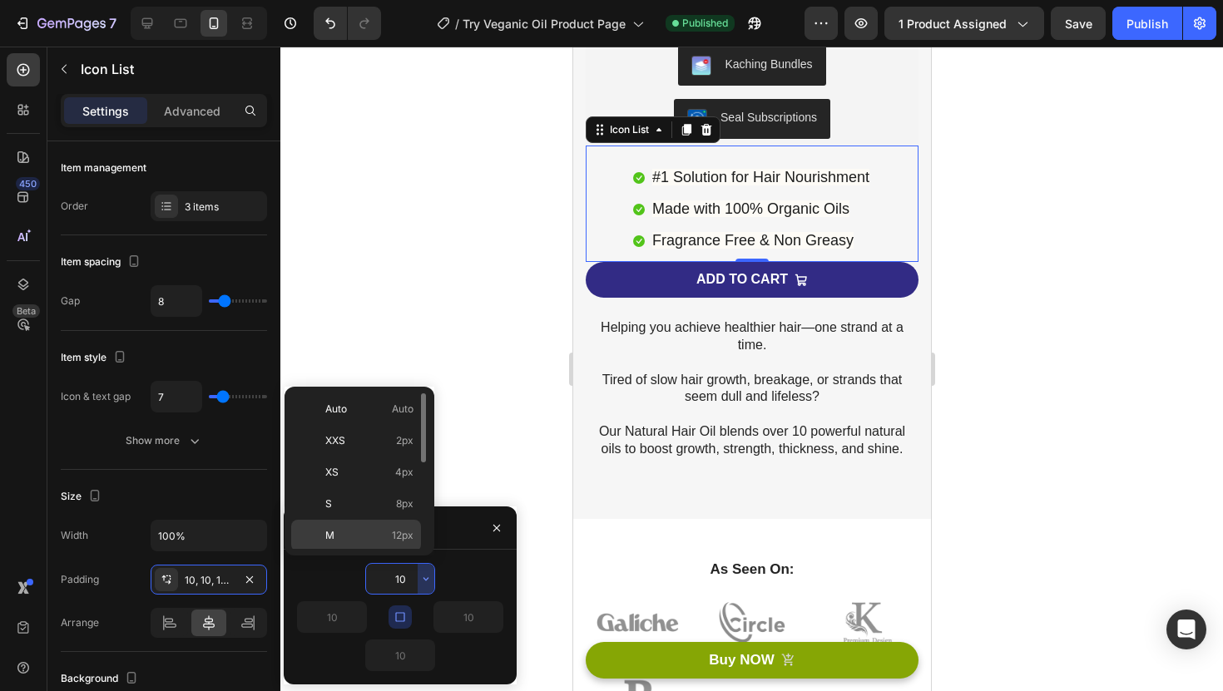
click at [409, 541] on span "12px" at bounding box center [403, 535] width 22 height 15
type input "12"
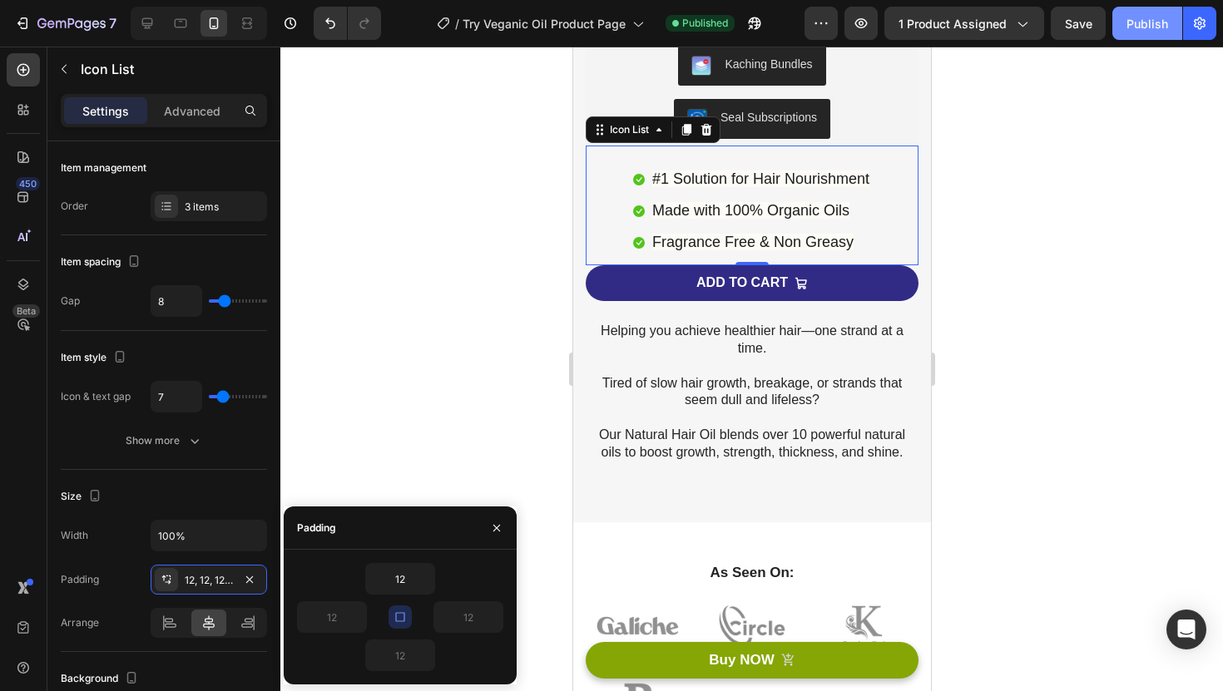
click at [1136, 32] on button "Publish" at bounding box center [1147, 23] width 70 height 33
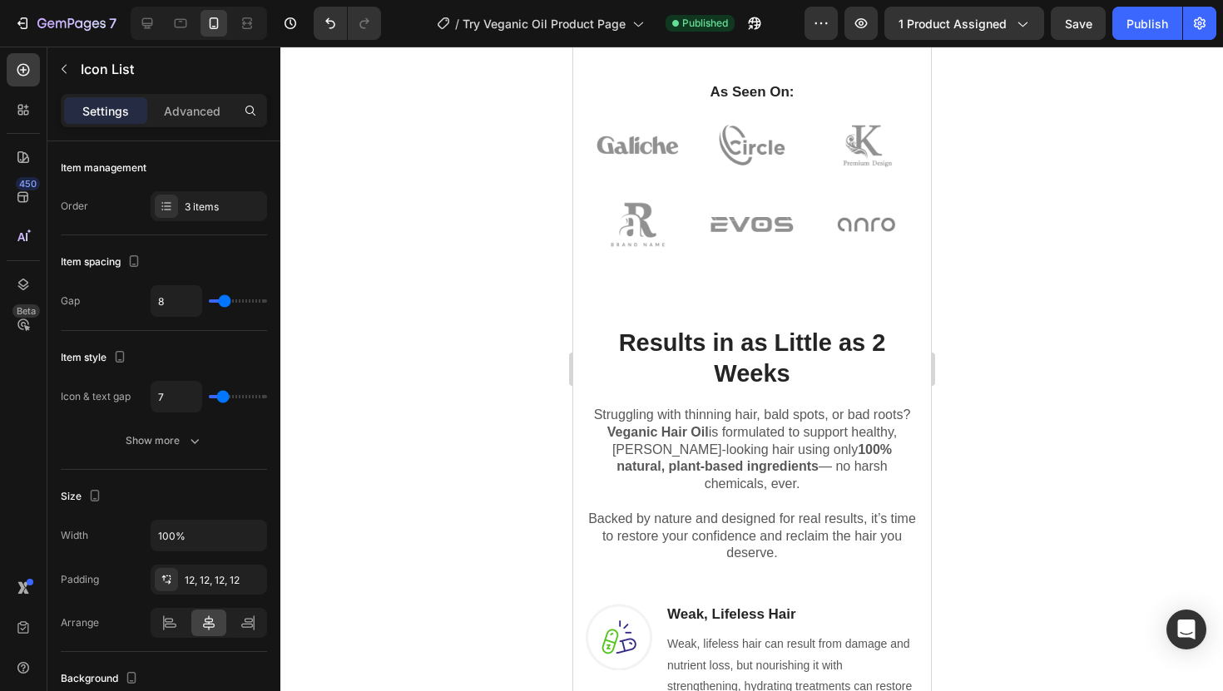
scroll to position [1076, 0]
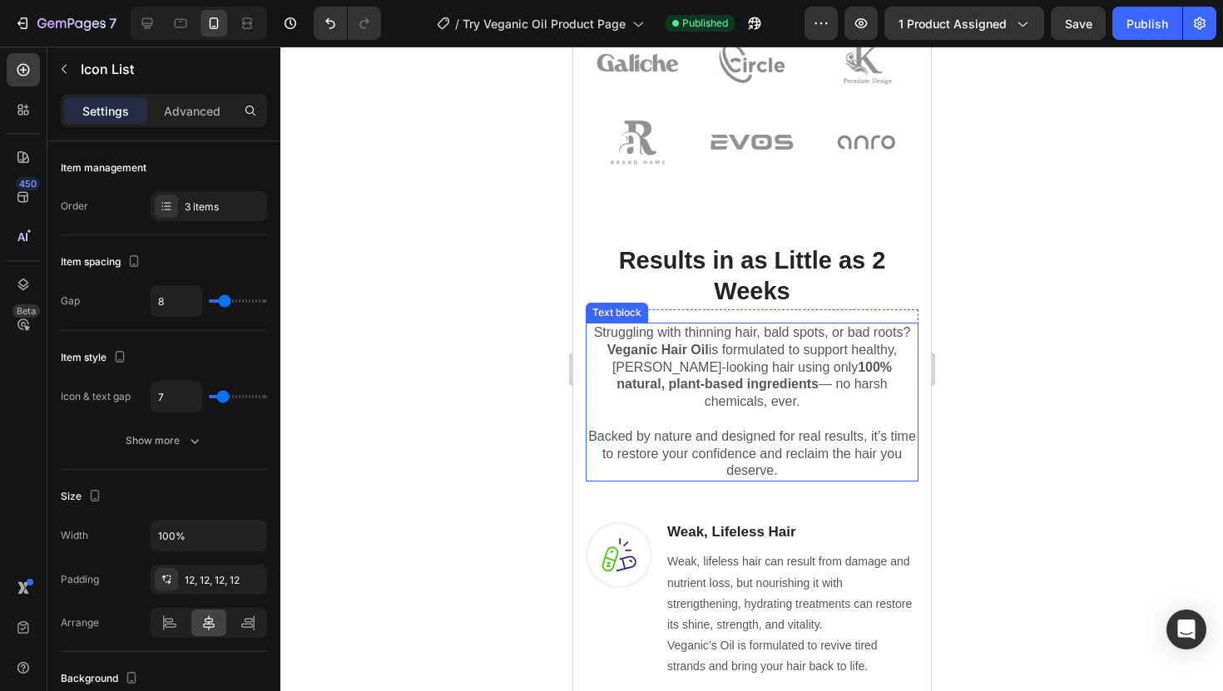
click at [800, 390] on p "Struggling with thinning hair, bald spots, or bad roots? Veganic Hair Oil is fo…" at bounding box center [750, 367] width 329 height 87
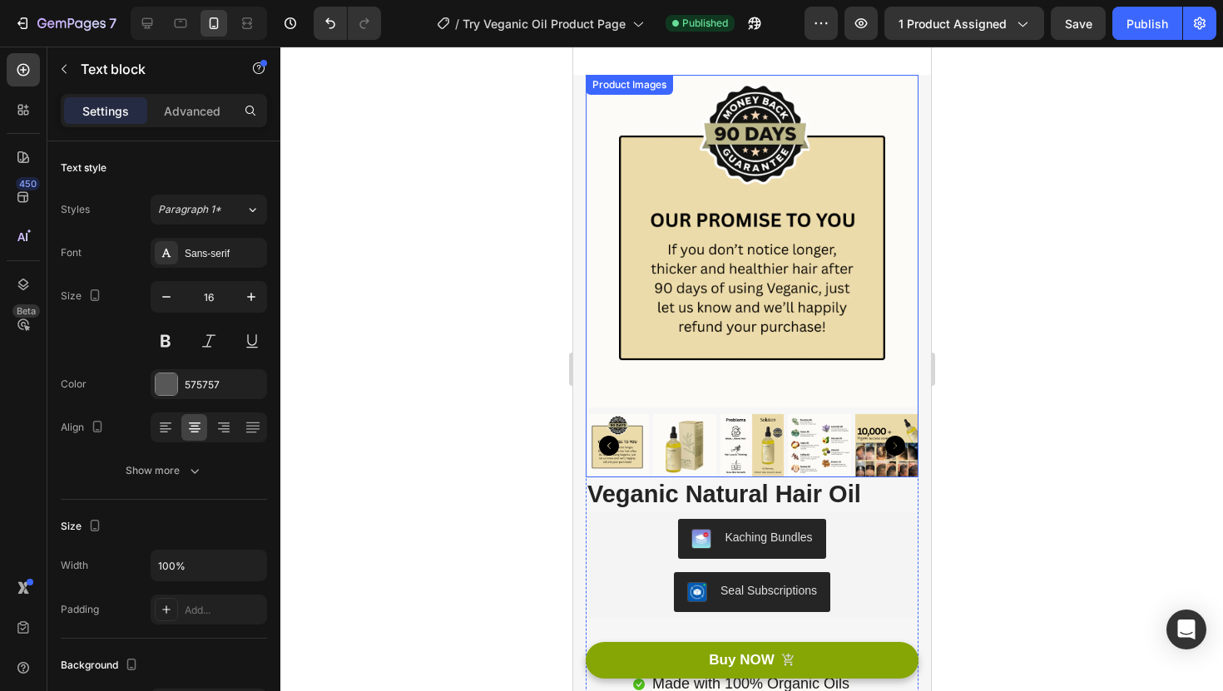
scroll to position [0, 0]
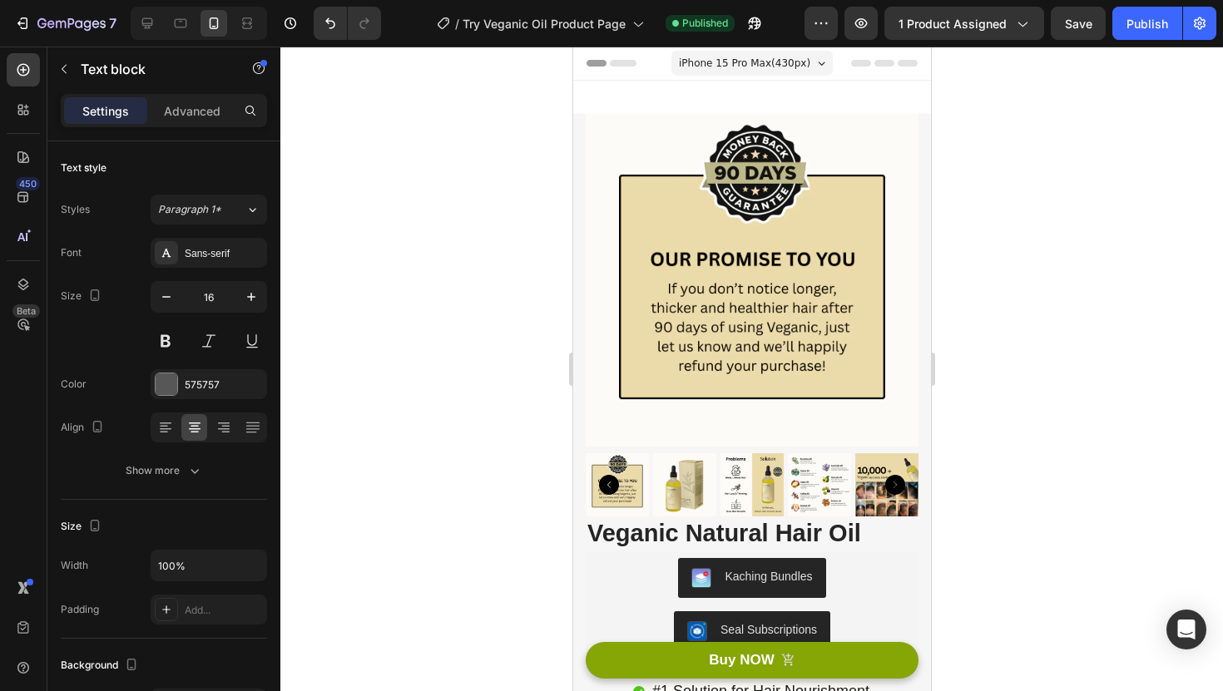
click at [769, 64] on span "iPhone 15 Pro Max ( 430 px)" at bounding box center [743, 63] width 131 height 17
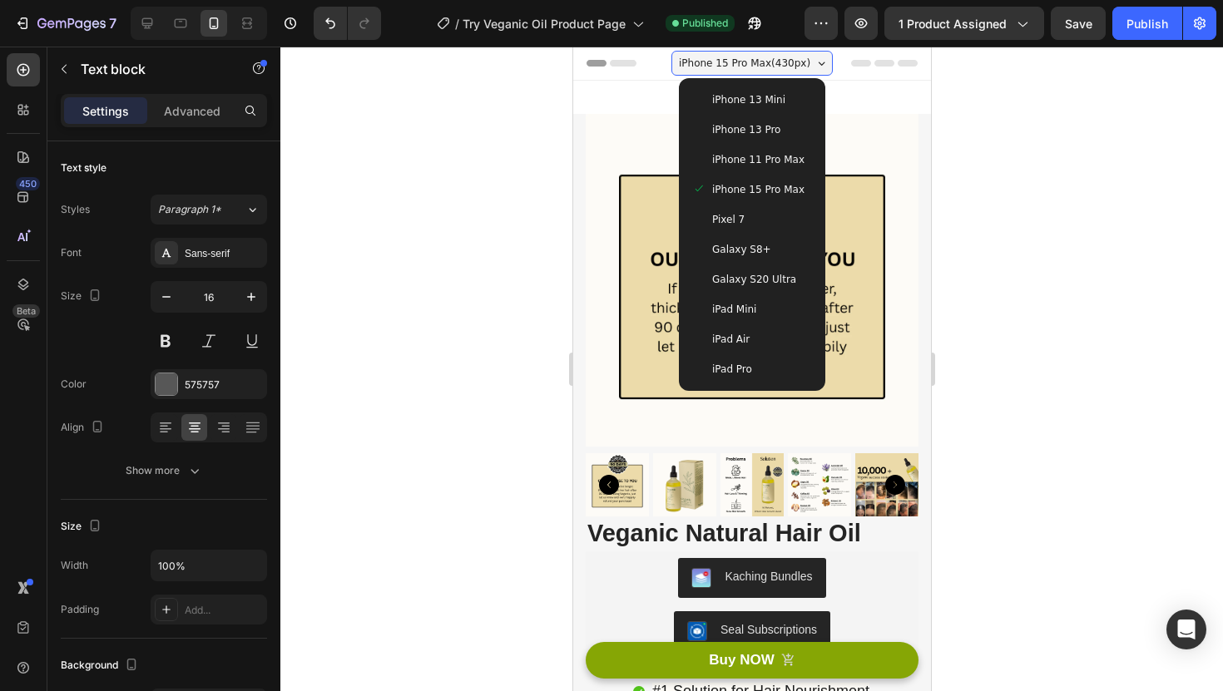
click at [784, 127] on div "iPhone 13 Pro" at bounding box center [751, 129] width 120 height 17
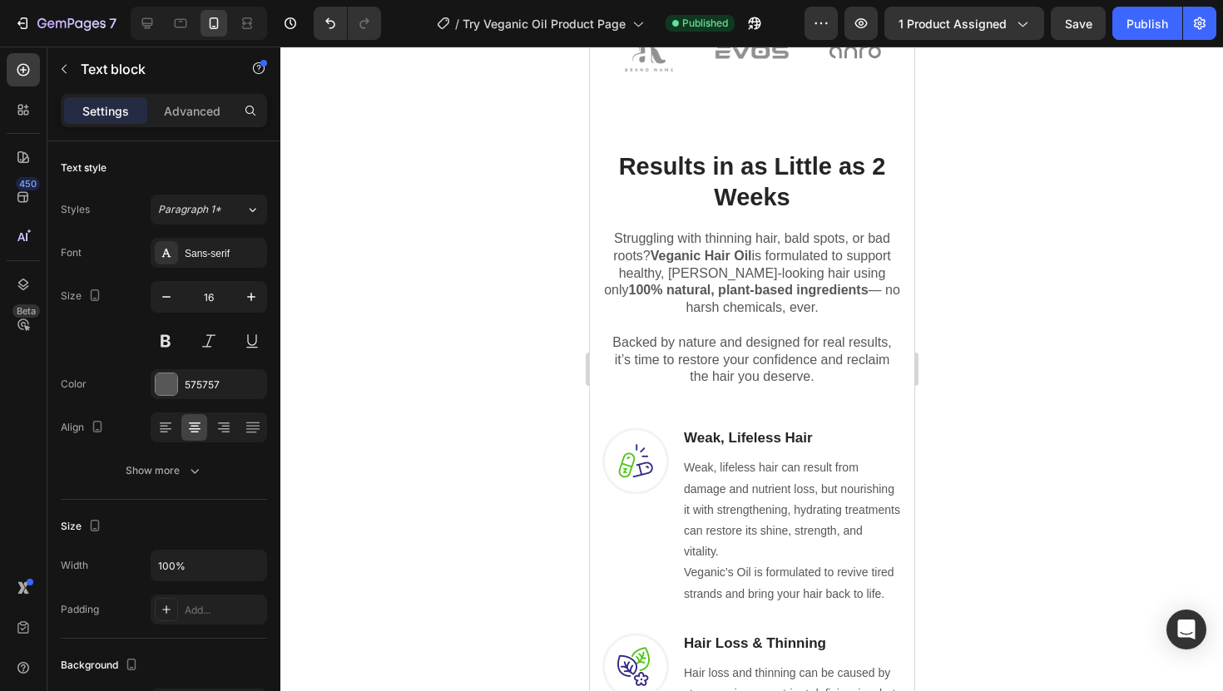
scroll to position [1145, 0]
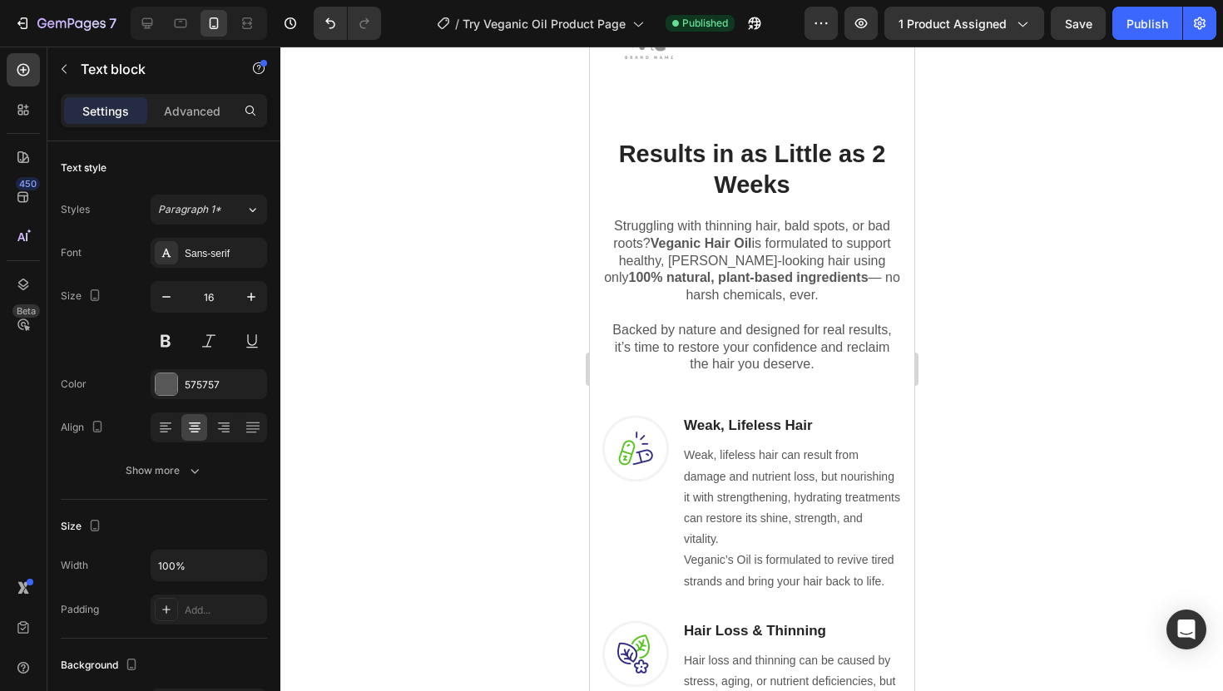
click at [766, 262] on p "Struggling with thinning hair, bald spots, or bad roots? Veganic Hair Oil is fo…" at bounding box center [751, 261] width 296 height 87
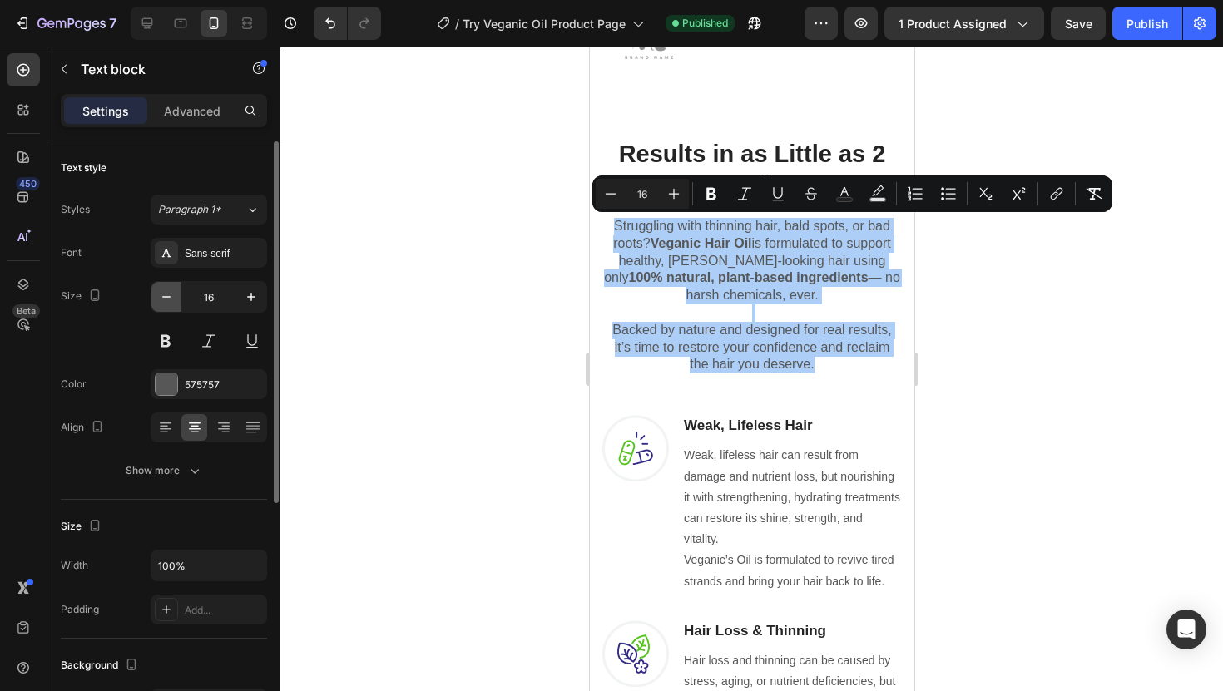
click at [167, 293] on icon "button" at bounding box center [166, 297] width 17 height 17
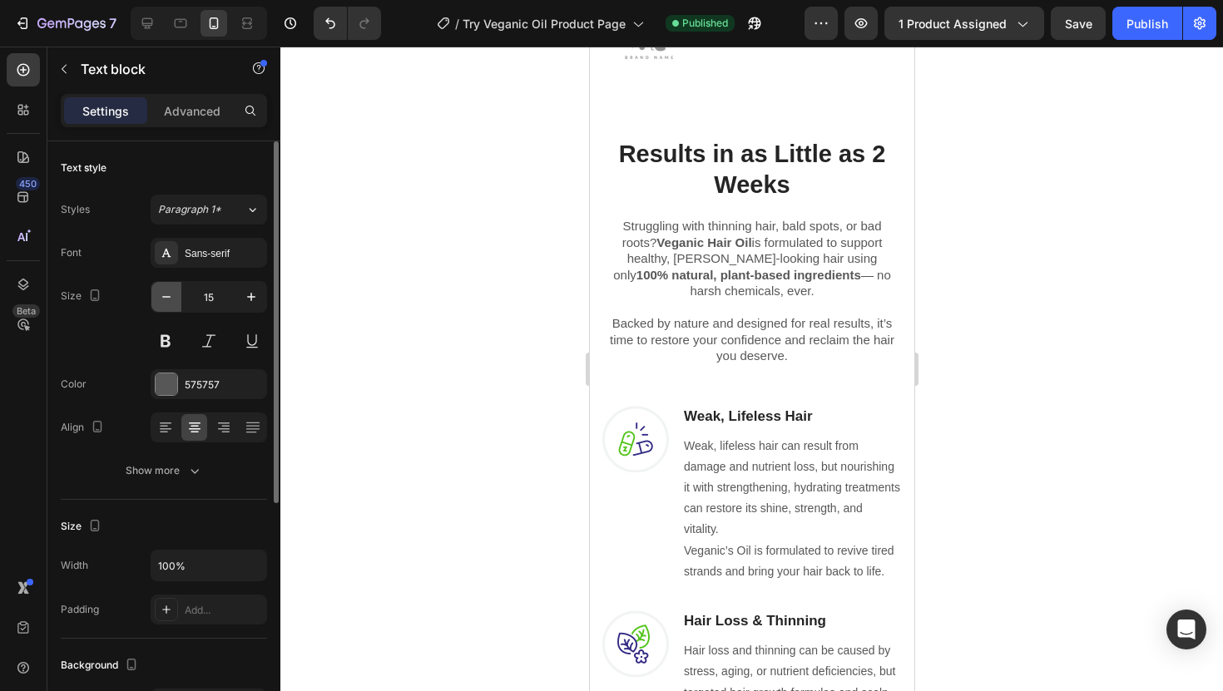
click at [167, 293] on icon "button" at bounding box center [166, 297] width 17 height 17
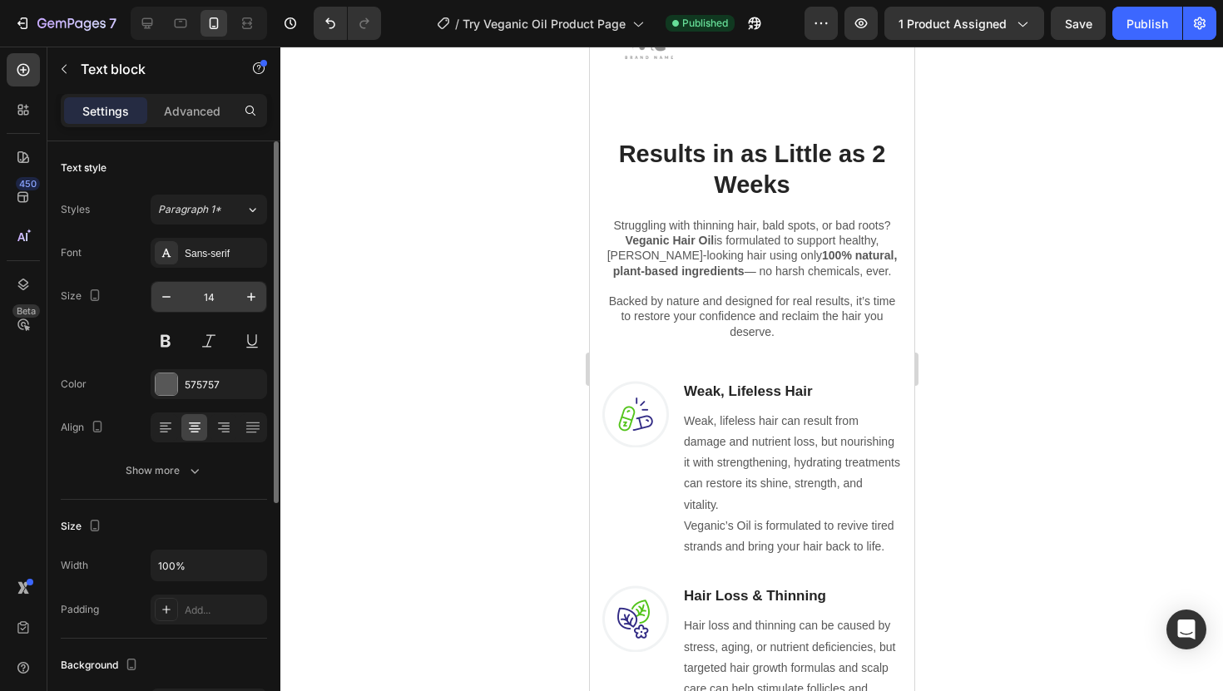
click at [223, 298] on input "14" at bounding box center [208, 297] width 55 height 30
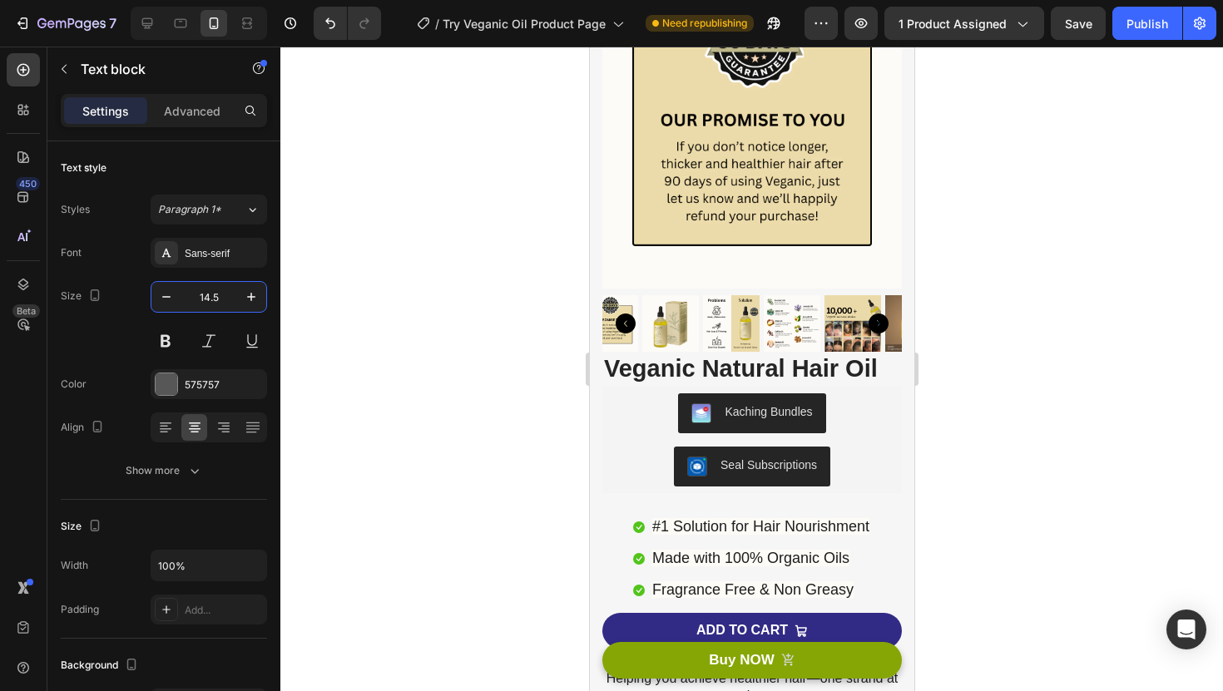
scroll to position [0, 0]
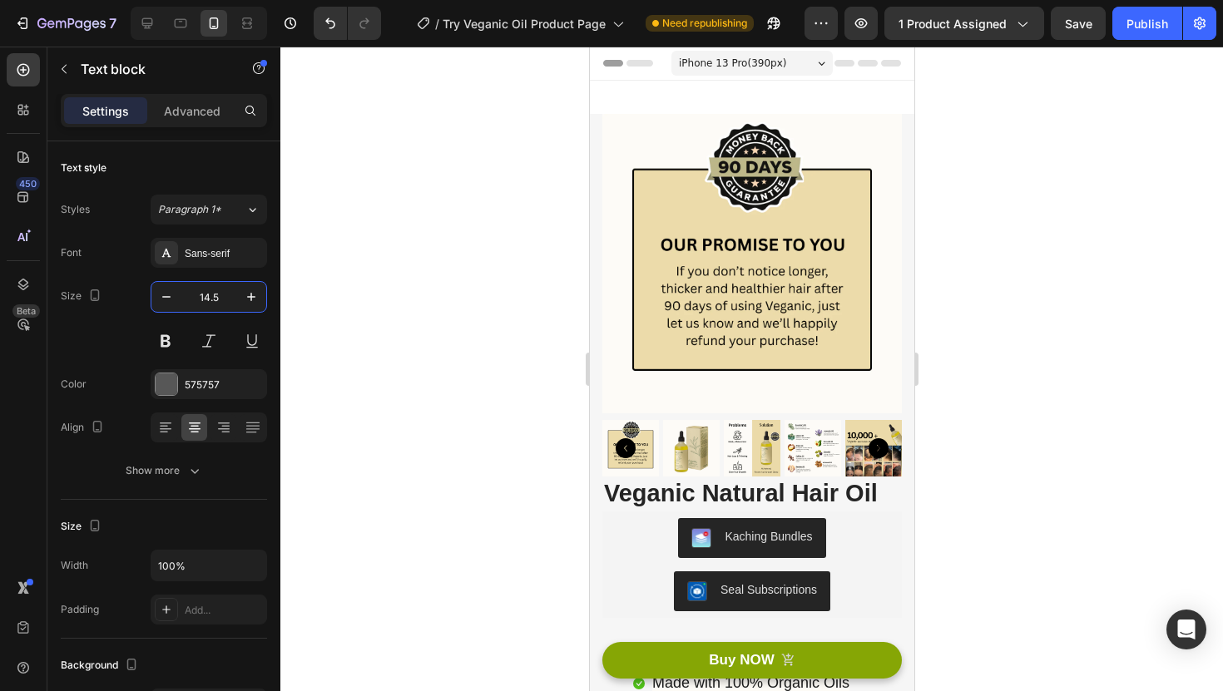
type input "14.5"
click at [789, 62] on div "iPhone 13 Pro ( 390 px)" at bounding box center [750, 63] width 161 height 25
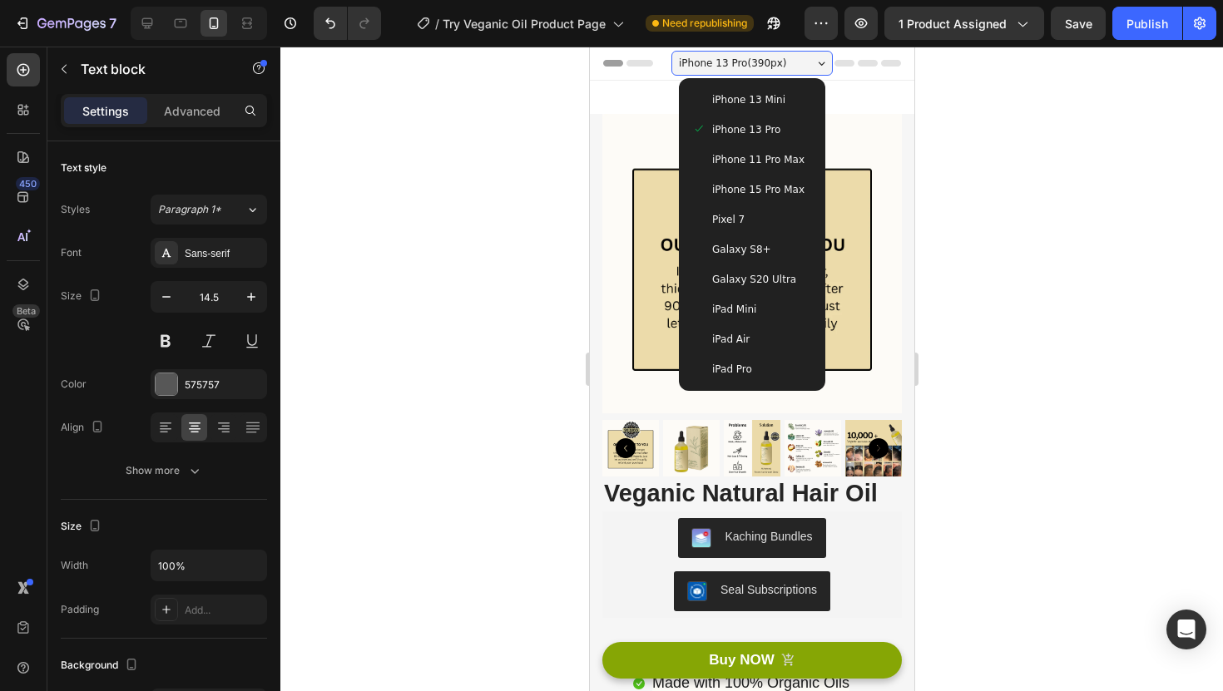
click at [794, 183] on span "iPhone 15 Pro Max" at bounding box center [757, 189] width 92 height 17
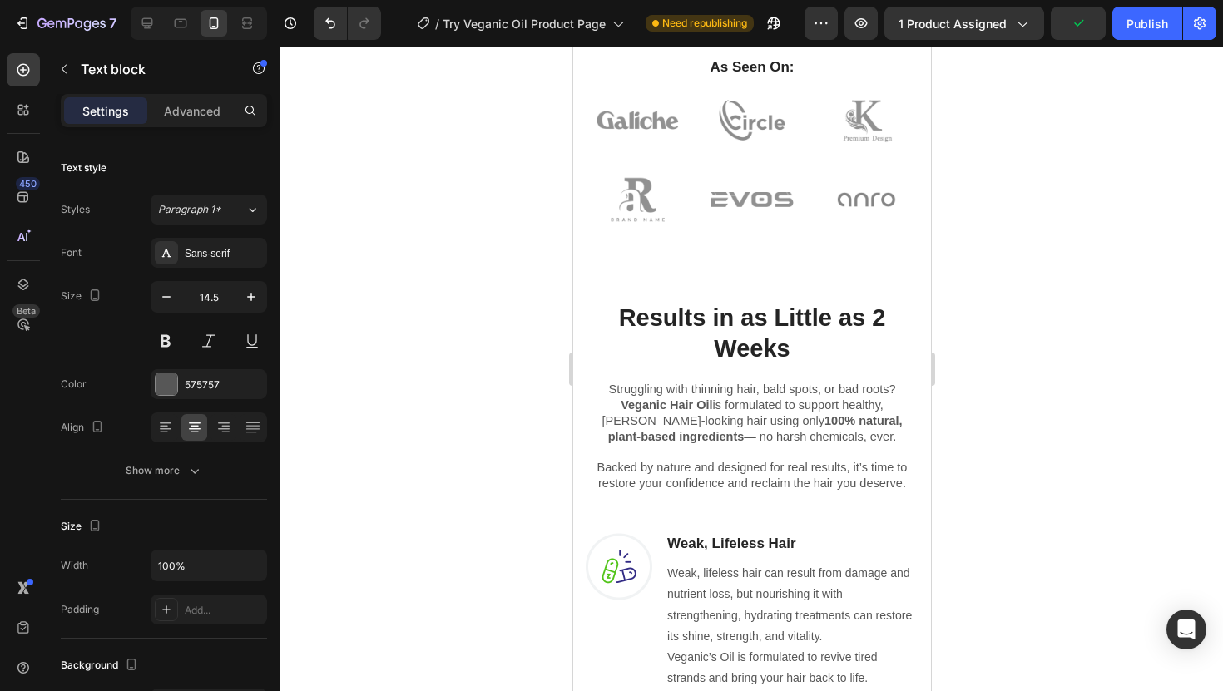
scroll to position [1017, 0]
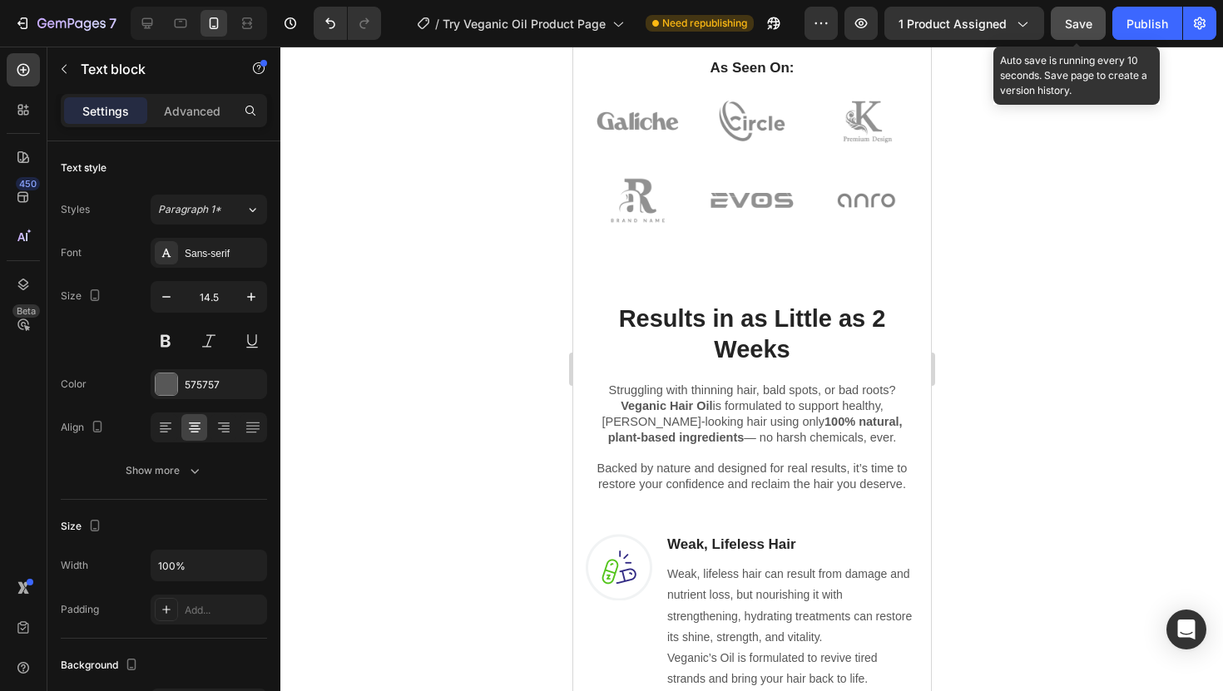
click at [1088, 32] on button "Save" at bounding box center [1078, 23] width 55 height 33
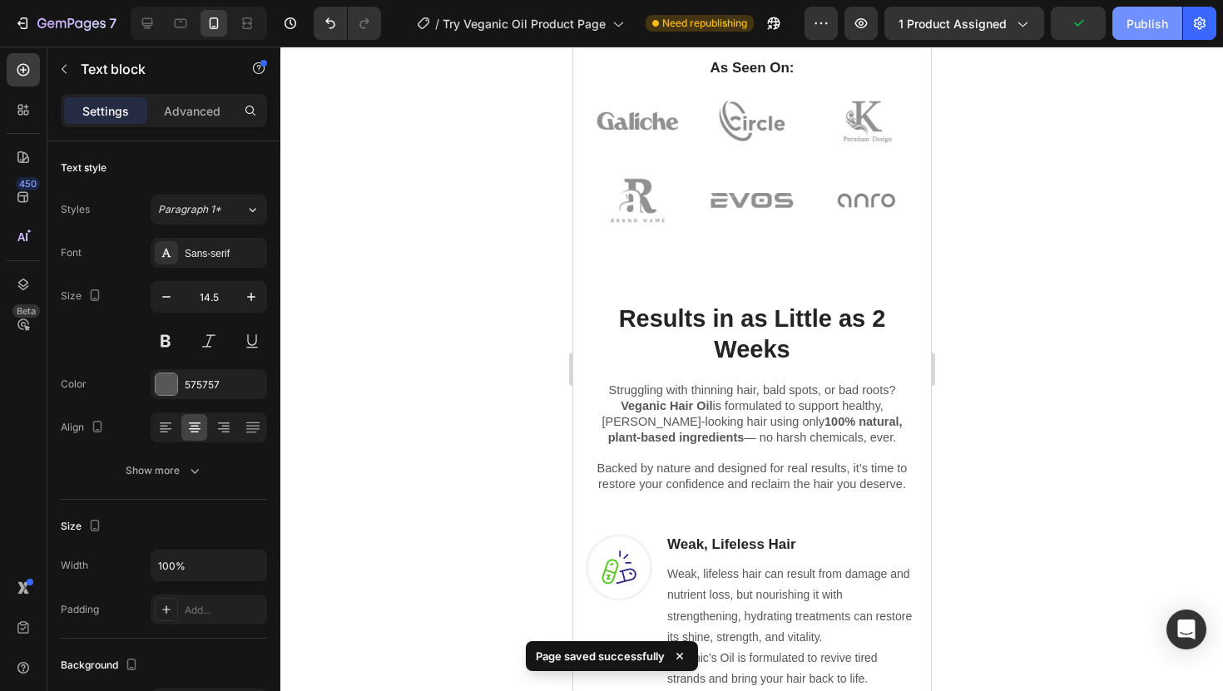
click at [1168, 19] on button "Publish" at bounding box center [1147, 23] width 70 height 33
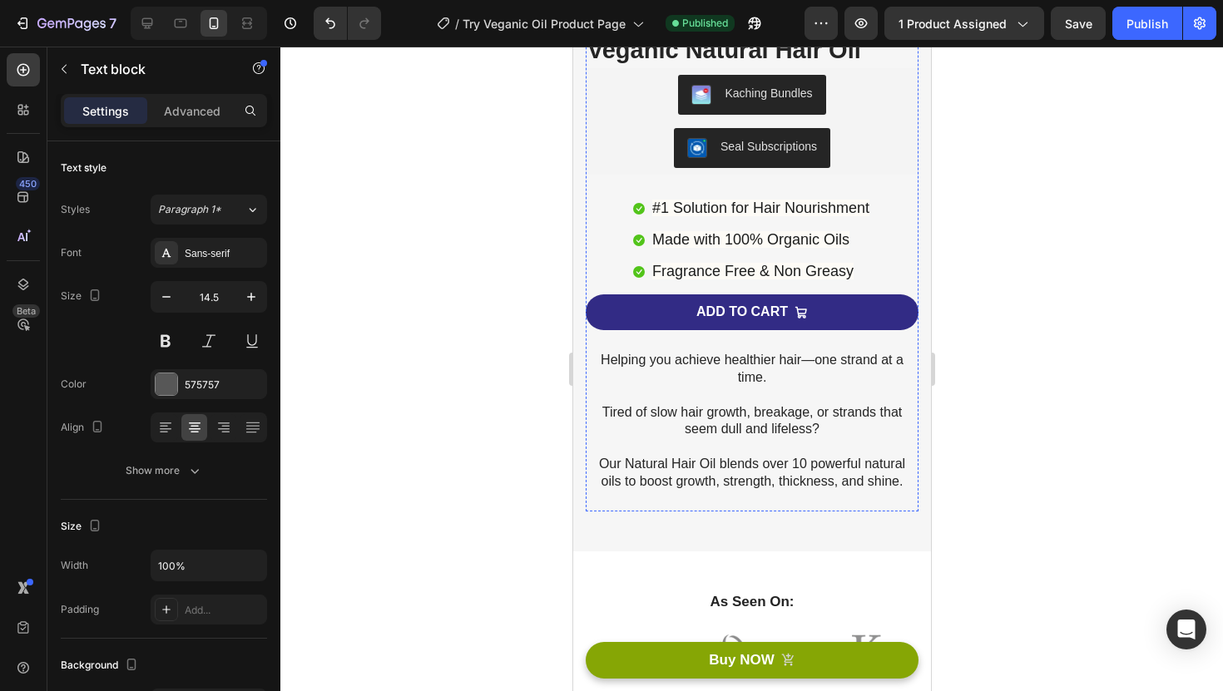
scroll to position [508, 0]
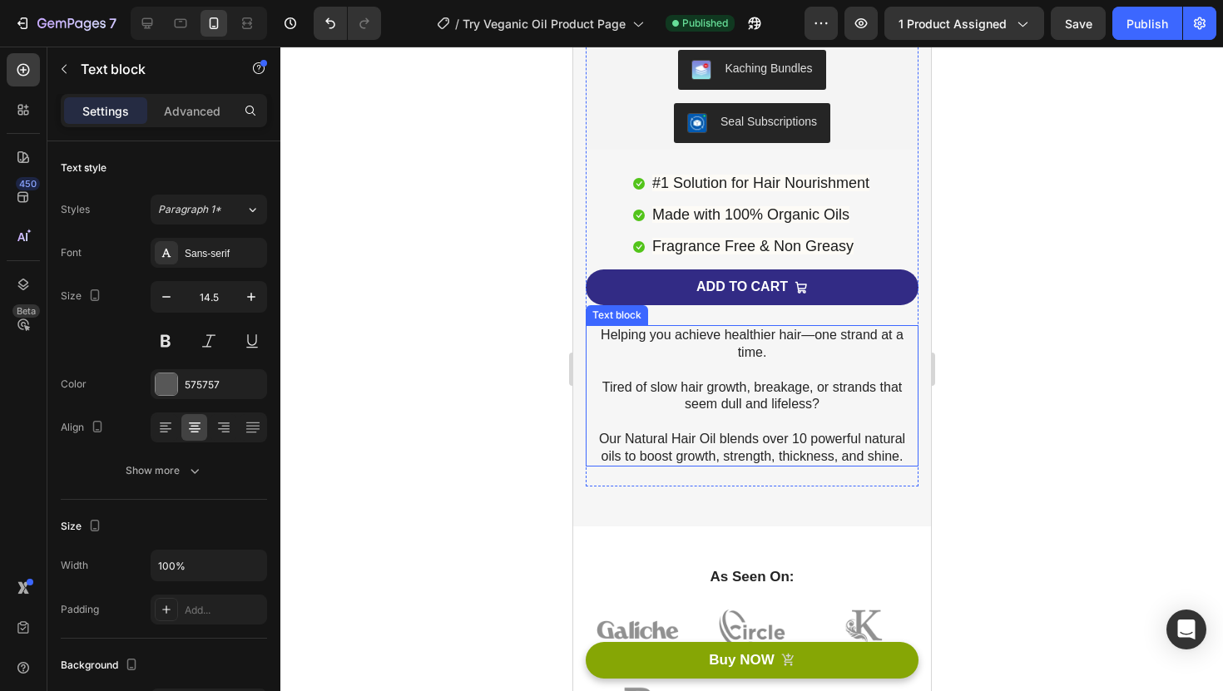
click at [685, 429] on p at bounding box center [750, 421] width 329 height 17
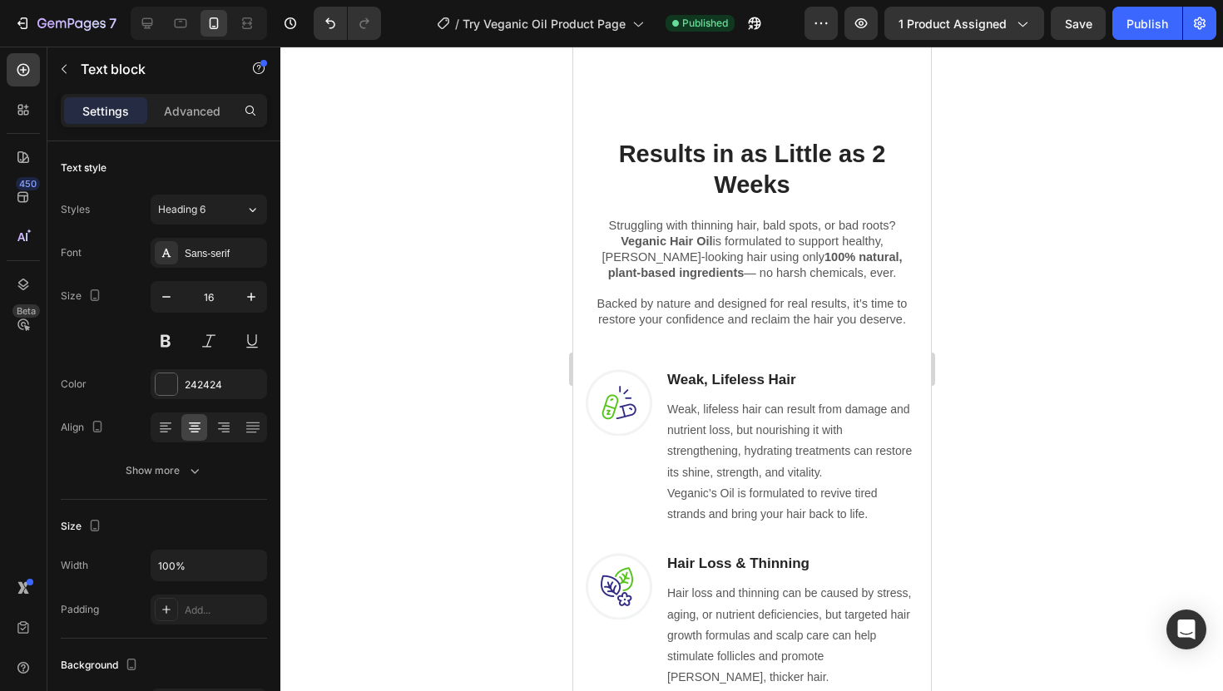
scroll to position [1130, 0]
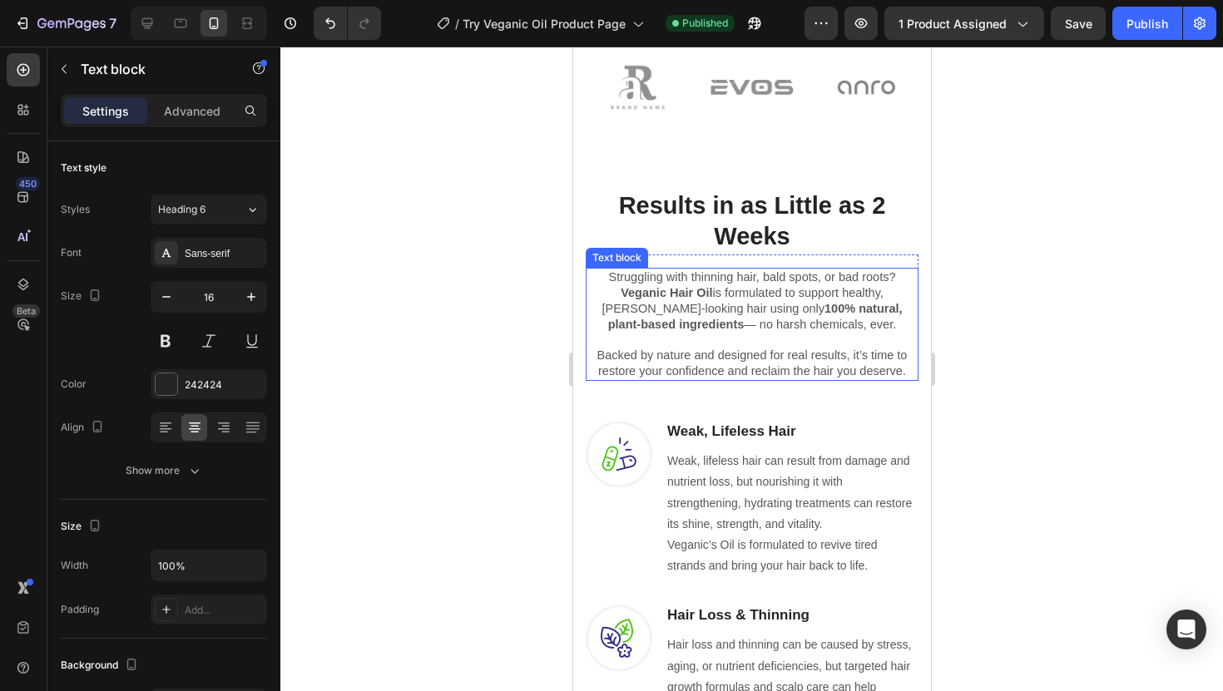
click at [699, 344] on p "Backed by nature and designed for real results, it’s time to restore your confi…" at bounding box center [750, 355] width 329 height 47
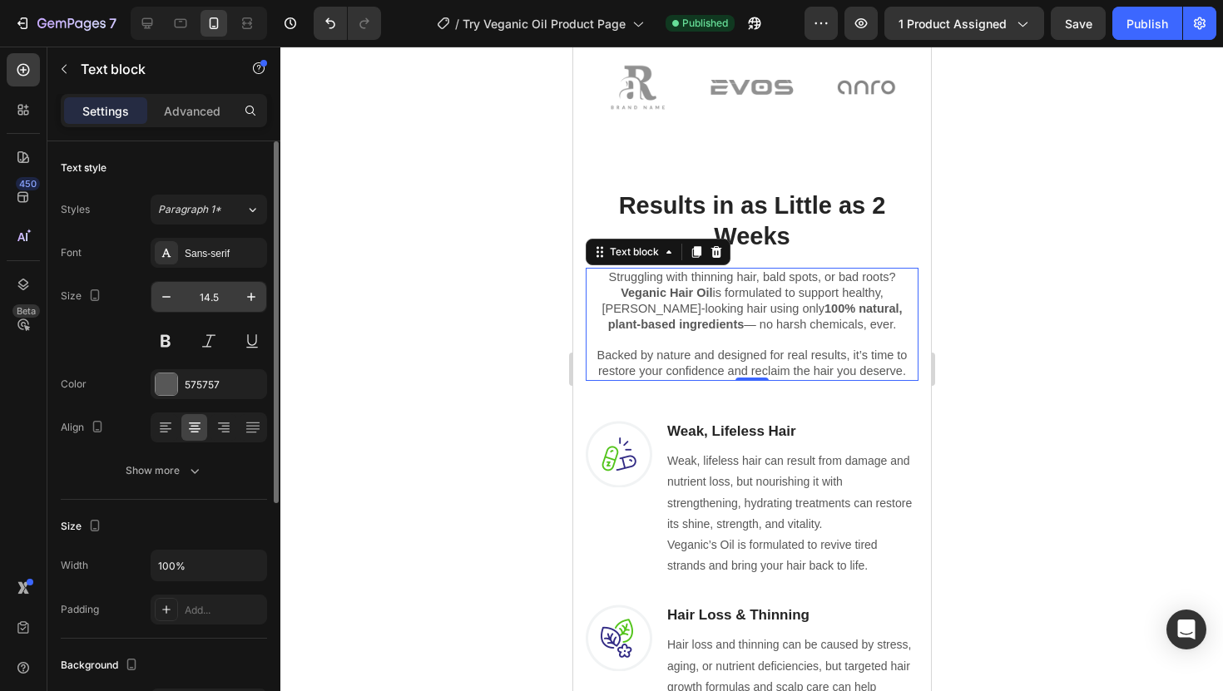
click at [224, 300] on input "14.5" at bounding box center [208, 297] width 55 height 30
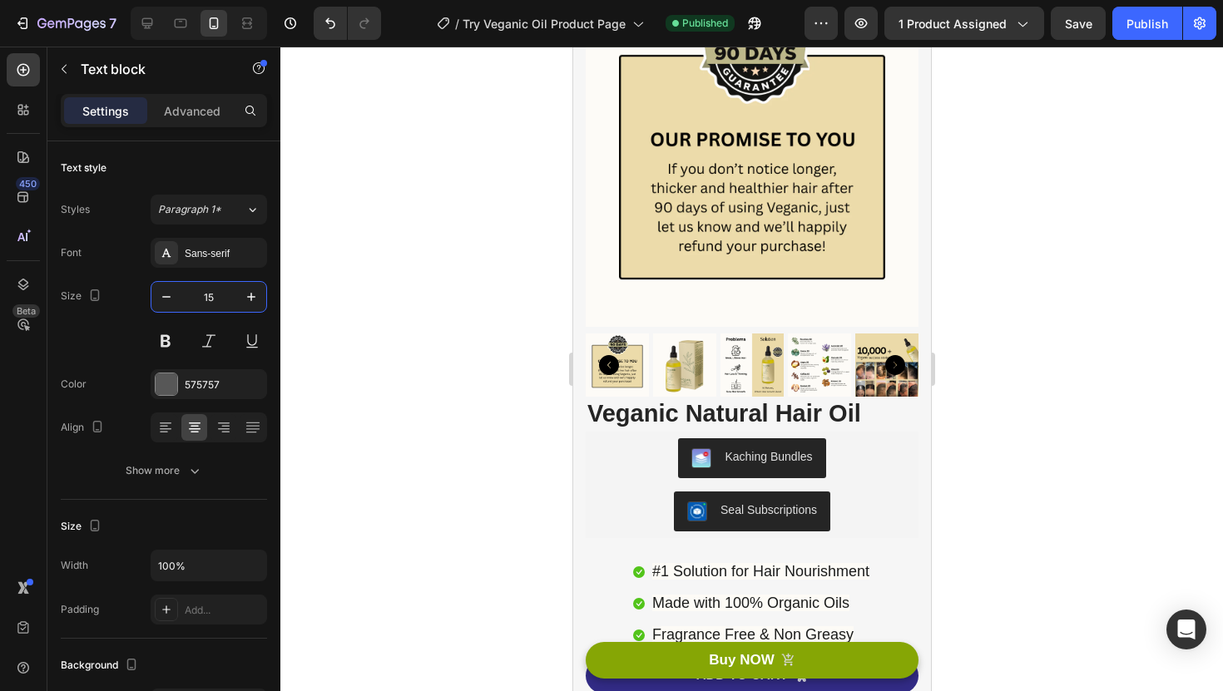
scroll to position [0, 0]
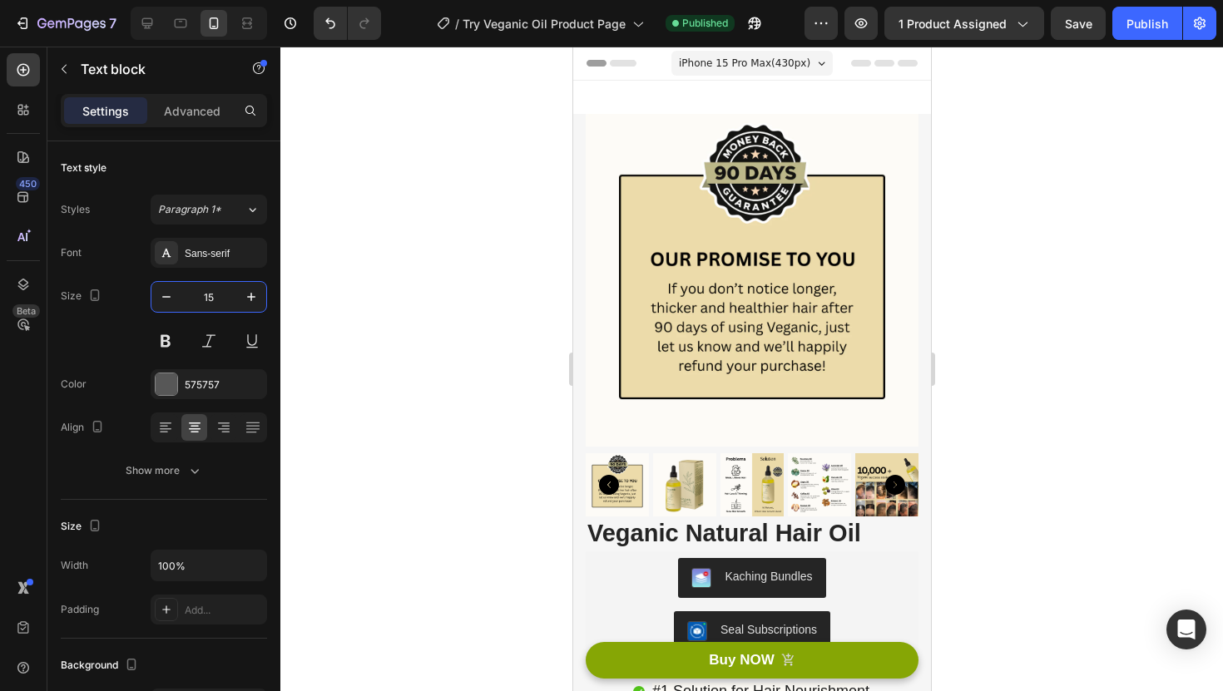
click at [754, 64] on span "iPhone 15 Pro Max ( 430 px)" at bounding box center [743, 63] width 131 height 17
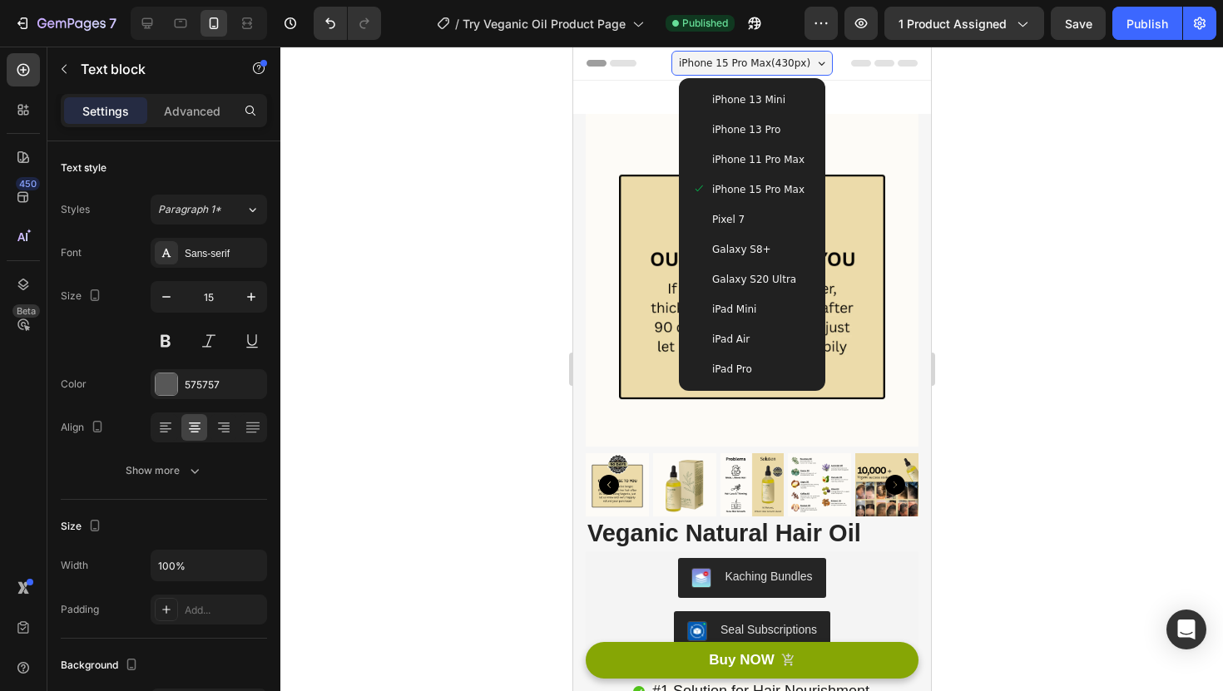
click at [762, 136] on span "iPhone 13 Pro" at bounding box center [745, 129] width 68 height 17
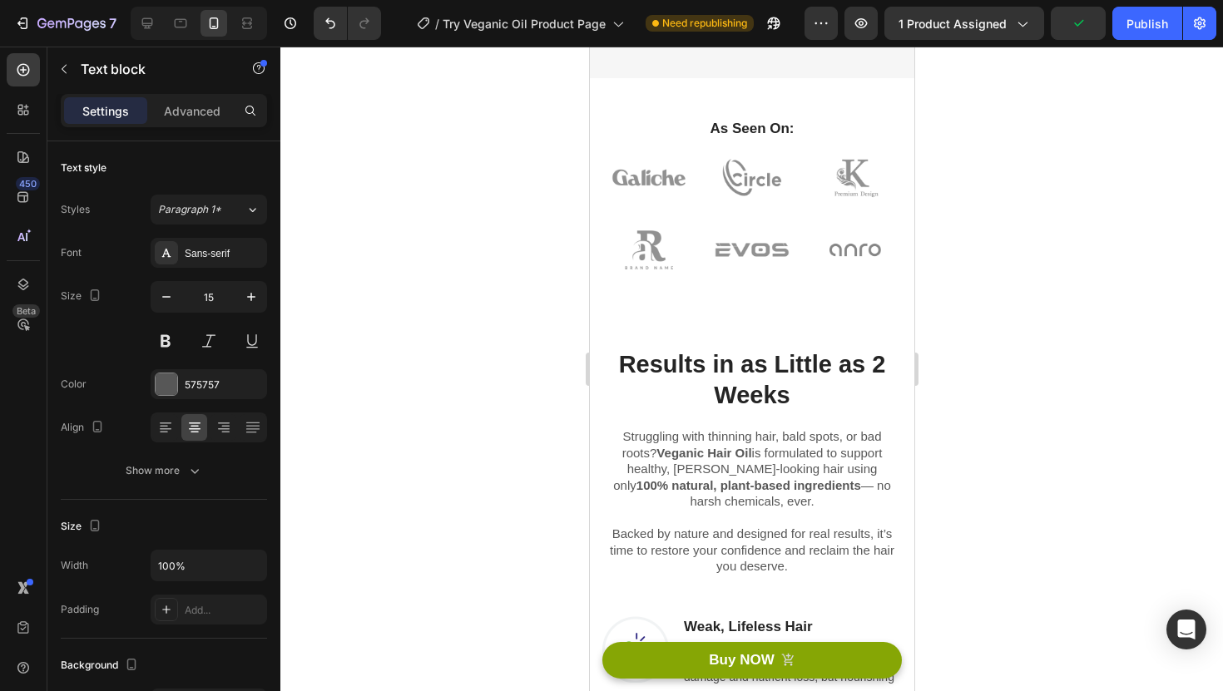
scroll to position [936, 0]
click at [754, 177] on img at bounding box center [751, 176] width 93 height 62
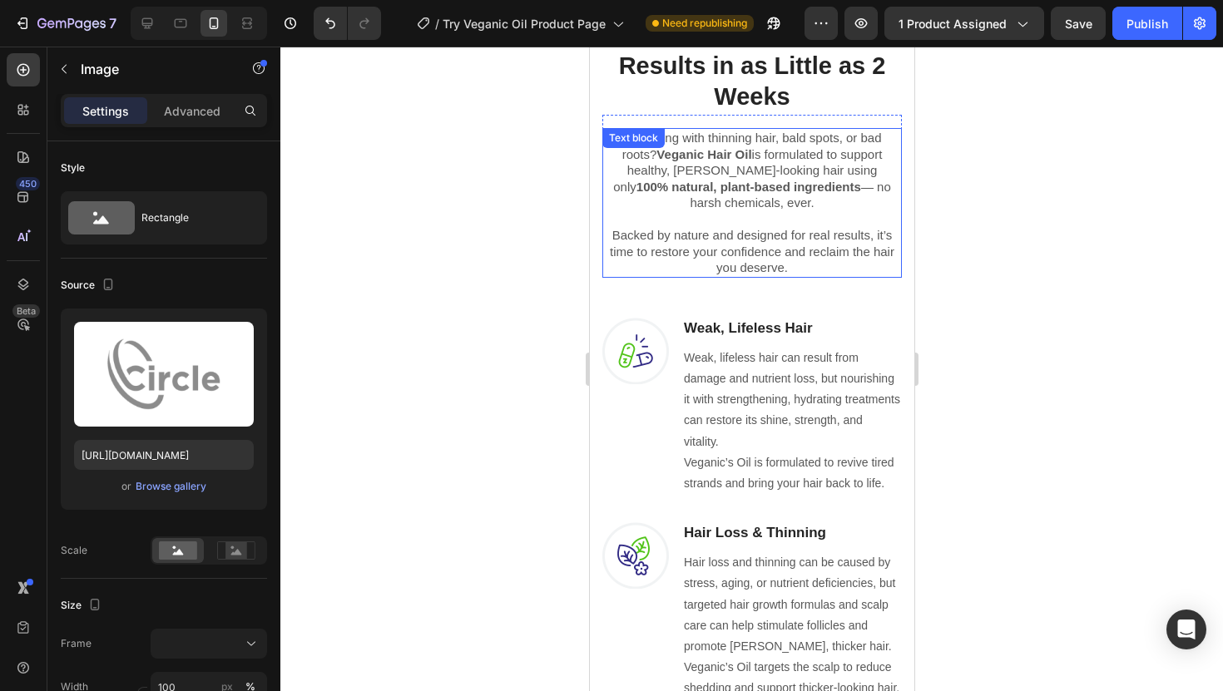
scroll to position [1230, 0]
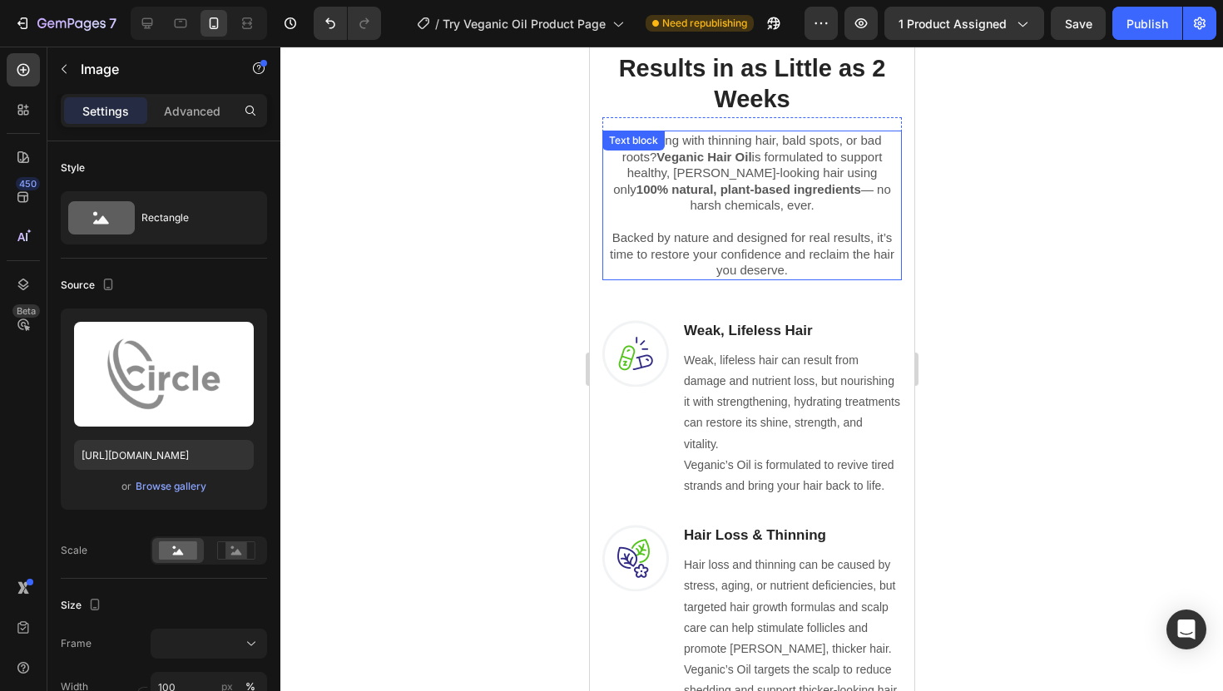
click at [764, 182] on p "Struggling with thinning hair, bald spots, or bad roots? Veganic Hair Oil is fo…" at bounding box center [751, 173] width 296 height 82
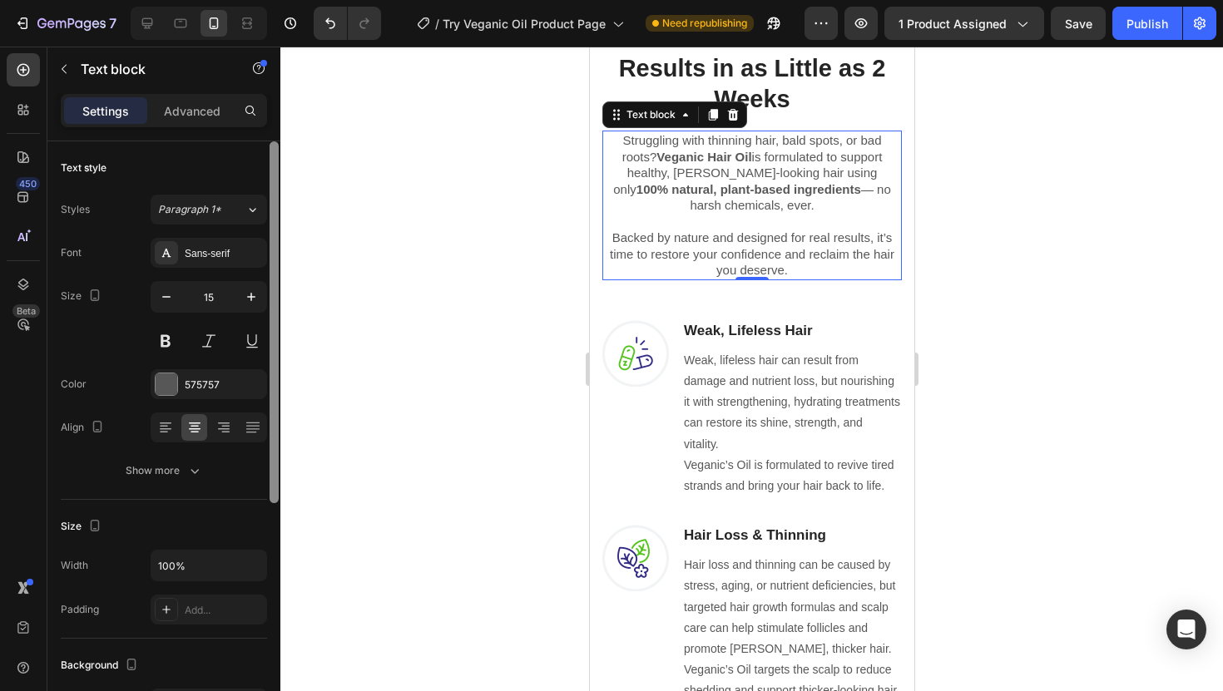
click at [273, 304] on div at bounding box center [274, 322] width 9 height 362
click at [200, 306] on input "15" at bounding box center [208, 297] width 55 height 30
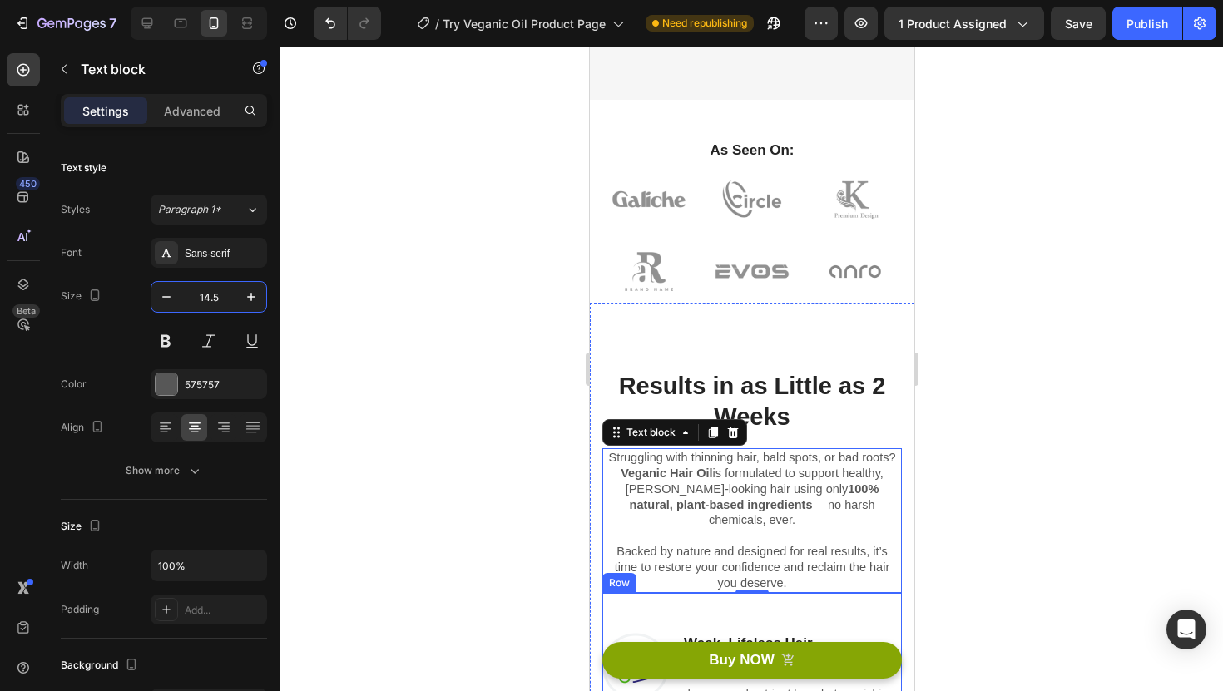
scroll to position [908, 0]
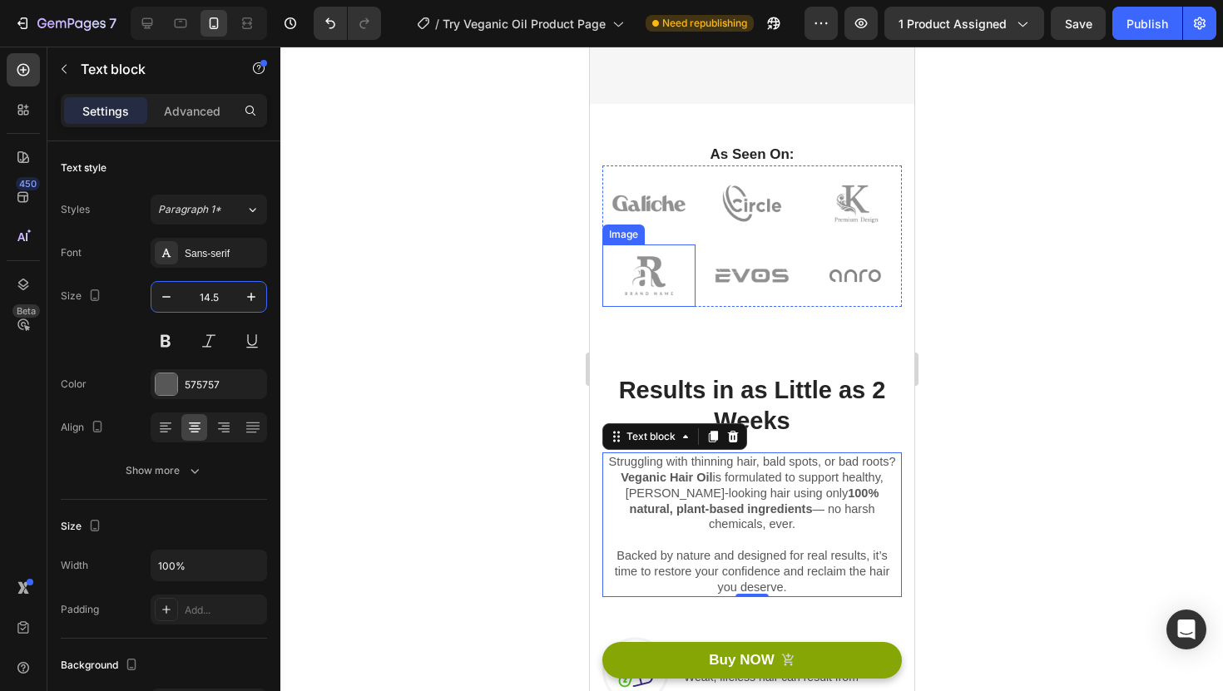
click at [672, 272] on img at bounding box center [647, 276] width 93 height 62
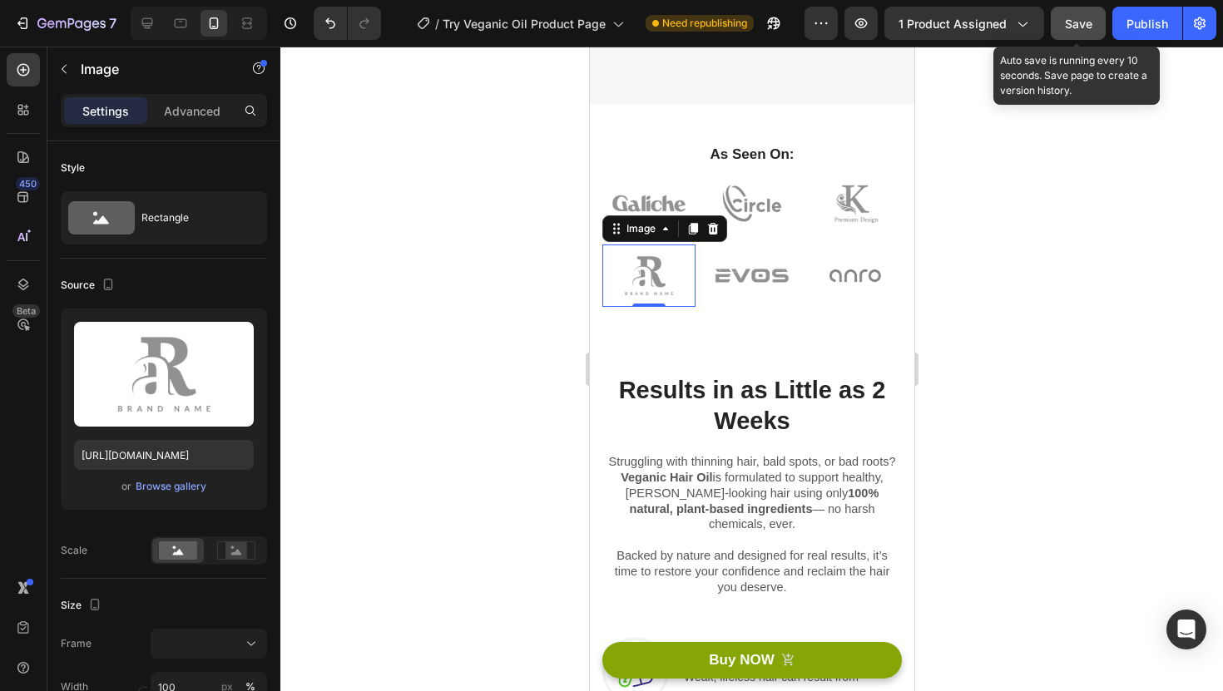
click at [1084, 15] on div "Save" at bounding box center [1078, 23] width 27 height 17
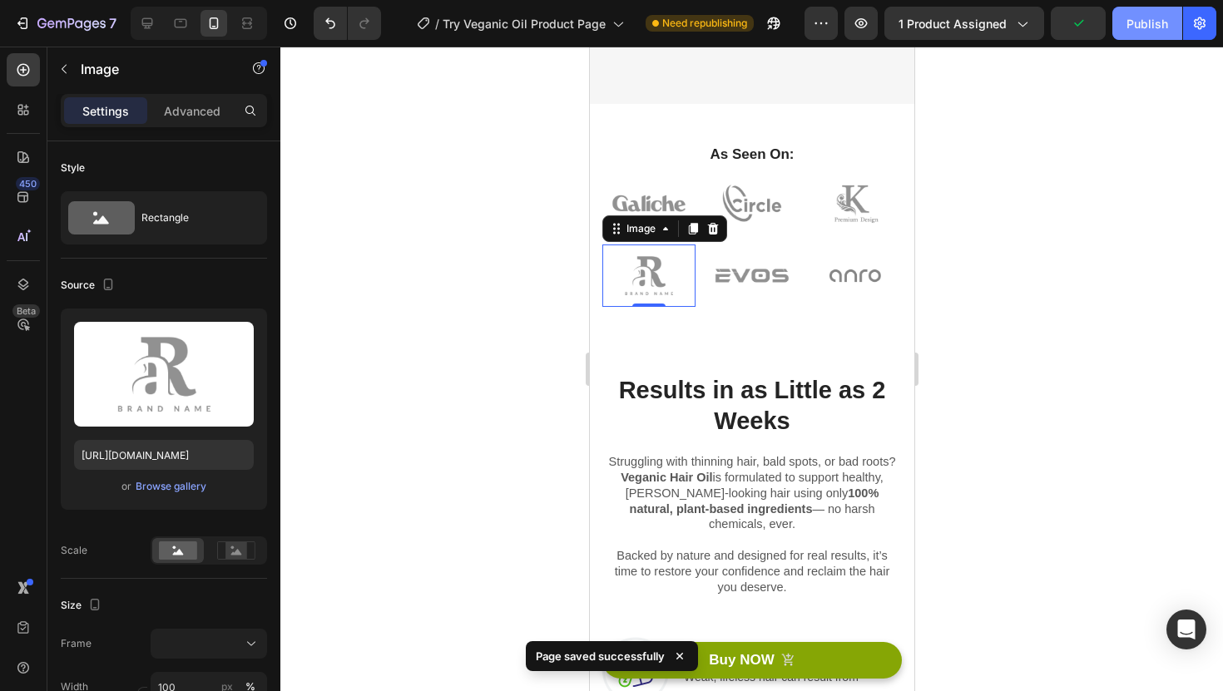
click at [1135, 15] on div "Publish" at bounding box center [1147, 23] width 42 height 17
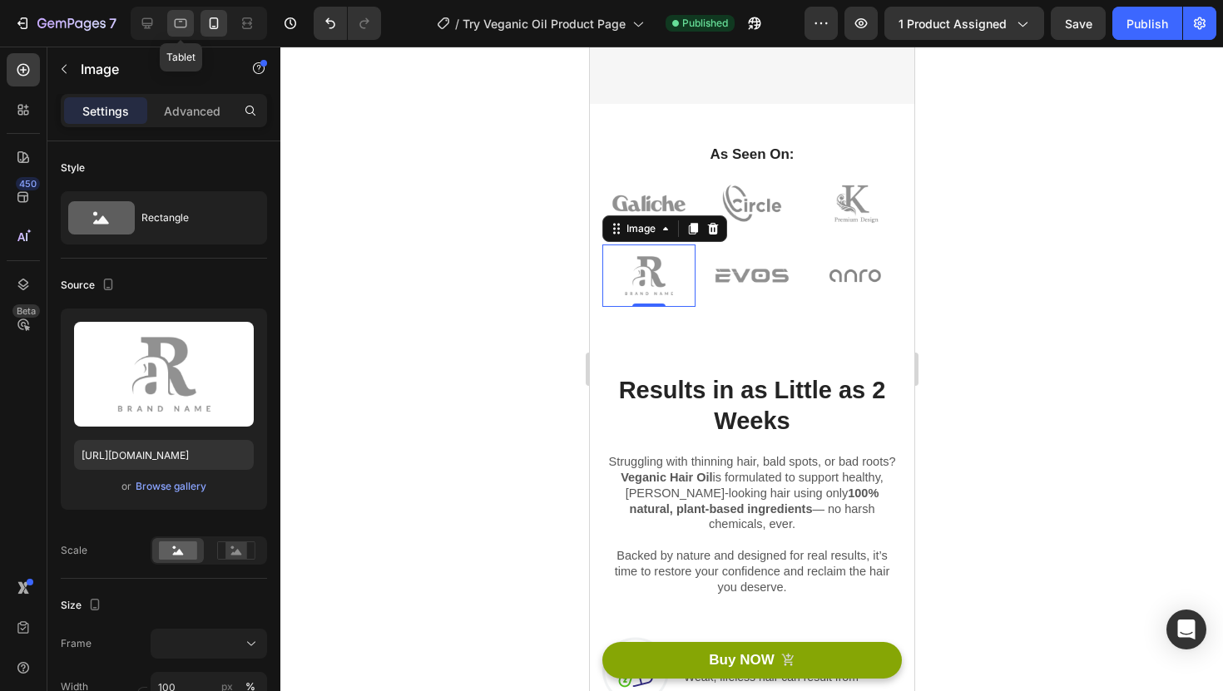
click at [182, 17] on icon at bounding box center [180, 23] width 17 height 17
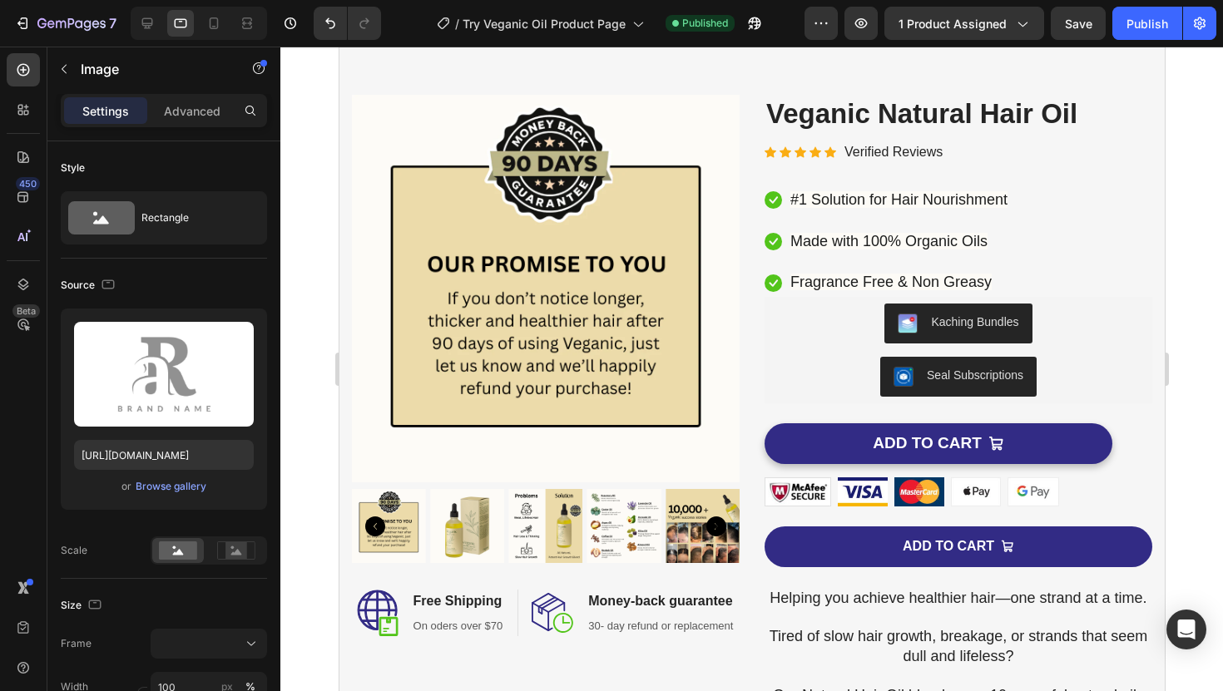
scroll to position [56, 0]
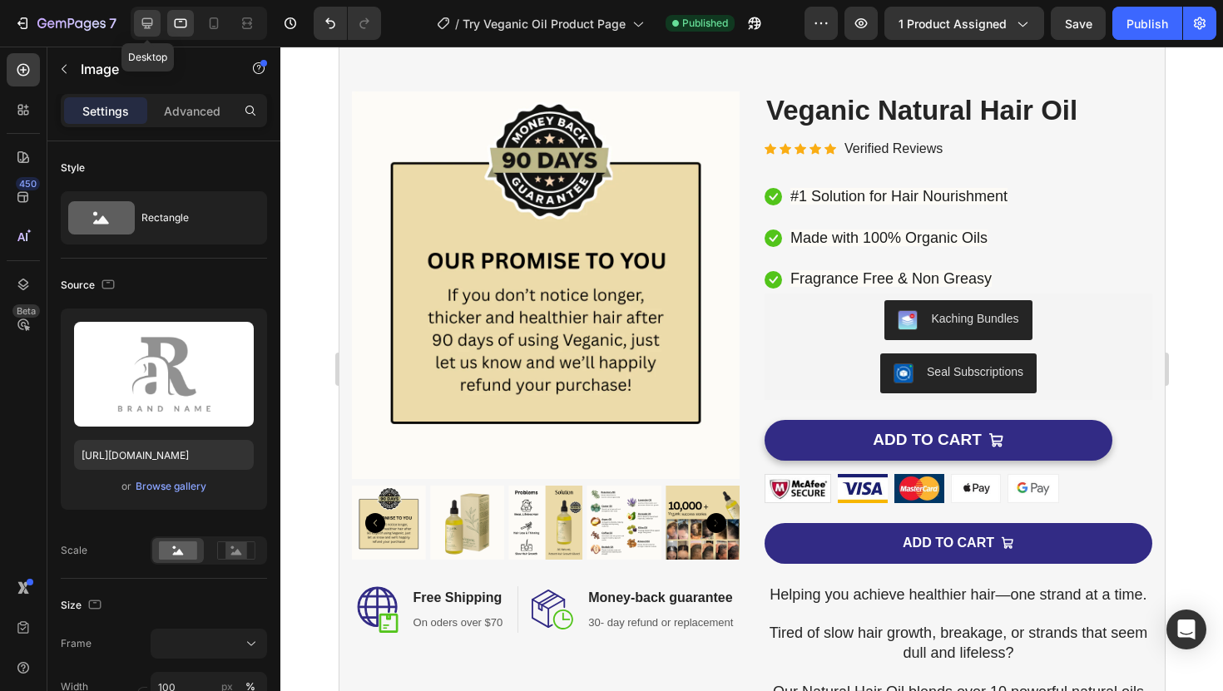
click at [148, 29] on icon at bounding box center [147, 23] width 17 height 17
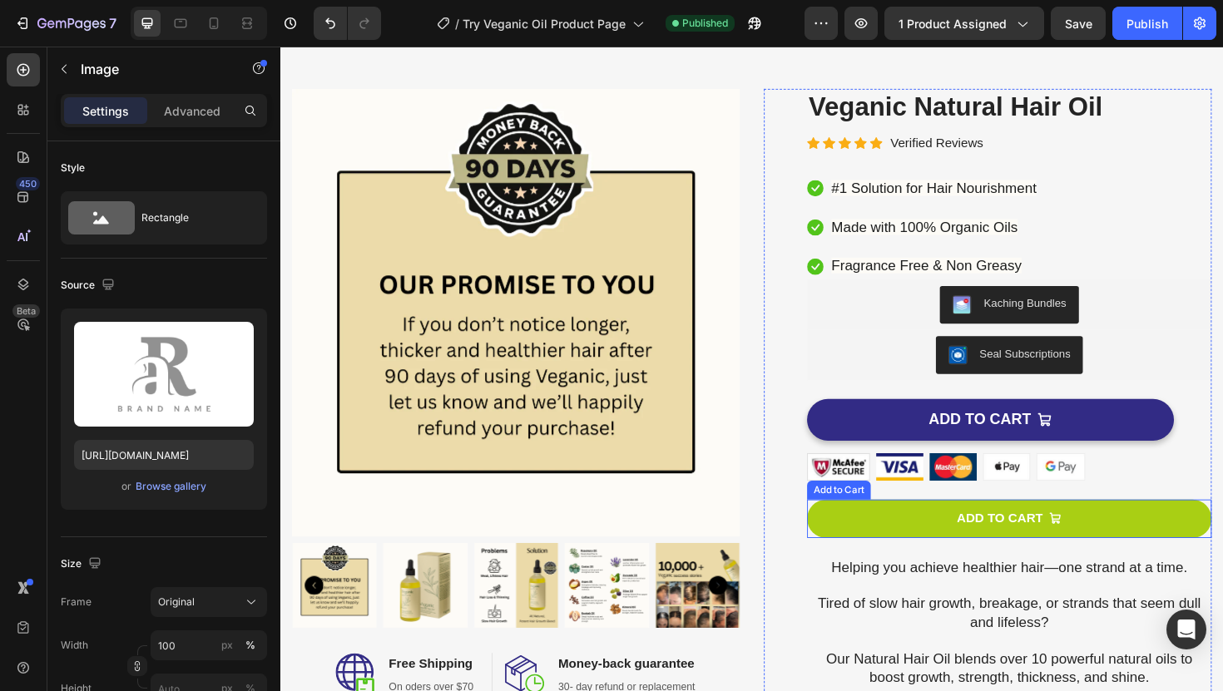
click at [888, 555] on button "ADD TO CART" at bounding box center [1052, 547] width 428 height 41
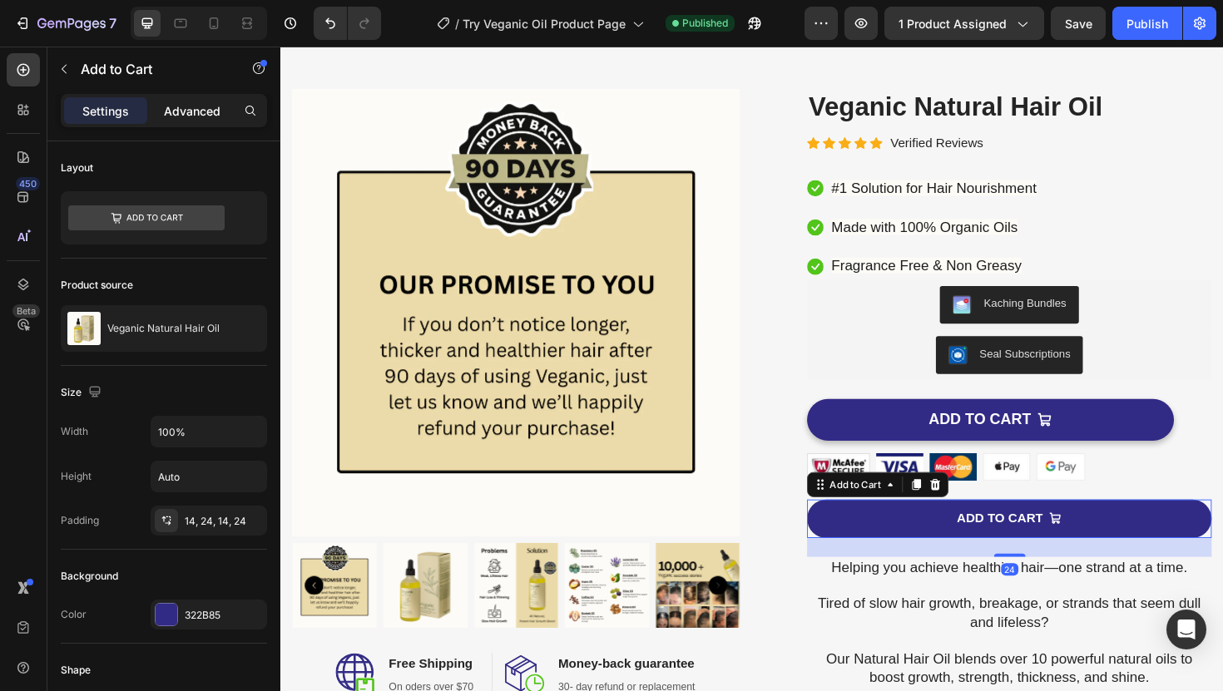
click at [205, 103] on p "Advanced" at bounding box center [192, 110] width 57 height 17
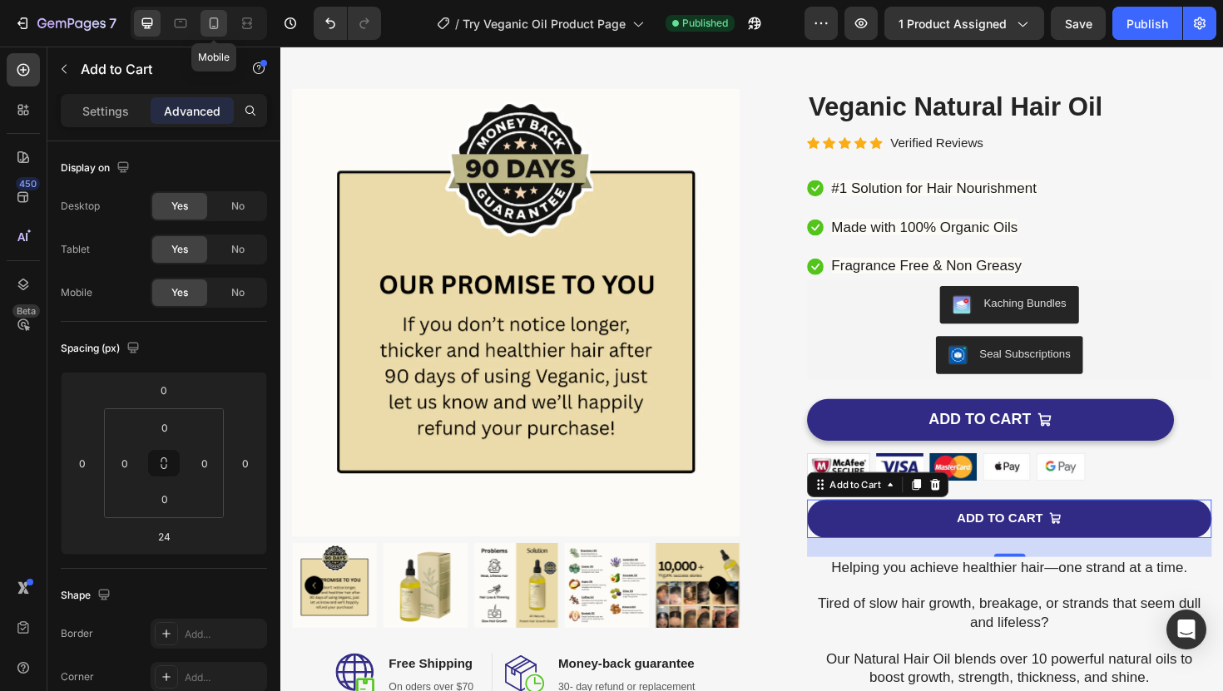
click at [211, 25] on icon at bounding box center [213, 23] width 17 height 17
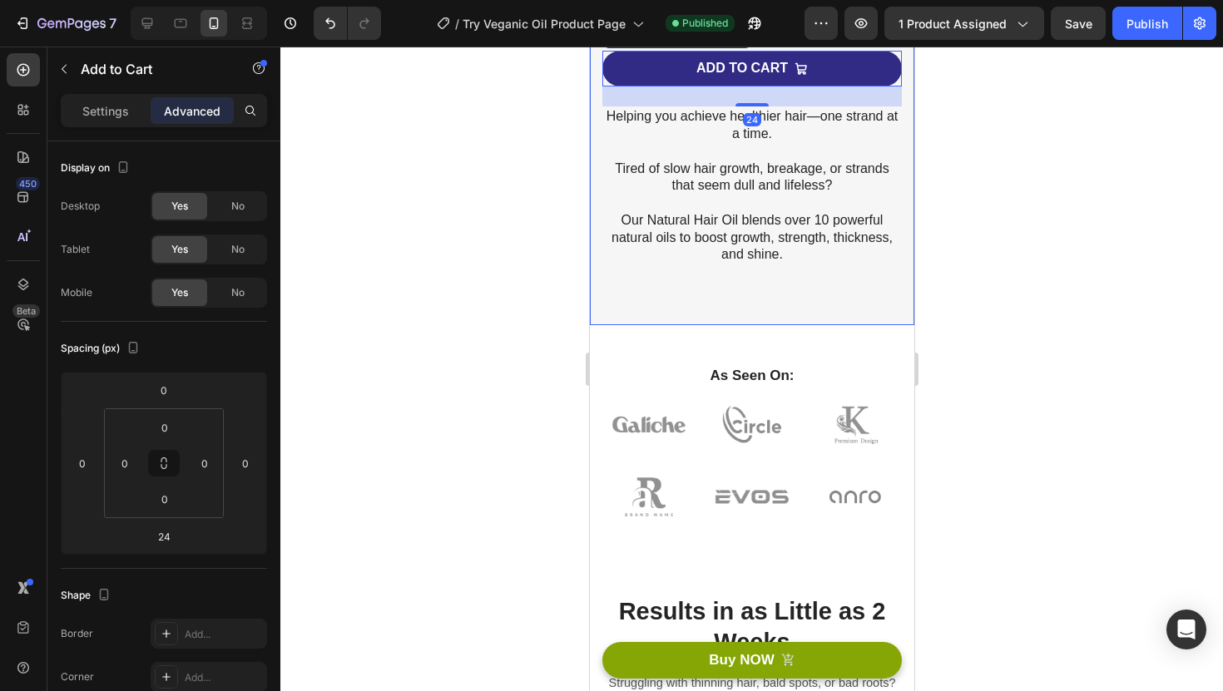
scroll to position [686, 0]
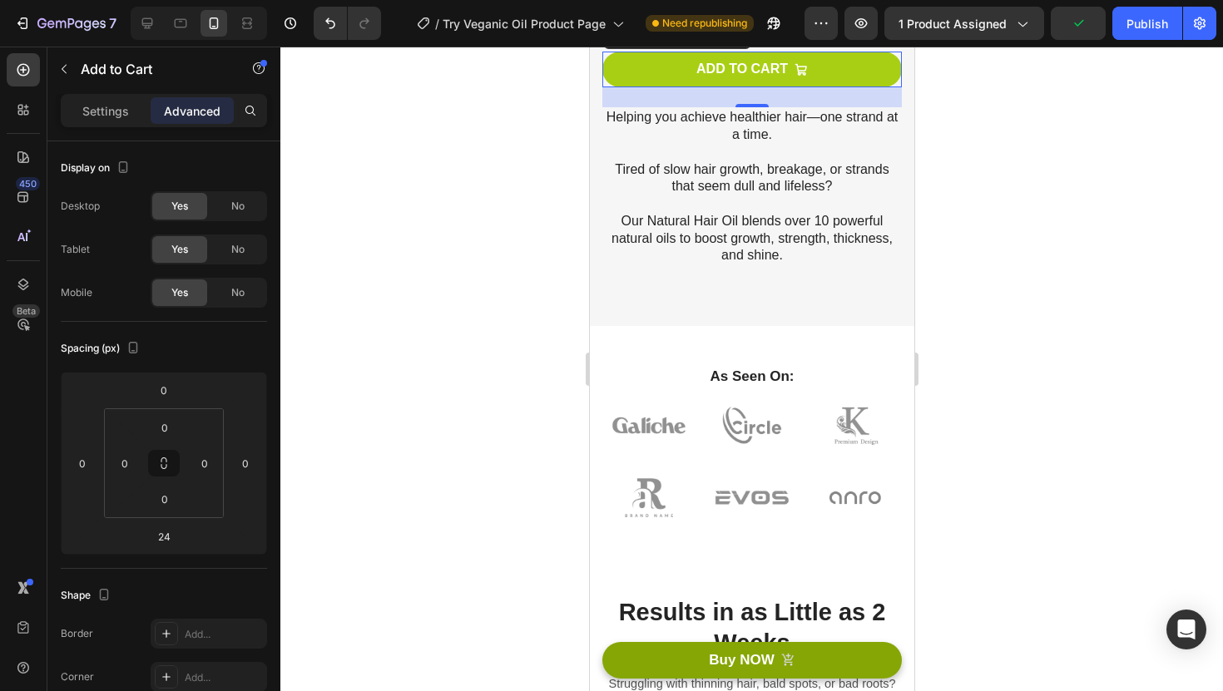
click at [616, 74] on button "ADD TO CART" at bounding box center [750, 70] width 299 height 36
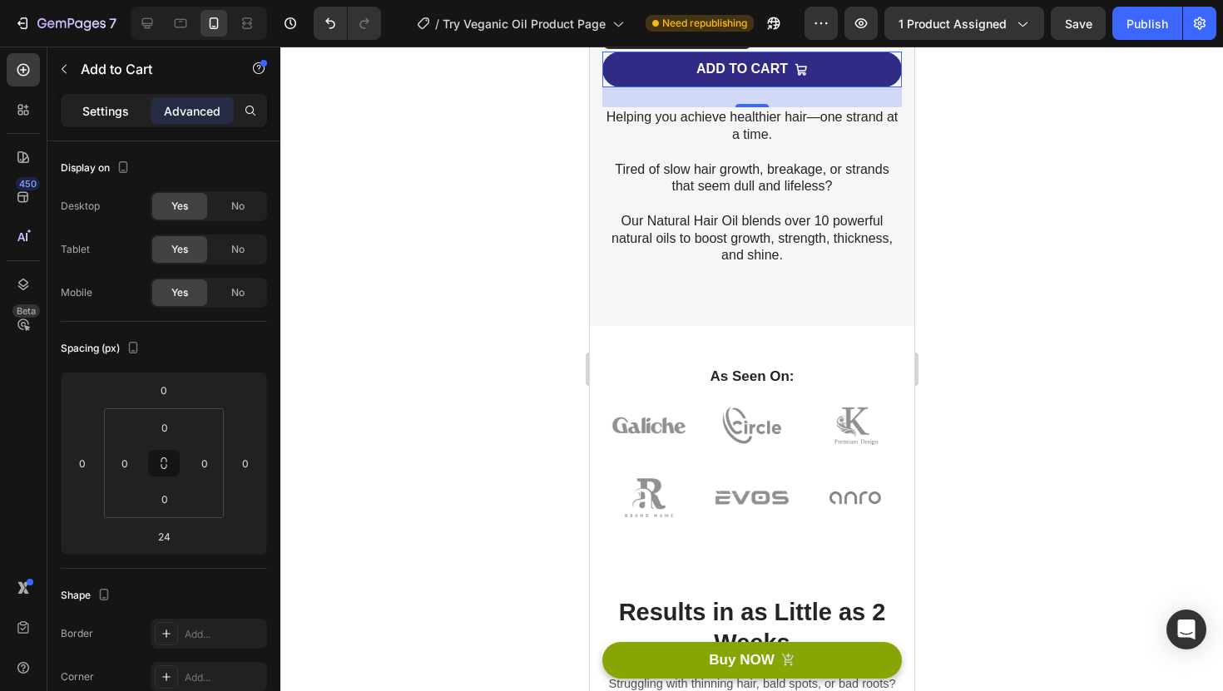
click at [92, 109] on p "Settings" at bounding box center [105, 110] width 47 height 17
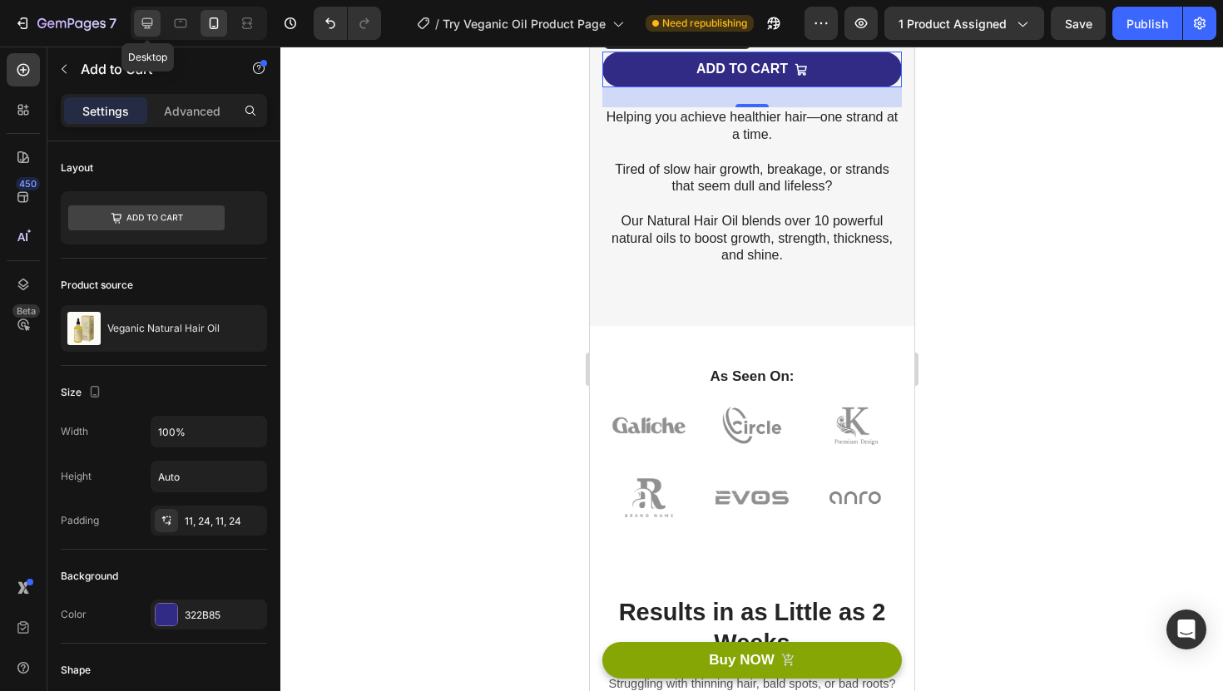
click at [150, 24] on icon at bounding box center [147, 23] width 17 height 17
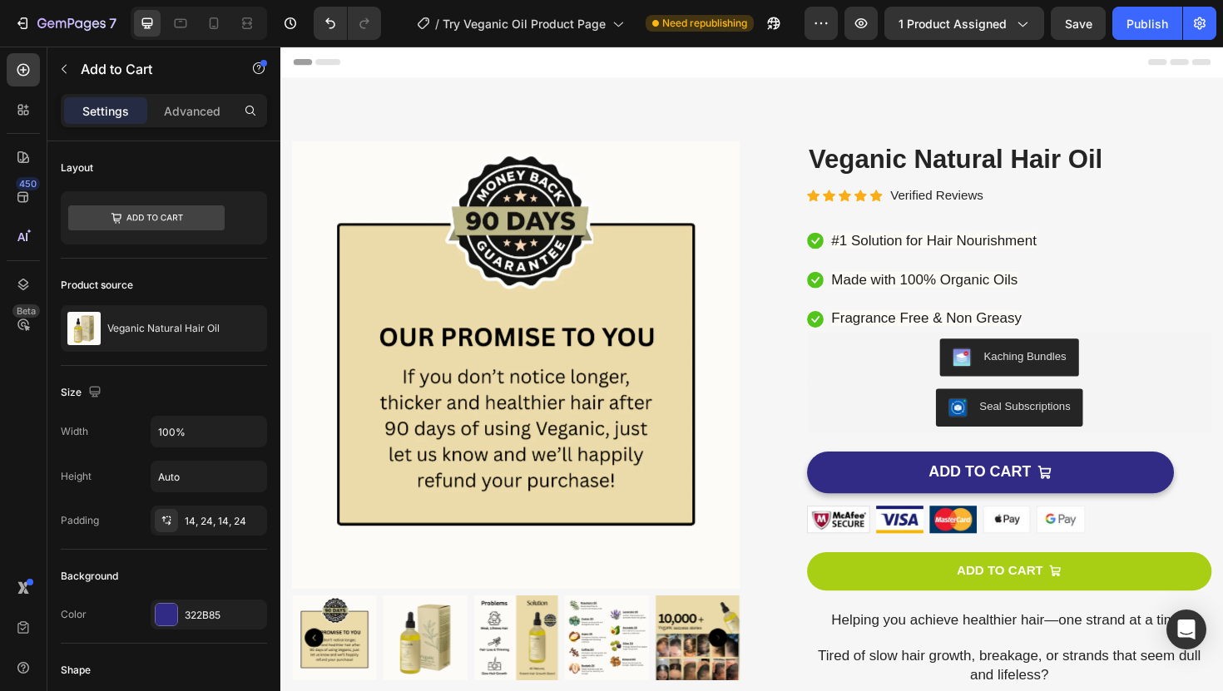
click at [982, 606] on button "ADD TO CART" at bounding box center [1052, 602] width 428 height 41
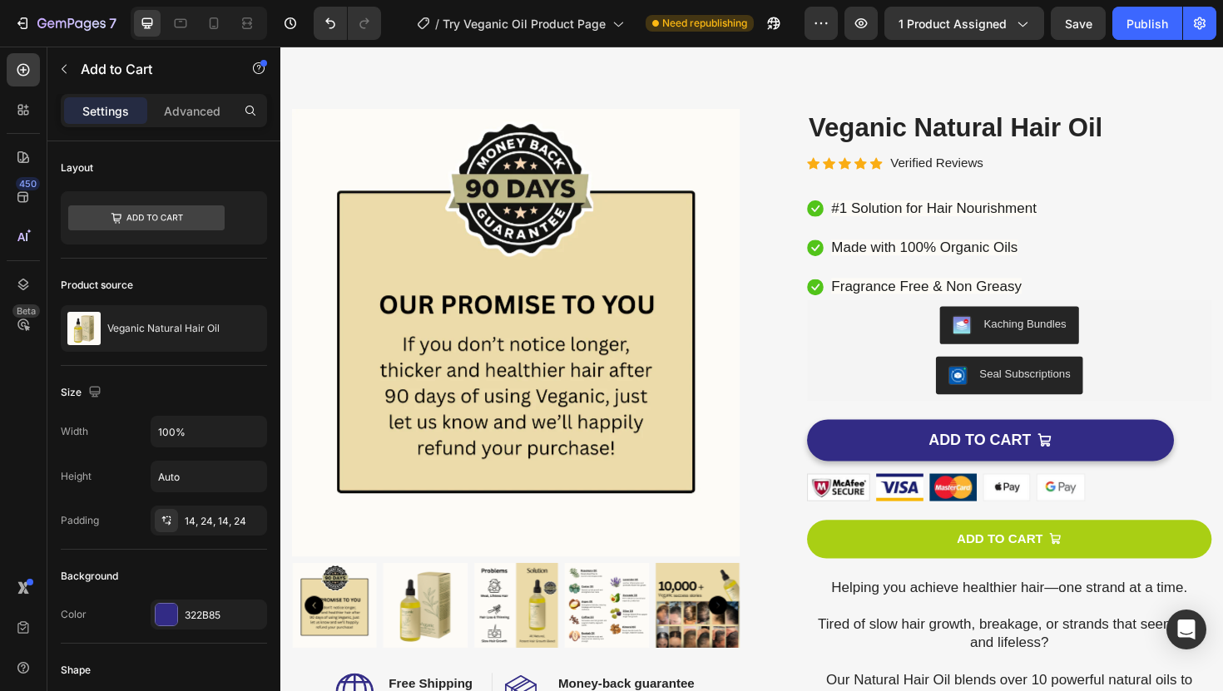
scroll to position [41, 0]
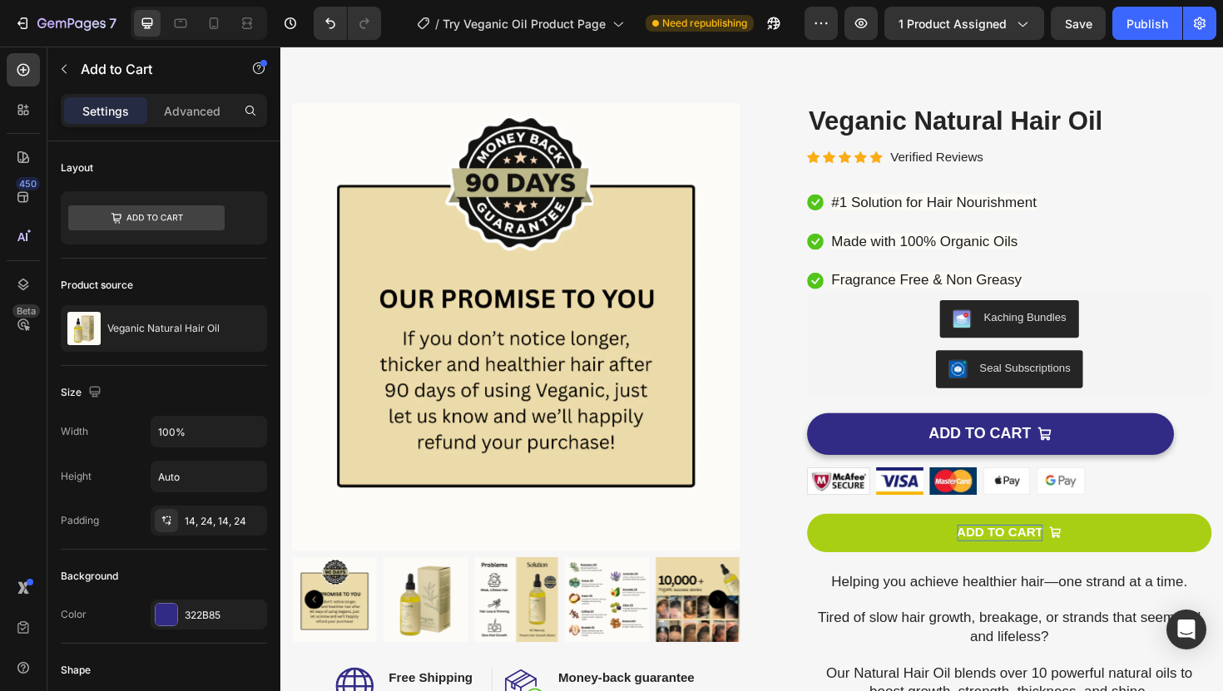
click at [1005, 554] on div "ADD TO CART" at bounding box center [1041, 561] width 91 height 17
click at [963, 554] on button "ADD TO CART" at bounding box center [1052, 562] width 428 height 41
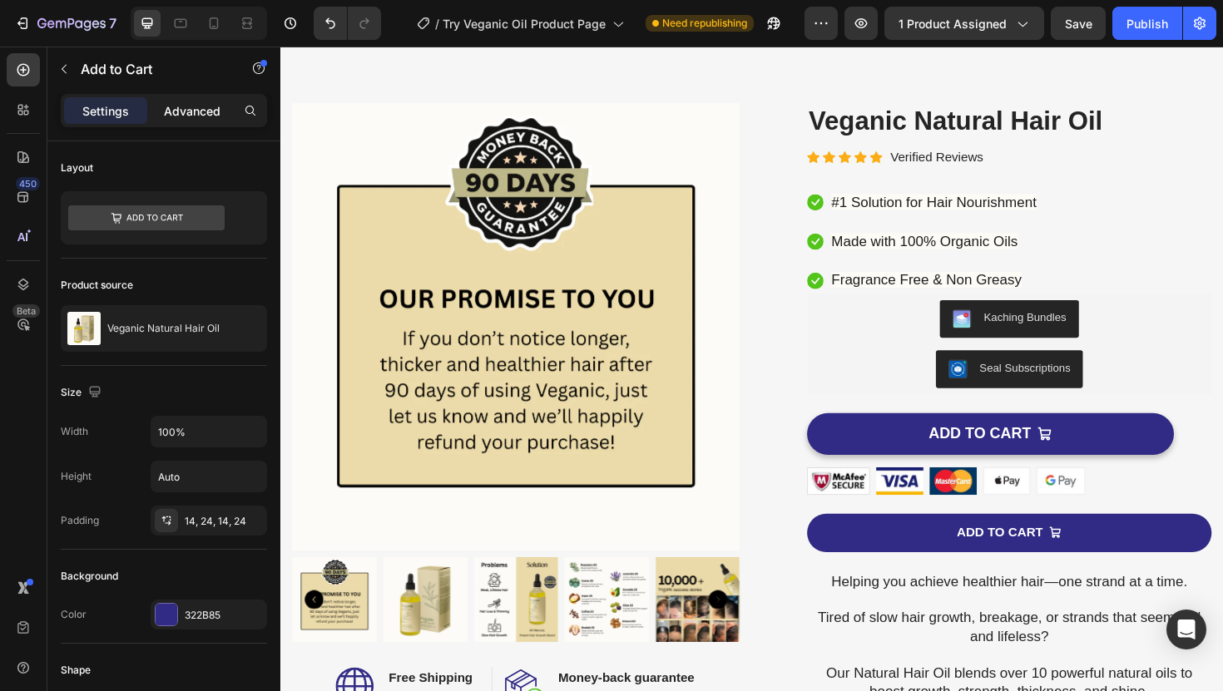
click at [189, 98] on div "Advanced" at bounding box center [192, 110] width 83 height 27
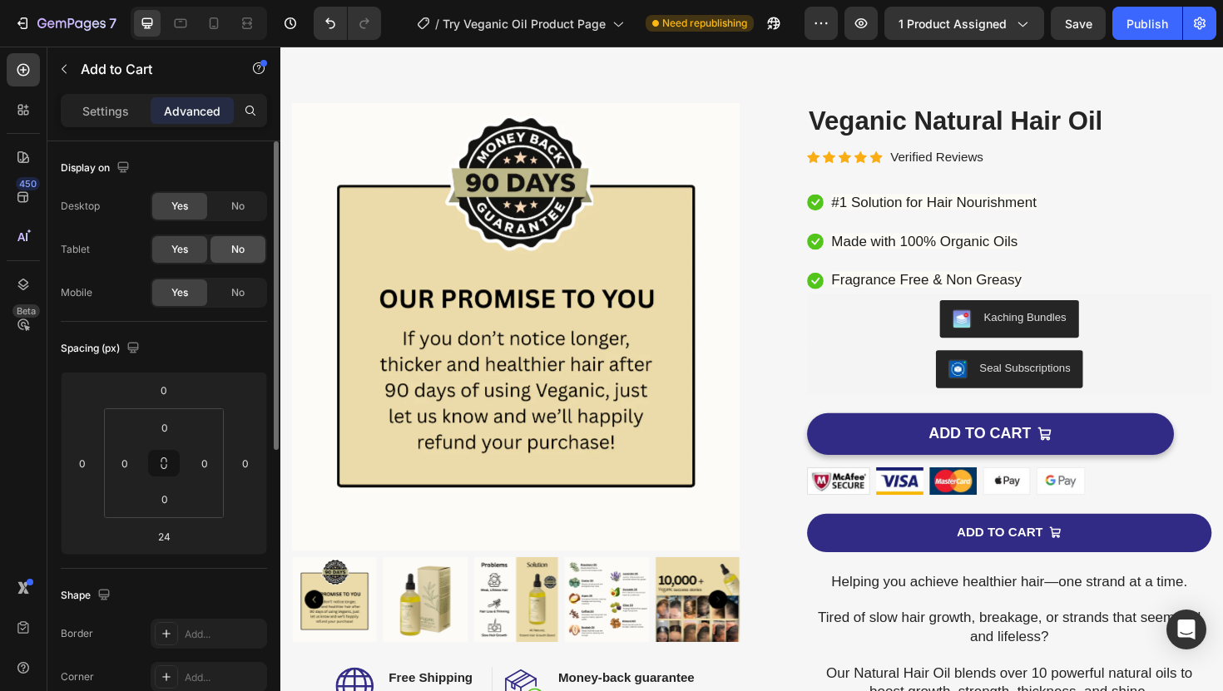
click at [232, 248] on span "No" at bounding box center [237, 249] width 13 height 15
click at [243, 291] on span "No" at bounding box center [237, 292] width 13 height 15
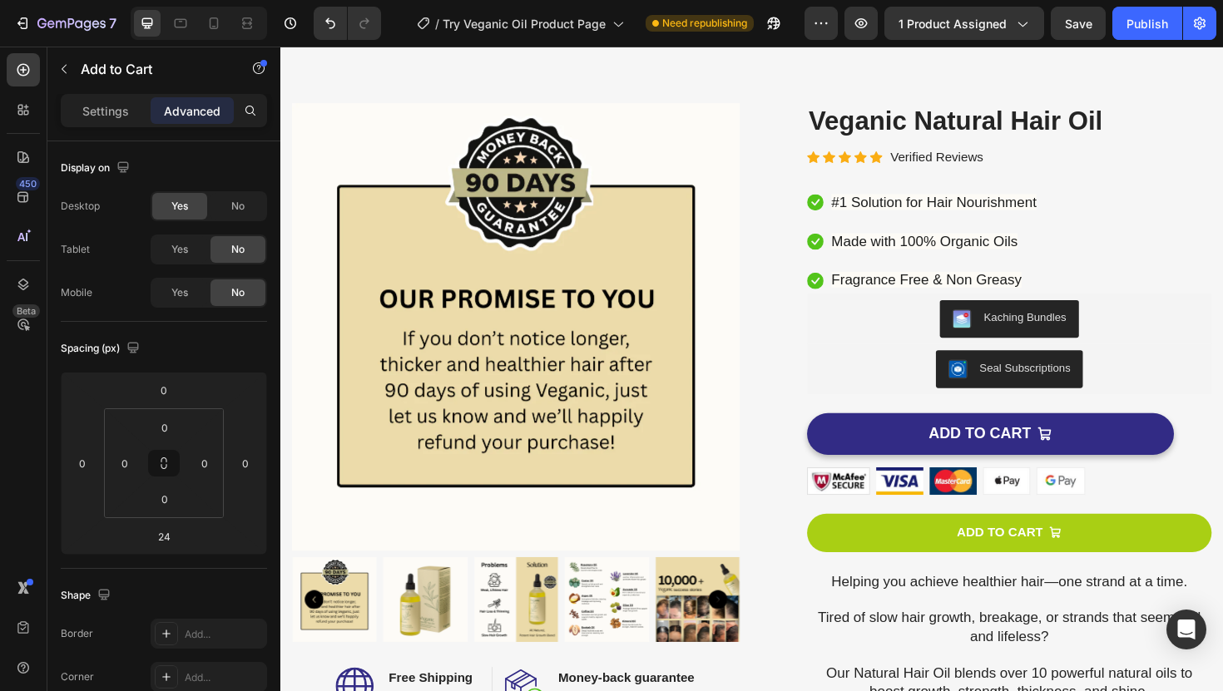
click at [890, 544] on button "ADD TO CART" at bounding box center [1052, 562] width 428 height 41
click at [890, 551] on button "ADD TO CART" at bounding box center [1052, 562] width 428 height 41
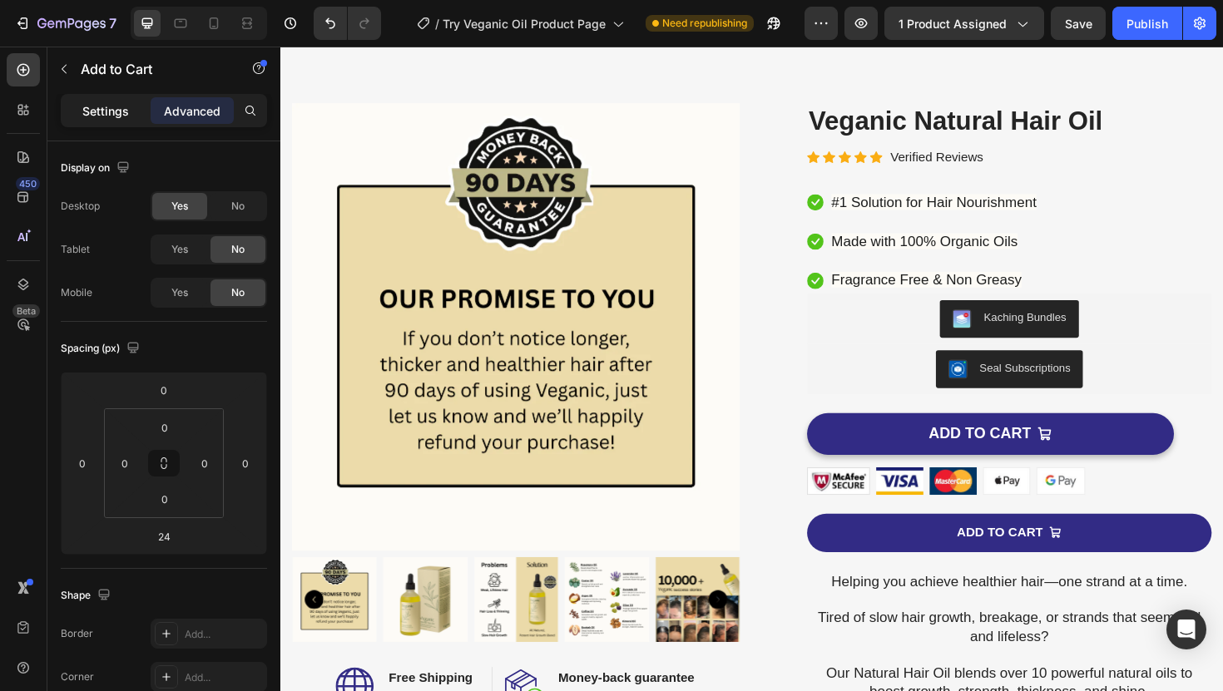
click at [82, 101] on div "Settings" at bounding box center [105, 110] width 83 height 27
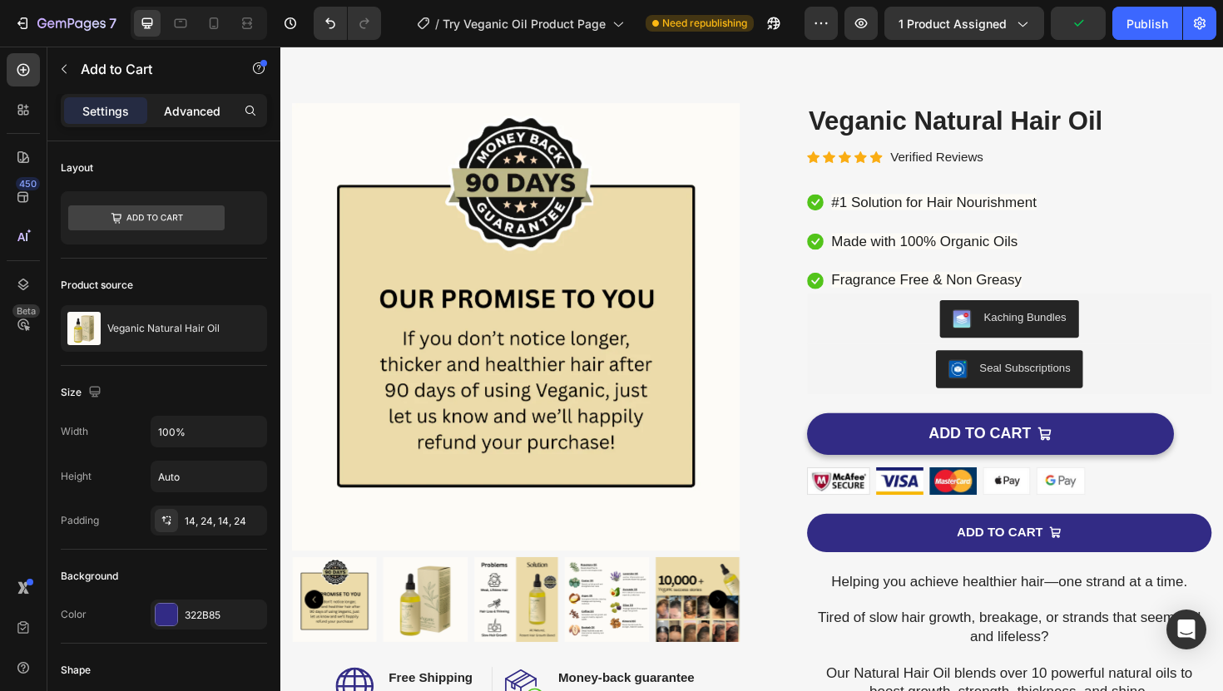
click at [186, 107] on p "Advanced" at bounding box center [192, 110] width 57 height 17
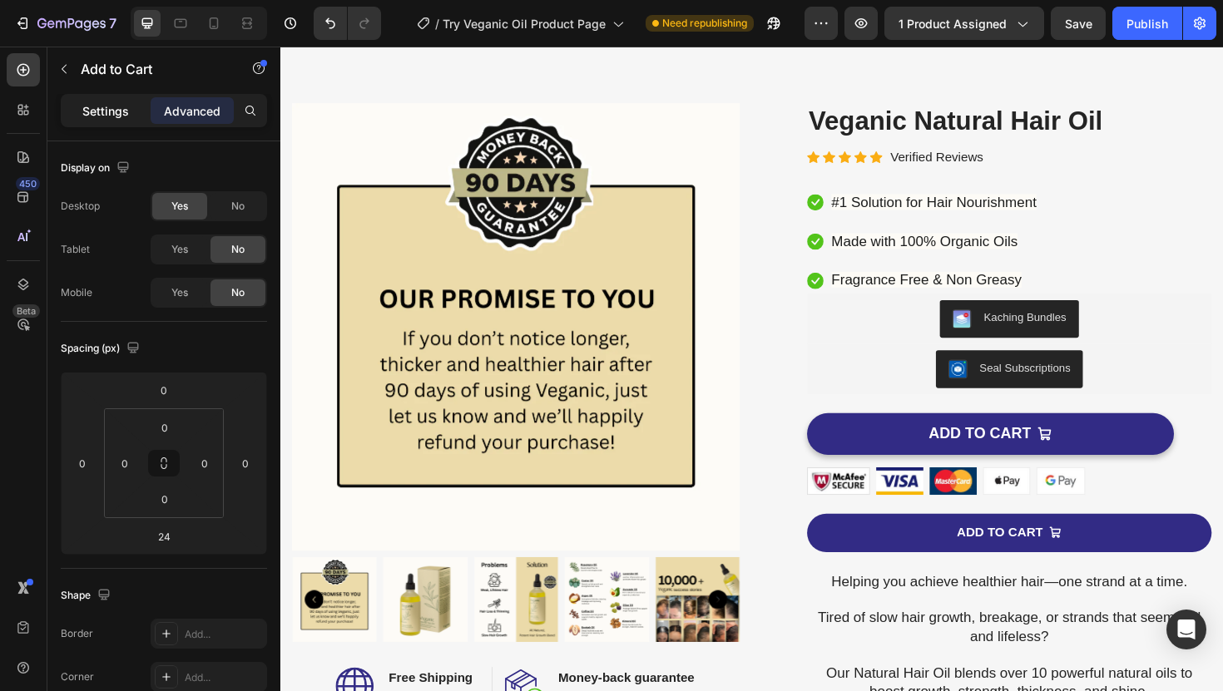
click at [100, 103] on p "Settings" at bounding box center [105, 110] width 47 height 17
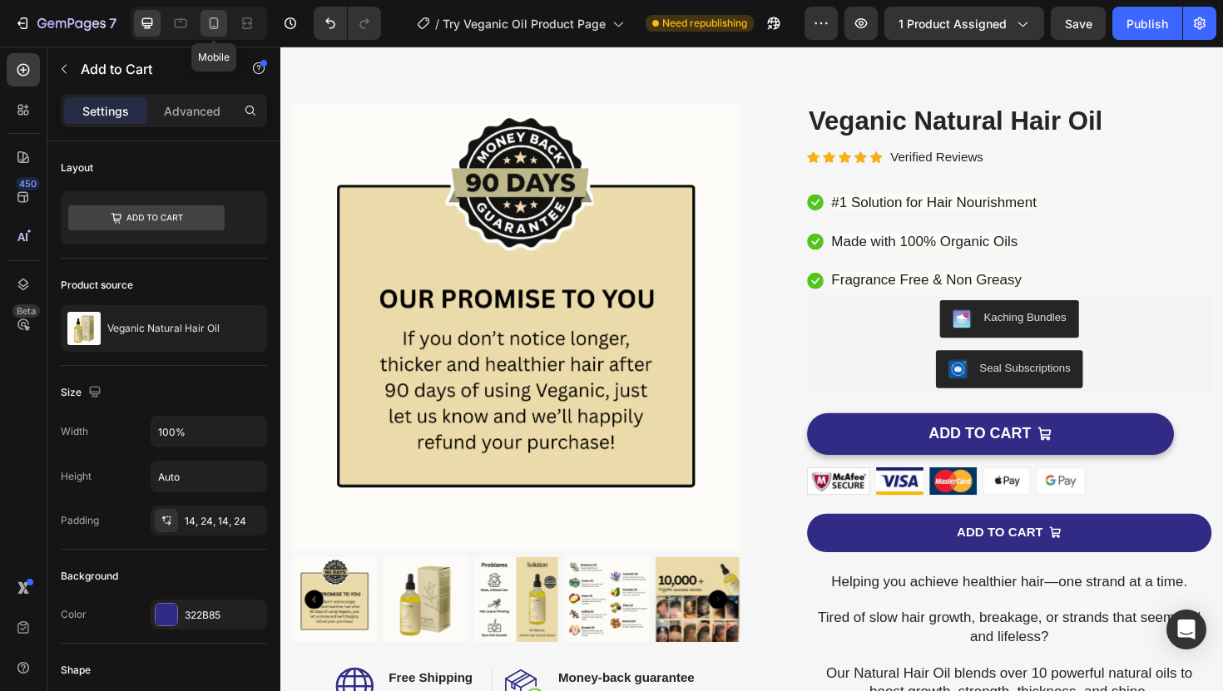
click at [213, 20] on icon at bounding box center [213, 23] width 17 height 17
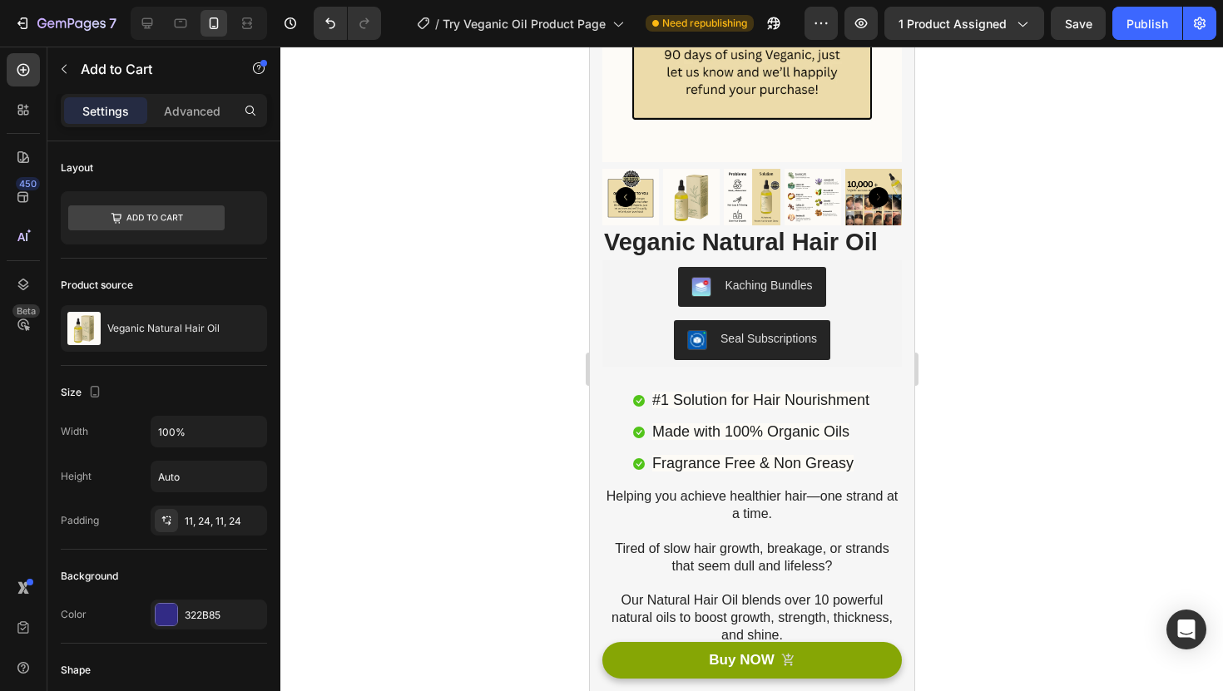
scroll to position [252, 0]
click at [141, 18] on icon at bounding box center [147, 23] width 17 height 17
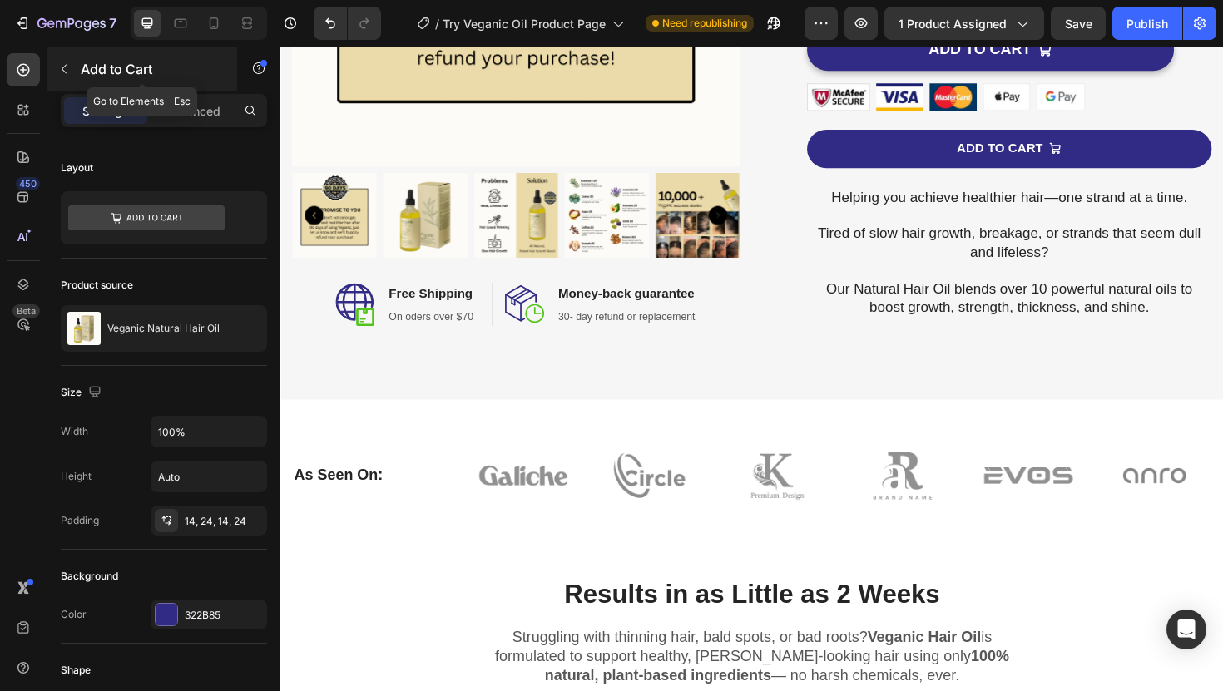
scroll to position [476, 0]
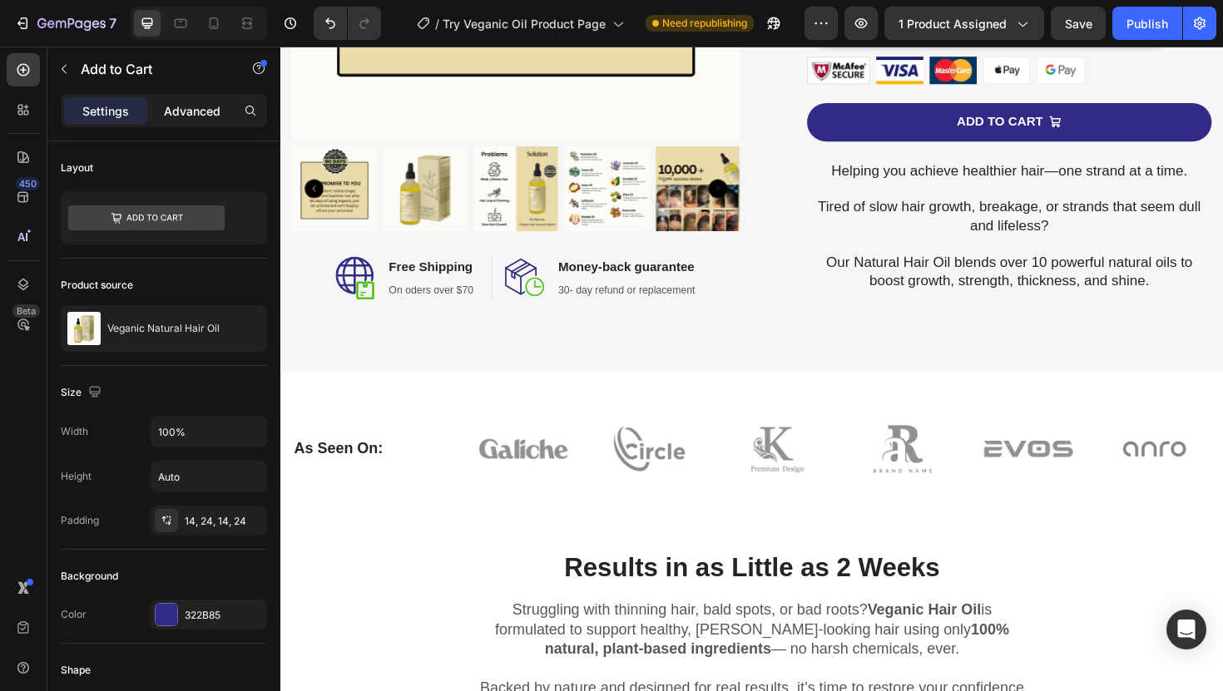
click at [170, 106] on p "Advanced" at bounding box center [192, 110] width 57 height 17
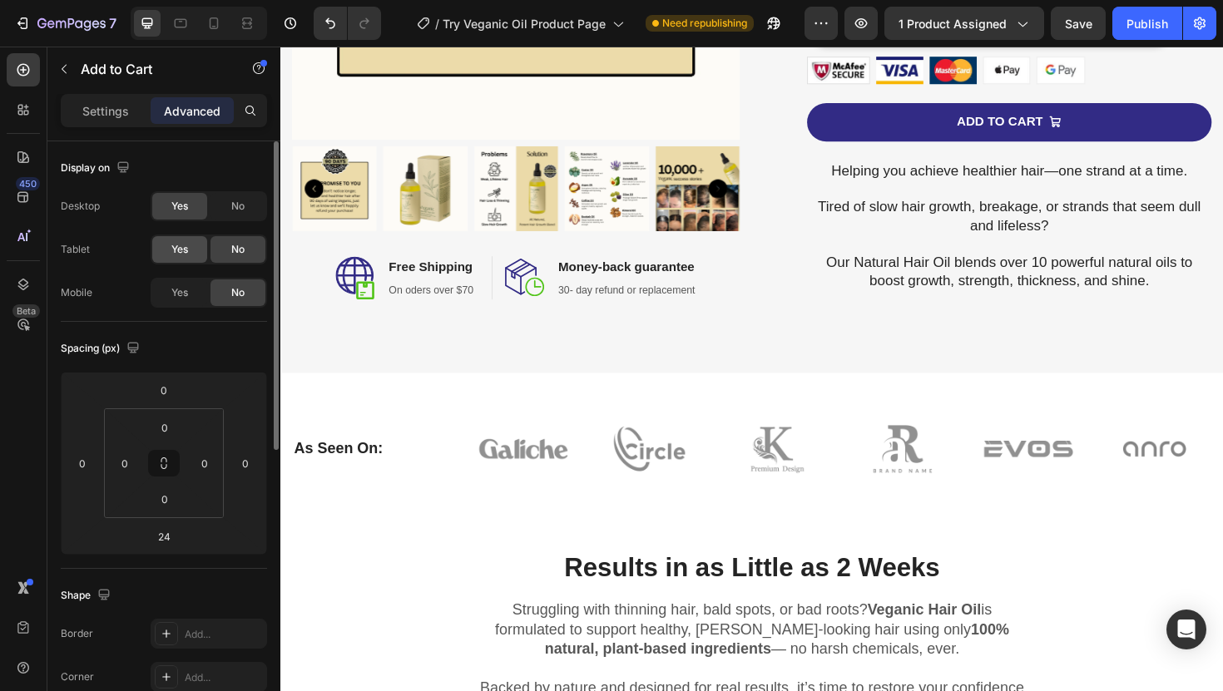
click at [191, 245] on div "Yes" at bounding box center [179, 249] width 55 height 27
click at [181, 285] on span "Yes" at bounding box center [179, 292] width 17 height 15
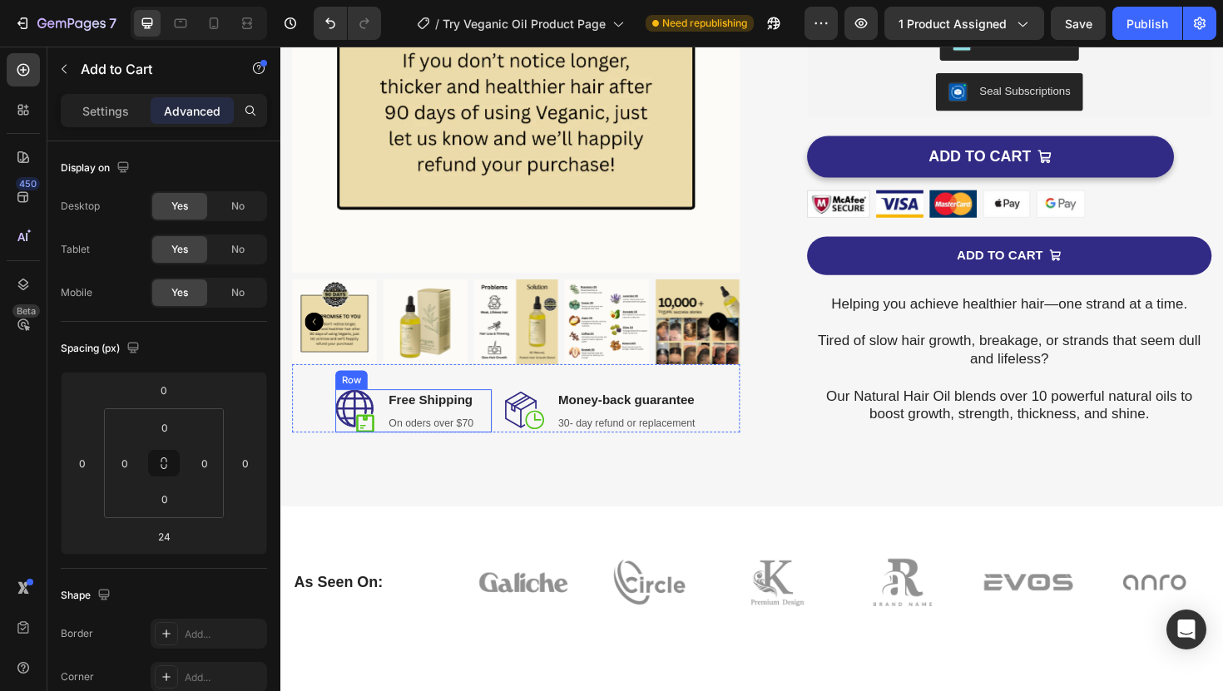
scroll to position [334, 0]
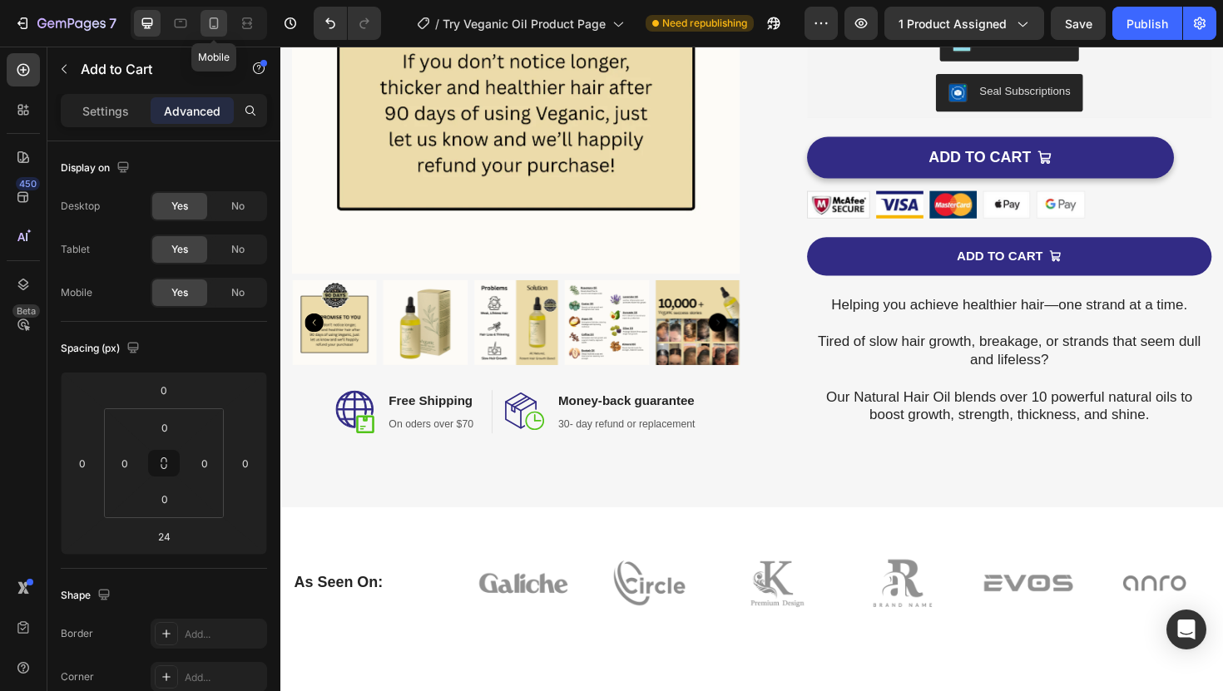
click at [218, 27] on icon at bounding box center [213, 23] width 17 height 17
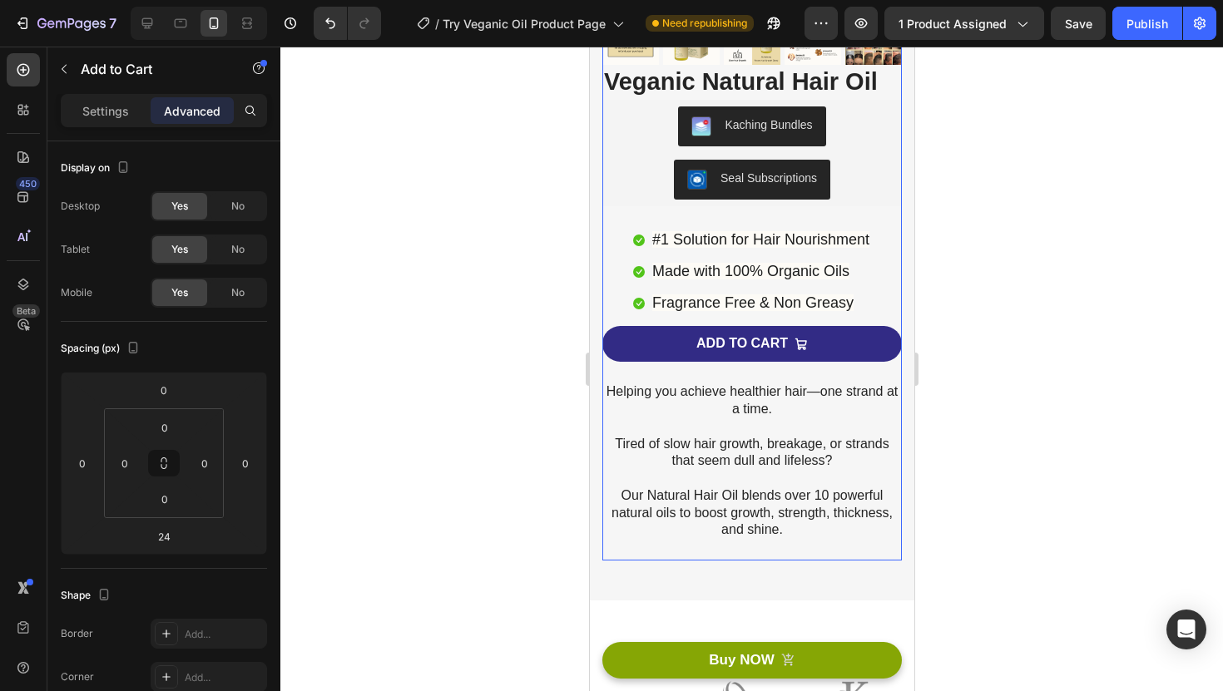
scroll to position [416, 0]
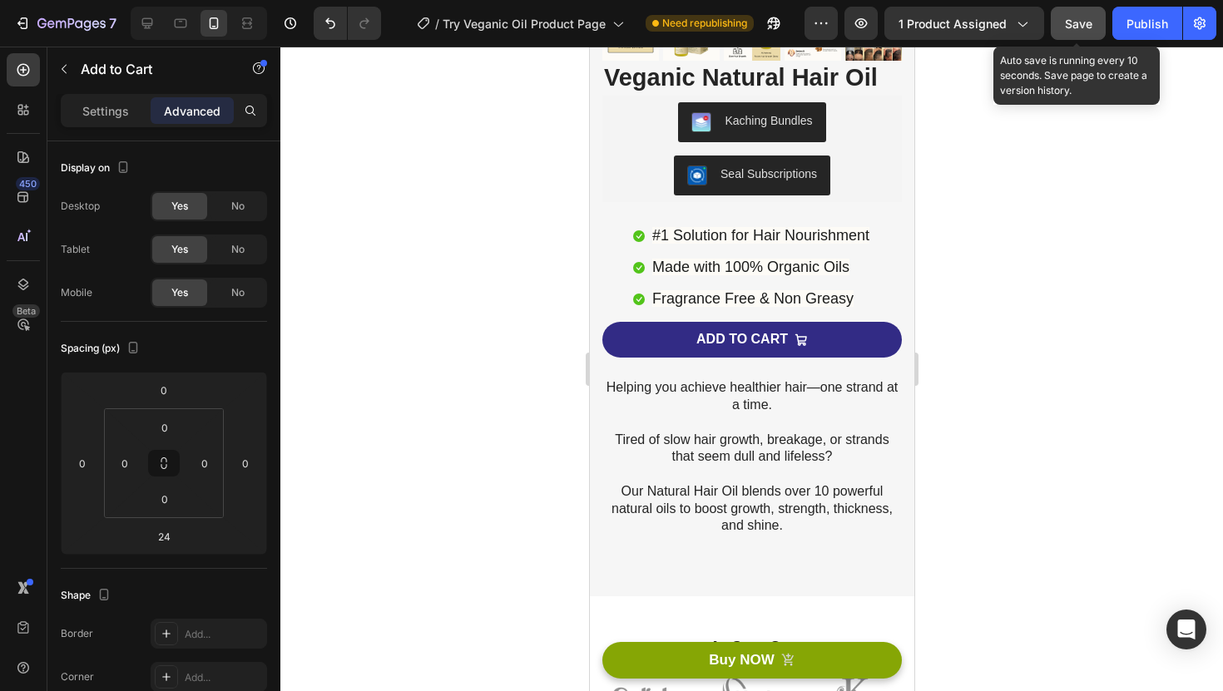
click at [1070, 24] on span "Save" at bounding box center [1078, 24] width 27 height 14
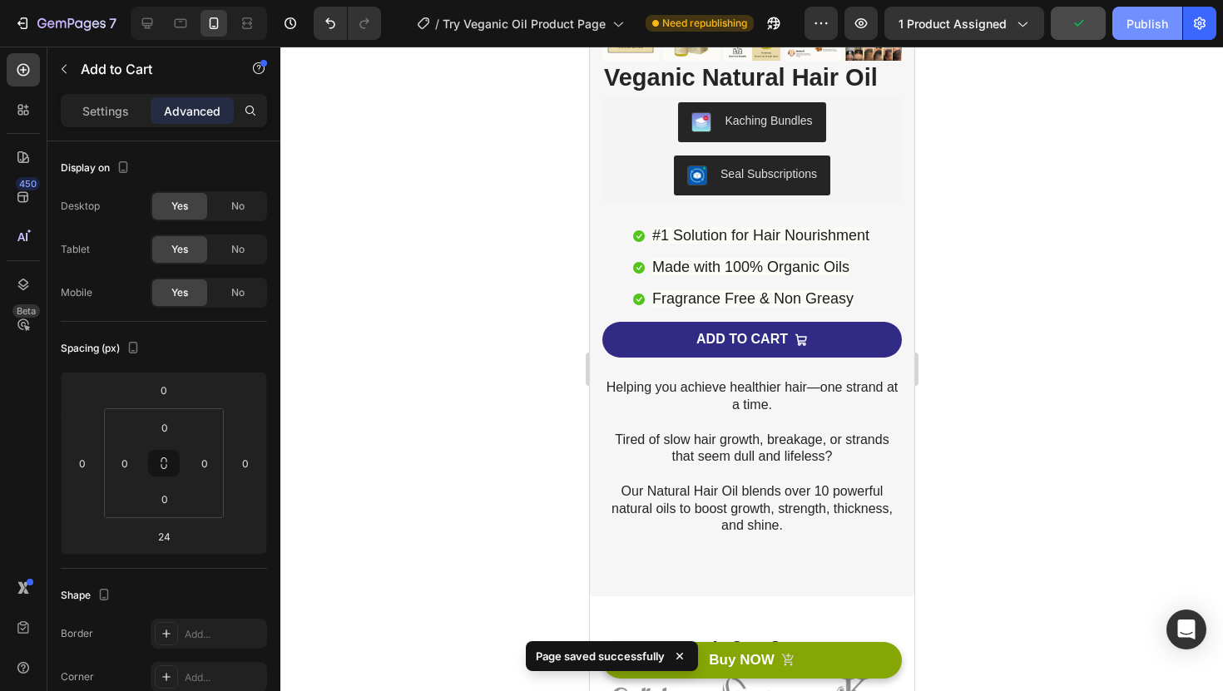
click at [1137, 12] on button "Publish" at bounding box center [1147, 23] width 70 height 33
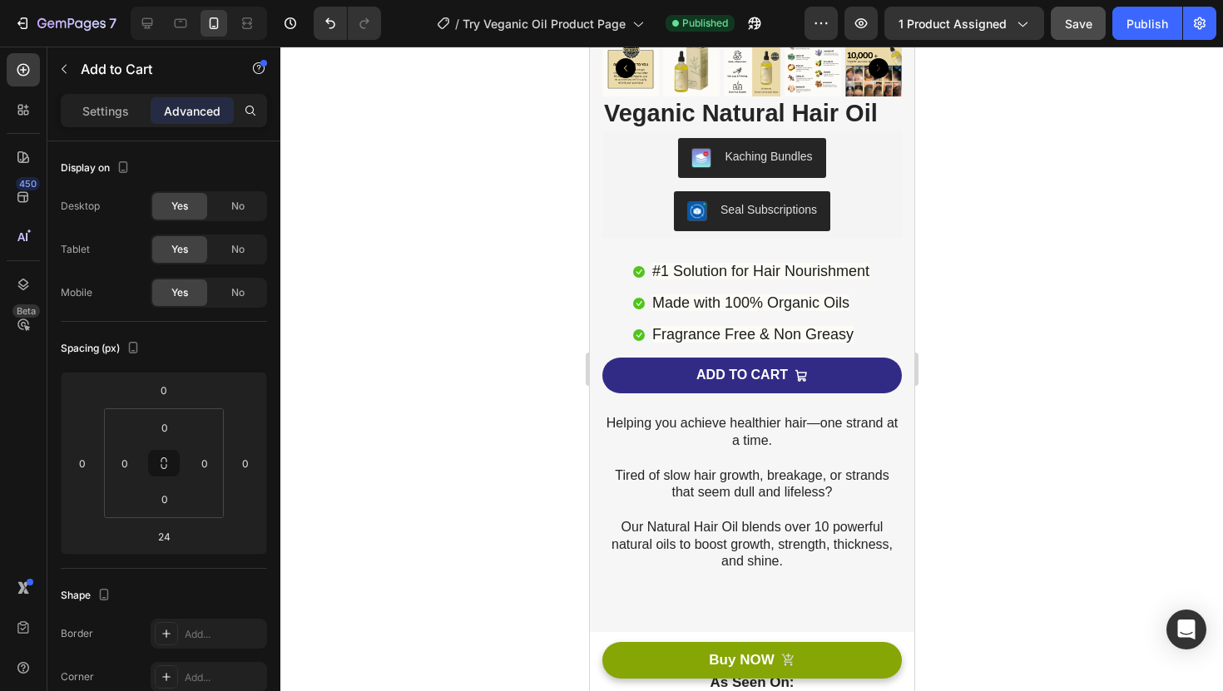
scroll to position [383, 0]
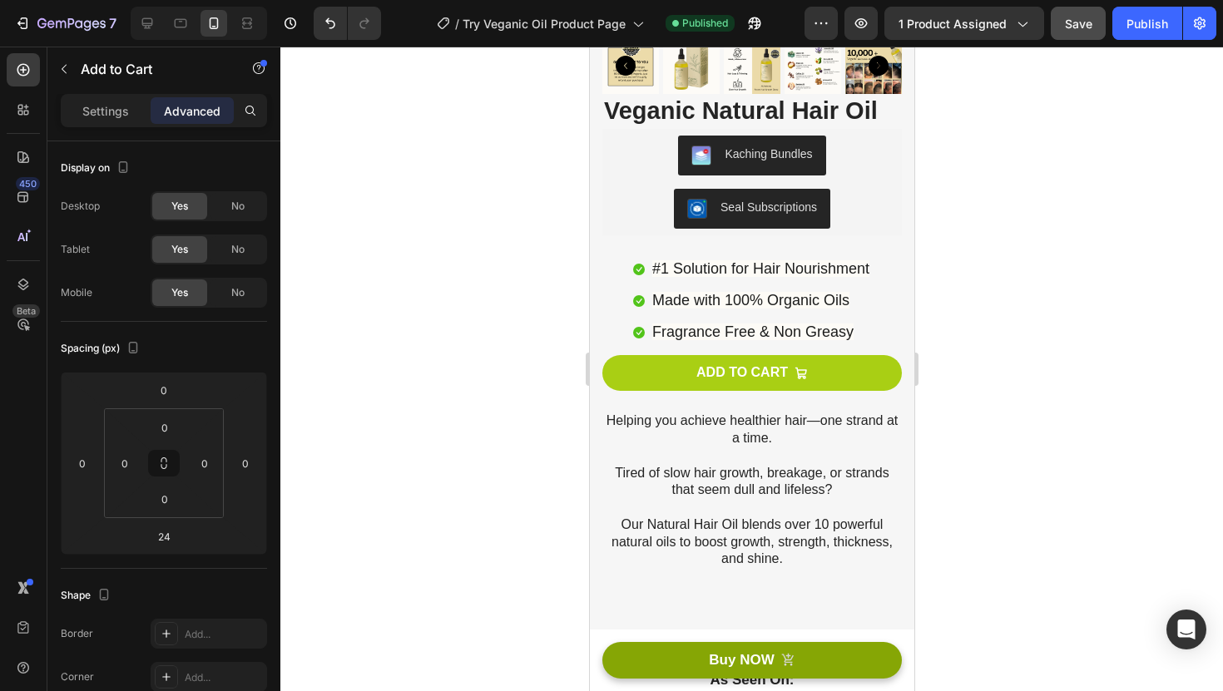
click at [658, 359] on button "ADD TO CART" at bounding box center [750, 373] width 299 height 36
click at [647, 359] on button "ADD TO CART" at bounding box center [750, 373] width 299 height 36
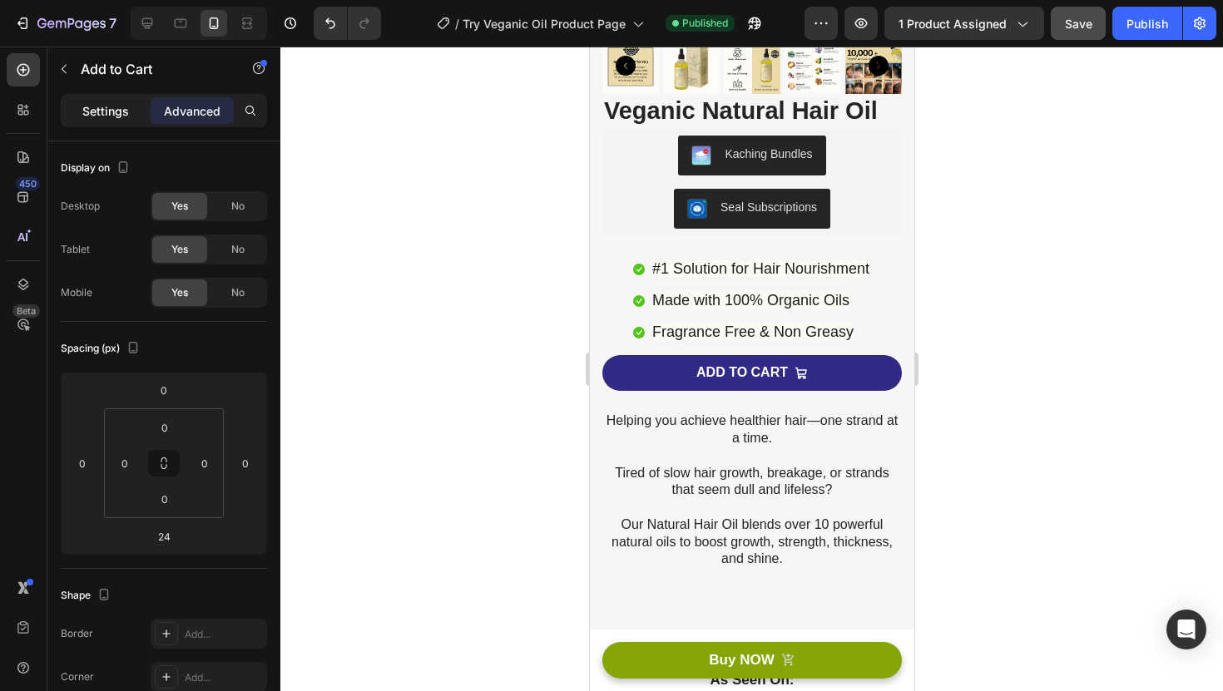
click at [102, 115] on p "Settings" at bounding box center [105, 110] width 47 height 17
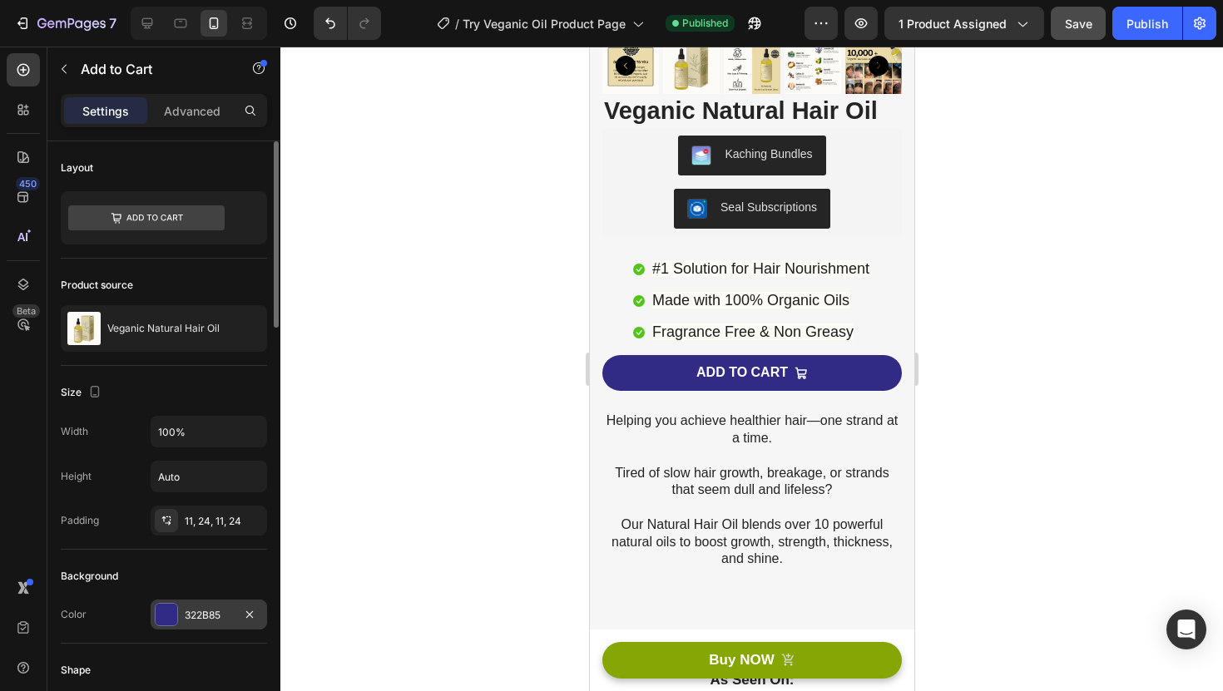
click at [196, 609] on div "322B85" at bounding box center [209, 615] width 48 height 15
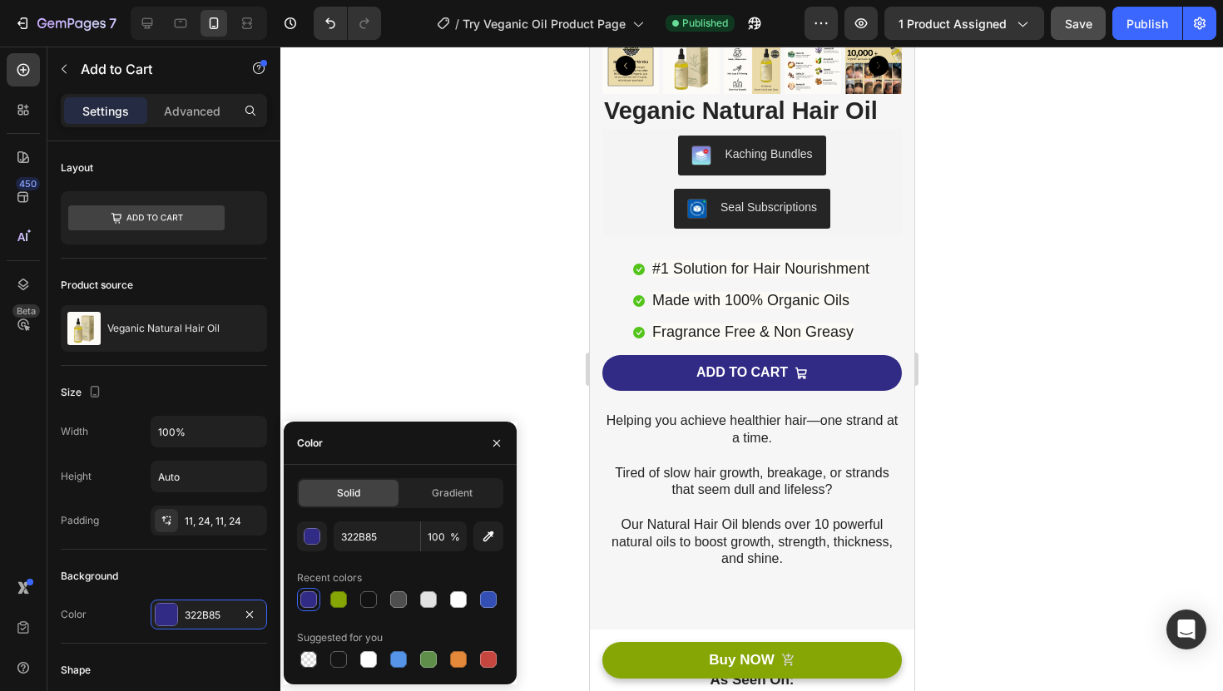
click at [370, 516] on div "Solid Gradient 322B85 100 % Recent colors Suggested for you" at bounding box center [400, 574] width 206 height 193
click at [369, 542] on input "322B85" at bounding box center [377, 537] width 87 height 30
click at [403, 388] on div at bounding box center [751, 369] width 942 height 645
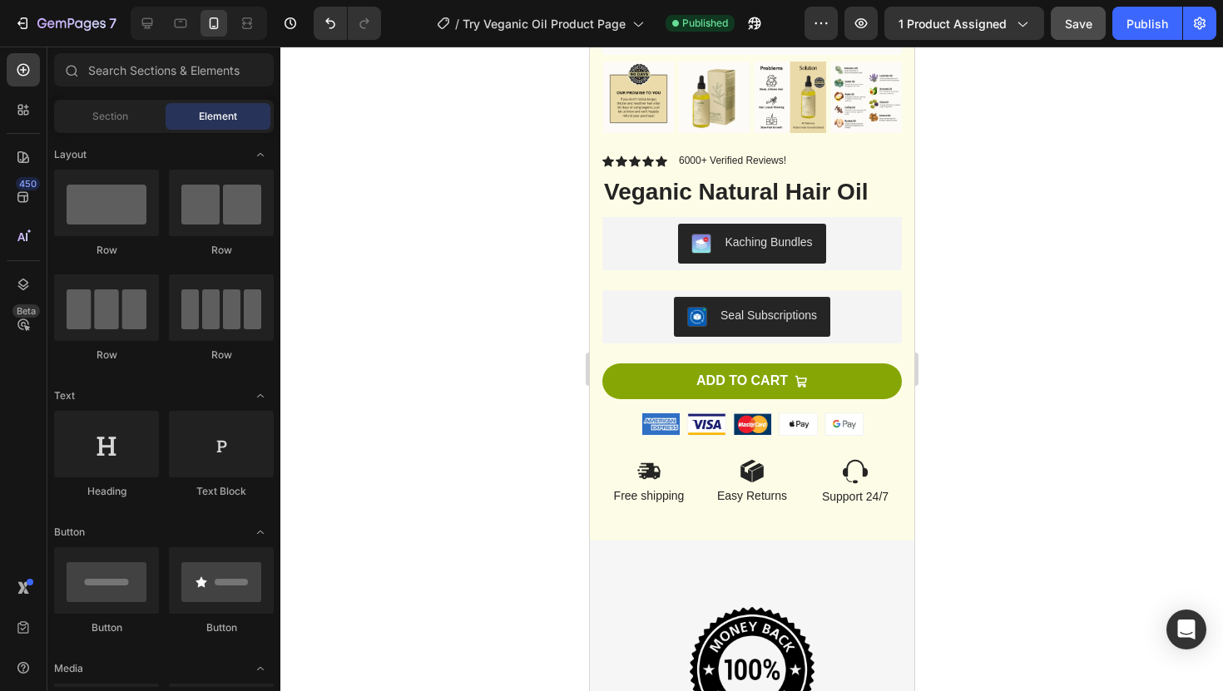
scroll to position [6699, 0]
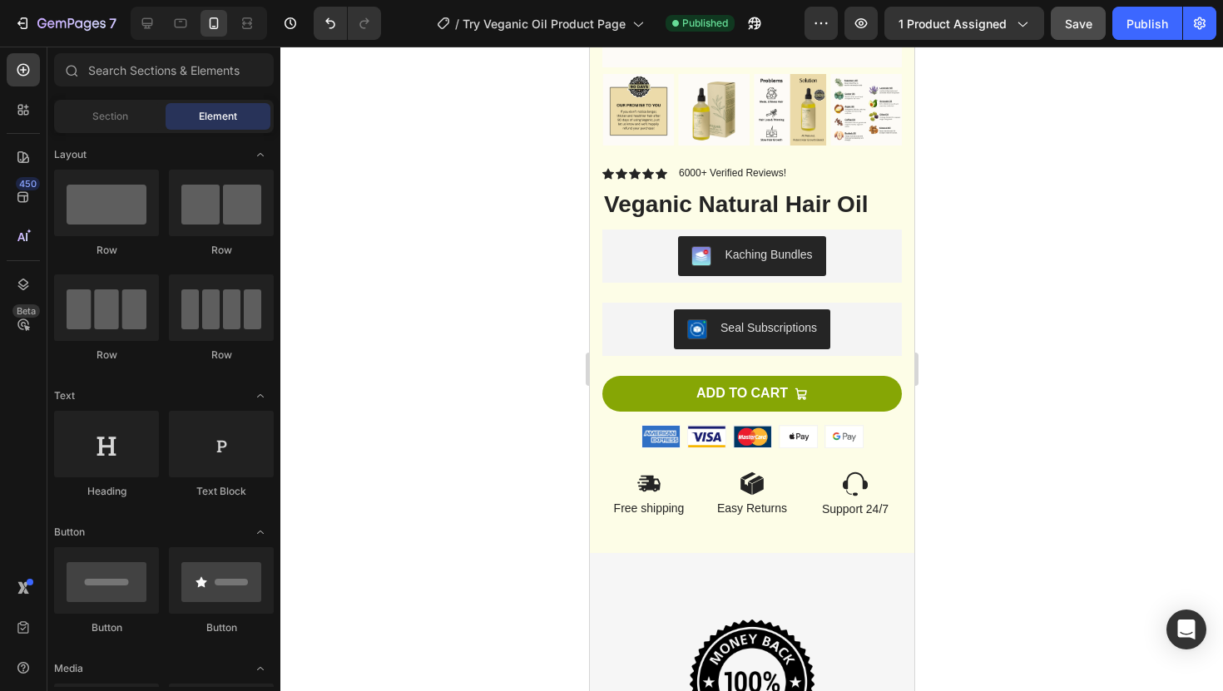
click at [658, 379] on button "ADD TO CART" at bounding box center [750, 394] width 299 height 36
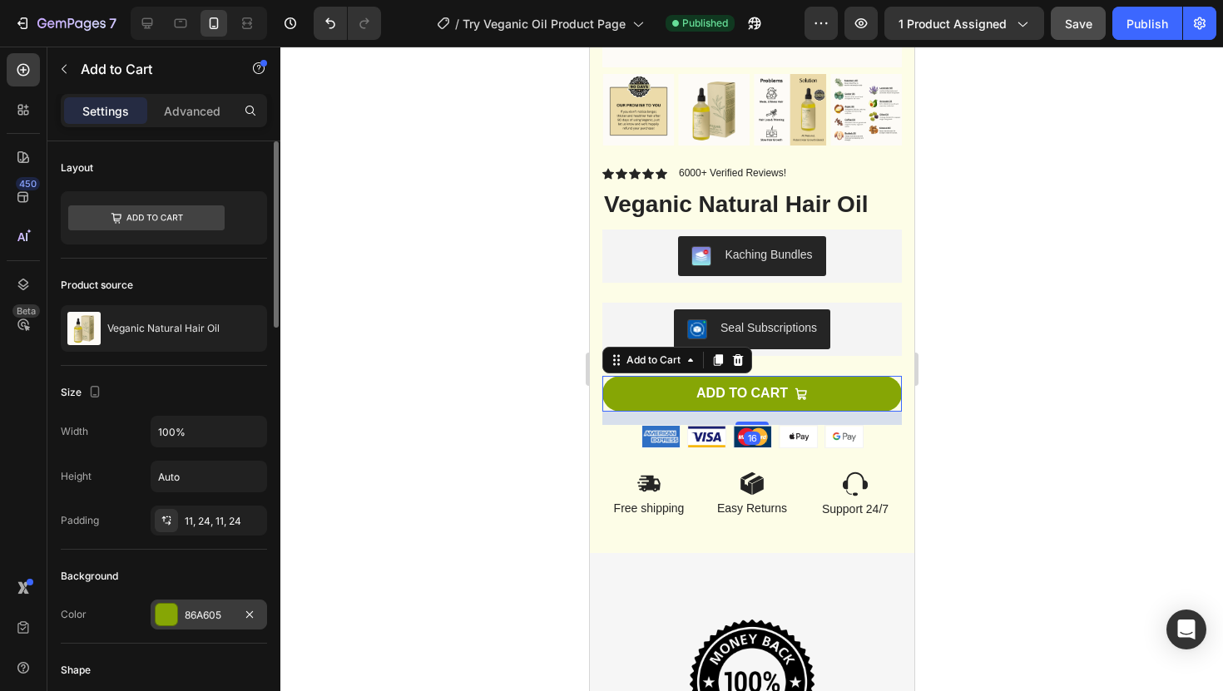
click at [204, 601] on div "86A605" at bounding box center [209, 615] width 116 height 30
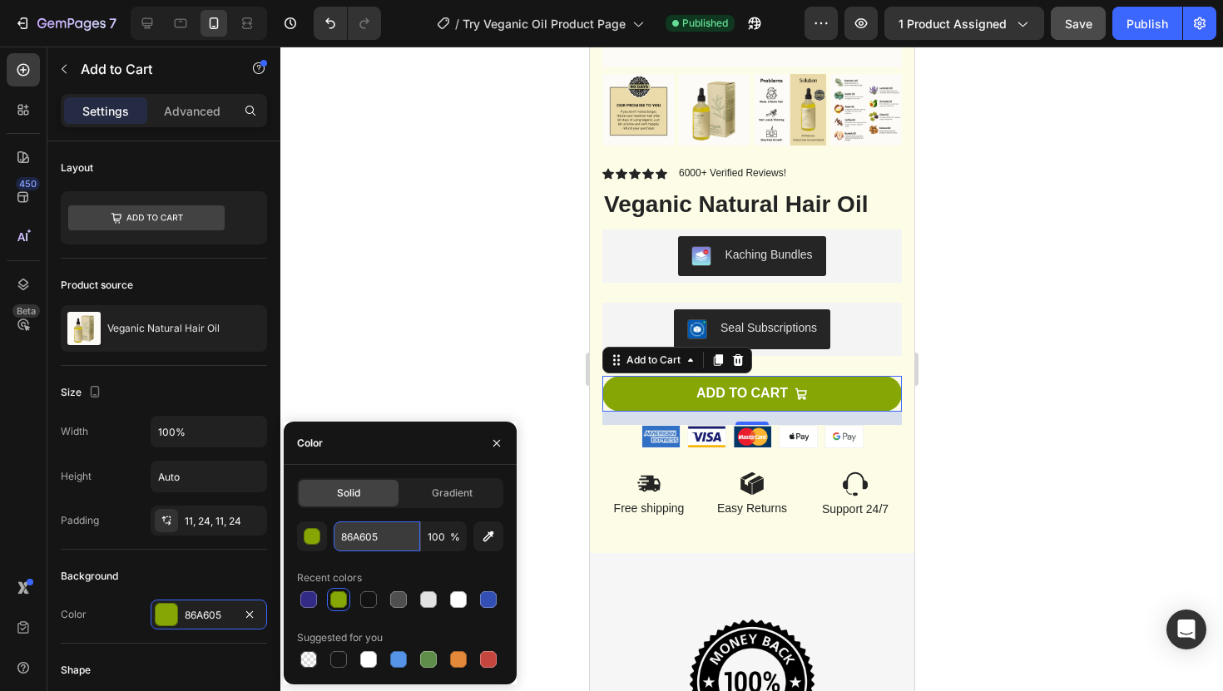
click at [368, 529] on input "86A605" at bounding box center [377, 537] width 87 height 30
paste input "322B8"
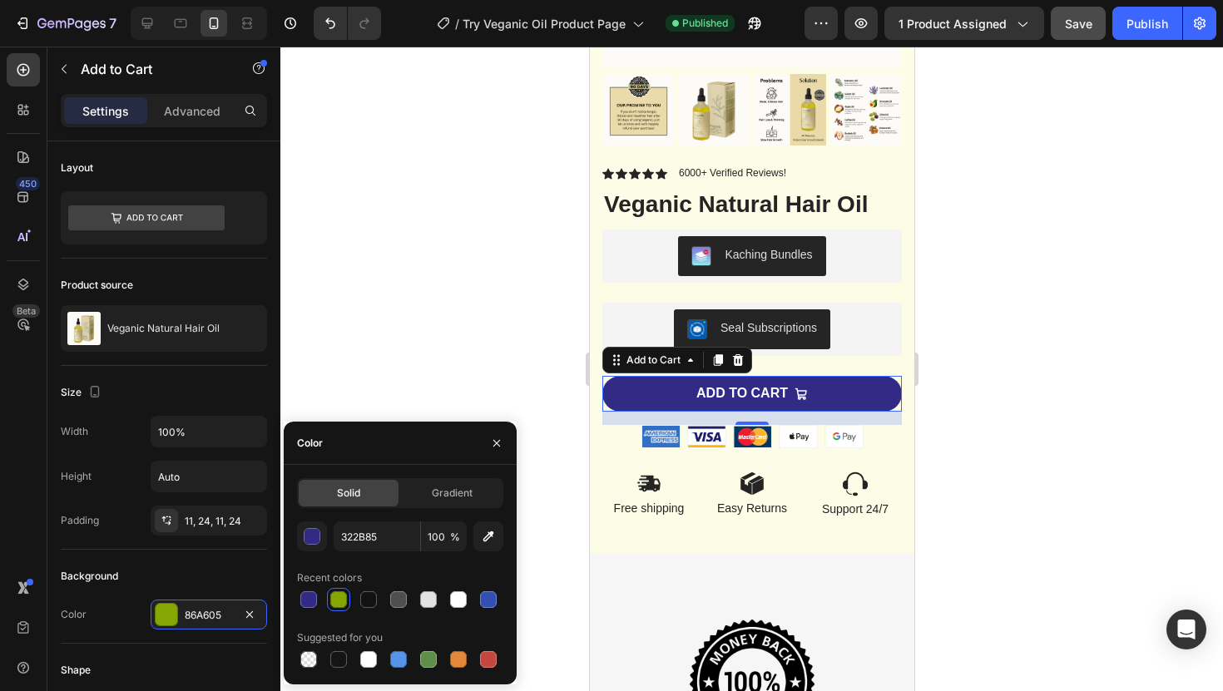
click at [403, 318] on div at bounding box center [751, 369] width 942 height 645
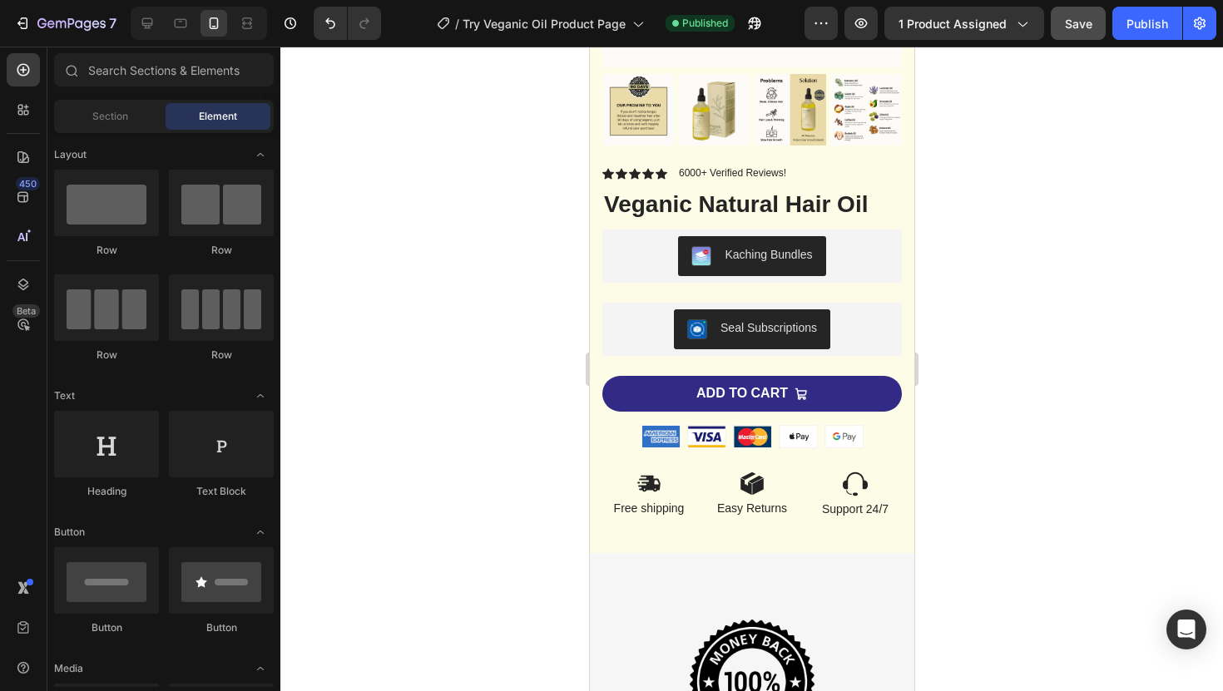
click at [516, 234] on div at bounding box center [751, 369] width 942 height 645
click at [449, 248] on div at bounding box center [751, 369] width 942 height 645
click at [141, 27] on icon at bounding box center [147, 23] width 17 height 17
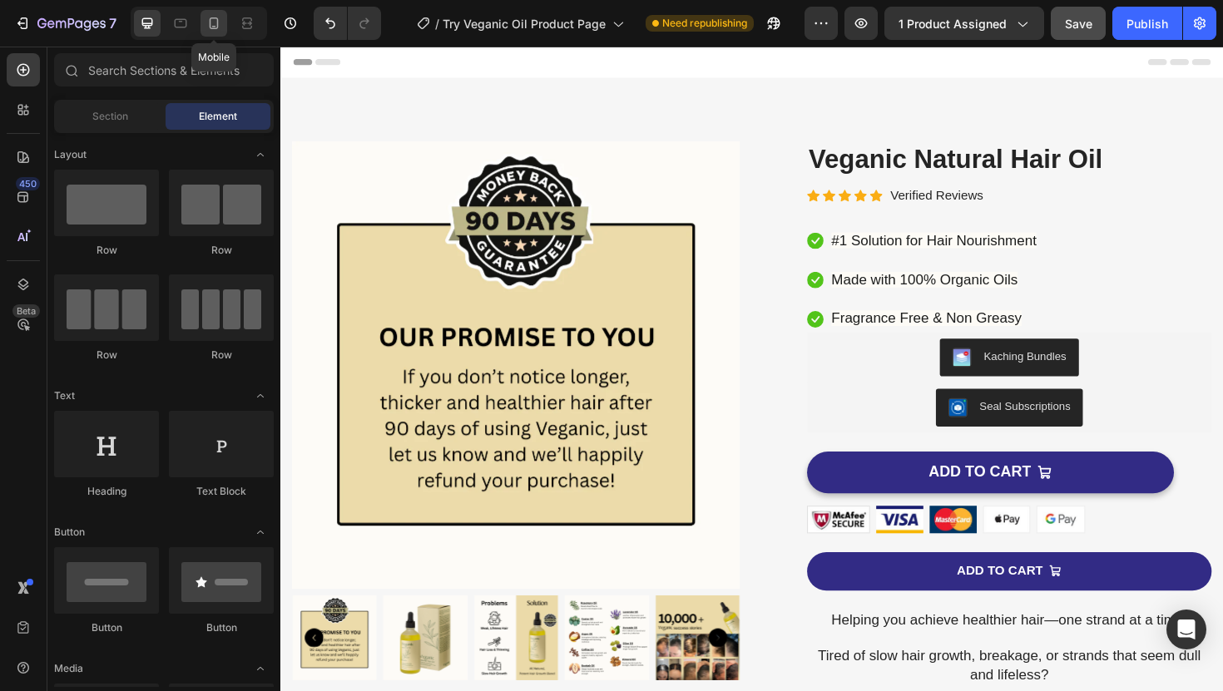
click at [219, 20] on icon at bounding box center [213, 23] width 17 height 17
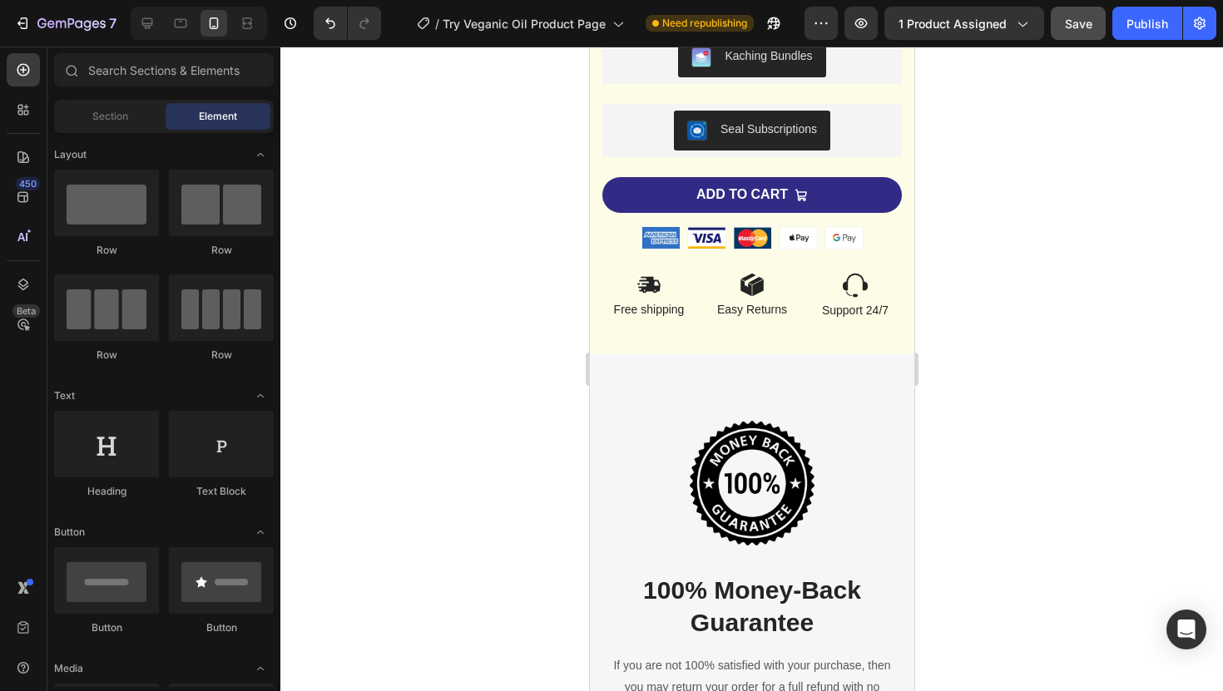
scroll to position [6873, 0]
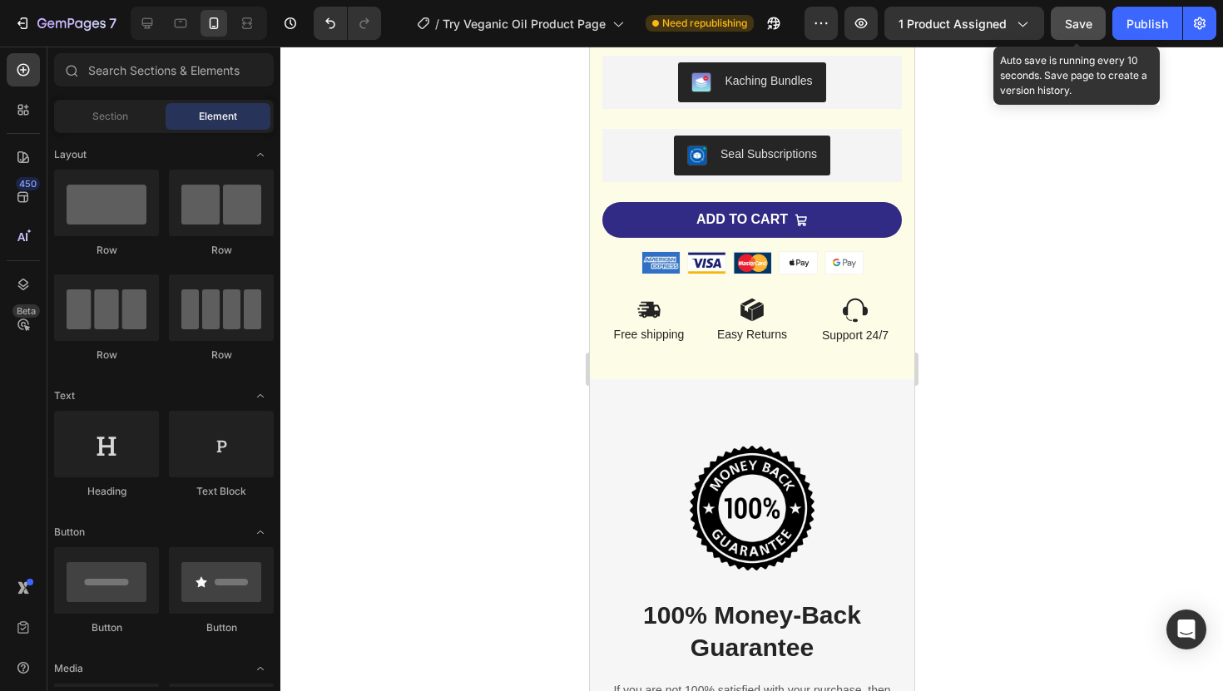
click at [1091, 15] on div "Save" at bounding box center [1078, 23] width 27 height 17
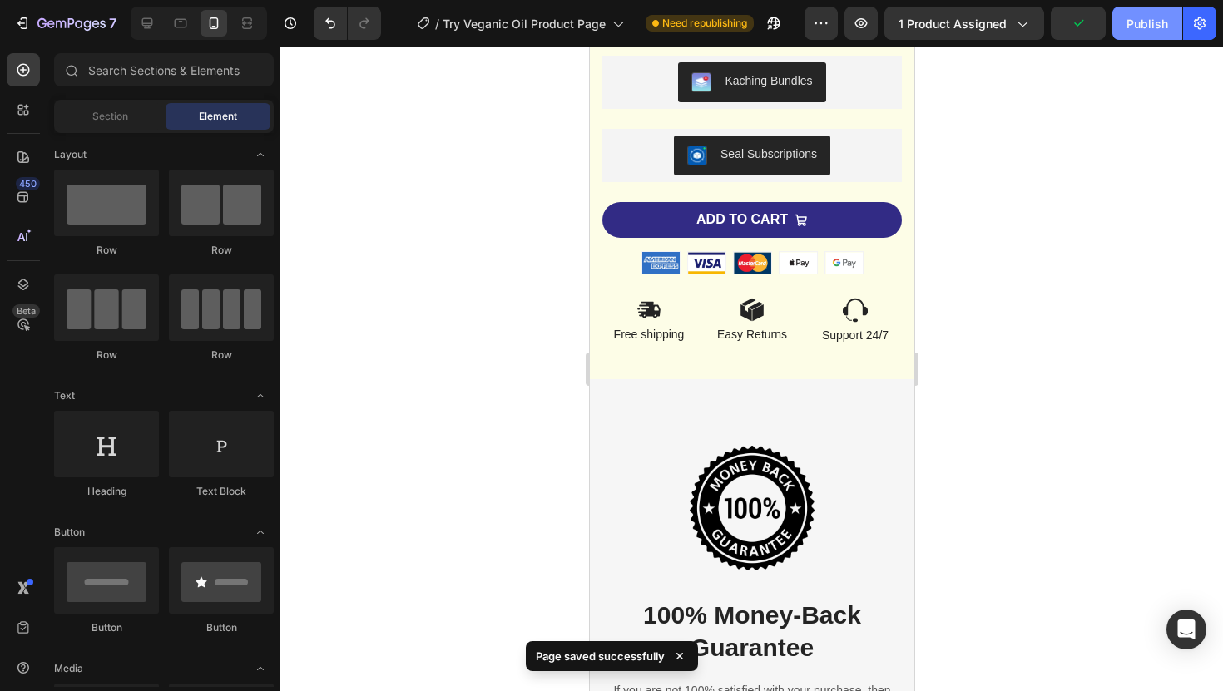
click at [1131, 16] on div "Publish" at bounding box center [1147, 23] width 42 height 17
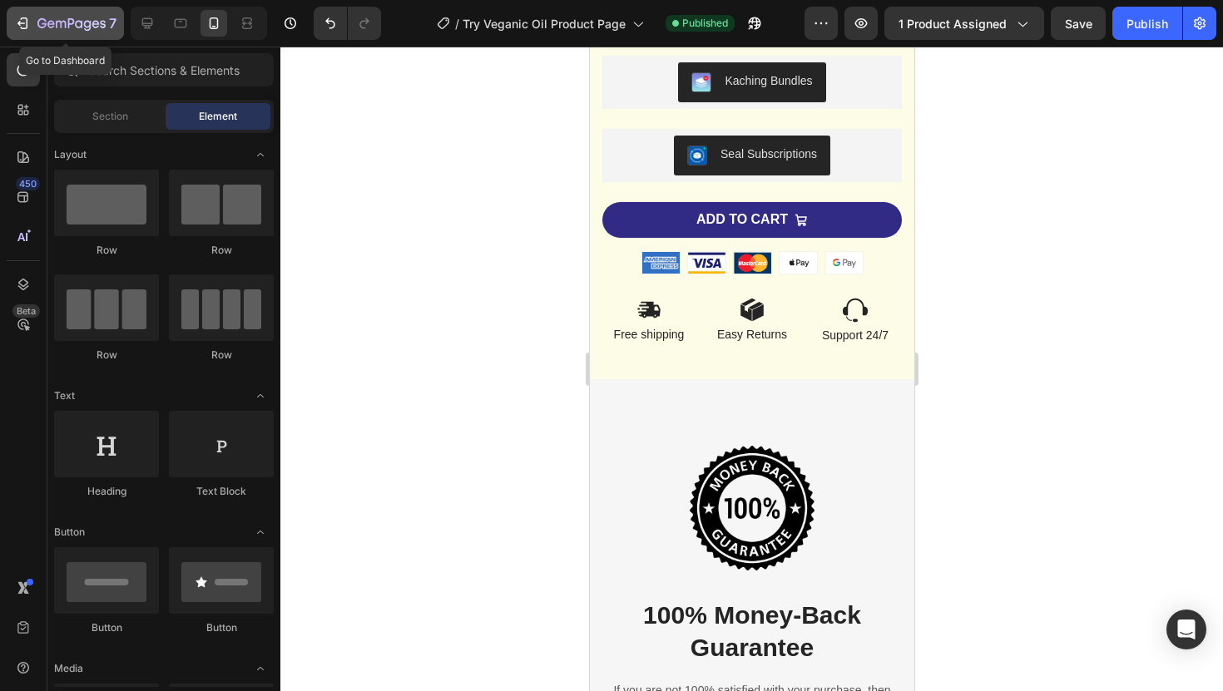
click at [50, 35] on button "7" at bounding box center [65, 23] width 117 height 33
